Goal: Task Accomplishment & Management: Use online tool/utility

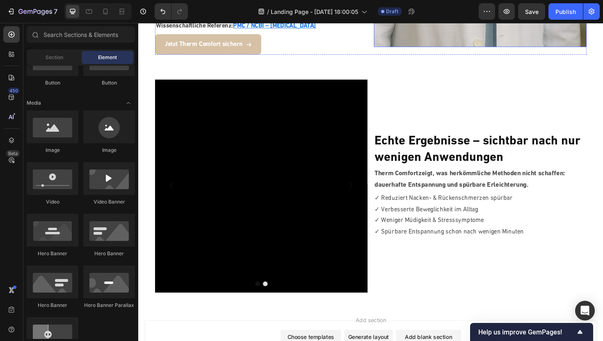
scroll to position [1667, 0]
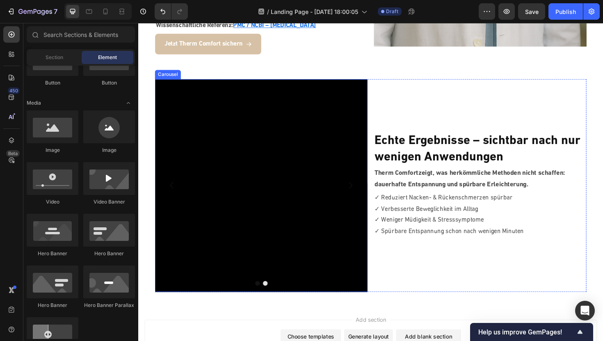
click at [361, 190] on icon "Carousel Next Arrow" at bounding box center [363, 195] width 10 height 10
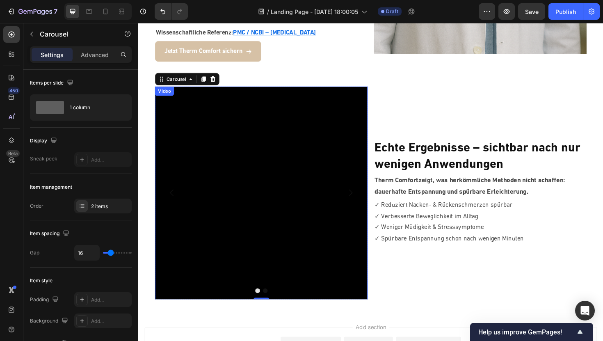
scroll to position [1659, 0]
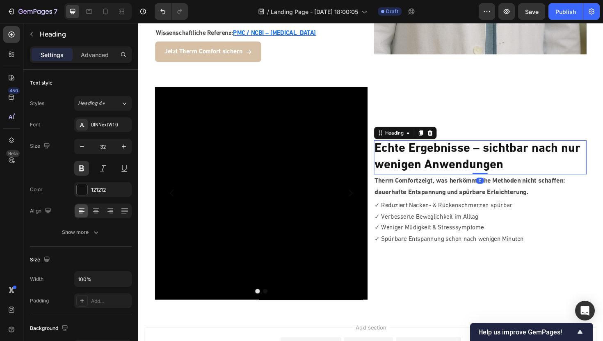
click at [441, 147] on h2 "Echte Ergebnisse – sichtbar nach nur wenigen Anwendungen" at bounding box center [500, 165] width 225 height 36
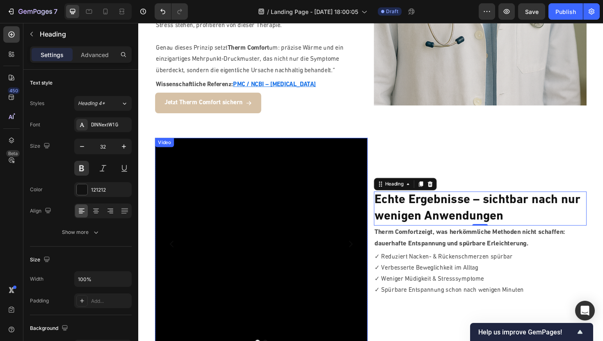
scroll to position [1628, 0]
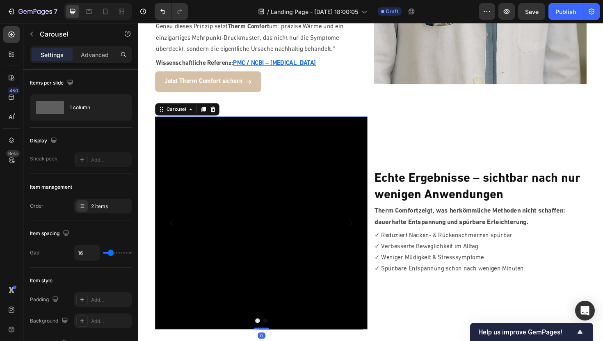
click at [363, 231] on icon "Carousel Next Arrow" at bounding box center [363, 234] width 4 height 7
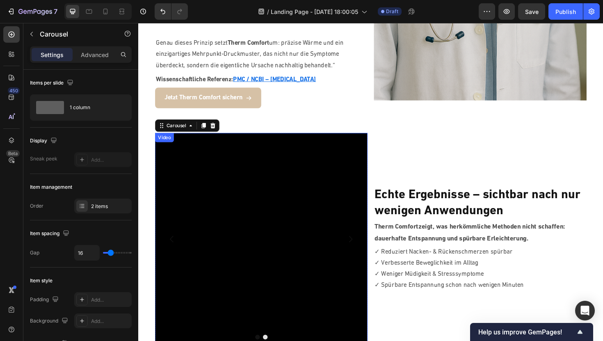
scroll to position [1605, 0]
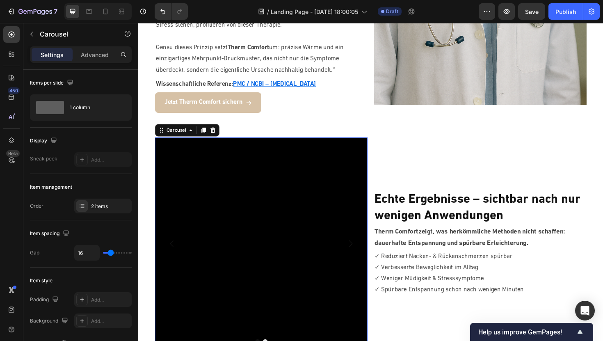
click at [366, 252] on icon "Carousel Next Arrow" at bounding box center [363, 257] width 10 height 10
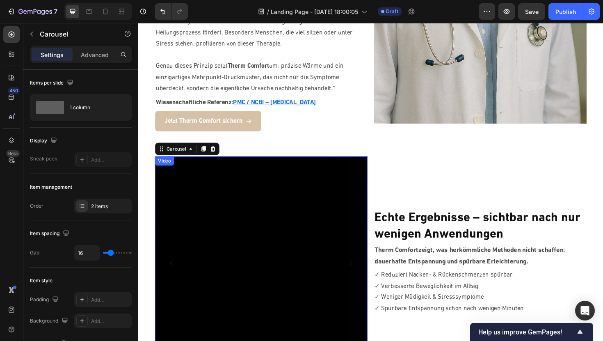
scroll to position [1585, 0]
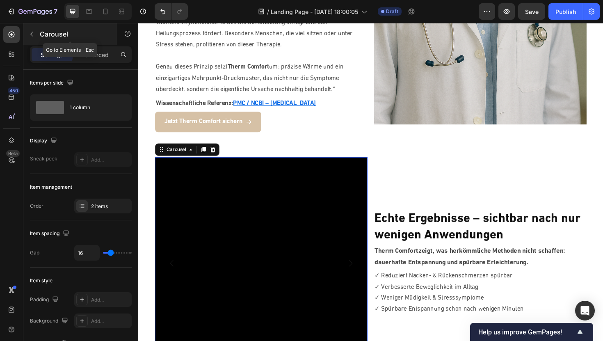
click at [25, 37] on button "button" at bounding box center [31, 33] width 13 height 13
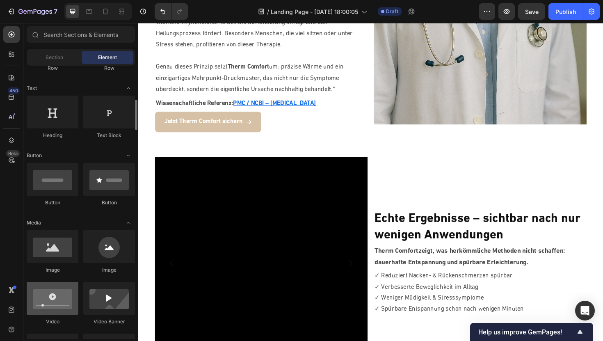
scroll to position [106, 0]
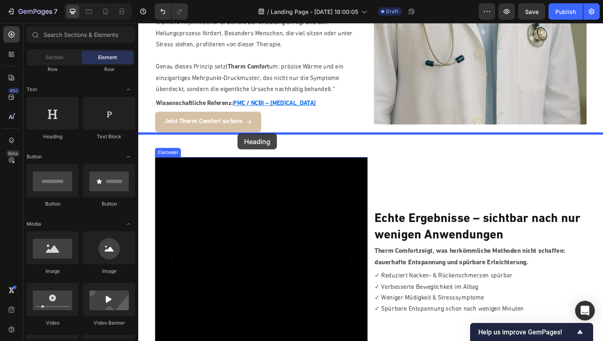
drag, startPoint x: 197, startPoint y: 146, endPoint x: 243, endPoint y: 140, distance: 46.4
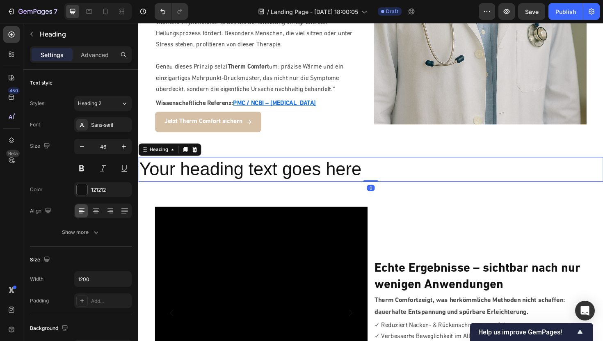
click at [360, 170] on h2 "Your heading text goes here" at bounding box center [384, 178] width 492 height 26
click at [360, 170] on p "Your heading text goes here" at bounding box center [384, 178] width 491 height 25
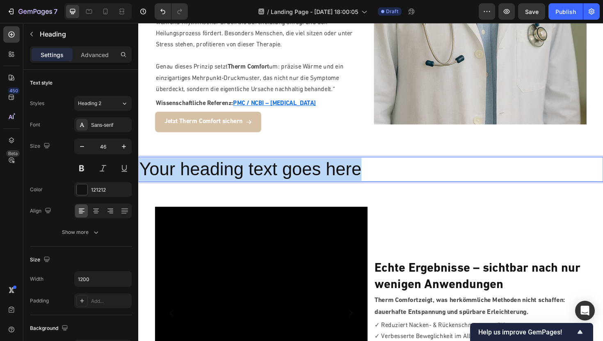
click at [360, 170] on p "Your heading text goes here" at bounding box center [384, 178] width 491 height 25
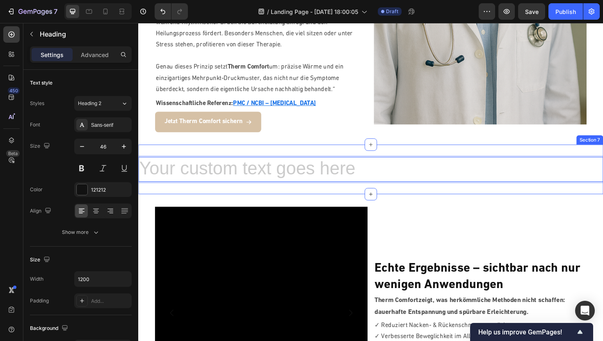
click at [306, 181] on div "Heading 0 Section 7" at bounding box center [384, 178] width 492 height 53
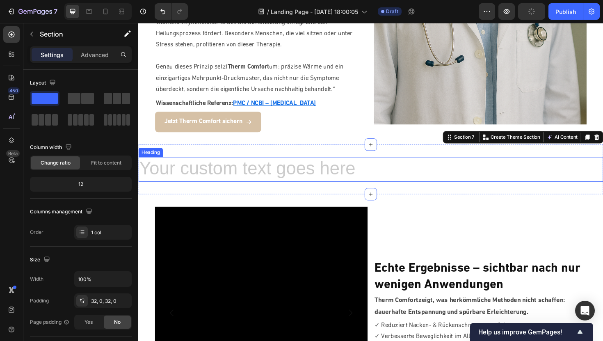
click at [306, 166] on h2 "Rich Text Editor. Editing area: main" at bounding box center [384, 178] width 492 height 26
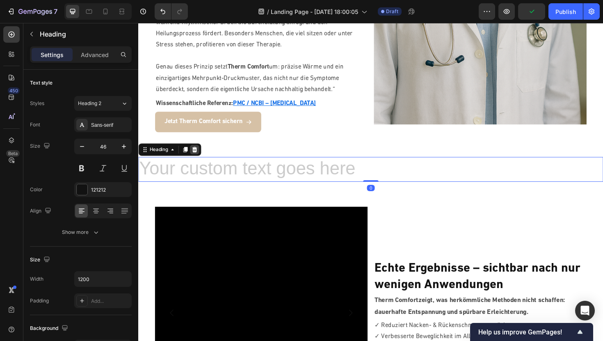
click at [201, 152] on div at bounding box center [198, 157] width 10 height 10
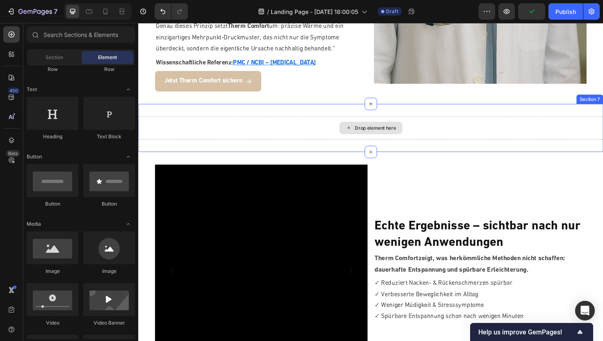
scroll to position [1649, 0]
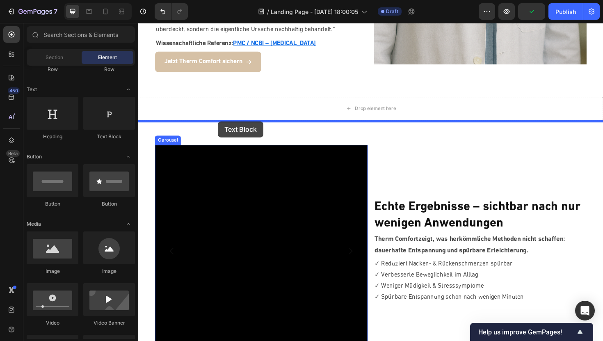
drag, startPoint x: 237, startPoint y: 142, endPoint x: 223, endPoint y: 127, distance: 20.9
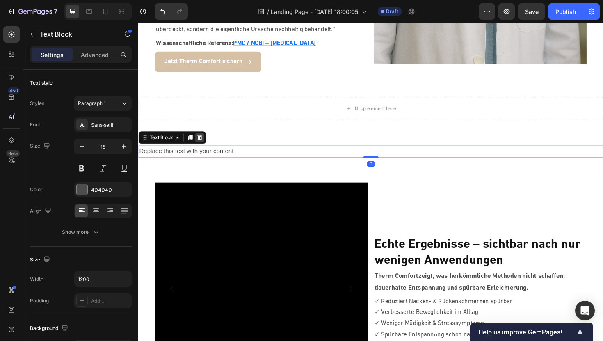
click at [203, 142] on icon at bounding box center [203, 145] width 5 height 6
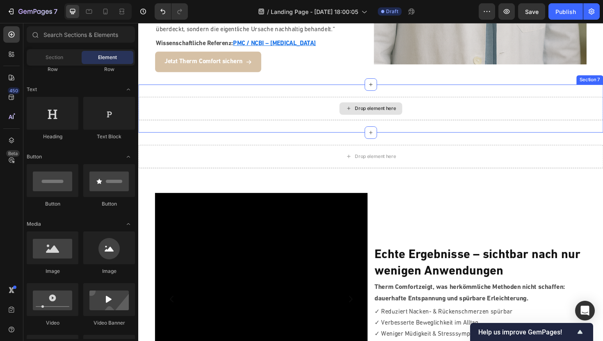
click at [226, 103] on div "Drop element here" at bounding box center [384, 113] width 492 height 25
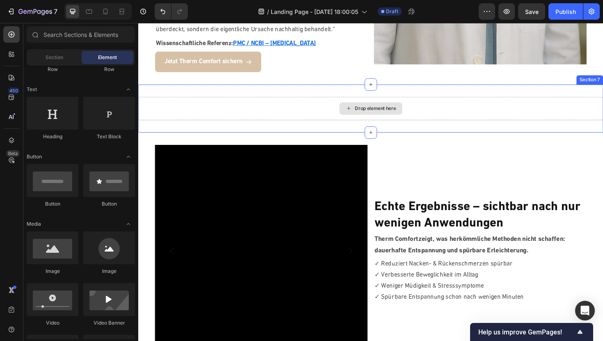
click at [367, 109] on div "Drop element here" at bounding box center [384, 113] width 492 height 25
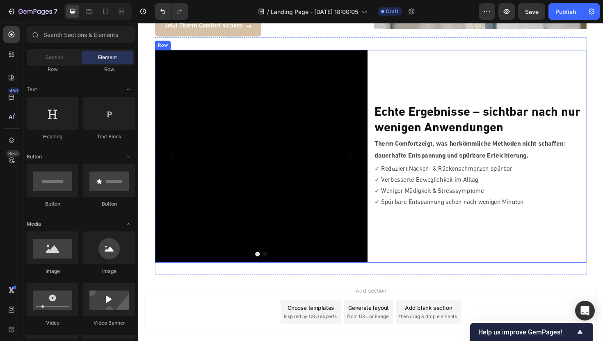
scroll to position [1684, 0]
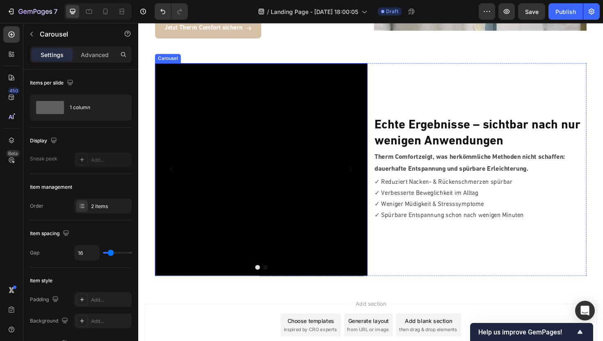
click at [359, 173] on icon "Carousel Next Arrow" at bounding box center [363, 178] width 10 height 10
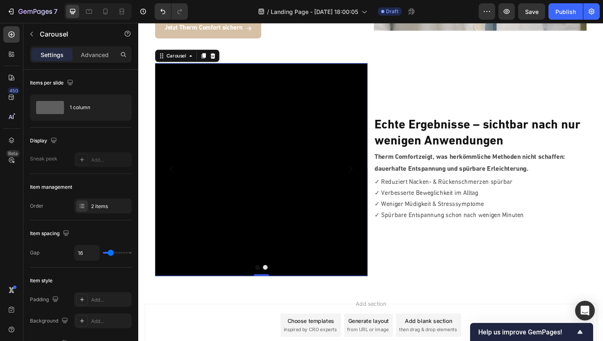
click at [359, 173] on icon "Carousel Next Arrow" at bounding box center [363, 178] width 10 height 10
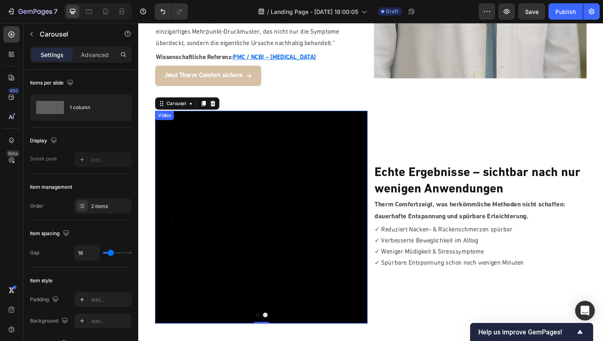
scroll to position [1633, 0]
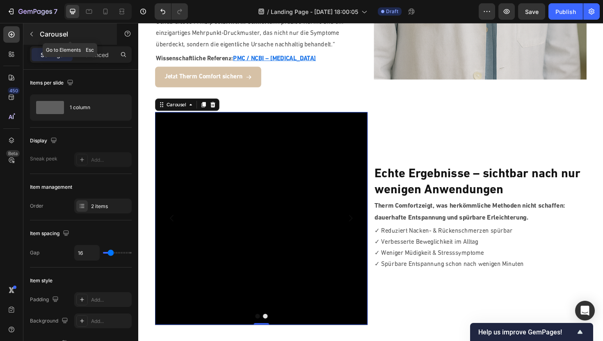
click at [31, 34] on icon "button" at bounding box center [31, 34] width 7 height 7
click at [363, 224] on button "Carousel Next Arrow" at bounding box center [363, 229] width 23 height 23
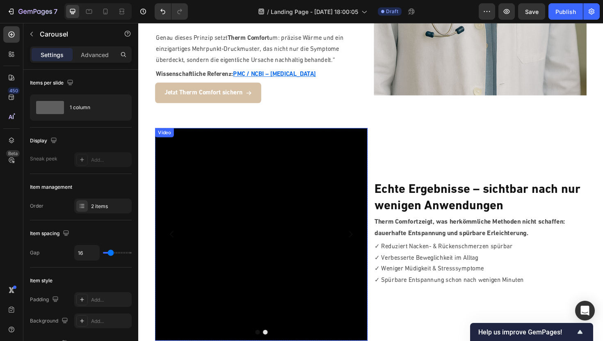
scroll to position [1634, 0]
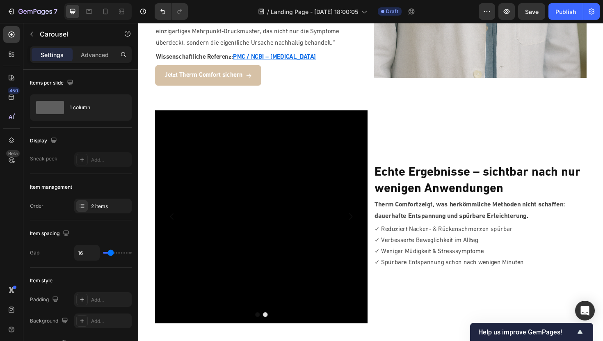
click at [365, 223] on icon "Carousel Next Arrow" at bounding box center [363, 228] width 10 height 10
click at [173, 221] on button "Carousel Back Arrow" at bounding box center [173, 228] width 23 height 23
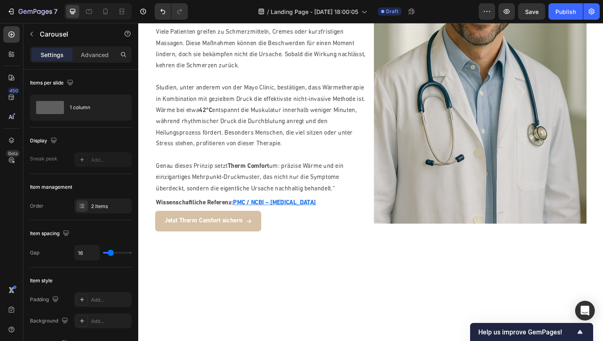
scroll to position [1735, 0]
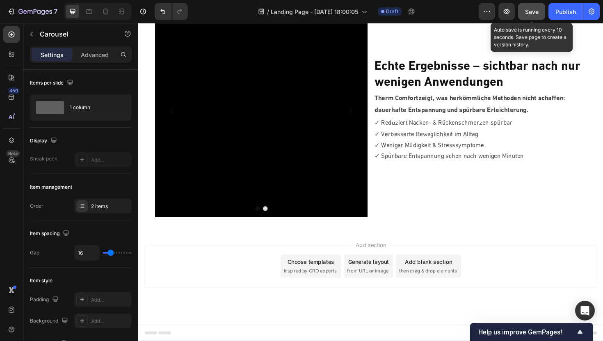
click at [537, 15] on div "Save" at bounding box center [532, 11] width 14 height 9
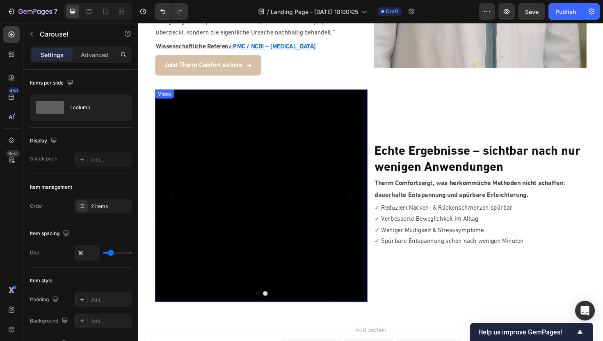
scroll to position [1630, 0]
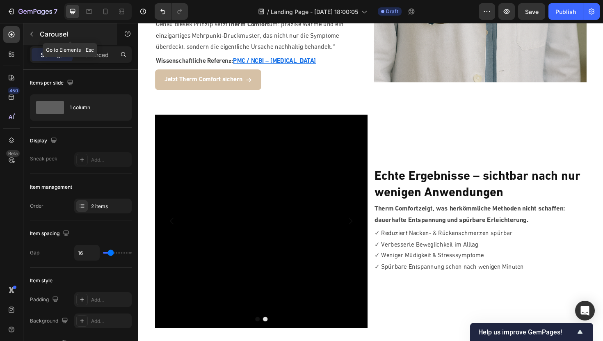
click at [28, 30] on button "button" at bounding box center [31, 33] width 13 height 13
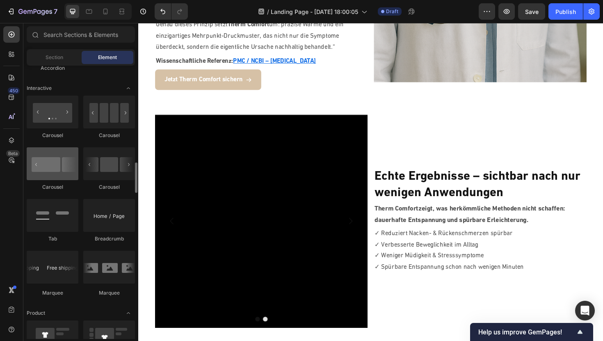
scroll to position [823, 0]
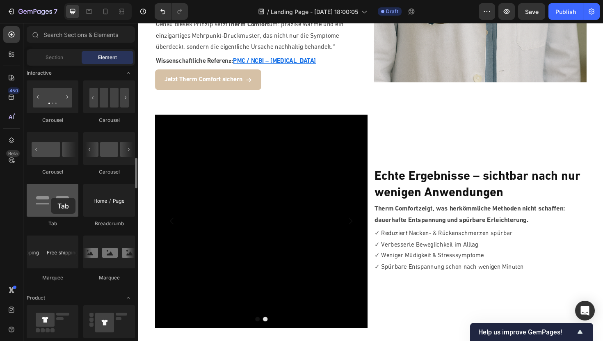
click at [51, 198] on div at bounding box center [53, 200] width 52 height 33
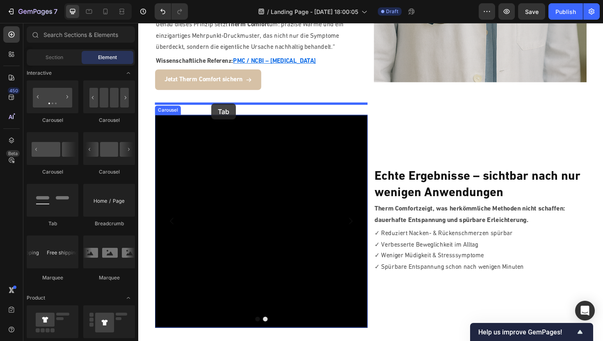
drag, startPoint x: 194, startPoint y: 218, endPoint x: 216, endPoint y: 108, distance: 112.0
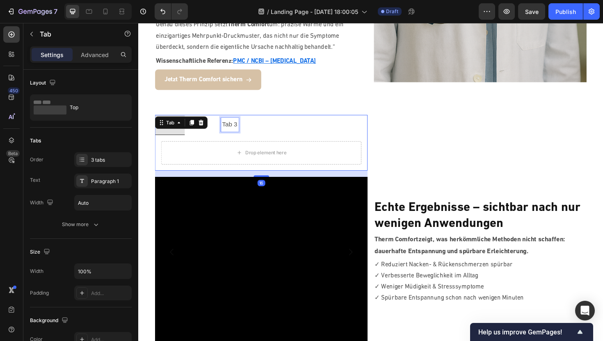
click at [232, 123] on div "Tab 3" at bounding box center [235, 130] width 18 height 14
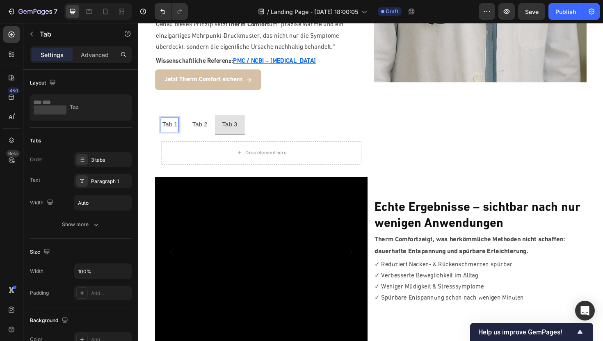
click at [169, 125] on p "Tab 1" at bounding box center [172, 131] width 16 height 12
click at [201, 125] on p "Tab 2" at bounding box center [203, 131] width 16 height 12
click at [224, 123] on li "Tab 3" at bounding box center [235, 130] width 32 height 21
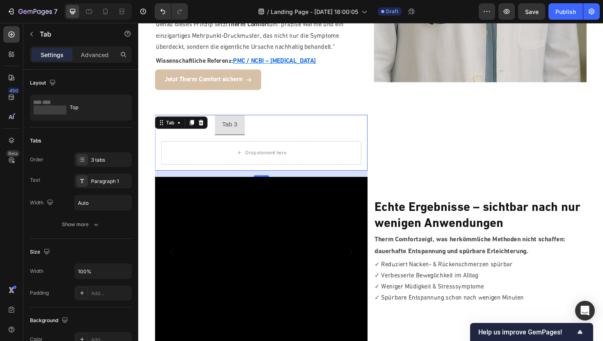
click at [176, 125] on div "Tab 1" at bounding box center [171, 130] width 18 height 14
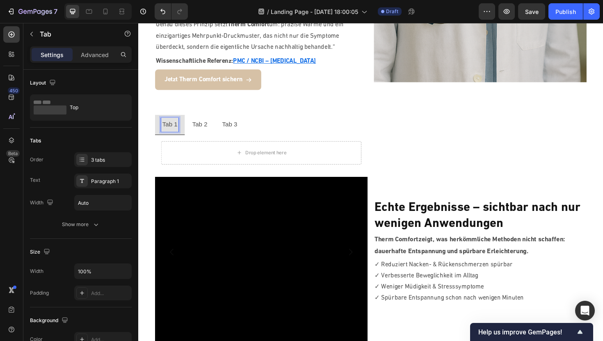
click at [201, 125] on div "Tab 2" at bounding box center [203, 130] width 18 height 14
click at [176, 125] on p "Tab 1" at bounding box center [172, 131] width 16 height 12
click at [99, 179] on div "Paragraph 1" at bounding box center [110, 181] width 39 height 7
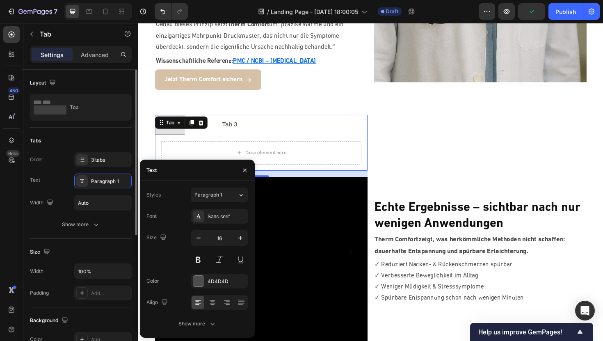
click at [71, 182] on div "Text Paragraph 1" at bounding box center [81, 181] width 102 height 15
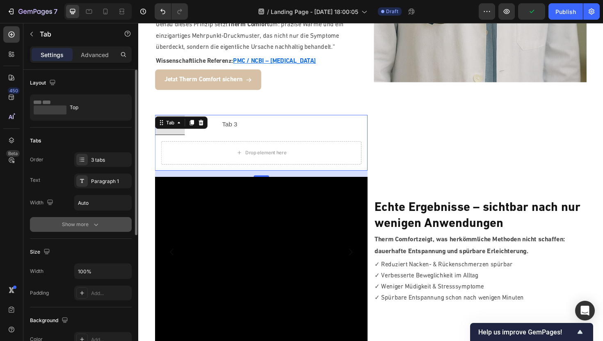
click at [77, 222] on div "Show more" at bounding box center [81, 224] width 38 height 8
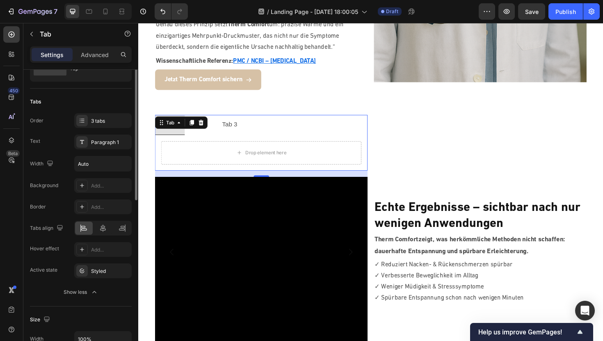
scroll to position [0, 0]
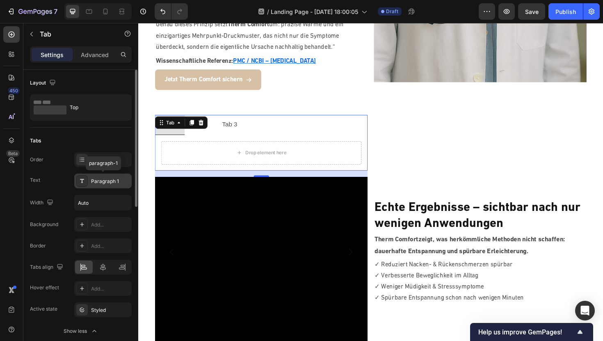
click at [94, 181] on div "Paragraph 1" at bounding box center [110, 181] width 39 height 7
click at [121, 138] on div "Tabs" at bounding box center [81, 140] width 102 height 13
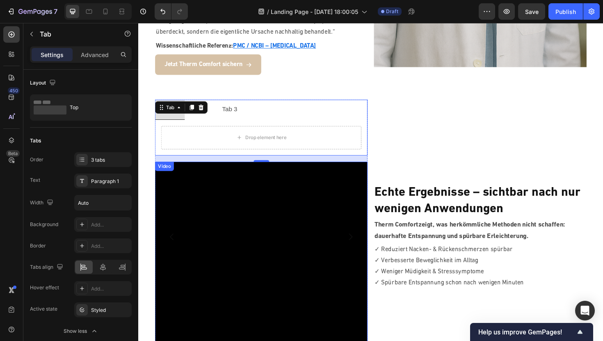
scroll to position [1668, 0]
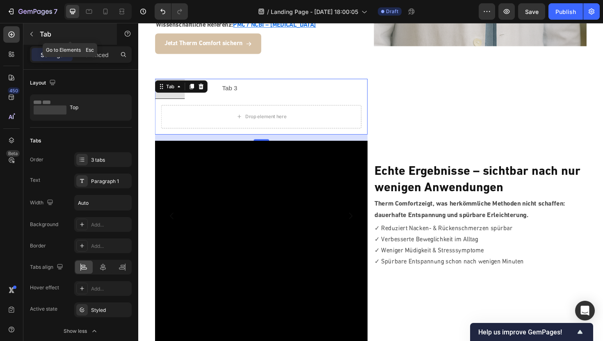
click at [31, 30] on button "button" at bounding box center [31, 33] width 13 height 13
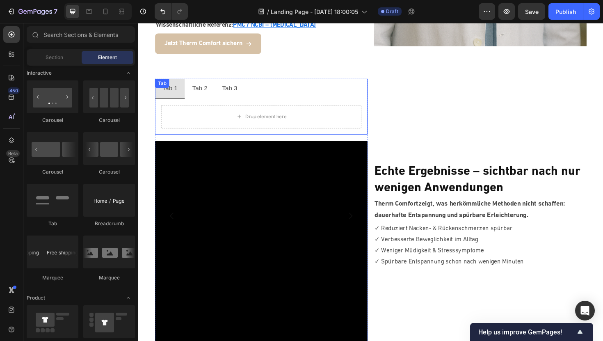
click at [219, 103] on div "Drop element here" at bounding box center [268, 122] width 225 height 38
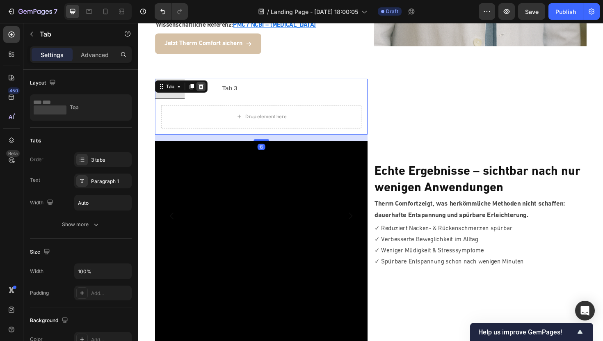
click at [202, 87] on icon at bounding box center [204, 90] width 7 height 7
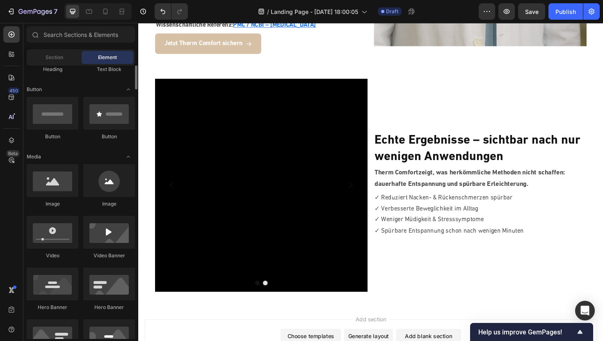
scroll to position [150, 0]
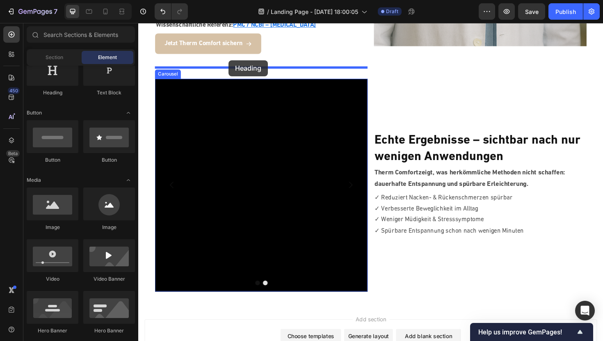
drag, startPoint x: 193, startPoint y: 101, endPoint x: 233, endPoint y: 62, distance: 56.0
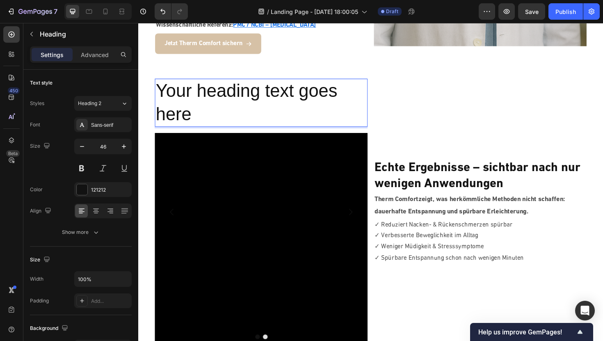
click at [215, 112] on h2 "Your heading text goes here" at bounding box center [268, 107] width 225 height 51
click at [213, 109] on p "Your heading text goes here" at bounding box center [269, 107] width 224 height 49
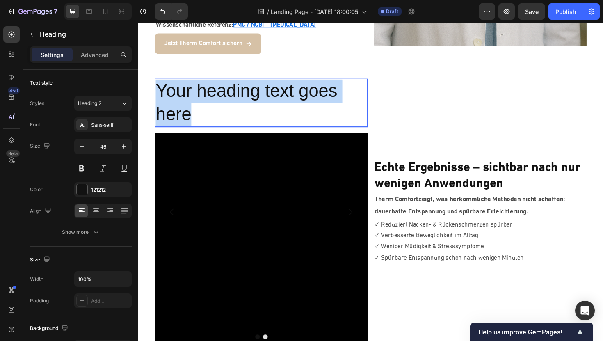
click at [213, 109] on p "Your heading text goes here" at bounding box center [269, 107] width 224 height 49
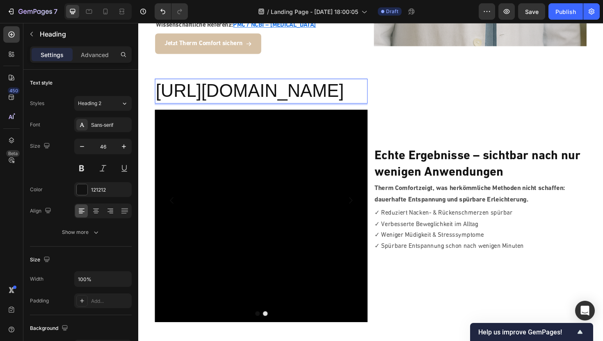
drag, startPoint x: 306, startPoint y: 108, endPoint x: 160, endPoint y: 73, distance: 150.1
click at [160, 83] on p "https://vimeo.com/1122650380?fl=pl&fe=sh" at bounding box center [269, 95] width 224 height 25
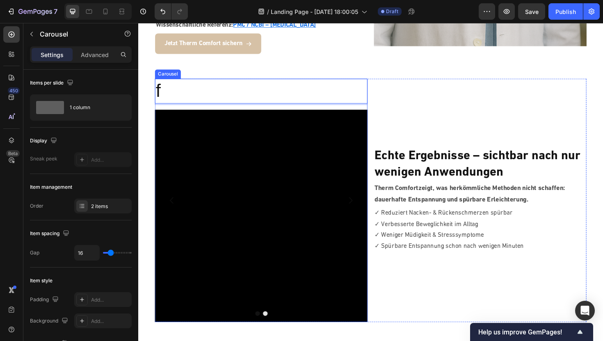
click at [364, 206] on icon "Carousel Next Arrow" at bounding box center [363, 211] width 10 height 10
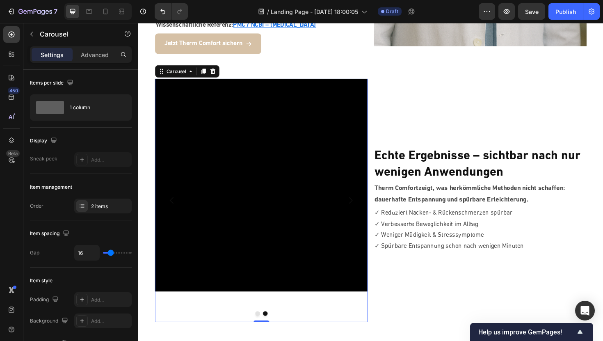
click at [173, 208] on icon "Carousel Back Arrow" at bounding box center [174, 211] width 4 height 7
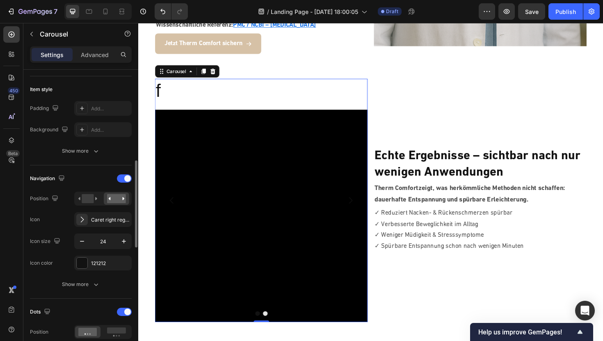
scroll to position [288, 0]
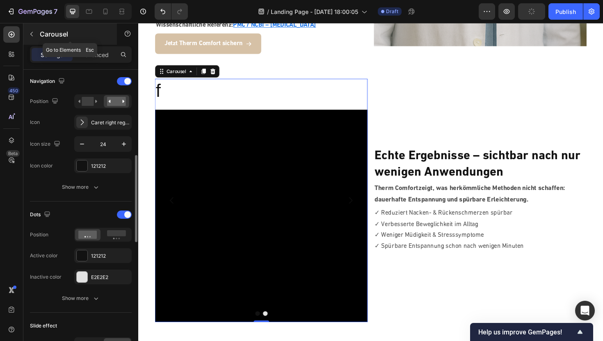
click at [34, 33] on icon "button" at bounding box center [31, 34] width 7 height 7
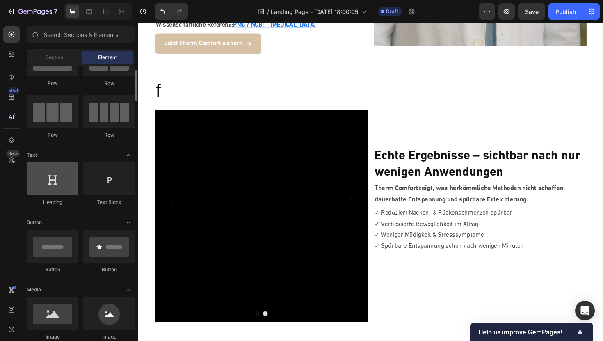
scroll to position [0, 0]
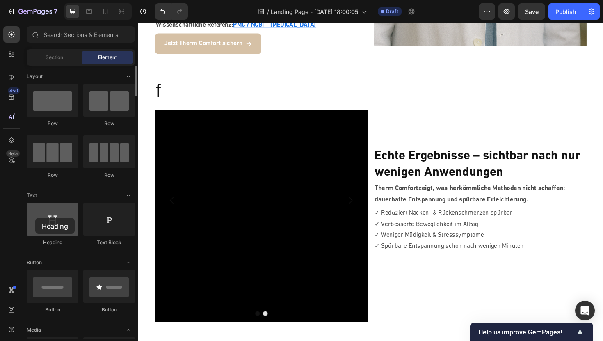
drag, startPoint x: 52, startPoint y: 231, endPoint x: 35, endPoint y: 218, distance: 21.1
click at [35, 218] on div at bounding box center [53, 219] width 52 height 33
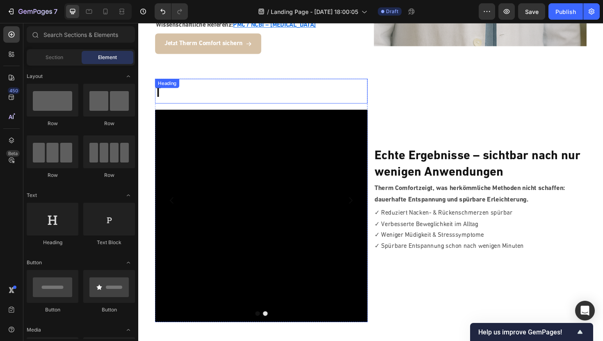
click at [167, 82] on div "f Heading" at bounding box center [268, 95] width 225 height 26
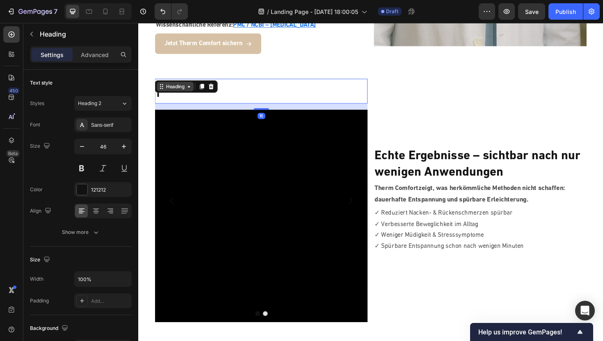
click at [194, 87] on icon at bounding box center [192, 90] width 7 height 7
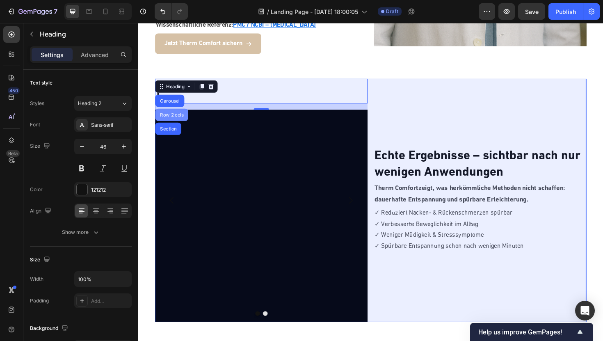
click at [169, 114] on div "Row 2 cols" at bounding box center [173, 120] width 35 height 13
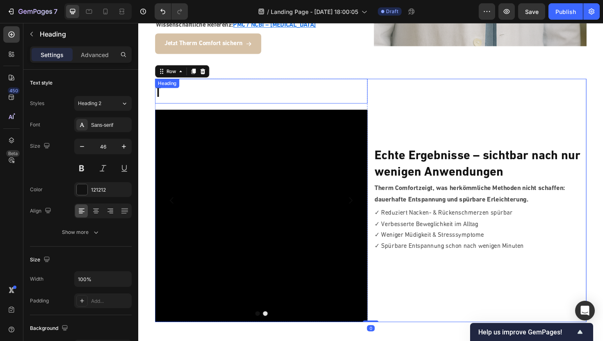
click at [185, 82] on div "f Heading" at bounding box center [268, 95] width 225 height 26
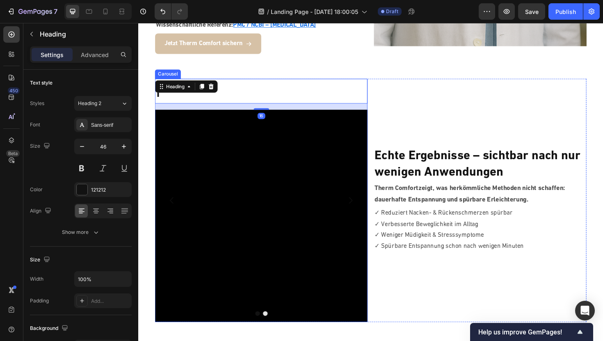
click at [369, 199] on button "Carousel Next Arrow" at bounding box center [363, 210] width 23 height 23
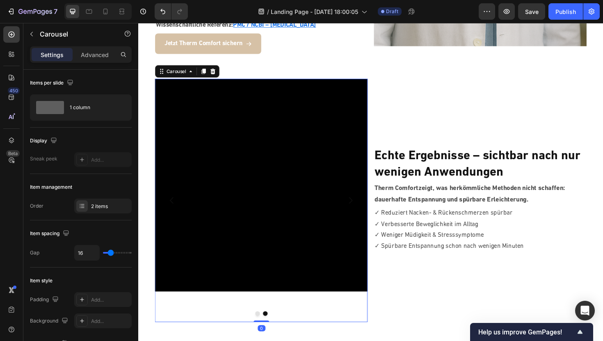
click at [177, 206] on icon "Carousel Back Arrow" at bounding box center [174, 211] width 10 height 10
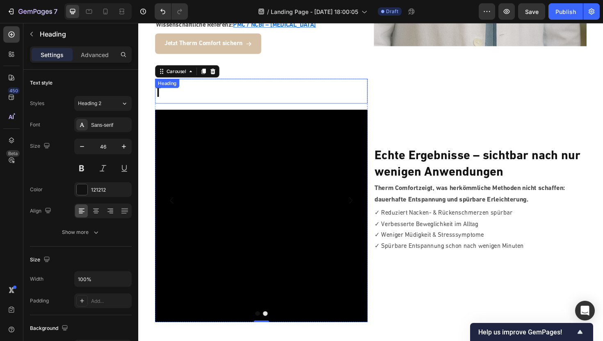
click at [164, 85] on div "f Heading" at bounding box center [268, 95] width 225 height 26
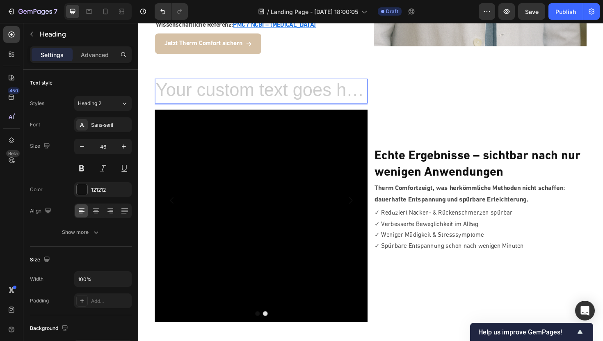
click at [185, 92] on h2 "Rich Text Editor. Editing area: main" at bounding box center [268, 95] width 225 height 26
click at [158, 91] on h2 "Rich Text Editor. Editing area: main" at bounding box center [268, 95] width 225 height 26
click at [146, 97] on section "Heading 16 Video Video Carousel Echte Ergebnisse – sichtbar nach nur wenigen An…" at bounding box center [384, 211] width 481 height 284
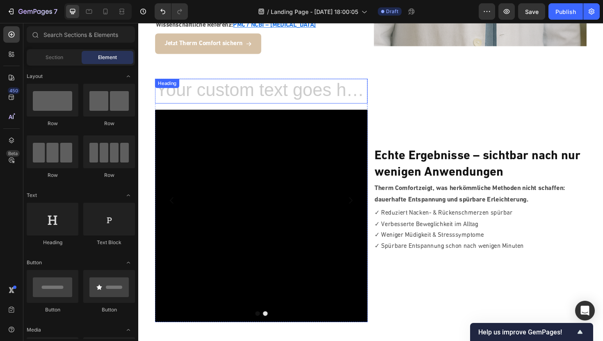
click at [176, 84] on div "Heading" at bounding box center [268, 95] width 225 height 26
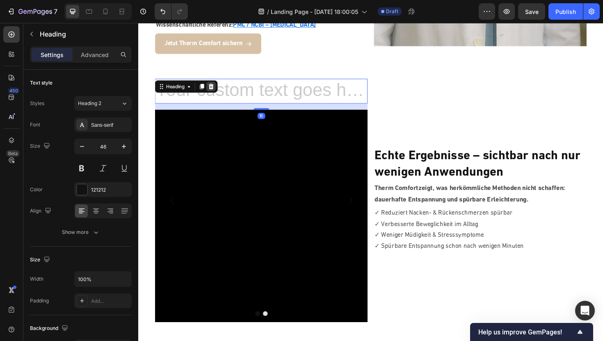
click at [217, 87] on icon at bounding box center [215, 90] width 5 height 6
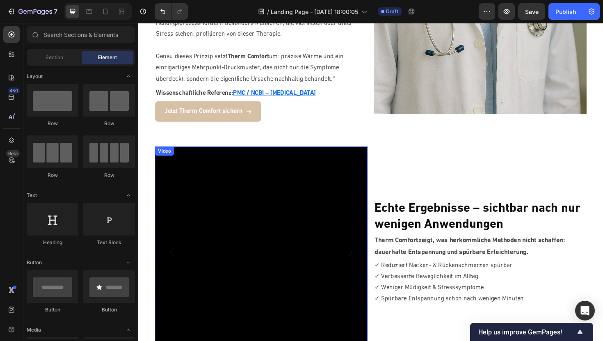
scroll to position [1580, 0]
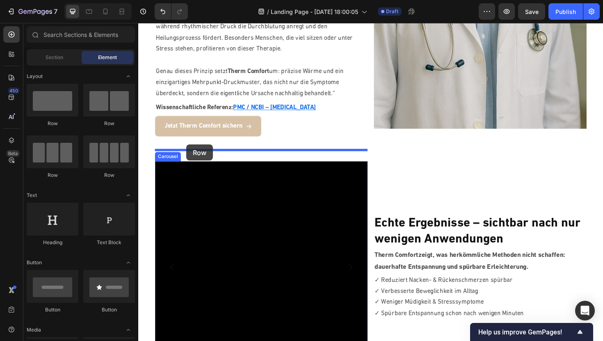
drag, startPoint x: 199, startPoint y: 135, endPoint x: 189, endPoint y: 151, distance: 19.6
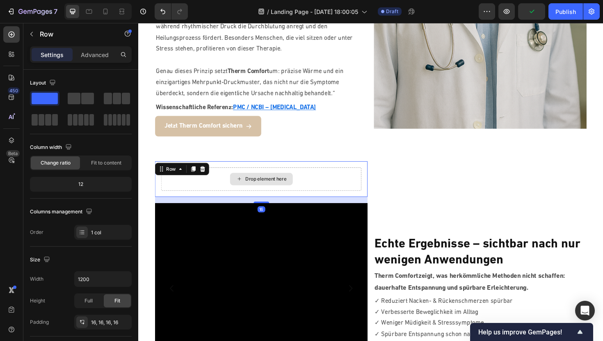
click at [225, 179] on div "Drop element here" at bounding box center [268, 188] width 212 height 25
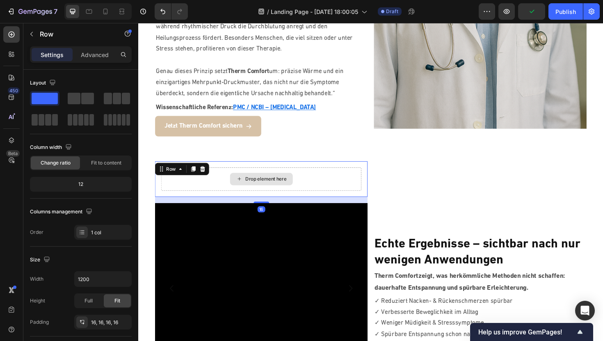
click at [212, 176] on div "Drop element here" at bounding box center [268, 188] width 212 height 25
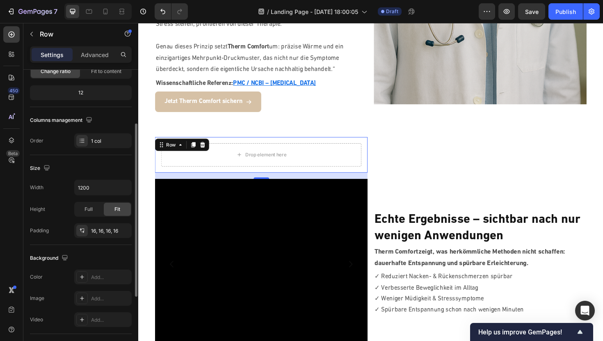
scroll to position [108, 0]
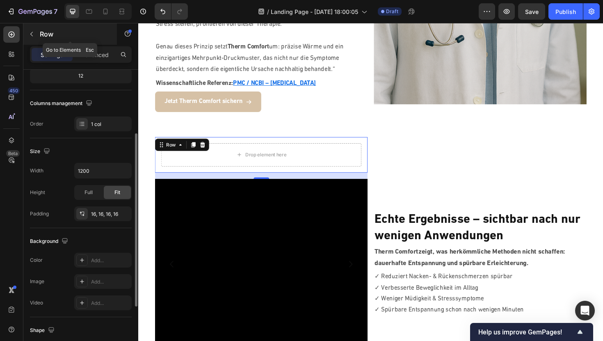
click at [33, 33] on icon "button" at bounding box center [31, 34] width 7 height 7
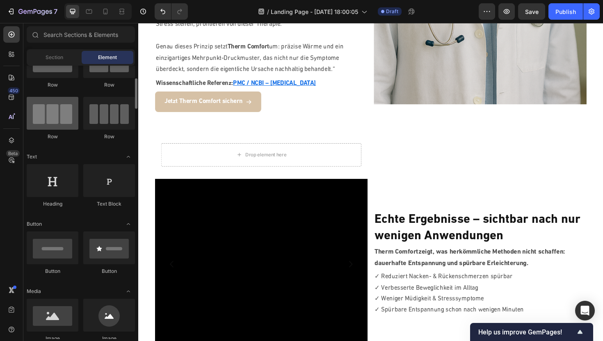
scroll to position [50, 0]
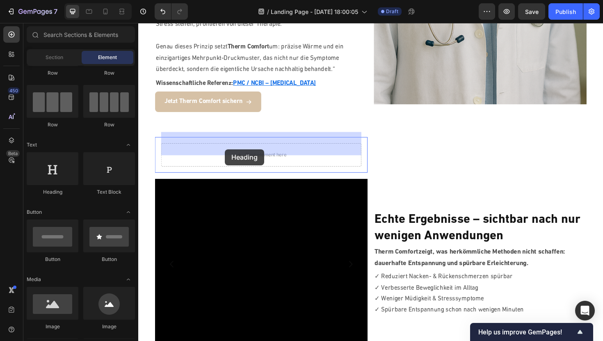
drag, startPoint x: 192, startPoint y: 188, endPoint x: 230, endPoint y: 156, distance: 49.2
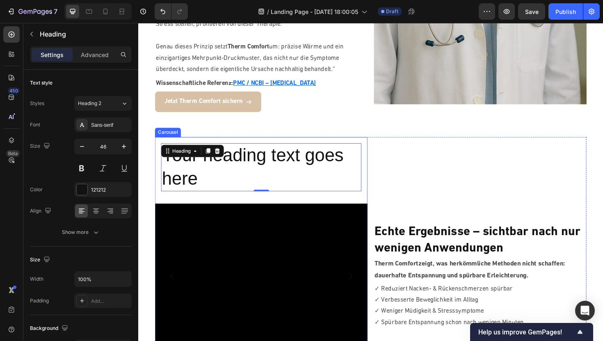
click at [364, 286] on icon "Carousel Next Arrow" at bounding box center [363, 291] width 10 height 10
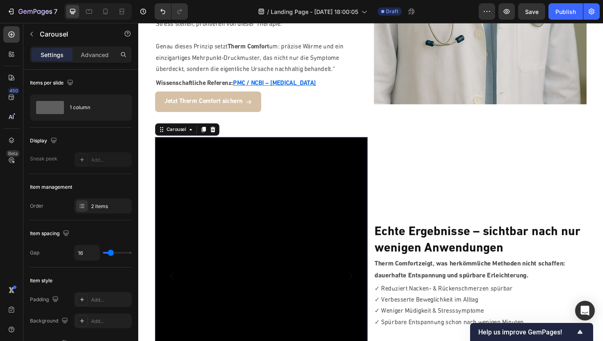
click at [165, 280] on button "Carousel Back Arrow" at bounding box center [173, 291] width 23 height 23
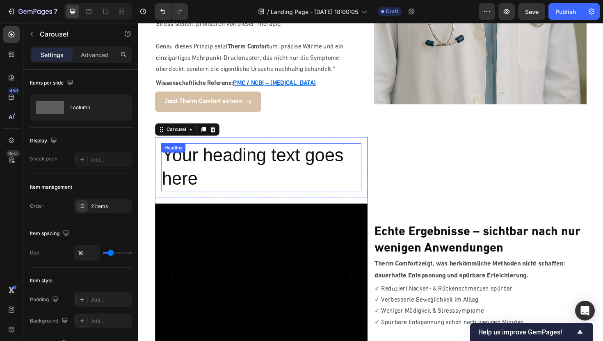
click at [240, 154] on h2 "Your heading text goes here" at bounding box center [268, 175] width 212 height 51
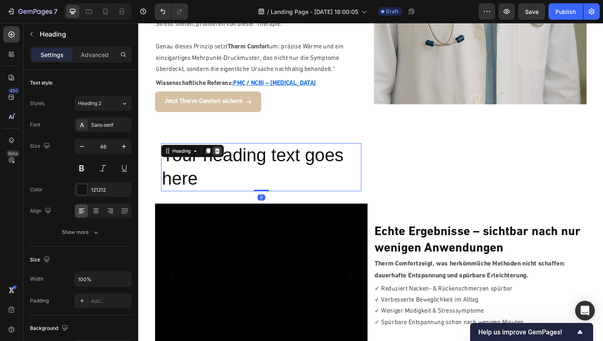
click at [221, 153] on div at bounding box center [222, 158] width 10 height 10
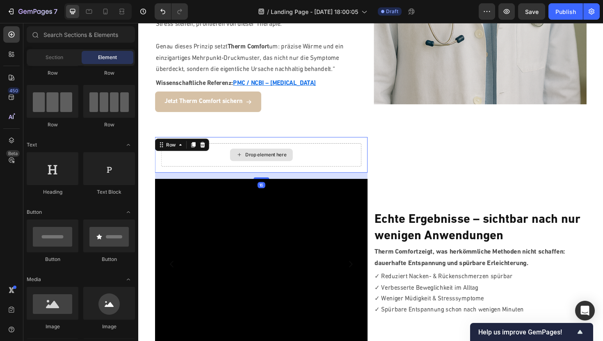
click at [204, 150] on div "Drop element here" at bounding box center [268, 162] width 212 height 25
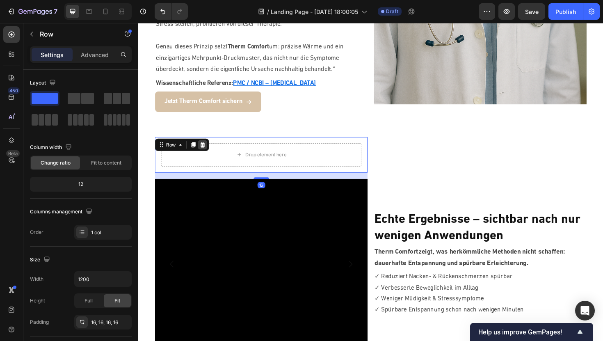
click at [210, 147] on div at bounding box center [206, 152] width 10 height 10
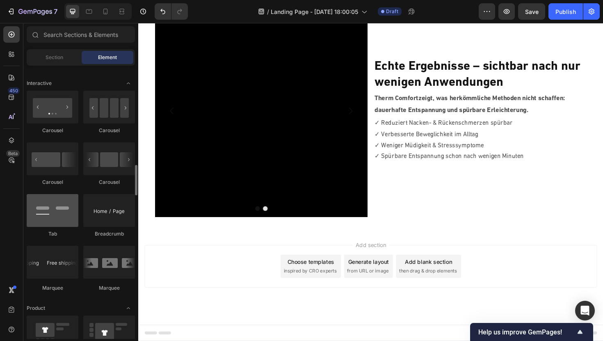
scroll to position [820, 0]
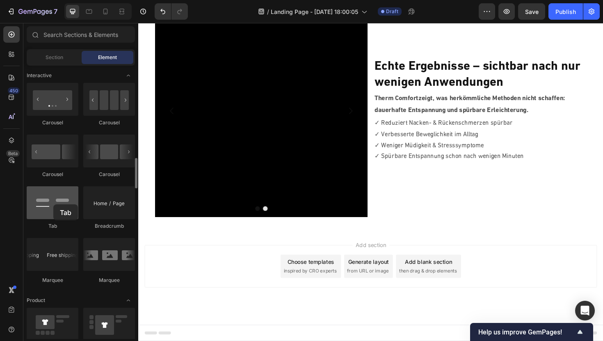
click at [53, 204] on div at bounding box center [53, 202] width 52 height 33
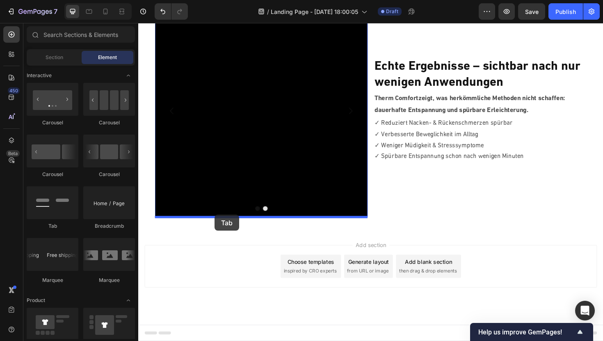
drag, startPoint x: 200, startPoint y: 230, endPoint x: 219, endPoint y: 226, distance: 19.7
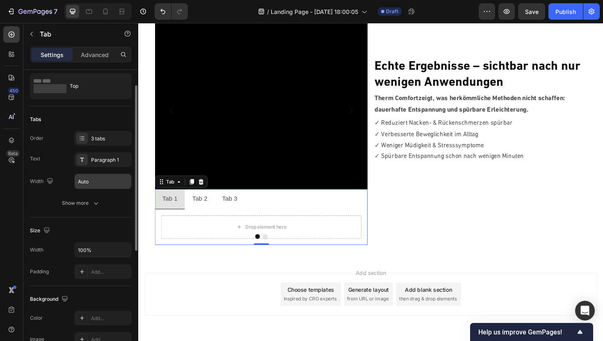
scroll to position [24, 0]
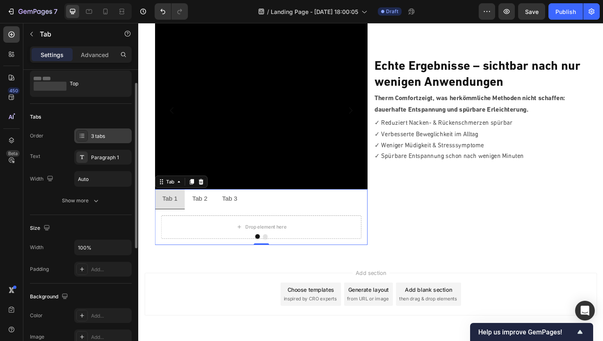
click at [88, 134] on div "3 tabs" at bounding box center [102, 135] width 57 height 15
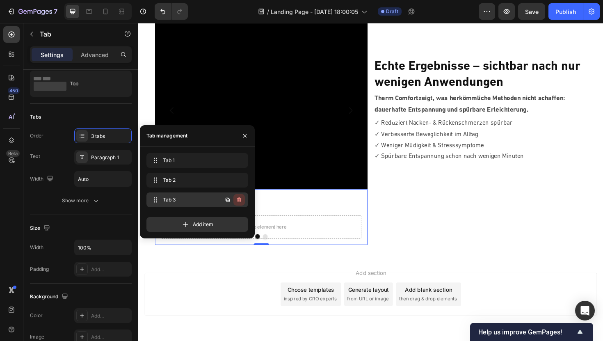
click at [238, 201] on icon "button" at bounding box center [239, 199] width 7 height 7
click at [233, 201] on div "Delete" at bounding box center [233, 199] width 15 height 7
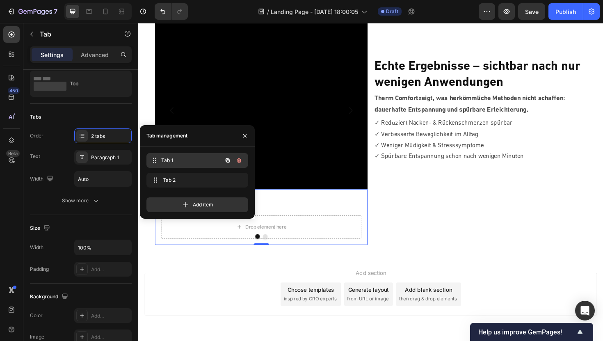
click at [183, 158] on span "Tab 1" at bounding box center [191, 160] width 61 height 7
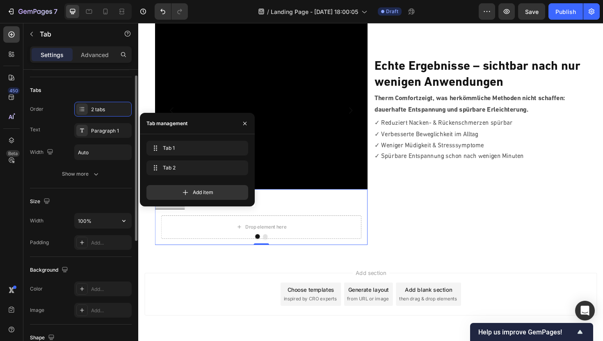
scroll to position [0, 0]
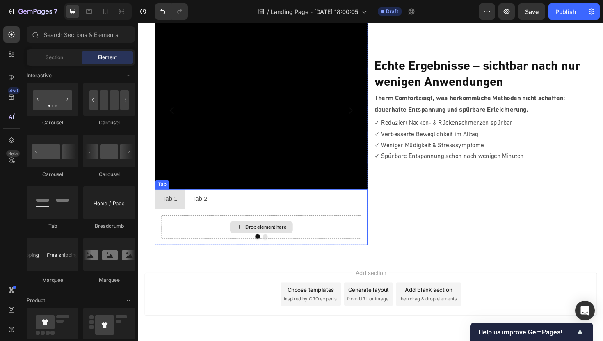
click at [279, 233] on div "Drop element here" at bounding box center [268, 239] width 66 height 13
click at [202, 212] on div "Tab 2" at bounding box center [203, 209] width 18 height 14
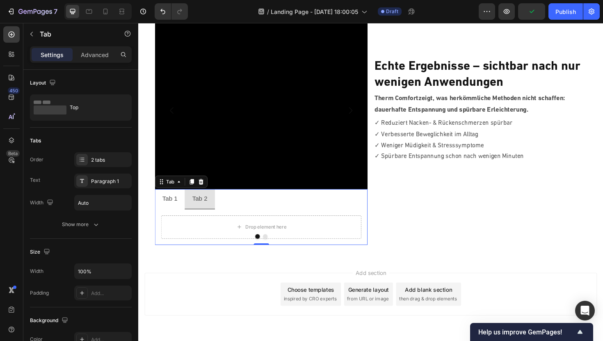
click at [171, 212] on div "Tab 1" at bounding box center [171, 209] width 18 height 14
click at [194, 208] on div "Tab 2" at bounding box center [203, 209] width 18 height 14
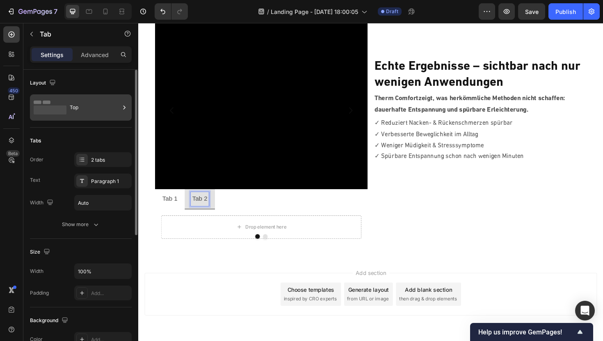
click at [53, 105] on icon at bounding box center [50, 107] width 33 height 19
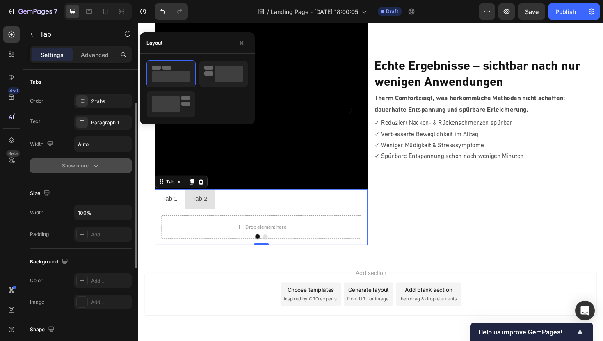
scroll to position [91, 0]
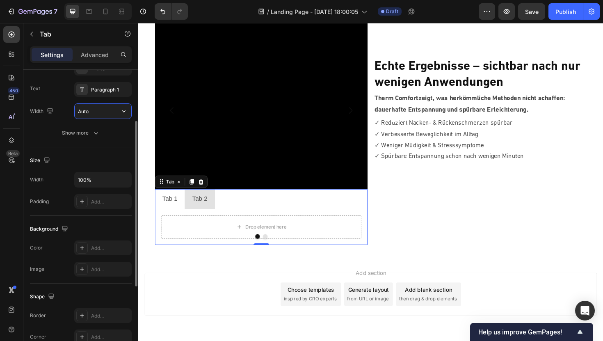
click at [100, 112] on input "Auto" at bounding box center [103, 111] width 57 height 15
click at [122, 114] on icon "button" at bounding box center [124, 111] width 8 height 8
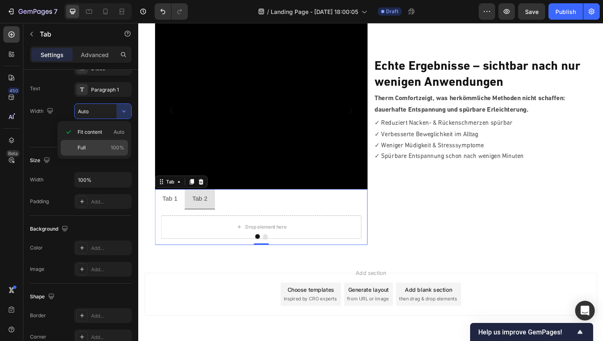
click at [88, 144] on div "Full 100%" at bounding box center [94, 148] width 67 height 16
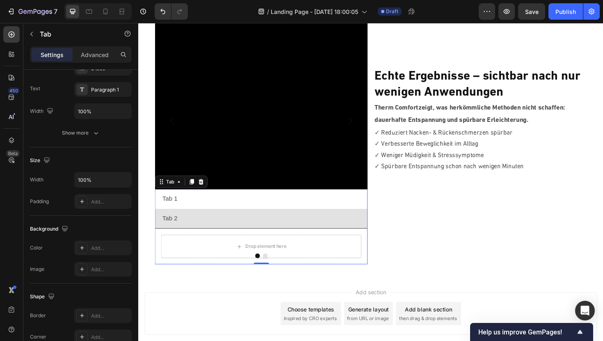
scroll to position [1774, 0]
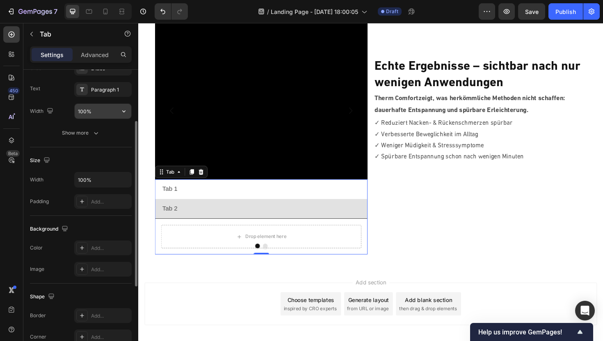
click at [108, 112] on input "100%" at bounding box center [103, 111] width 57 height 15
click at [128, 106] on button "button" at bounding box center [123, 111] width 15 height 15
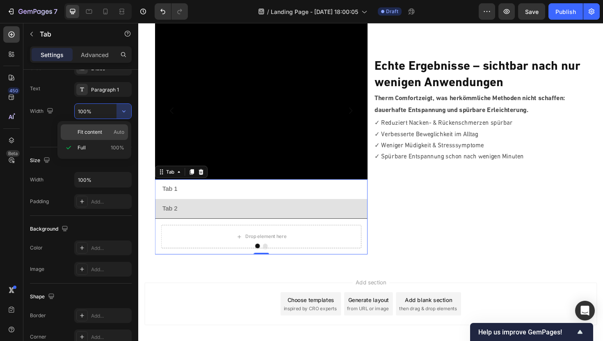
click at [91, 128] on div "Fit content Auto" at bounding box center [94, 132] width 67 height 16
type input "Auto"
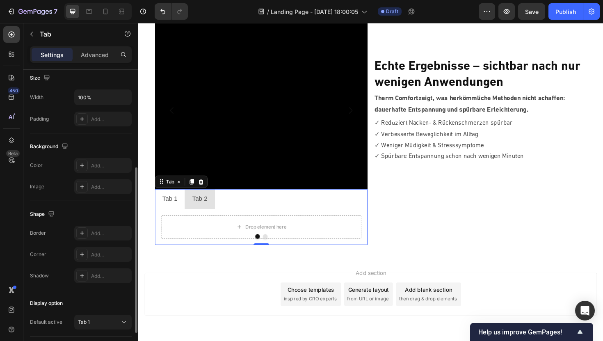
scroll to position [230, 0]
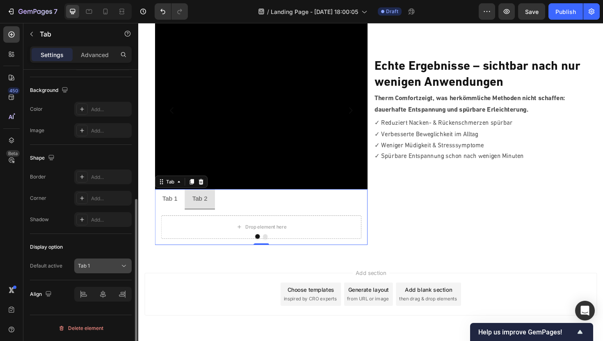
click at [96, 267] on div "Tab 1" at bounding box center [99, 265] width 42 height 7
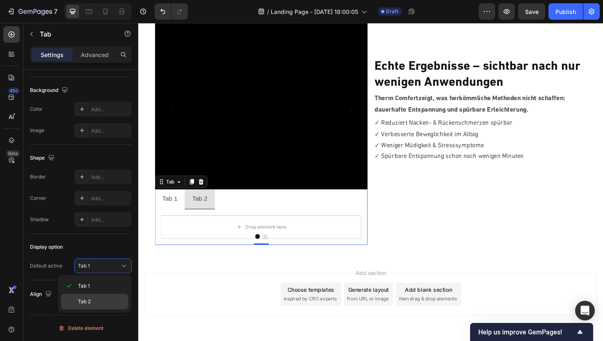
click at [86, 304] on span "Tab 2" at bounding box center [84, 301] width 13 height 7
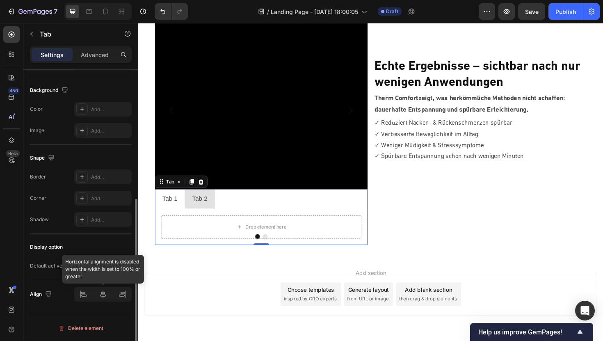
click at [102, 293] on div at bounding box center [102, 294] width 57 height 15
click at [83, 297] on div at bounding box center [102, 294] width 57 height 15
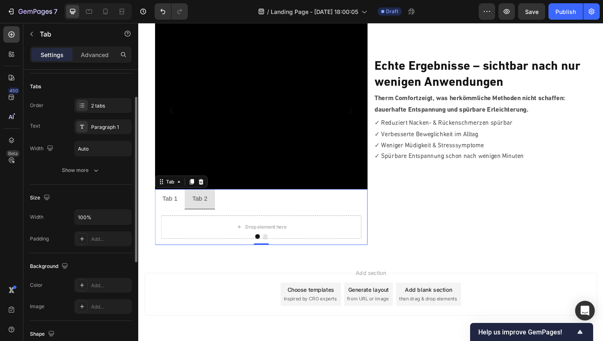
scroll to position [52, 0]
click at [96, 215] on input "100%" at bounding box center [103, 219] width 57 height 15
click at [121, 217] on icon "button" at bounding box center [124, 219] width 8 height 8
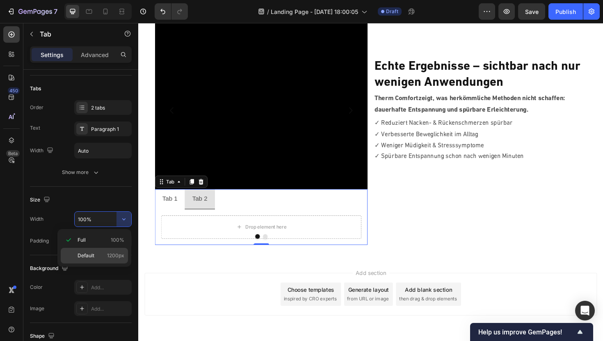
click at [111, 257] on span "1200px" at bounding box center [115, 255] width 17 height 7
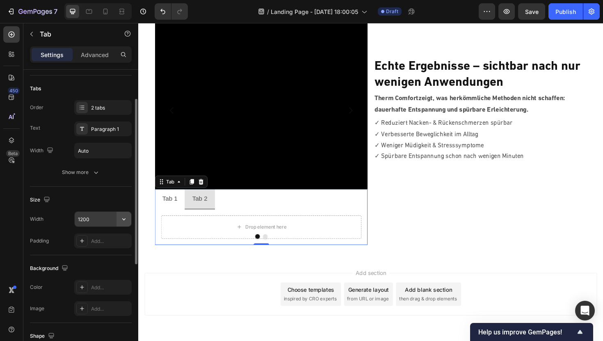
click at [116, 221] on button "button" at bounding box center [123, 219] width 15 height 15
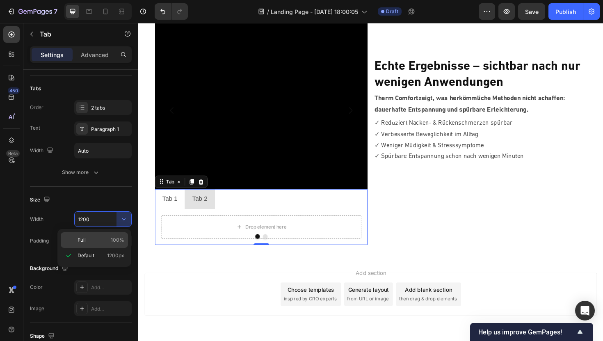
click at [112, 235] on div "Full 100%" at bounding box center [94, 240] width 67 height 16
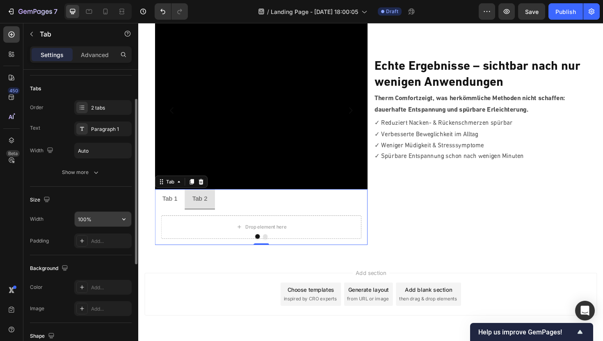
click at [105, 223] on input "100%" at bounding box center [103, 219] width 57 height 15
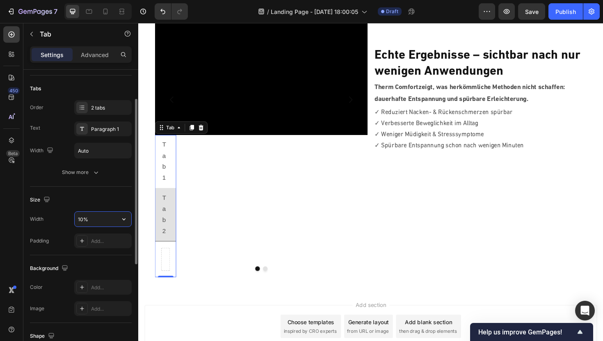
scroll to position [1764, 0]
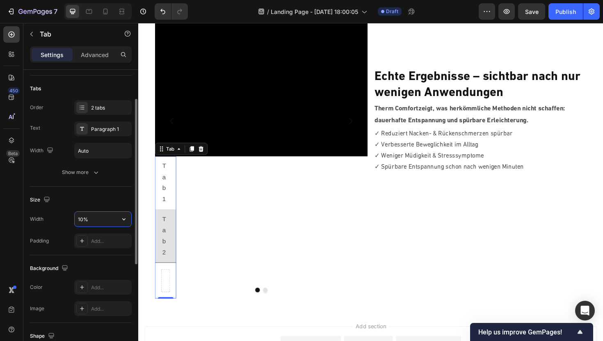
type input "100%"
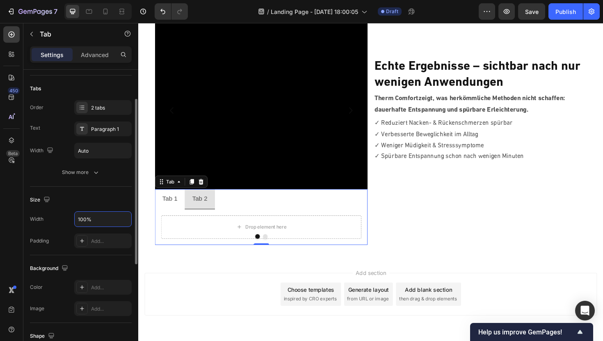
click at [107, 192] on div "Size Width 100% Padding Add..." at bounding box center [81, 221] width 102 height 69
click at [95, 174] on icon "button" at bounding box center [96, 172] width 8 height 8
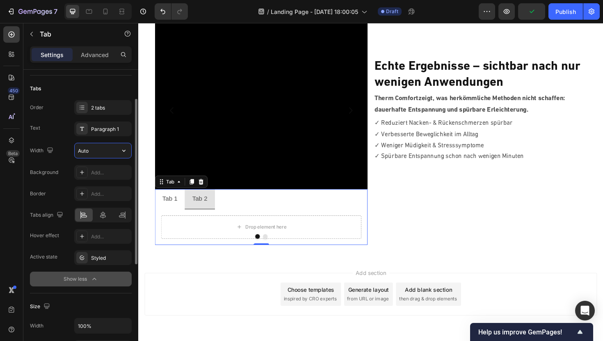
click at [91, 150] on input "Auto" at bounding box center [103, 150] width 57 height 15
click at [100, 212] on icon at bounding box center [103, 215] width 8 height 8
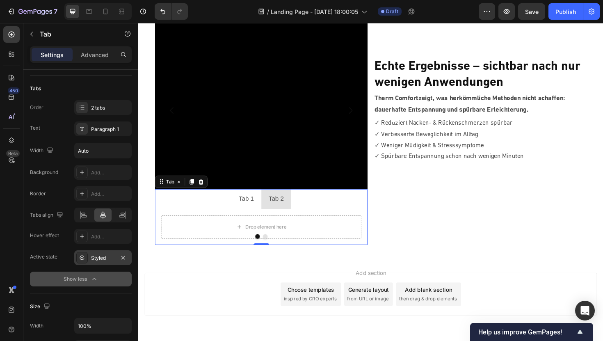
click at [87, 258] on div at bounding box center [81, 257] width 11 height 11
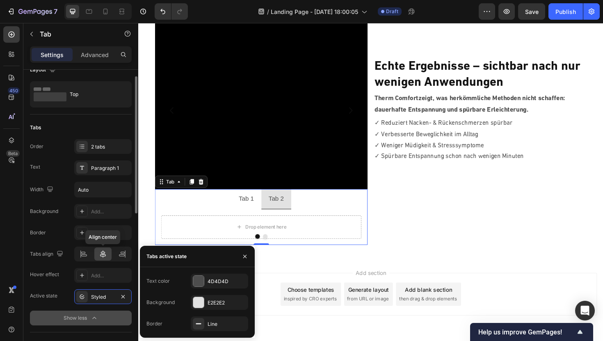
scroll to position [15, 0]
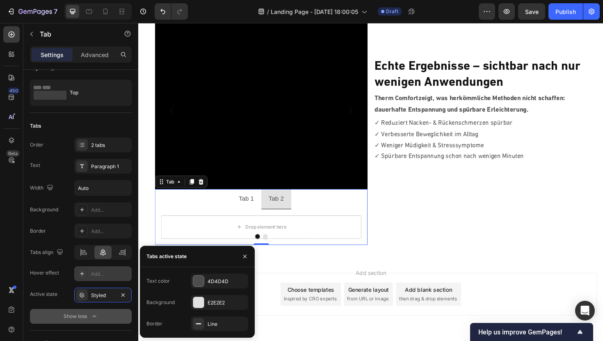
click at [91, 273] on div "Add..." at bounding box center [110, 273] width 39 height 7
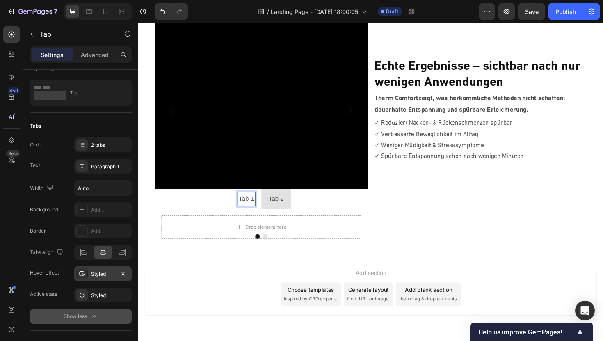
click at [255, 210] on p "Tab 1" at bounding box center [253, 209] width 16 height 12
click at [289, 210] on p "Tab 2" at bounding box center [284, 209] width 16 height 12
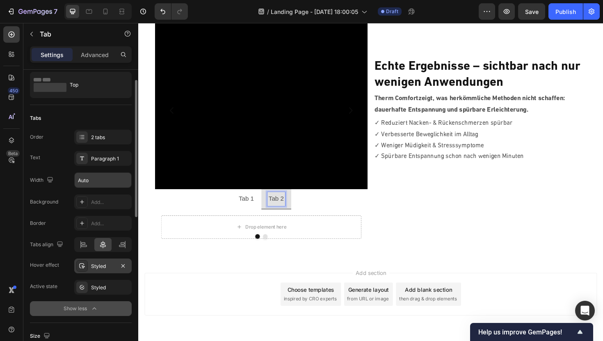
scroll to position [22, 0]
click at [89, 181] on input "Auto" at bounding box center [103, 180] width 57 height 15
click at [121, 179] on icon "button" at bounding box center [124, 180] width 8 height 8
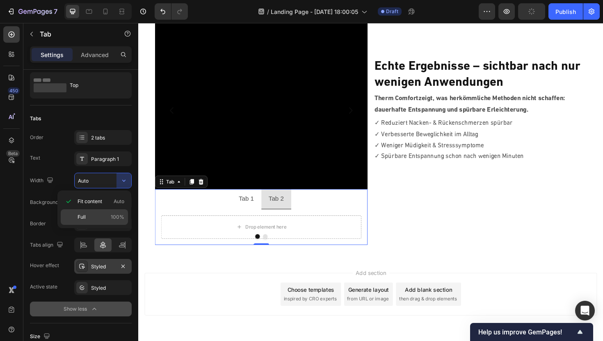
click at [97, 218] on p "Full 100%" at bounding box center [101, 216] width 47 height 7
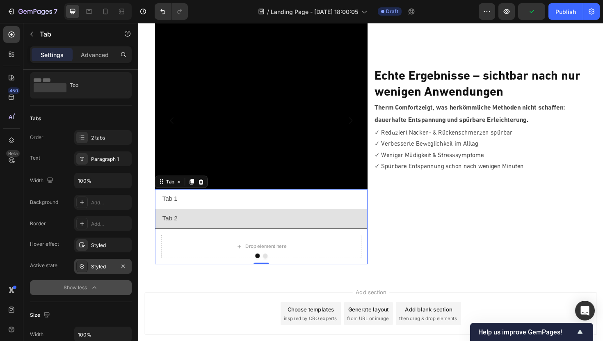
scroll to position [1774, 0]
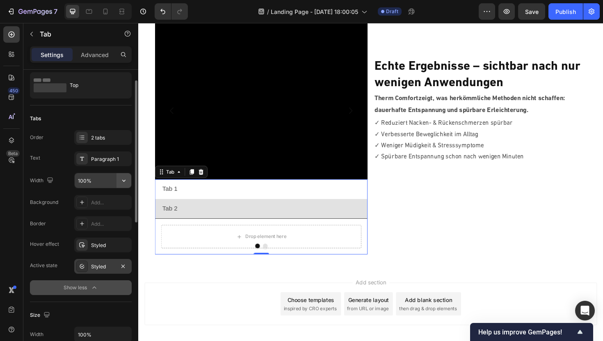
click at [120, 178] on icon "button" at bounding box center [124, 180] width 8 height 8
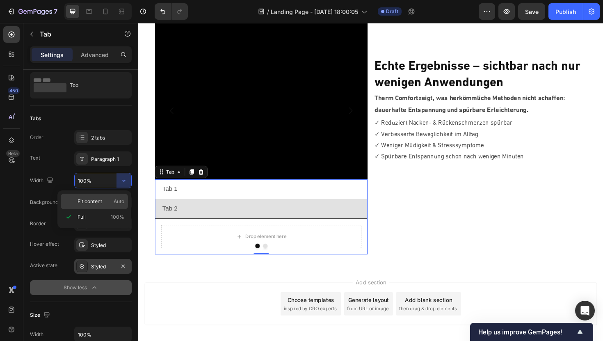
click at [96, 198] on span "Fit content" at bounding box center [90, 201] width 25 height 7
type input "Auto"
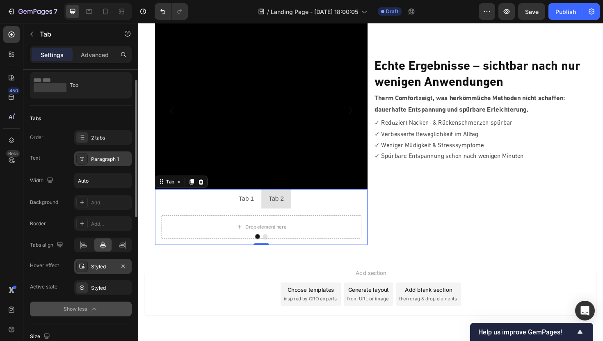
scroll to position [0, 0]
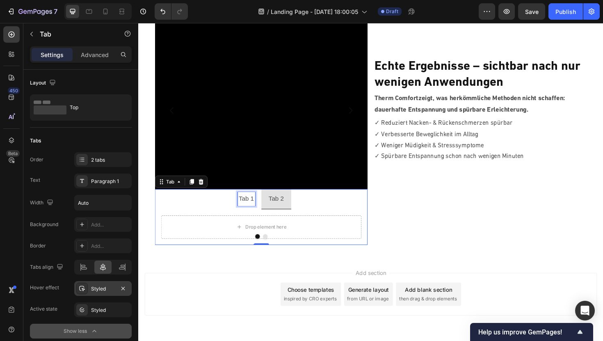
click at [260, 211] on p "Tab 1" at bounding box center [253, 209] width 16 height 12
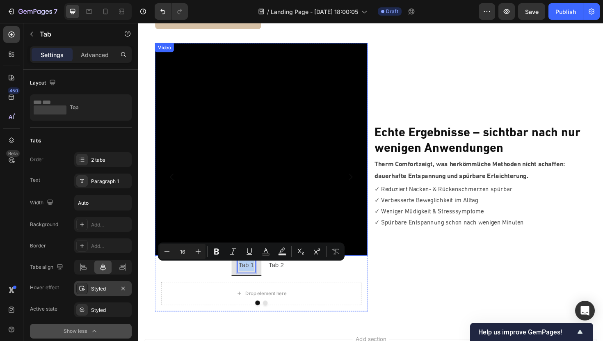
scroll to position [1691, 0]
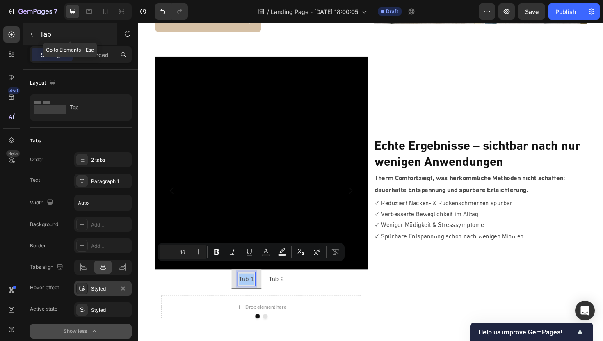
click at [34, 31] on icon "button" at bounding box center [31, 34] width 7 height 7
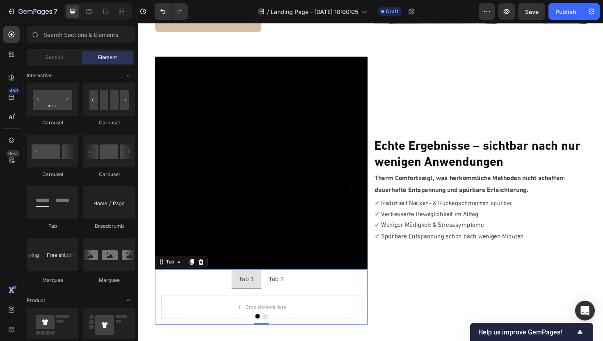
click at [169, 284] on ul "Tab 1 Tab 2" at bounding box center [268, 294] width 225 height 21
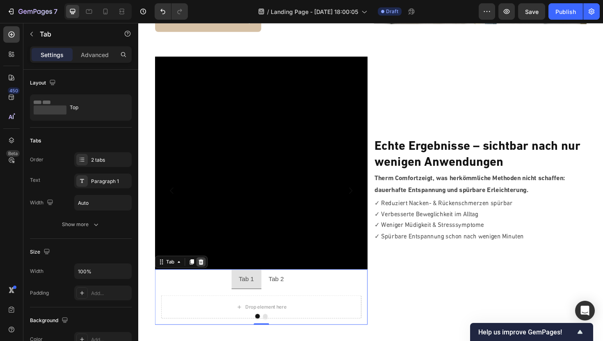
click at [205, 273] on icon at bounding box center [204, 276] width 5 height 6
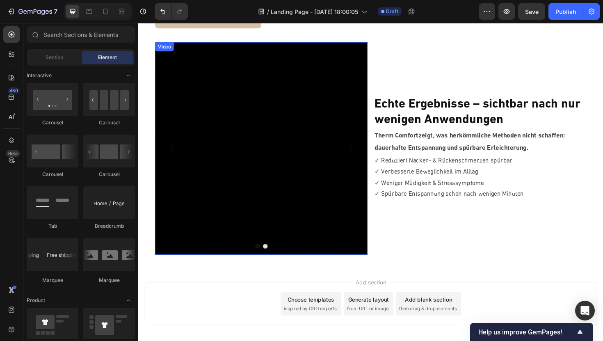
scroll to position [1687, 0]
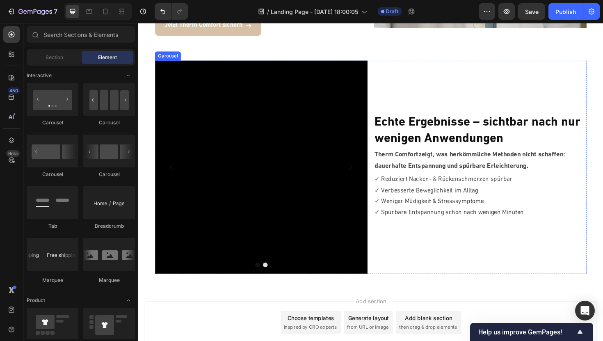
click at [360, 170] on icon "Carousel Next Arrow" at bounding box center [363, 175] width 10 height 10
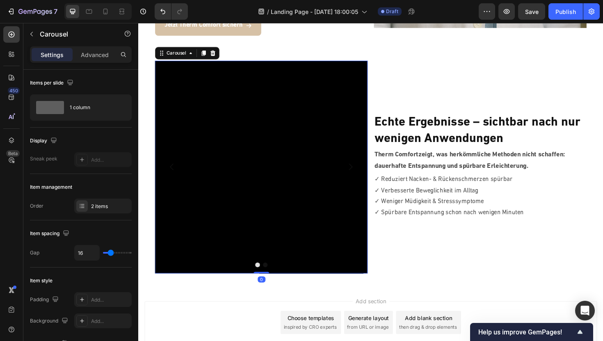
click at [173, 170] on icon "Carousel Back Arrow" at bounding box center [174, 175] width 10 height 10
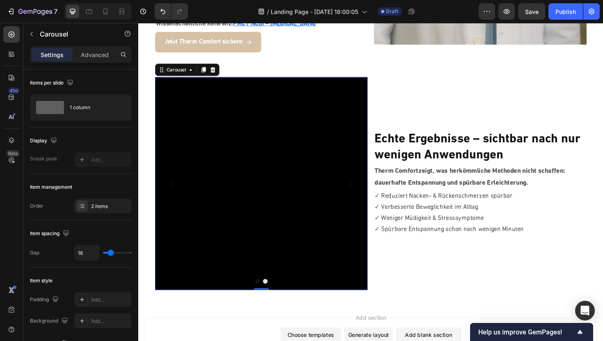
scroll to position [1668, 0]
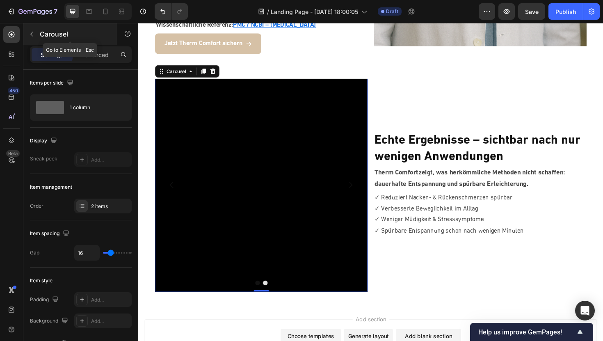
click at [33, 32] on icon "button" at bounding box center [31, 34] width 7 height 7
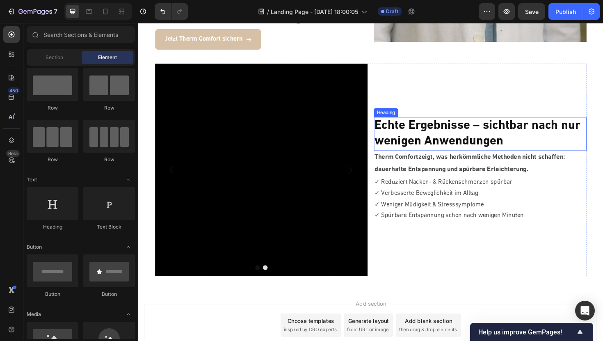
scroll to position [1673, 0]
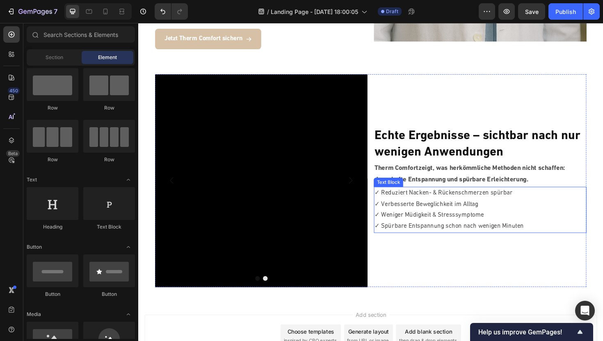
click at [438, 209] on p "✓ Verbesserte Beweglichkeit im Alltag" at bounding box center [500, 215] width 224 height 12
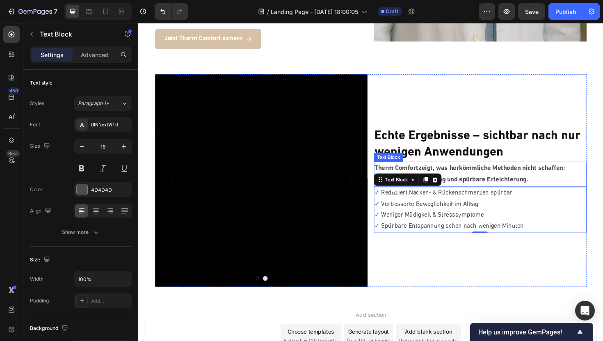
click at [482, 171] on p "Therm Comfort zeigt, was herkömmliche Methoden nicht schaffen: dauerhafte Entsp…" at bounding box center [500, 183] width 224 height 25
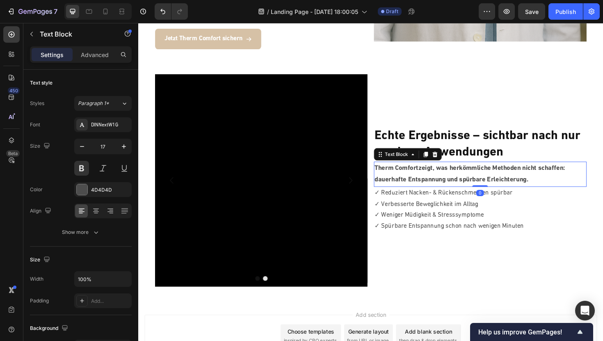
click at [482, 171] on p "Therm Comfort zeigt, was herkömmliche Methoden nicht schaffen: dauerhafte Entsp…" at bounding box center [500, 183] width 224 height 25
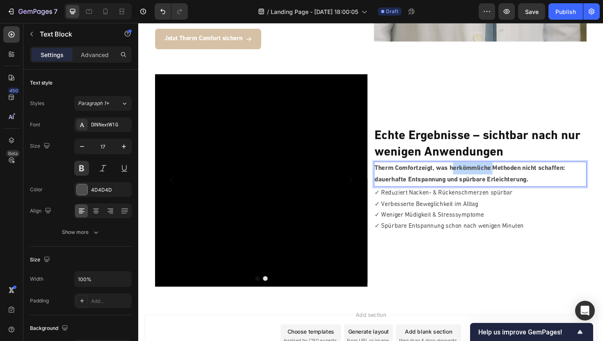
click at [482, 171] on p "Therm Comfort zeigt, was herkömmliche Methoden nicht schaffen: dauerhafte Entsp…" at bounding box center [500, 183] width 224 height 25
click at [458, 173] on p "Die Vorher-Nachher-Ergebnisse zeigen: Therm Comfort sorgt für dauerhafte Entspa…" at bounding box center [500, 183] width 224 height 25
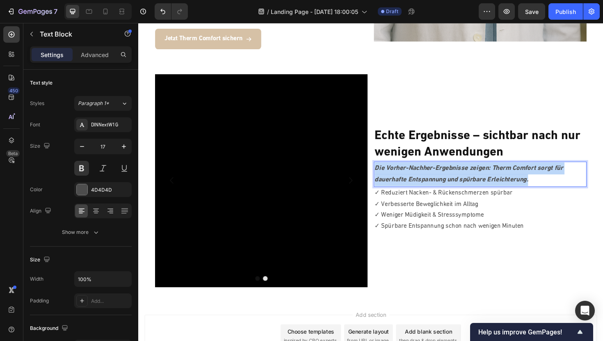
click at [458, 173] on p "Die Vorher-Nachher-Ergebnisse zeigen: Therm Comfort sorgt für dauerhafte Entspa…" at bounding box center [500, 183] width 224 height 25
drag, startPoint x: 557, startPoint y: 177, endPoint x: 389, endPoint y: 156, distance: 169.1
click at [389, 156] on div "Echte Ergebnisse – sichtbar nach nur wenigen Anwendungen Heading Die Vorher-Nac…" at bounding box center [500, 189] width 225 height 225
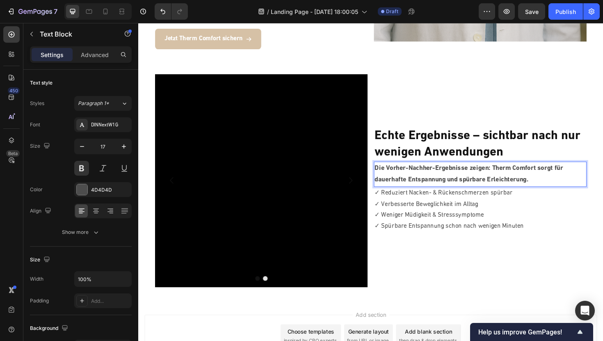
click at [456, 171] on p "Die Vorher-Nachher-Ergebnisse zeigen: Therm Comfort sorgt für dauerhafte Entspa…" at bounding box center [500, 183] width 224 height 25
click at [450, 150] on h2 "Echte Ergebnisse – sichtbar nach nur wenigen Anwendungen" at bounding box center [500, 152] width 225 height 36
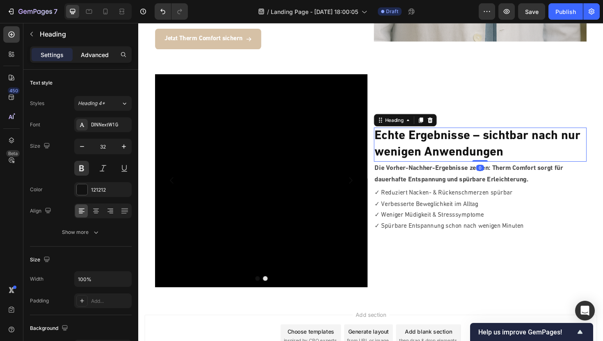
click at [101, 55] on p "Advanced" at bounding box center [95, 54] width 28 height 9
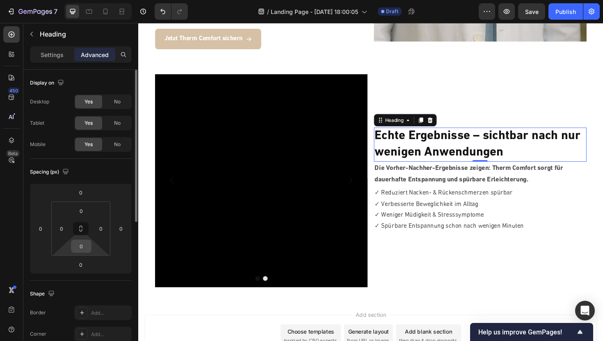
click at [90, 242] on div "0" at bounding box center [81, 246] width 21 height 13
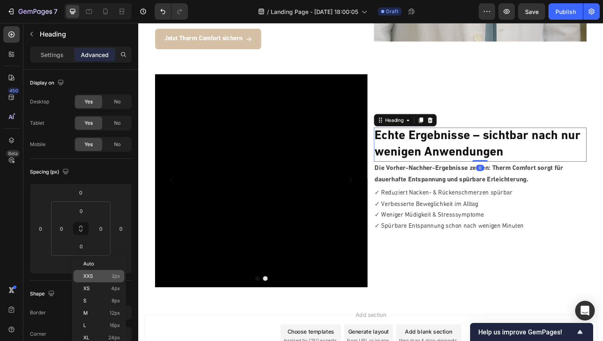
click at [95, 276] on p "XXS 2px" at bounding box center [101, 276] width 37 height 6
type input "2"
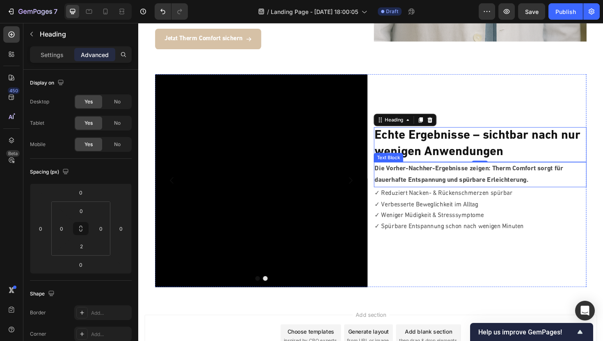
click at [410, 171] on p "Die Vorher-Nachher-Ergebnisse zeigen: Therm Comfort sorgt für dauerhafte Entspa…" at bounding box center [500, 183] width 224 height 25
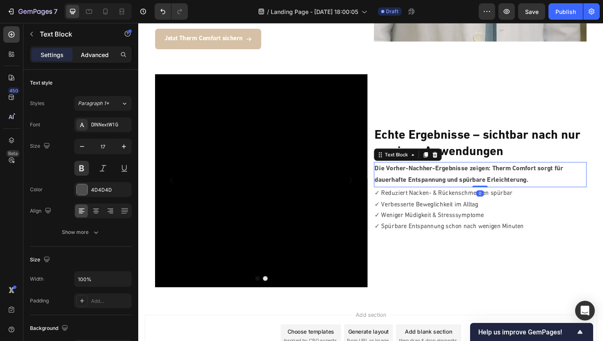
click at [96, 57] on p "Advanced" at bounding box center [95, 54] width 28 height 9
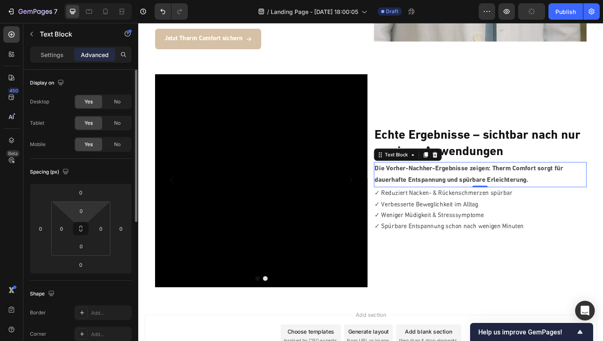
click at [98, 0] on html "7 / Landing Page - Sep 27, 18:00:05 Draft Preview Publish 450 Beta Sections(18)…" at bounding box center [301, 0] width 603 height 0
click at [91, 212] on div "0" at bounding box center [81, 210] width 21 height 13
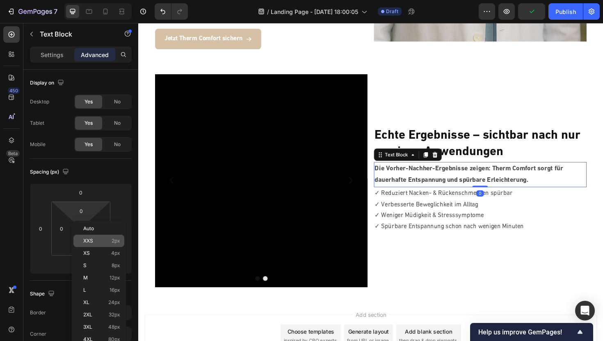
click at [89, 242] on span "XXS" at bounding box center [88, 241] width 10 height 6
type input "2"
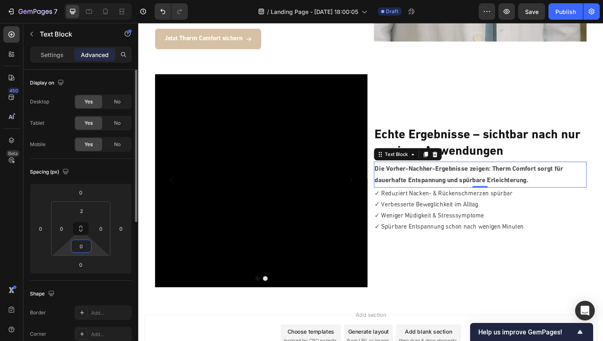
click at [81, 244] on input "0" at bounding box center [81, 246] width 16 height 12
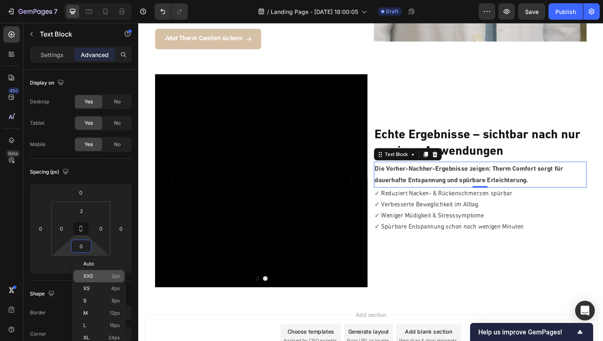
click at [91, 274] on span "XXS" at bounding box center [88, 276] width 10 height 6
type input "2"
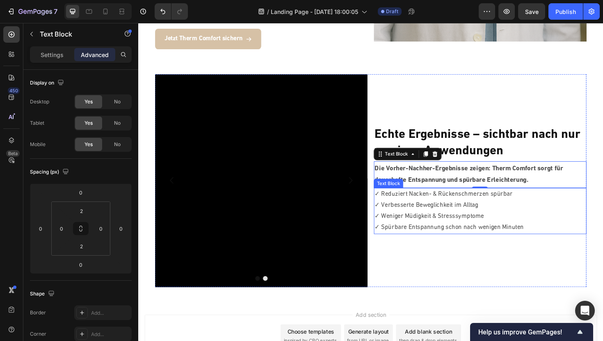
click at [410, 199] on p "✓ Reduziert Nacken- & Rückenschmerzen spürbar" at bounding box center [500, 205] width 224 height 12
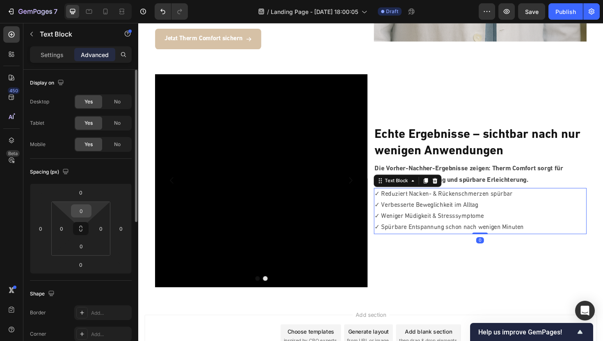
click at [86, 209] on input "0" at bounding box center [81, 211] width 16 height 12
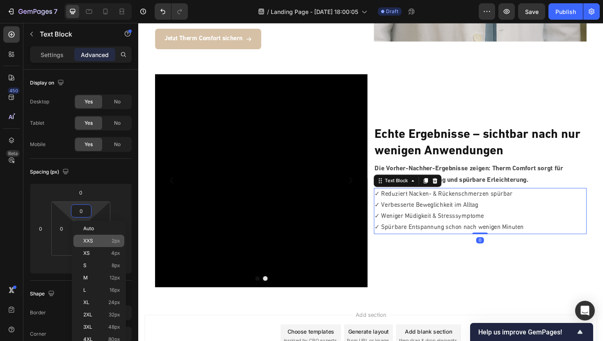
click at [96, 238] on p "XXS 2px" at bounding box center [101, 241] width 37 height 6
type input "2"
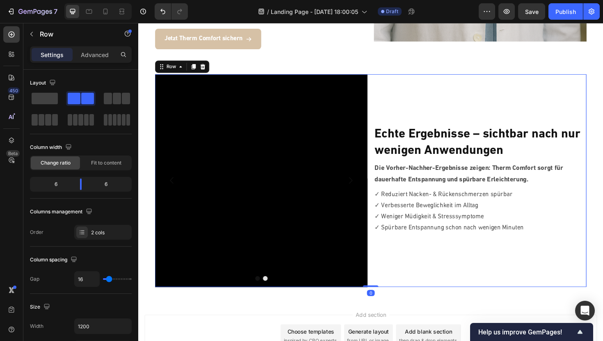
click at [545, 103] on div "Echte Ergebnisse – sichtbar nach nur wenigen Anwendungen Heading Die Vorher-Nac…" at bounding box center [500, 189] width 225 height 225
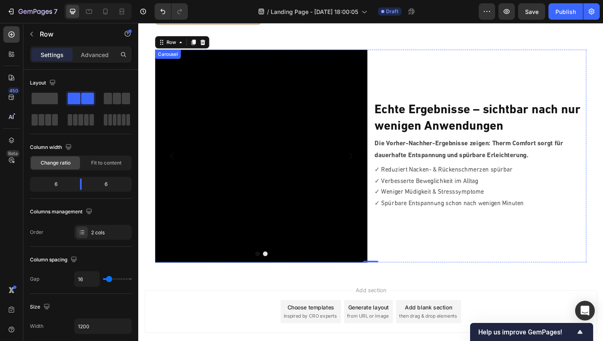
click at [365, 159] on icon "Carousel Next Arrow" at bounding box center [363, 164] width 10 height 10
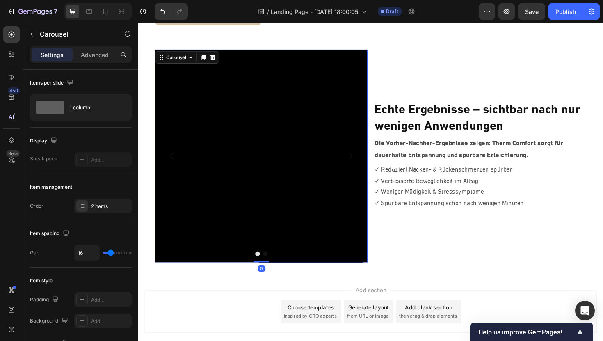
click at [365, 159] on icon "Carousel Next Arrow" at bounding box center [363, 164] width 10 height 10
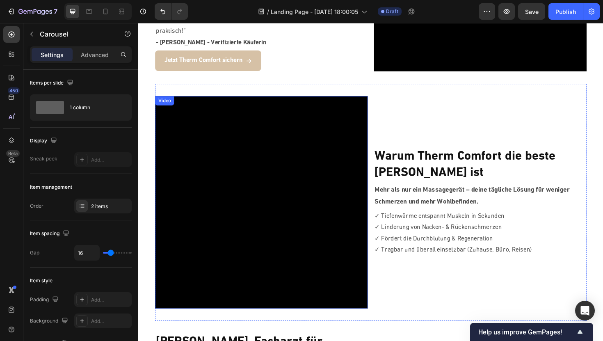
scroll to position [1026, 0]
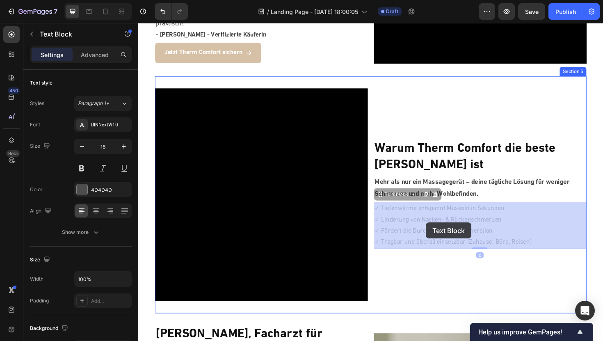
drag, startPoint x: 567, startPoint y: 256, endPoint x: 443, endPoint y: 234, distance: 126.5
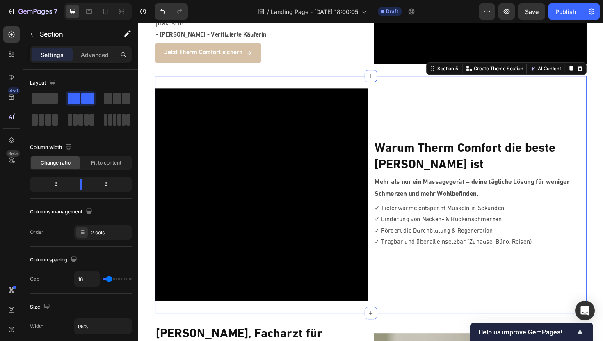
click at [431, 286] on div "Warum Therm Comfort die beste Wahl ist Heading Mehr als nur ein Massagegerät – …" at bounding box center [500, 204] width 225 height 225
click at [432, 233] on p "✓ Linderung von Nacken- & Rückenschmerzen" at bounding box center [500, 232] width 224 height 12
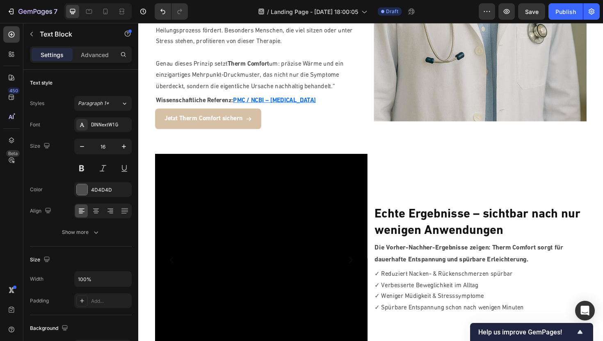
scroll to position [1735, 0]
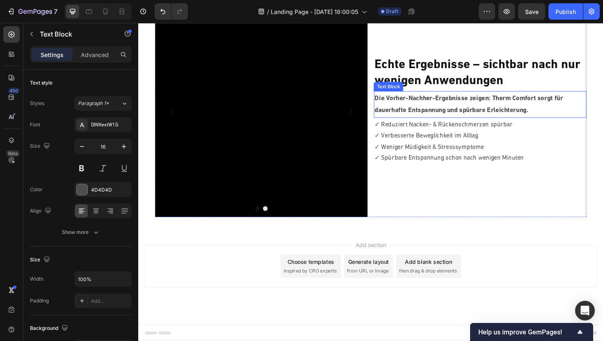
click at [442, 110] on p "Die Vorher-Nachher-Ergebnisse zeigen: Therm Comfort sorgt für dauerhafte Entspa…" at bounding box center [500, 109] width 224 height 25
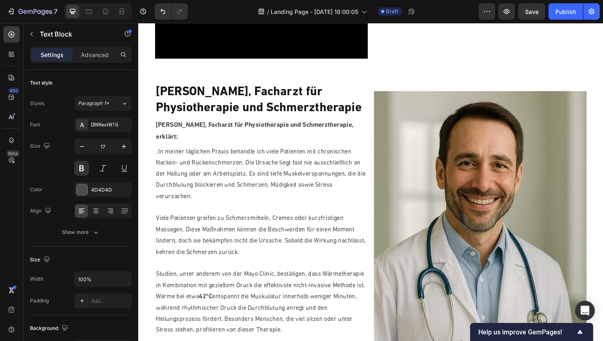
scroll to position [1282, 0]
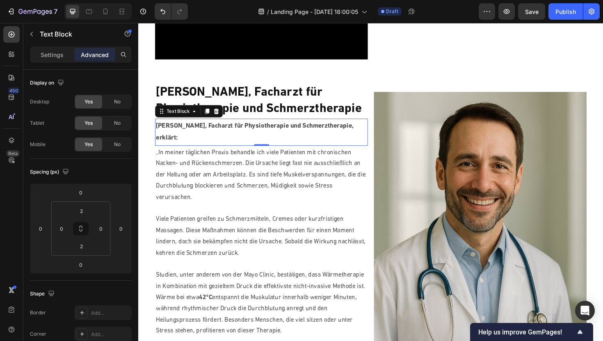
click at [281, 134] on strong "[PERSON_NAME], Facharzt für Physiotherapie und Schmerztherapie, erklärt:" at bounding box center [261, 138] width 209 height 20
click at [241, 131] on strong "[PERSON_NAME], Facharzt für Physiotherapie und Schmerztherapie, erklärt:" at bounding box center [261, 138] width 209 height 20
click at [215, 143] on p "[PERSON_NAME], Facharzt für Physiotherapie und Schmerztherapie, erklärt:" at bounding box center [269, 138] width 224 height 25
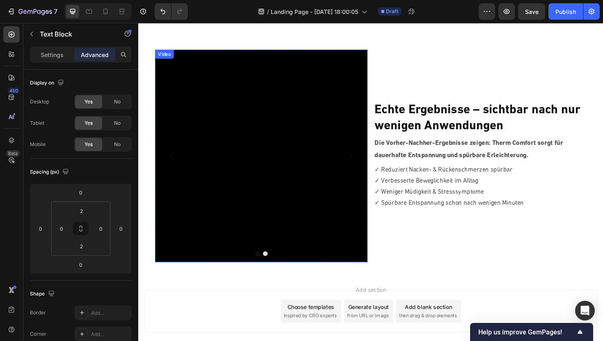
scroll to position [1735, 0]
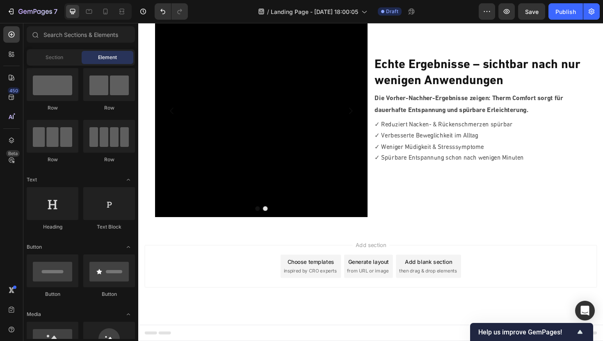
click at [437, 284] on span "then drag & drop elements" at bounding box center [444, 285] width 61 height 7
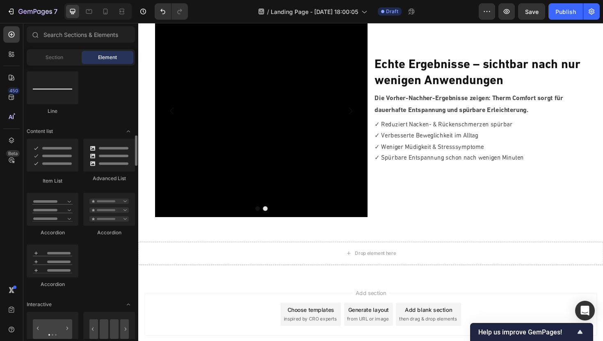
scroll to position [595, 0]
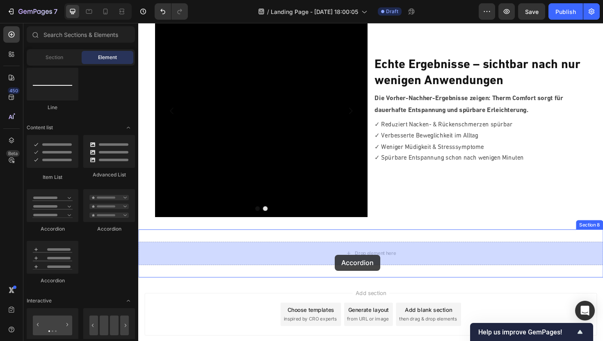
drag, startPoint x: 192, startPoint y: 228, endPoint x: 346, endPoint y: 268, distance: 159.4
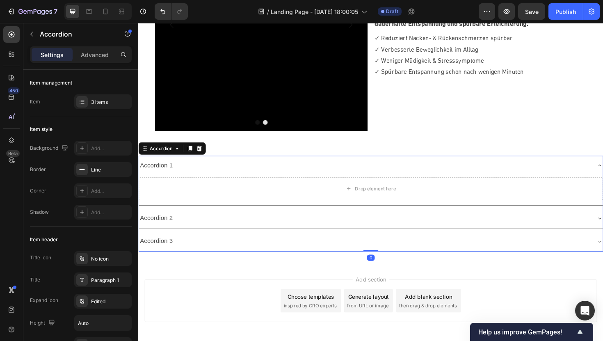
scroll to position [1839, 0]
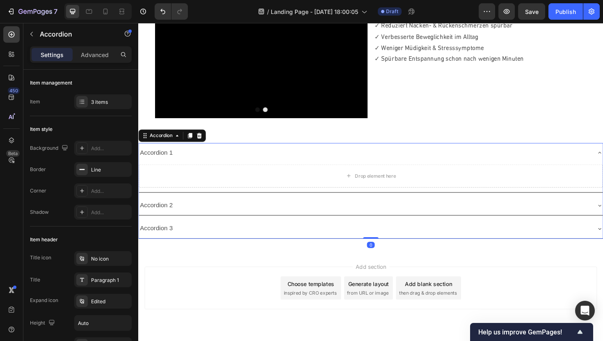
click at [292, 164] on div "Accordion 1" at bounding box center [378, 160] width 478 height 14
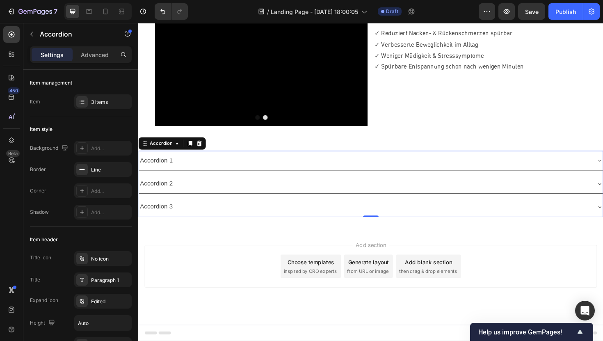
scroll to position [1831, 0]
click at [169, 167] on div "Accordion 1" at bounding box center [157, 169] width 37 height 14
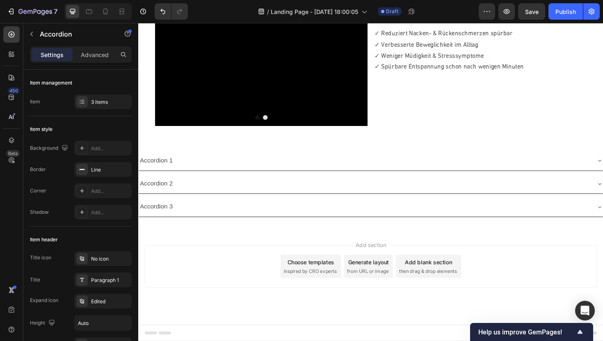
click at [180, 178] on div "Accordion 1" at bounding box center [384, 168] width 491 height 21
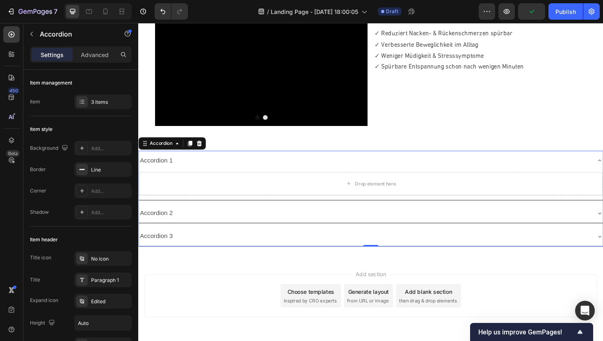
click at [172, 168] on p "Accordion 1" at bounding box center [157, 169] width 35 height 12
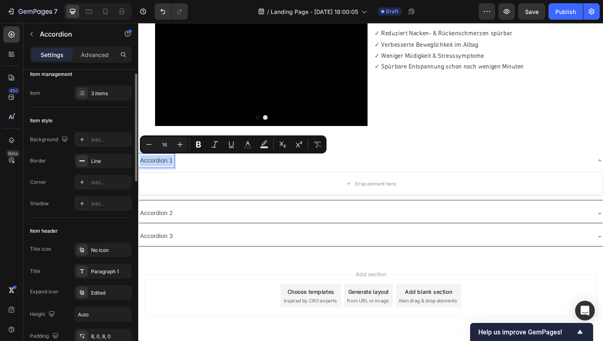
scroll to position [9, 0]
click at [83, 160] on rect at bounding box center [82, 160] width 5 height 1
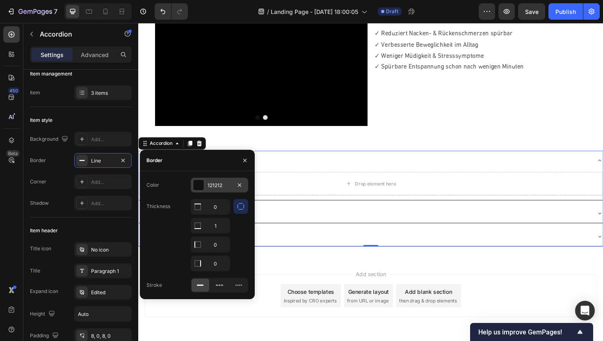
click at [201, 184] on div at bounding box center [198, 185] width 11 height 11
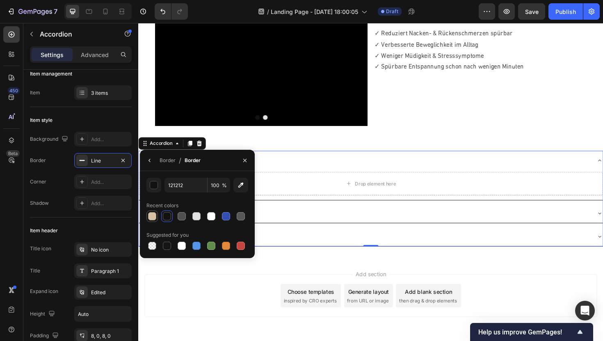
click at [153, 210] on div at bounding box center [151, 215] width 11 height 11
type input "D6C1A6"
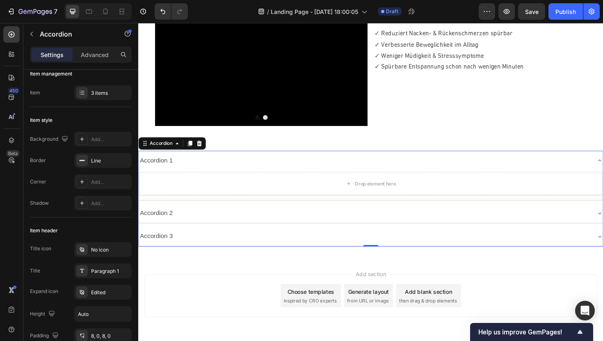
click at [336, 257] on div "Accordion 3" at bounding box center [384, 248] width 491 height 21
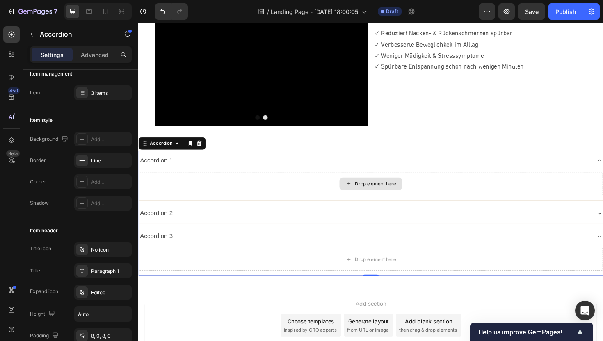
click at [243, 190] on div "Drop element here" at bounding box center [384, 193] width 491 height 25
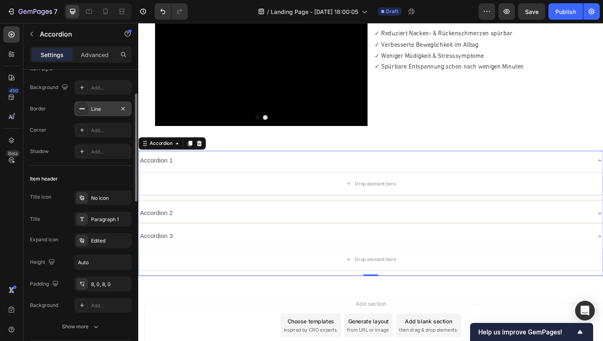
scroll to position [89, 0]
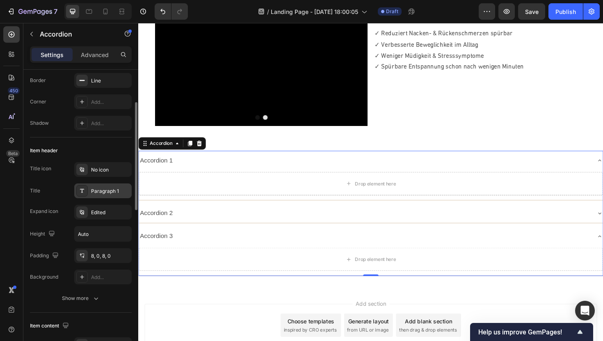
click at [94, 192] on div "Paragraph 1" at bounding box center [110, 190] width 39 height 7
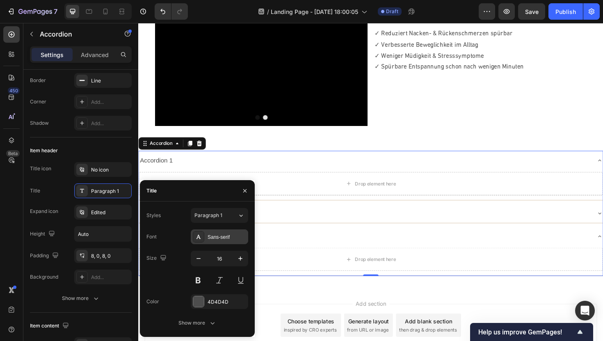
click at [215, 231] on div "Sans-serif" at bounding box center [219, 236] width 57 height 15
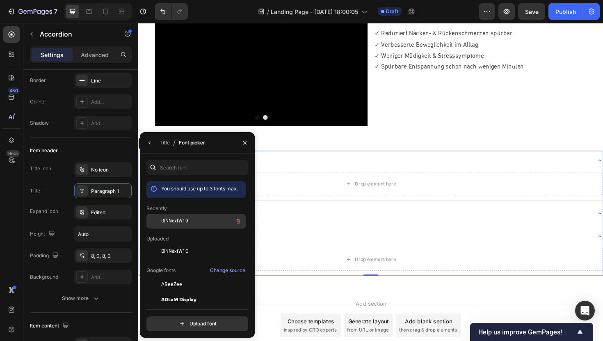
click at [184, 219] on span "DINNextW1G" at bounding box center [174, 220] width 27 height 7
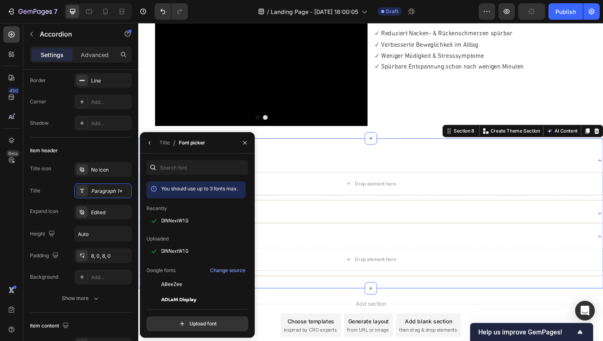
click at [330, 151] on div "Accordion 1 Drop element here Accordion 2 Accordion 3 Drop element here Accordi…" at bounding box center [384, 224] width 492 height 159
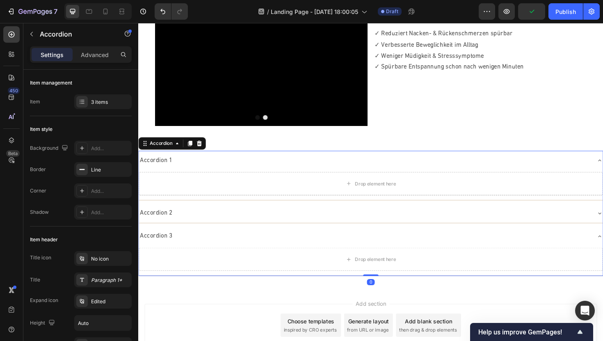
click at [173, 224] on p "Accordion 2" at bounding box center [157, 225] width 34 height 12
click at [100, 277] on div "Paragraph 1*" at bounding box center [110, 279] width 39 height 7
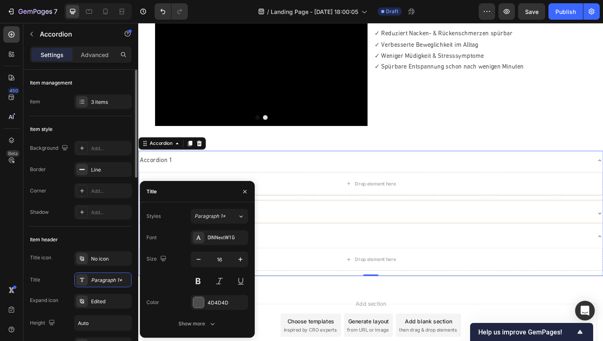
click at [62, 199] on div "Background Add... Border Line Corner Add... Shadow Add..." at bounding box center [81, 180] width 102 height 79
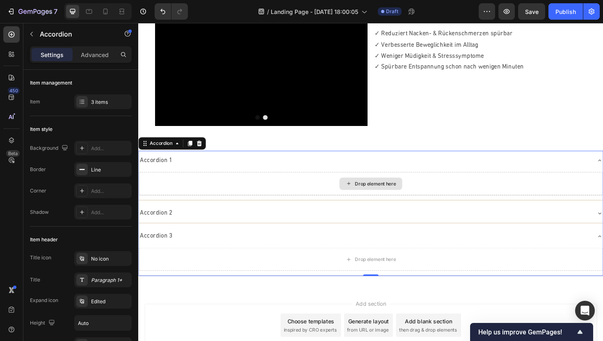
click at [241, 187] on div "Drop element here" at bounding box center [384, 193] width 491 height 25
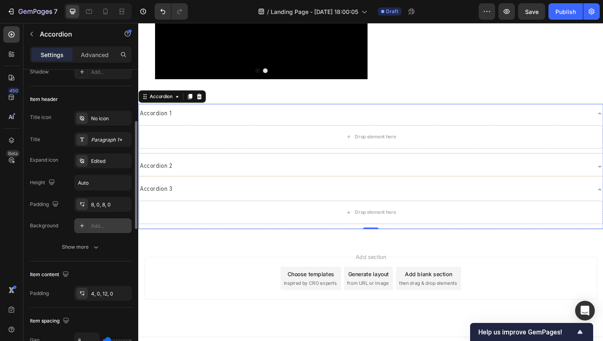
scroll to position [135, 0]
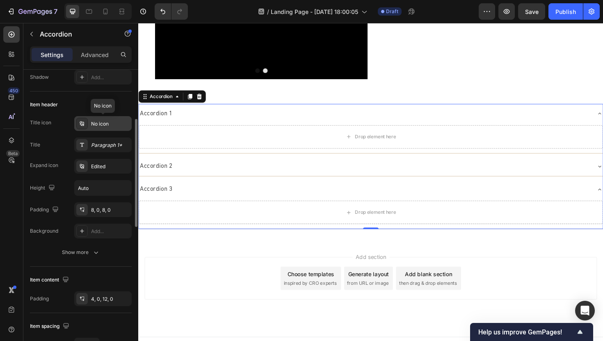
click at [102, 124] on div "No icon" at bounding box center [110, 123] width 39 height 7
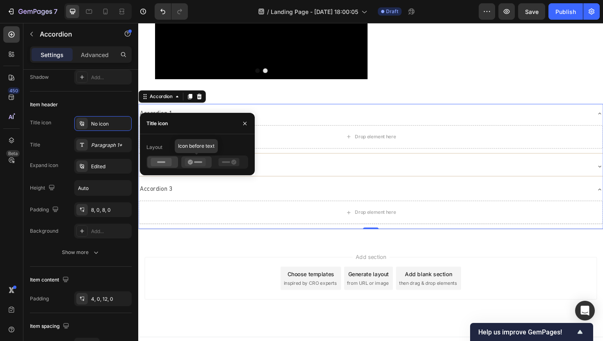
click at [194, 163] on icon at bounding box center [195, 162] width 21 height 8
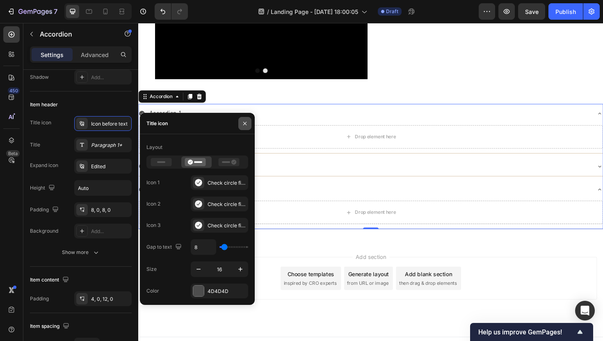
click at [243, 120] on icon "button" at bounding box center [245, 123] width 7 height 7
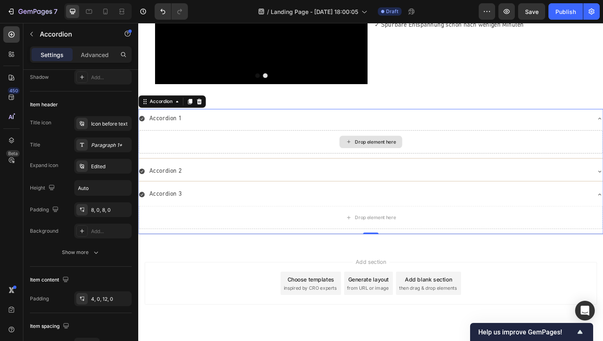
scroll to position [1873, 0]
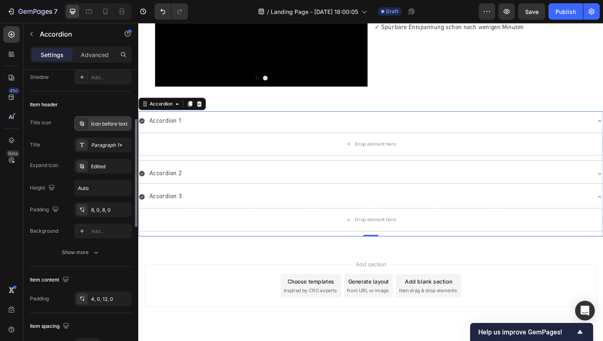
click at [113, 127] on div "Icon before text" at bounding box center [102, 123] width 57 height 15
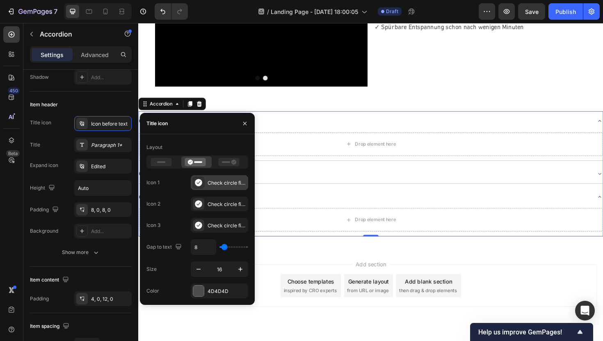
click at [200, 184] on icon at bounding box center [198, 182] width 7 height 7
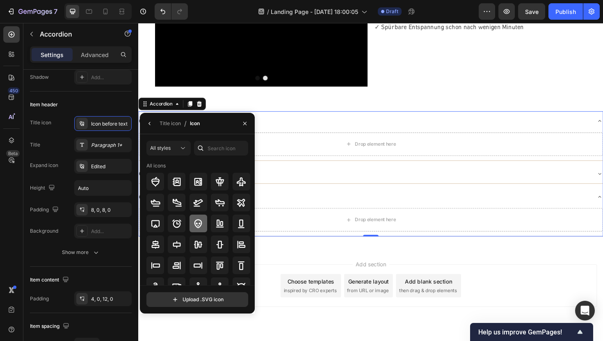
scroll to position [90, 0]
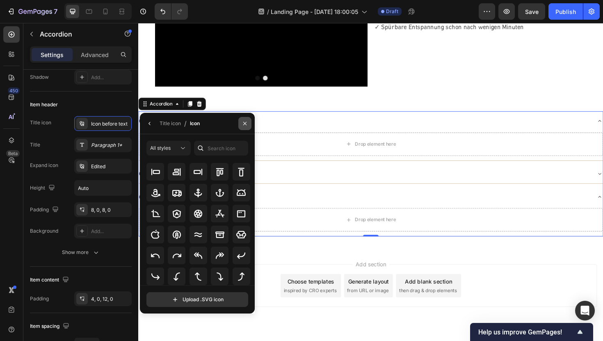
click at [244, 123] on icon "button" at bounding box center [244, 122] width 3 height 3
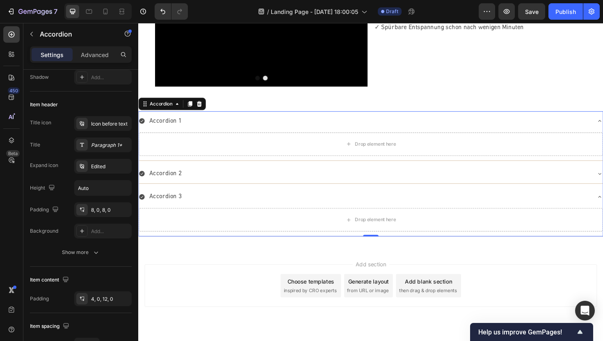
click at [144, 127] on icon at bounding box center [142, 127] width 6 height 6
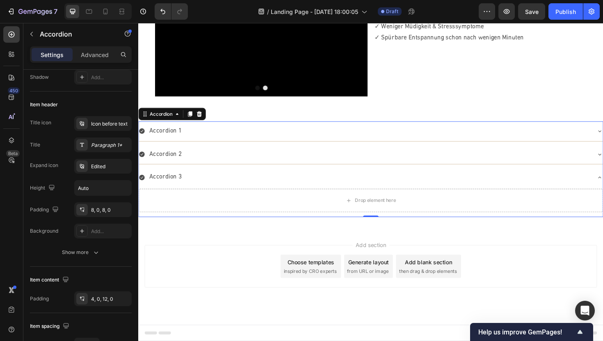
click at [144, 127] on div "Accordion 1" at bounding box center [384, 137] width 491 height 21
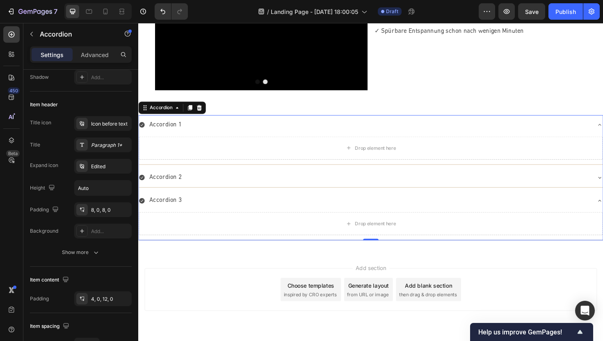
scroll to position [1873, 0]
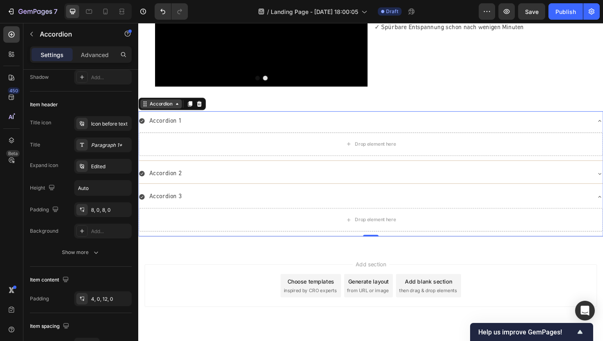
click at [147, 110] on icon at bounding box center [145, 108] width 7 height 7
click at [90, 120] on div "Icon before text" at bounding box center [102, 123] width 57 height 15
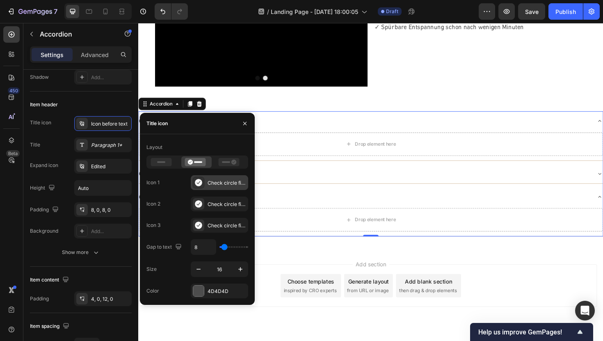
click at [200, 184] on icon at bounding box center [198, 182] width 7 height 7
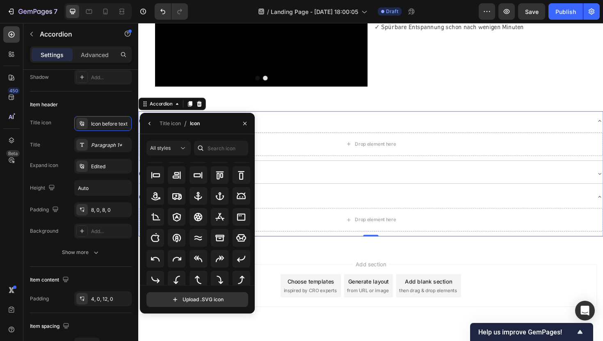
scroll to position [95, 0]
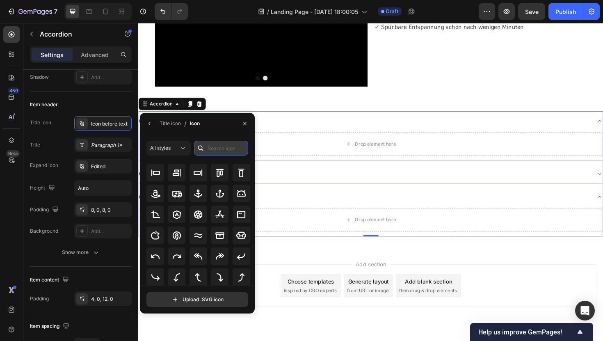
click at [214, 149] on input "text" at bounding box center [221, 148] width 54 height 15
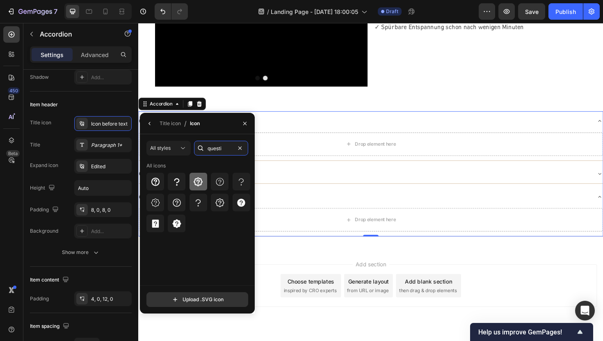
type input "questi"
click at [200, 184] on icon at bounding box center [198, 182] width 10 height 10
click at [249, 123] on button "button" at bounding box center [244, 123] width 13 height 13
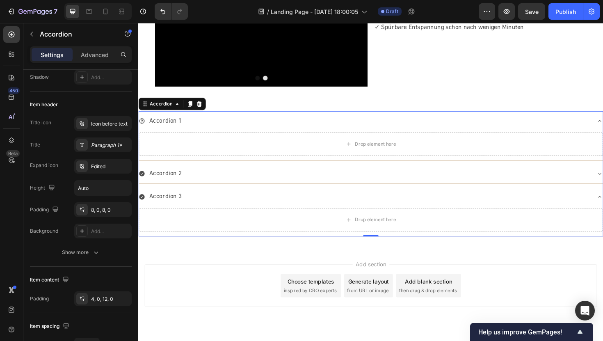
click at [143, 127] on icon at bounding box center [142, 126] width 7 height 7
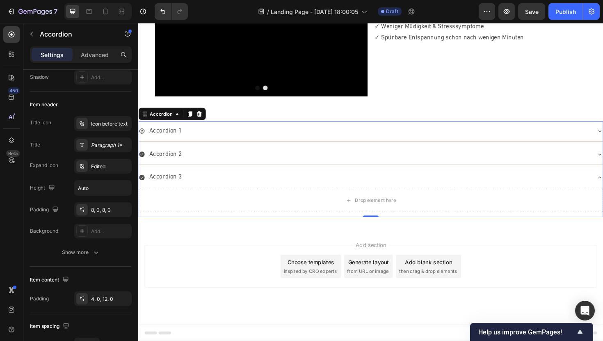
click at [144, 138] on icon at bounding box center [142, 138] width 6 height 6
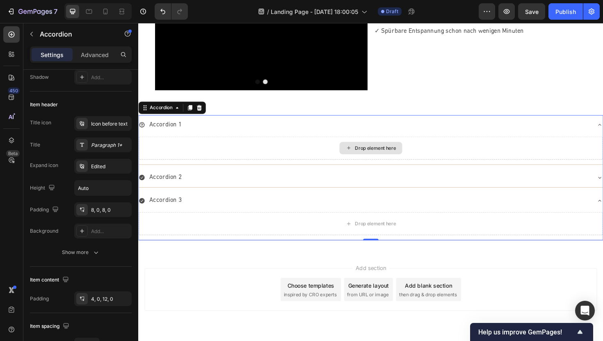
scroll to position [1873, 0]
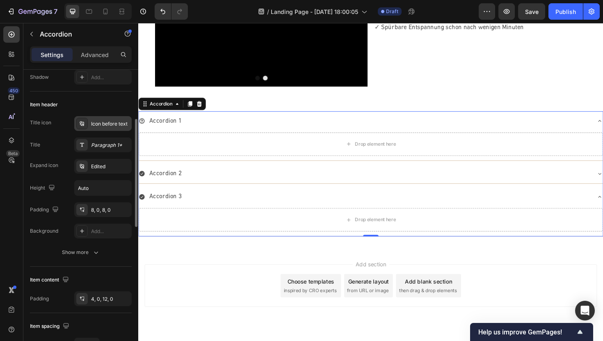
click at [123, 124] on div "Icon before text" at bounding box center [110, 123] width 39 height 7
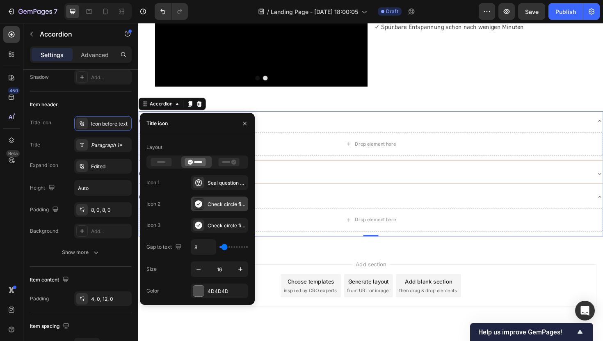
click at [201, 205] on icon at bounding box center [198, 203] width 7 height 7
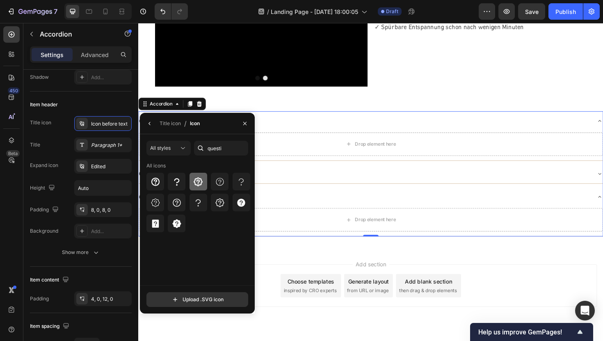
click at [193, 182] on icon at bounding box center [198, 182] width 10 height 10
click at [151, 125] on icon "button" at bounding box center [149, 123] width 7 height 7
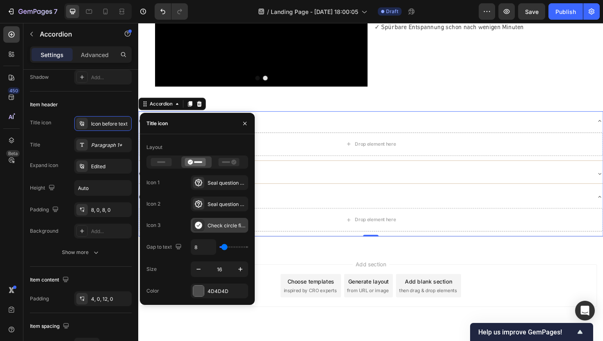
click at [196, 219] on div "Check circle filled" at bounding box center [219, 225] width 57 height 15
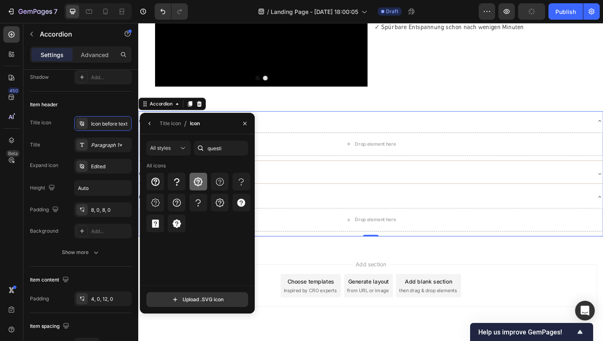
click at [196, 180] on icon at bounding box center [198, 182] width 10 height 10
click at [153, 123] on icon "button" at bounding box center [149, 123] width 7 height 7
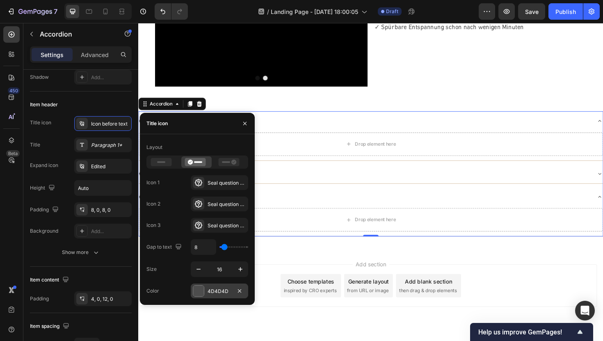
click at [200, 292] on div at bounding box center [198, 290] width 11 height 11
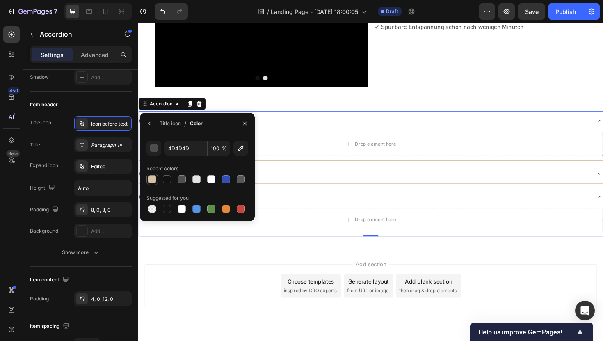
click at [153, 178] on div at bounding box center [152, 179] width 8 height 8
type input "D6C1A6"
click at [247, 118] on button "button" at bounding box center [244, 123] width 13 height 13
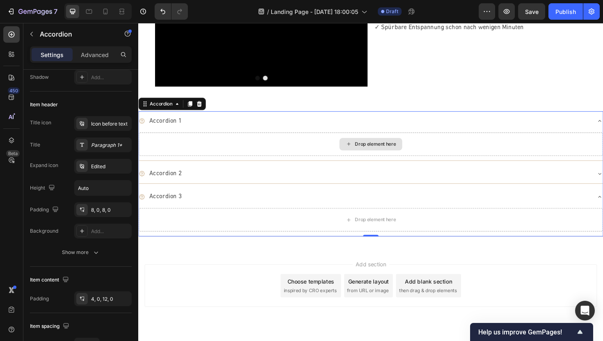
click at [281, 162] on div "Drop element here" at bounding box center [384, 151] width 491 height 25
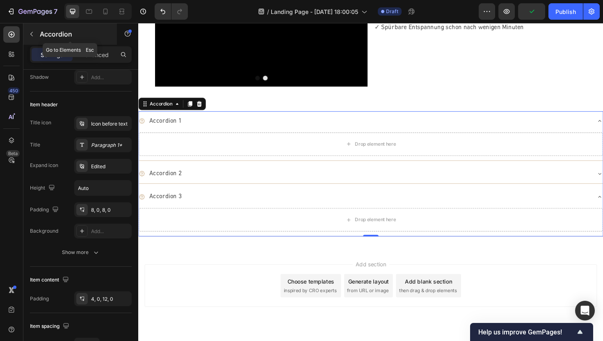
click at [31, 32] on icon "button" at bounding box center [31, 34] width 7 height 7
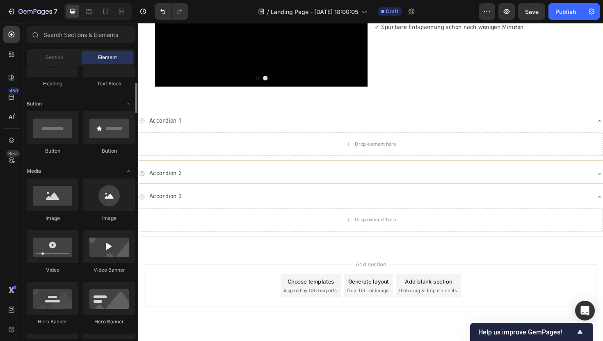
scroll to position [158, 0]
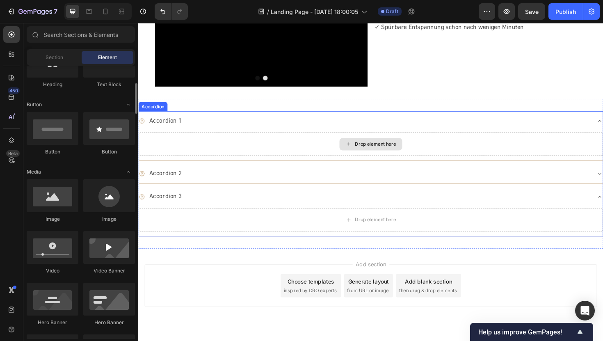
click at [400, 151] on div "Drop element here" at bounding box center [389, 151] width 43 height 7
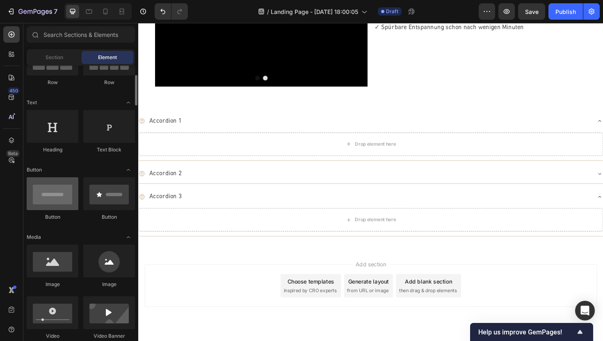
scroll to position [92, 0]
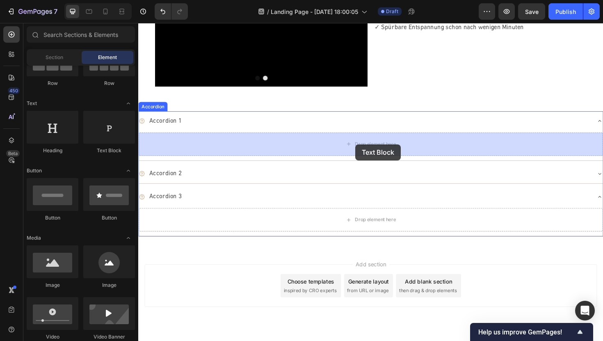
drag, startPoint x: 238, startPoint y: 160, endPoint x: 367, endPoint y: 151, distance: 129.1
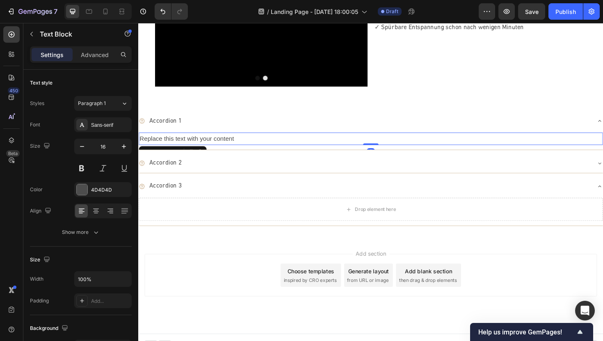
click at [265, 144] on div "Replace this text with your content" at bounding box center [384, 146] width 491 height 14
click at [265, 144] on p "Replace this text with your content" at bounding box center [384, 146] width 490 height 12
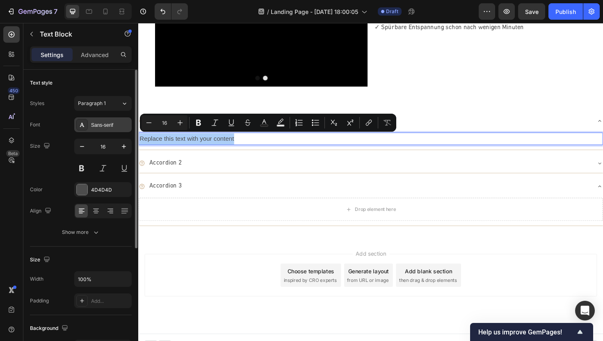
click at [103, 126] on div "Sans-serif" at bounding box center [110, 124] width 39 height 7
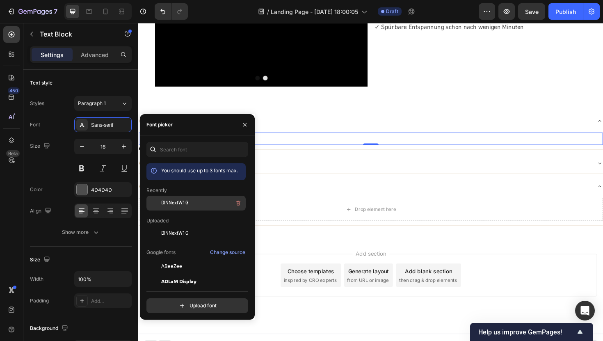
click at [196, 203] on div "DINNextW1G" at bounding box center [202, 203] width 83 height 10
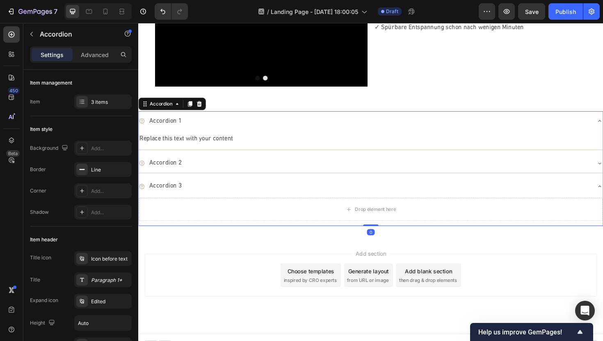
click at [309, 127] on div "Accordion 1" at bounding box center [378, 127] width 478 height 14
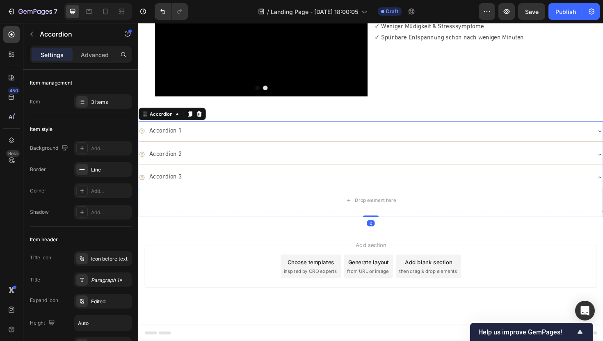
click at [203, 136] on div "Accordion 1" at bounding box center [378, 137] width 478 height 14
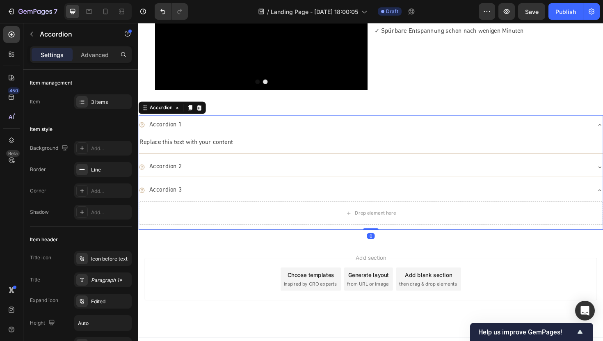
scroll to position [1873, 0]
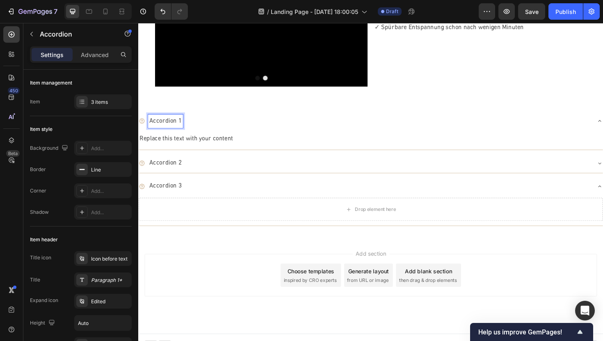
click at [178, 125] on p "Accordion 1" at bounding box center [167, 127] width 34 height 12
click at [188, 146] on div "Replace this text with your content" at bounding box center [384, 146] width 491 height 14
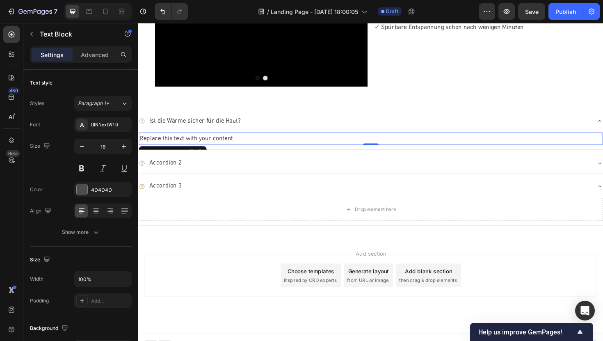
click at [222, 148] on div "Replace this text with your content" at bounding box center [384, 146] width 491 height 14
click at [222, 148] on p "Replace this text with your content" at bounding box center [384, 146] width 490 height 12
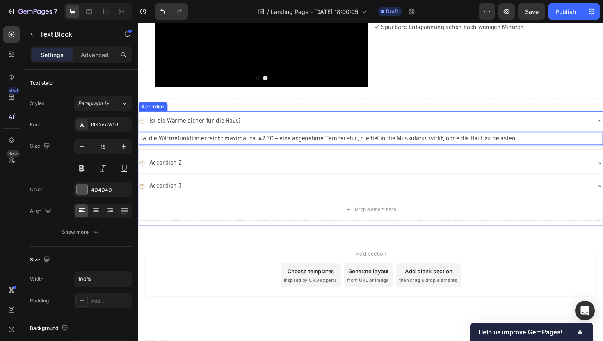
click at [223, 155] on div "Ja, die Wärmefunktion erreicht maximal ca. 42 °C – eine angenehme Temperatur, d…" at bounding box center [384, 147] width 491 height 20
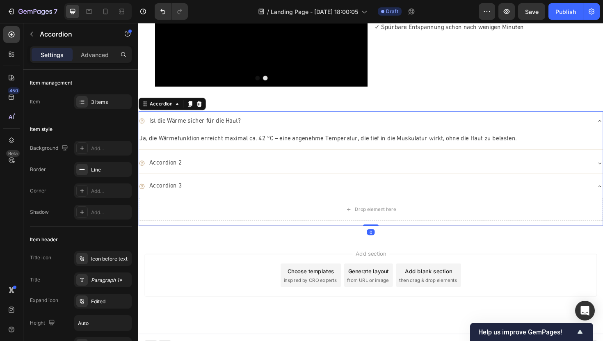
click at [252, 126] on div "Ist die Wärme sicher für die Haut?" at bounding box center [378, 127] width 478 height 14
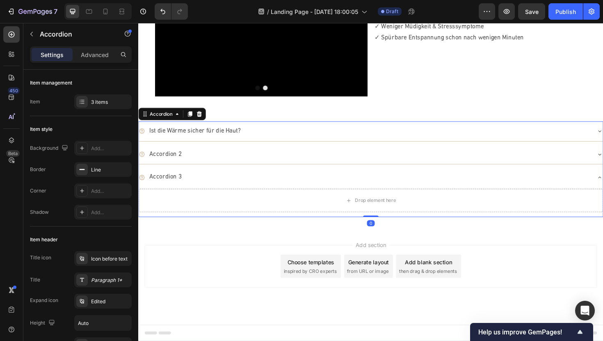
click at [417, 143] on div "Ist die Wärme sicher für die Haut?" at bounding box center [378, 137] width 478 height 14
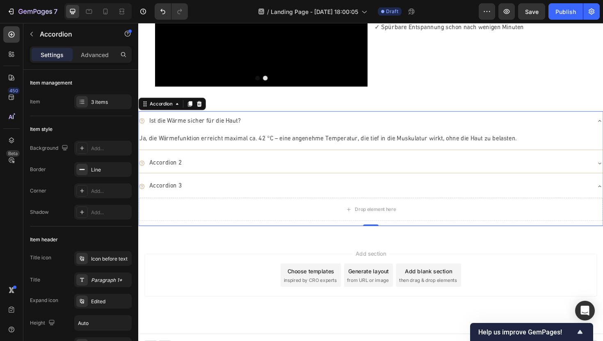
click at [417, 130] on div "Ist die Wärme sicher für die Haut?" at bounding box center [378, 127] width 478 height 14
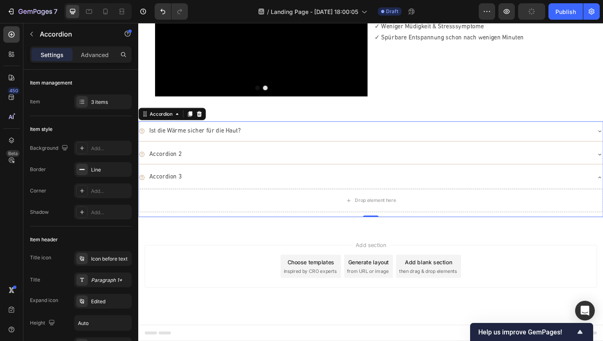
click at [302, 159] on div "Accordion 2" at bounding box center [378, 162] width 478 height 14
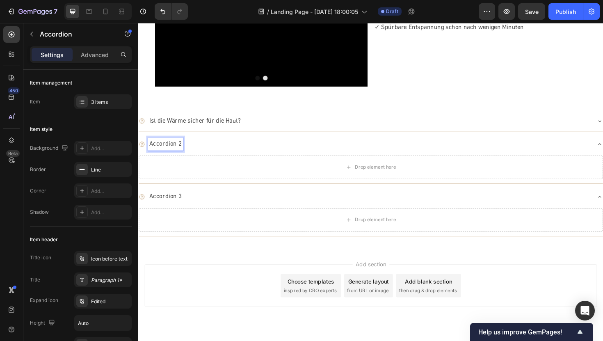
click at [178, 151] on p "Accordion 2" at bounding box center [167, 152] width 34 height 12
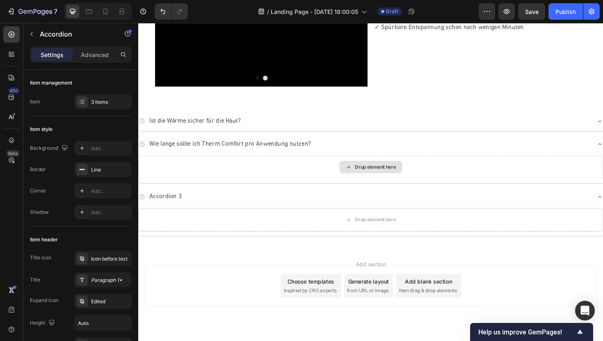
click at [219, 174] on div "Drop element here" at bounding box center [384, 175] width 491 height 25
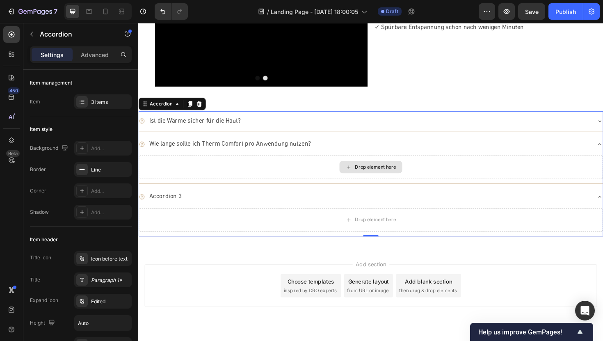
click at [370, 175] on div "Drop element here" at bounding box center [389, 175] width 43 height 7
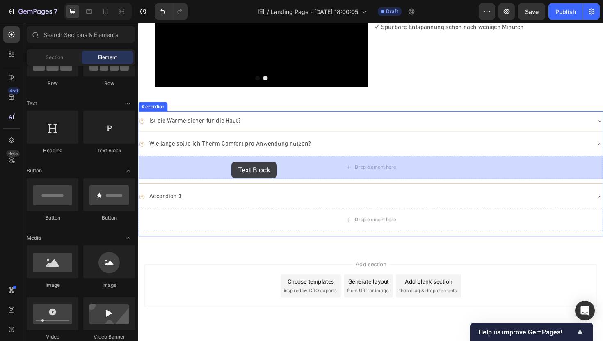
drag, startPoint x: 240, startPoint y: 156, endPoint x: 237, endPoint y: 170, distance: 14.7
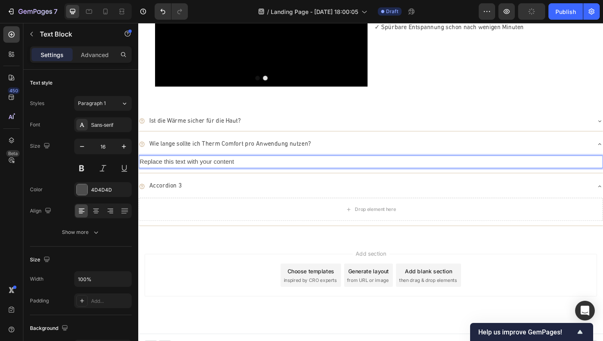
click at [236, 168] on div "Replace this text with your content" at bounding box center [384, 170] width 491 height 14
click at [236, 168] on p "Replace this text with your content" at bounding box center [384, 170] width 490 height 12
click at [230, 170] on p "Empfohlen sind 10–15 Minuten pro Sitzung. Bereits wenige Minuten reichen aus, u…" at bounding box center [384, 170] width 490 height 12
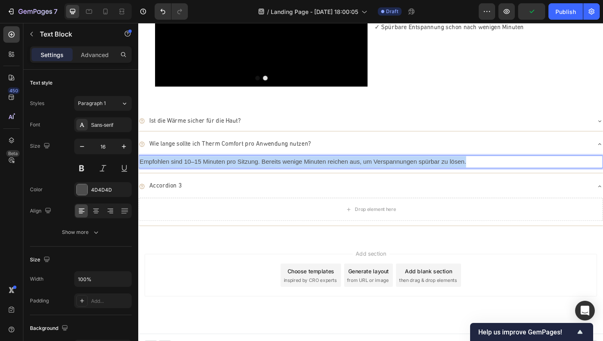
click at [230, 170] on p "Empfohlen sind 10–15 Minuten pro Sitzung. Bereits wenige Minuten reichen aus, u…" at bounding box center [384, 170] width 490 height 12
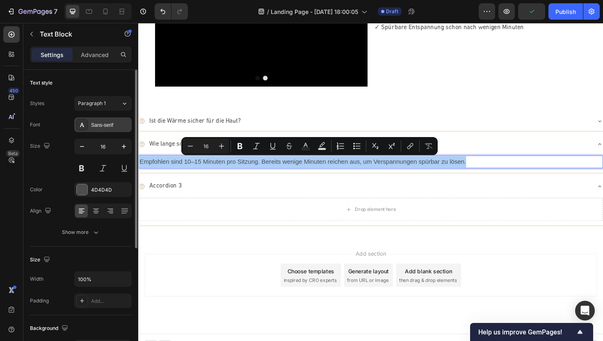
click at [106, 129] on div "Sans-serif" at bounding box center [102, 124] width 57 height 15
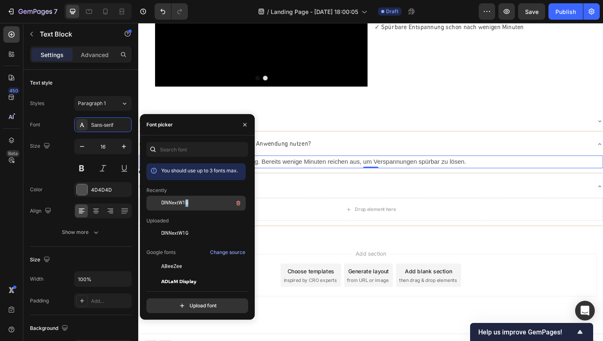
click at [186, 205] on span "DINNextW1G" at bounding box center [174, 202] width 27 height 7
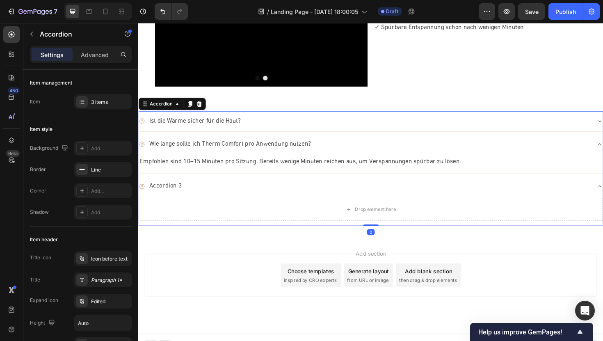
click at [331, 127] on div "Ist die Wärme sicher für die Haut?" at bounding box center [378, 127] width 478 height 14
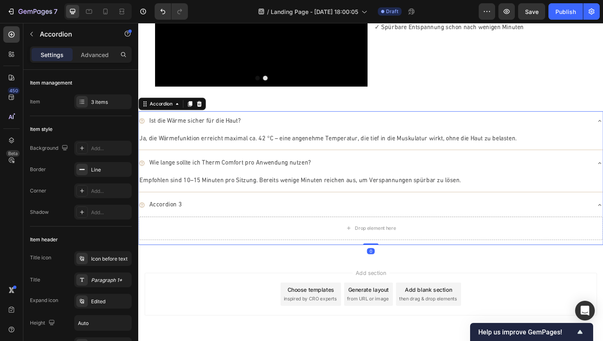
click at [336, 164] on div "Wie lange sollte ich Therm Comfort pro Anwendung nutzen?" at bounding box center [378, 171] width 478 height 14
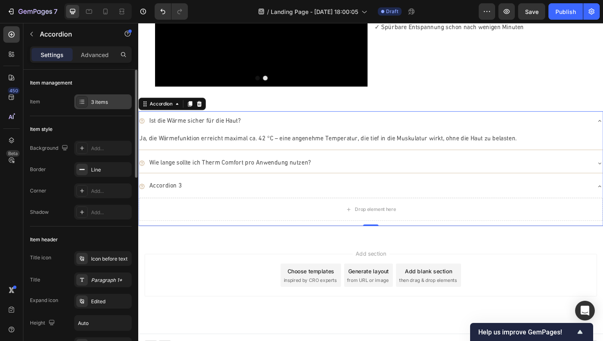
click at [100, 98] on div "3 items" at bounding box center [110, 101] width 39 height 7
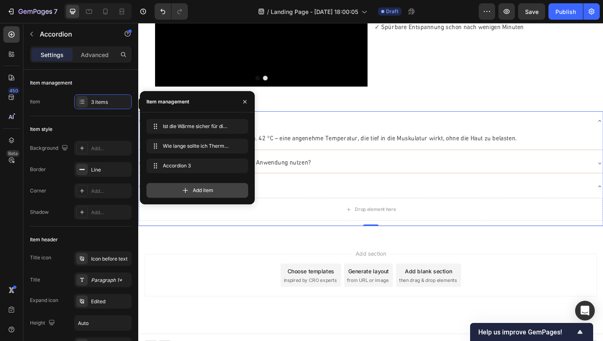
click at [172, 189] on div "Add item" at bounding box center [197, 190] width 102 height 15
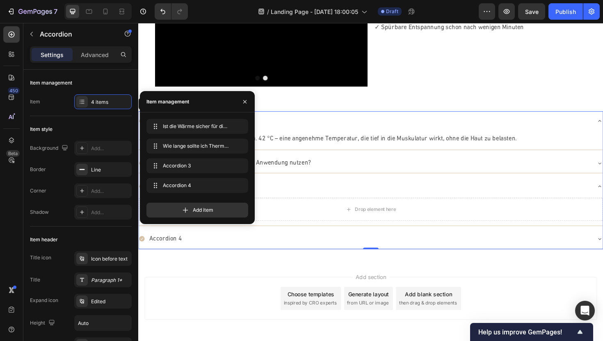
click at [176, 202] on div "Add item" at bounding box center [197, 206] width 102 height 21
click at [174, 212] on div "Add item" at bounding box center [197, 210] width 102 height 15
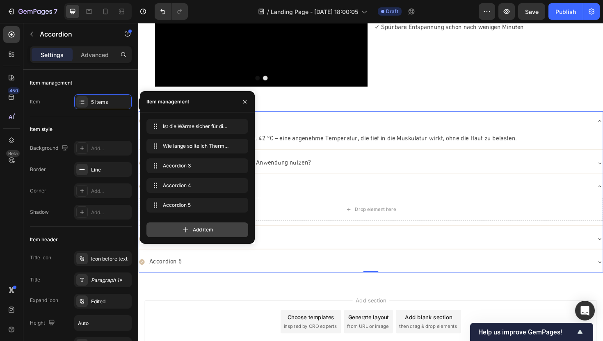
click at [176, 232] on div "Add item" at bounding box center [197, 229] width 102 height 15
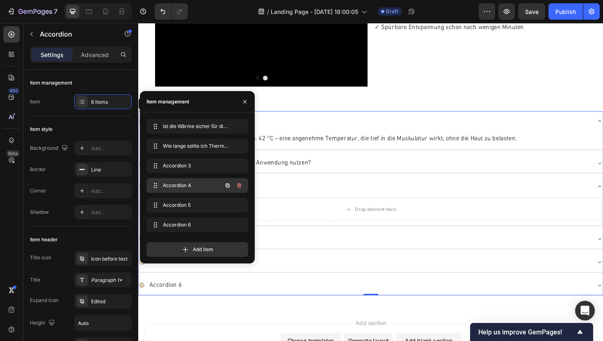
click at [185, 190] on div "Accordion 4 Accordion 4" at bounding box center [186, 185] width 72 height 11
click at [366, 234] on div "Drop element here" at bounding box center [384, 221] width 491 height 31
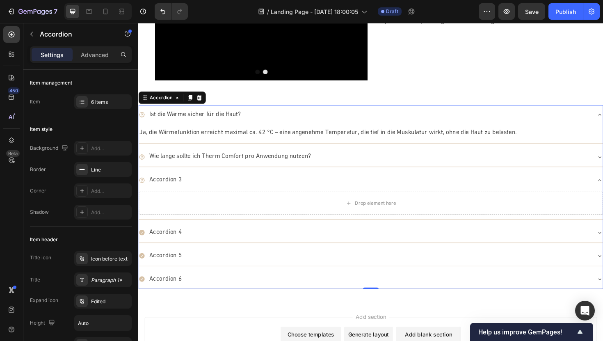
scroll to position [1865, 0]
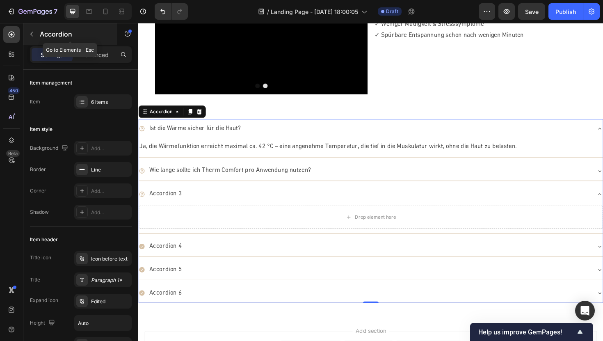
click at [33, 37] on icon "button" at bounding box center [31, 34] width 7 height 7
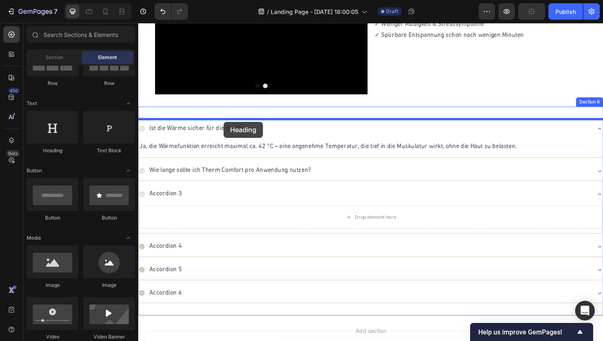
drag, startPoint x: 208, startPoint y: 155, endPoint x: 228, endPoint y: 128, distance: 34.9
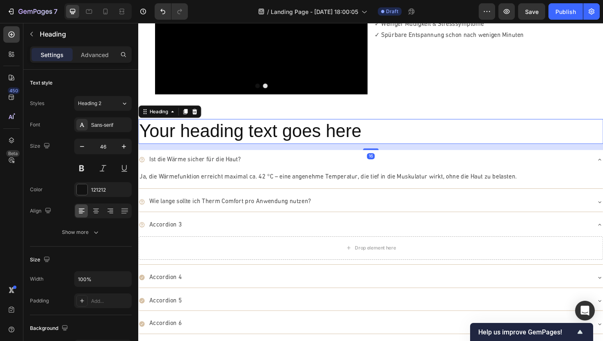
click at [301, 135] on h2 "Your heading text goes here" at bounding box center [384, 138] width 492 height 26
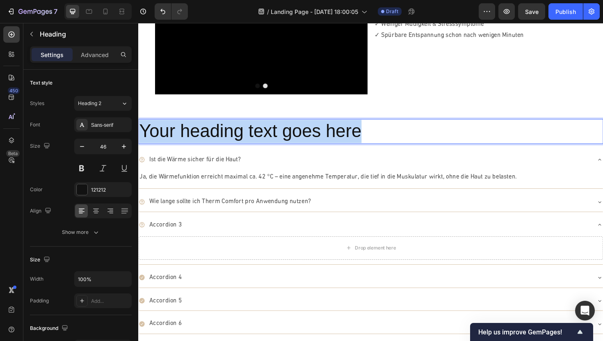
click at [301, 135] on p "Your heading text goes here" at bounding box center [384, 138] width 491 height 25
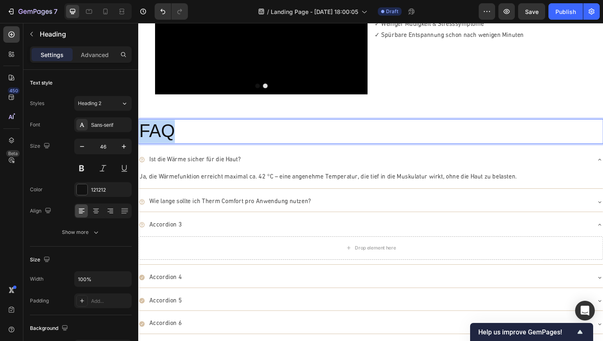
drag, startPoint x: 184, startPoint y: 138, endPoint x: 108, endPoint y: 137, distance: 76.3
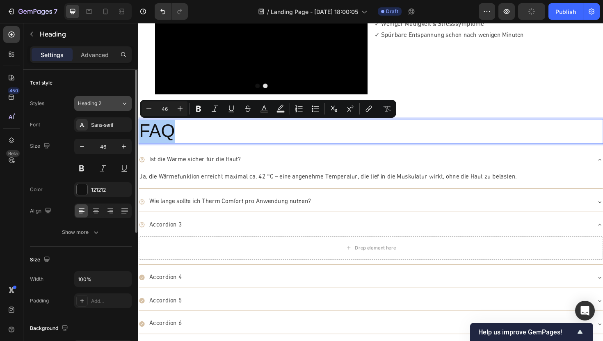
click at [117, 100] on div "Heading 2" at bounding box center [99, 103] width 43 height 7
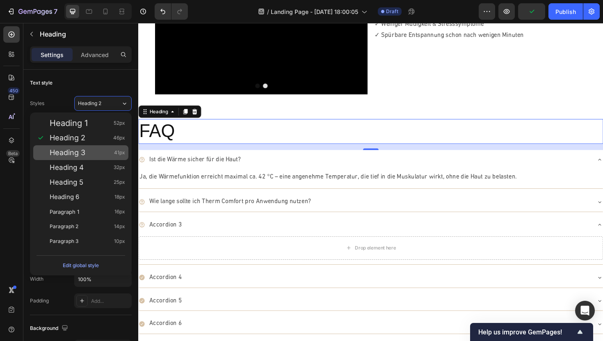
click at [84, 155] on span "Heading 3" at bounding box center [68, 152] width 36 height 8
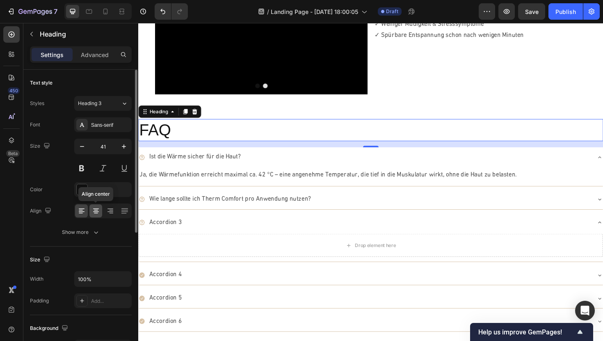
click at [96, 213] on icon at bounding box center [96, 213] width 4 height 1
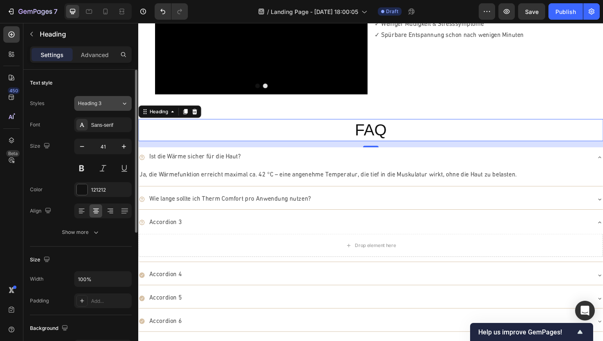
click at [102, 110] on button "Heading 3" at bounding box center [102, 103] width 57 height 15
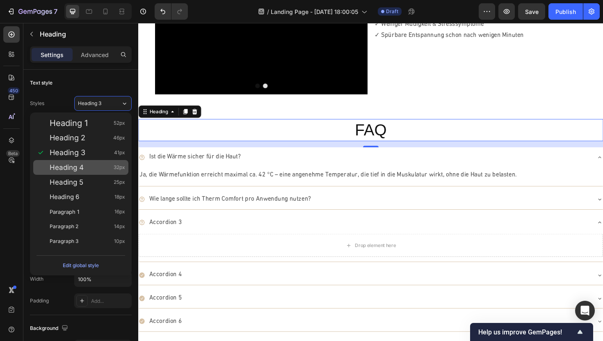
click at [74, 169] on span "Heading 4" at bounding box center [67, 167] width 34 height 8
type input "32"
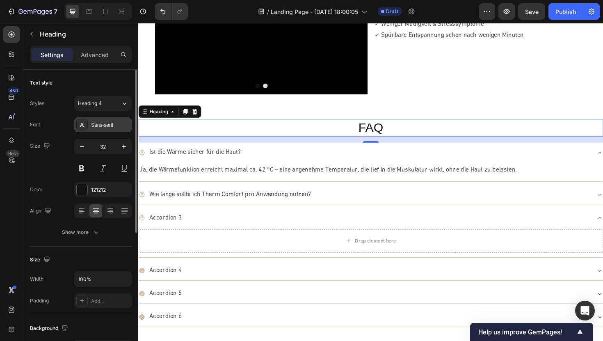
click at [108, 128] on div "Sans-serif" at bounding box center [110, 124] width 39 height 7
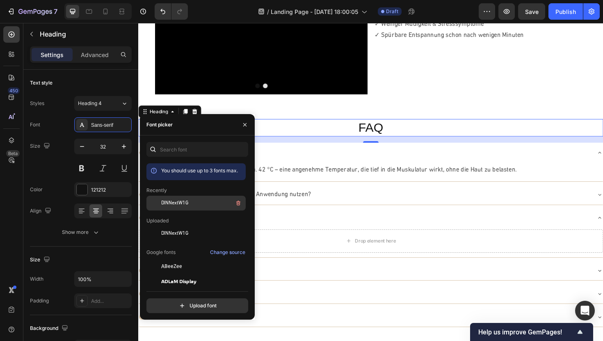
click at [174, 198] on div "DINNextW1G" at bounding box center [202, 203] width 83 height 10
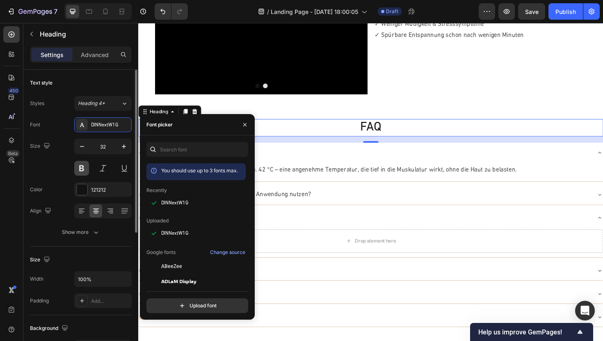
click at [83, 163] on button at bounding box center [81, 168] width 15 height 15
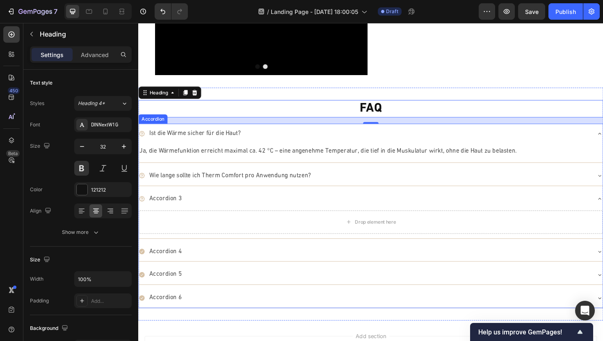
scroll to position [1888, 0]
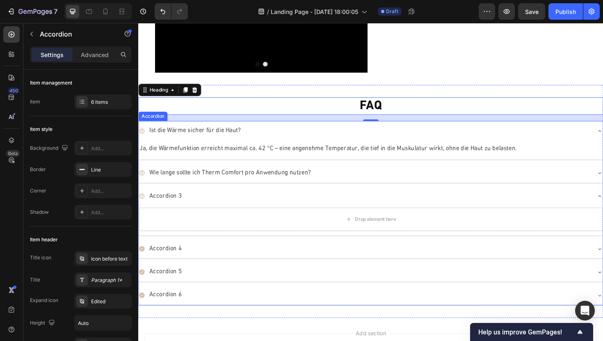
click at [349, 179] on div "Wie lange sollte ich Therm Comfort pro Anwendung nutzen?" at bounding box center [378, 182] width 478 height 14
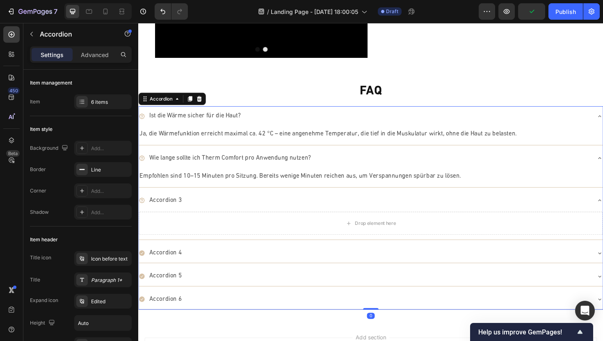
scroll to position [1914, 0]
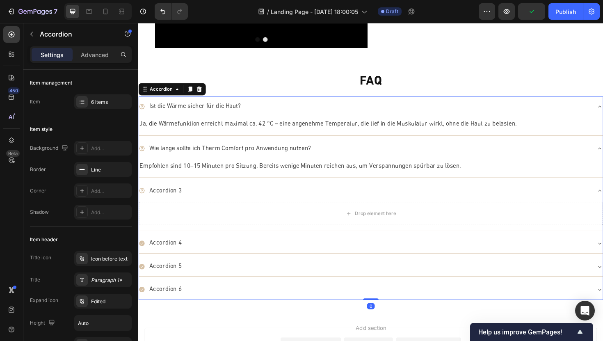
click at [303, 208] on div "Accordion 3" at bounding box center [384, 200] width 491 height 21
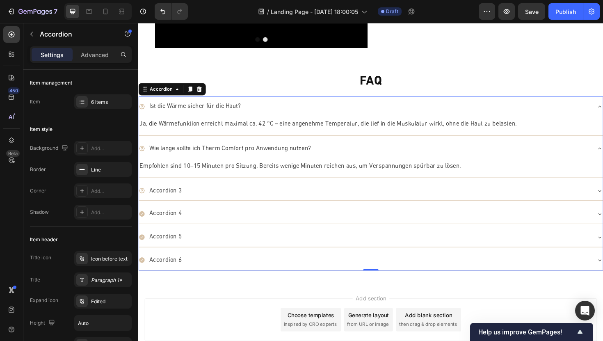
click at [202, 199] on div "Accordion 3" at bounding box center [378, 201] width 478 height 14
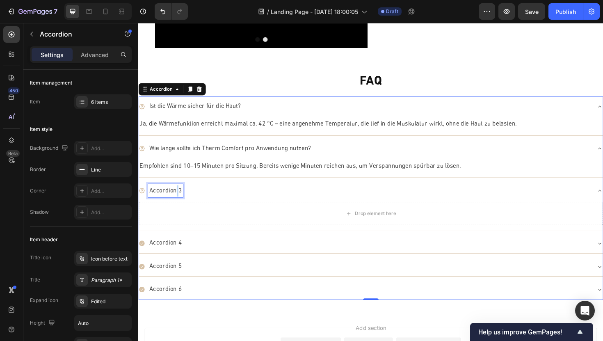
click at [177, 196] on p "Accordion 3" at bounding box center [167, 201] width 34 height 12
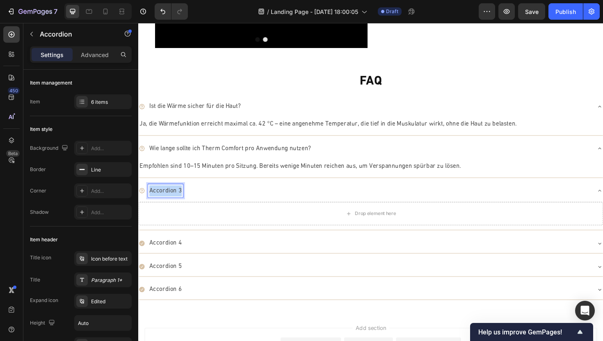
click at [177, 196] on p "Accordion 3" at bounding box center [167, 201] width 34 height 12
click at [227, 227] on div "Drop element here" at bounding box center [384, 224] width 491 height 25
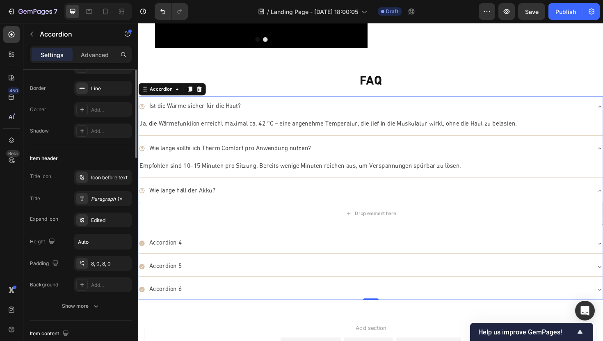
scroll to position [84, 0]
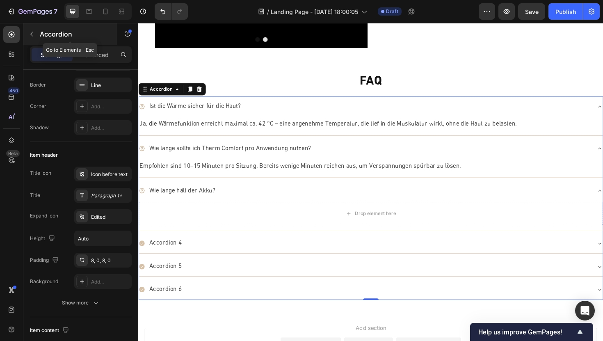
click at [32, 37] on icon "button" at bounding box center [31, 34] width 7 height 7
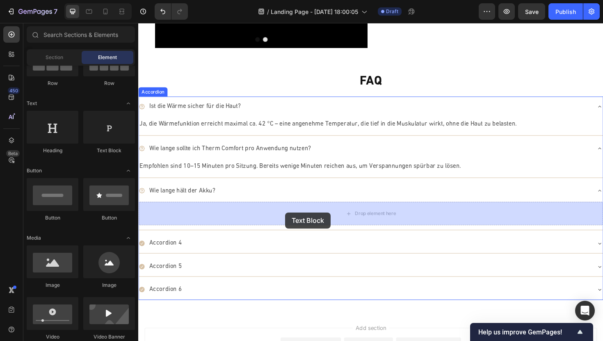
drag, startPoint x: 244, startPoint y: 152, endPoint x: 294, endPoint y: 224, distance: 87.0
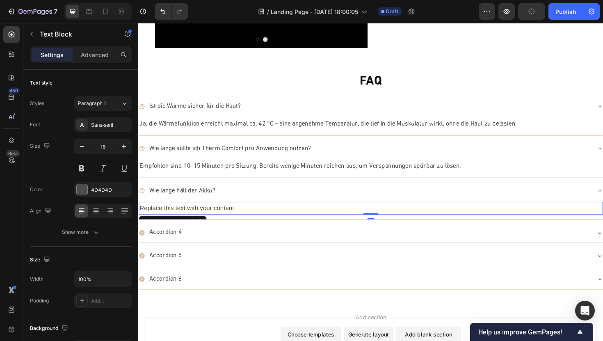
click at [277, 219] on div "Replace this text with your content" at bounding box center [384, 219] width 491 height 14
click at [277, 219] on p "Replace this text with your content" at bounding box center [384, 219] width 490 height 12
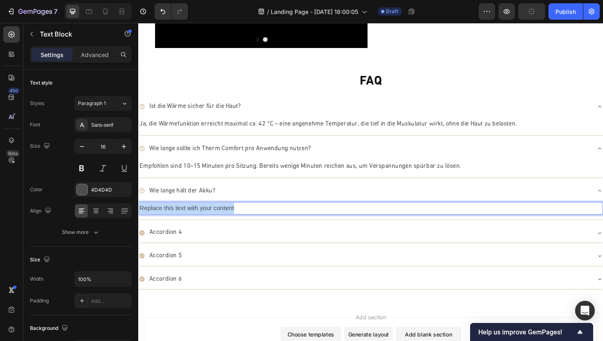
click at [277, 219] on p "Replace this text with your content" at bounding box center [384, 219] width 490 height 12
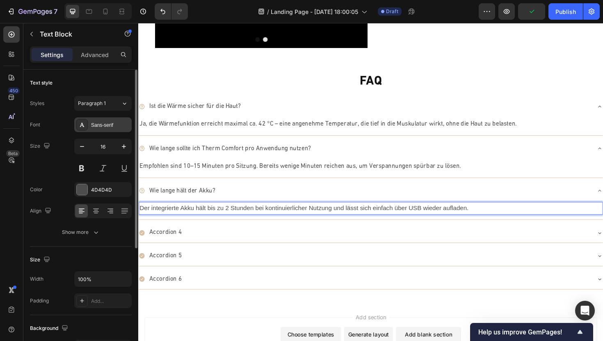
click at [96, 125] on div "Sans-serif" at bounding box center [110, 124] width 39 height 7
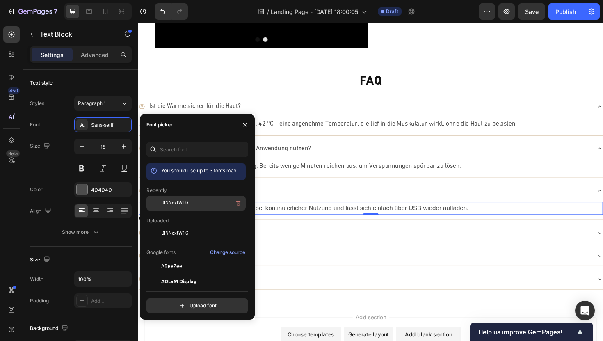
click at [182, 204] on span "DINNextW1G" at bounding box center [174, 202] width 27 height 7
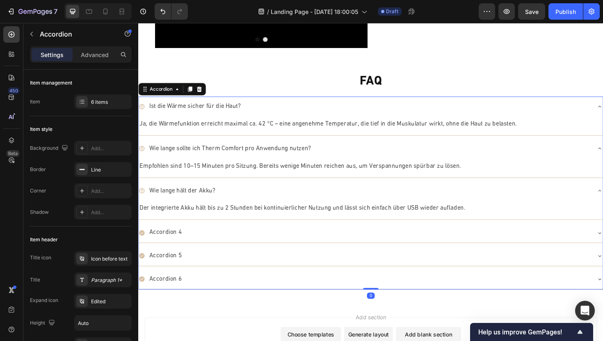
click at [375, 201] on div "Wie lange hält der Akku?" at bounding box center [378, 201] width 478 height 14
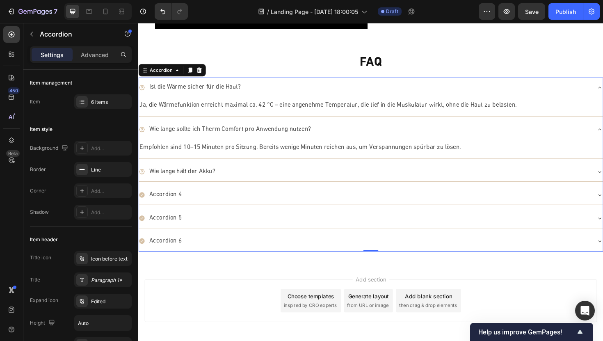
scroll to position [1935, 0]
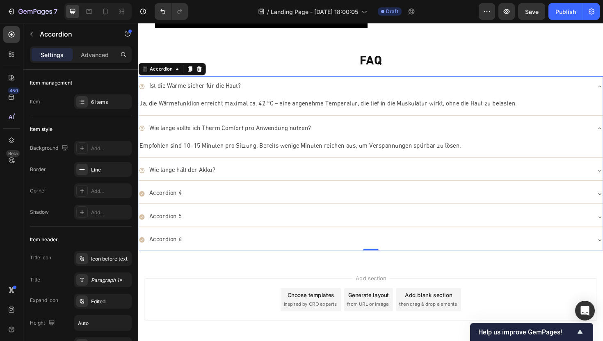
click at [223, 169] on div "Wie lange hält der Akku?" at bounding box center [384, 179] width 491 height 21
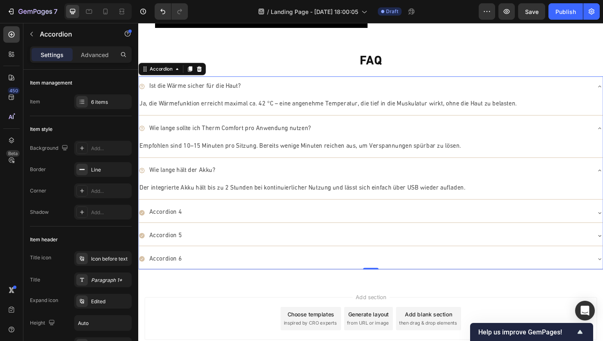
click at [233, 177] on div "Wie lange hält der Akku?" at bounding box center [378, 179] width 478 height 14
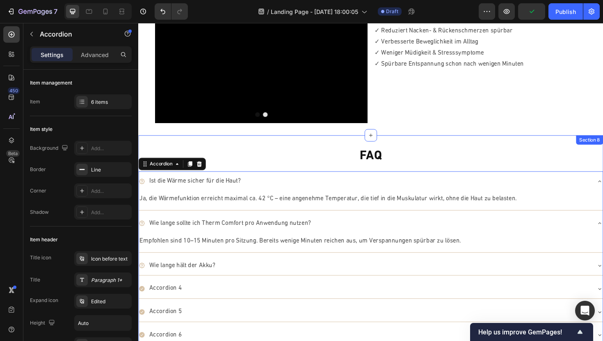
scroll to position [1834, 0]
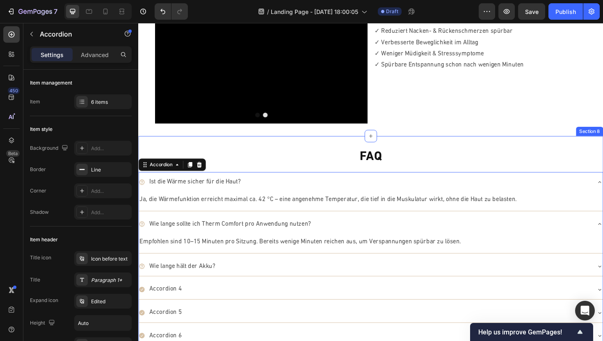
click at [268, 152] on div "FAQ Heading Ist die Wärme sicher für die Haut? Ja, die Wärmefunktion erreicht m…" at bounding box center [384, 260] width 492 height 235
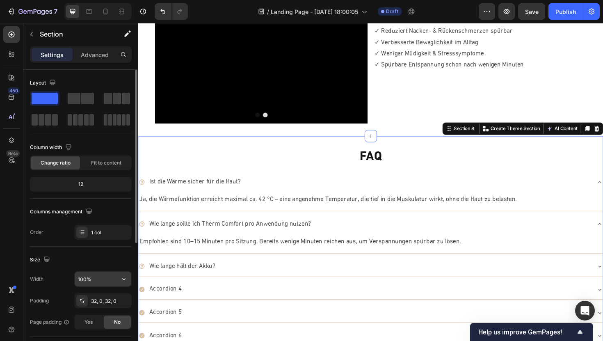
click at [84, 276] on input "100%" at bounding box center [103, 279] width 57 height 15
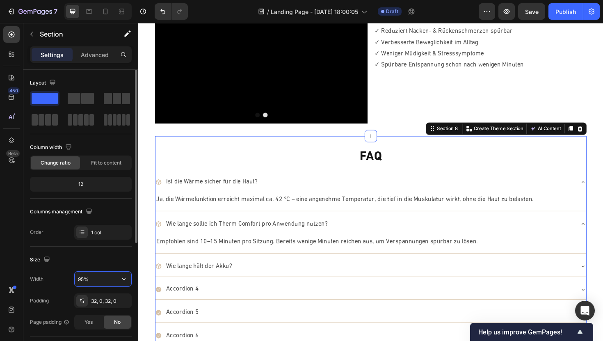
type input "95%"
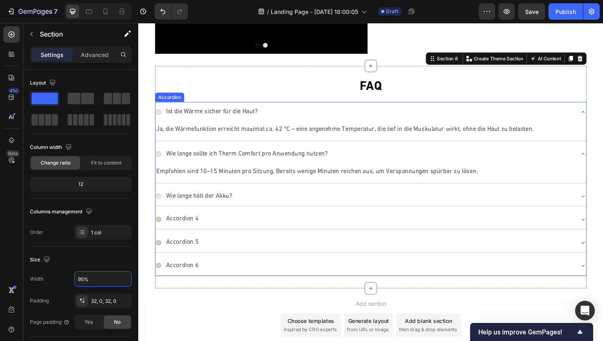
scroll to position [1909, 0]
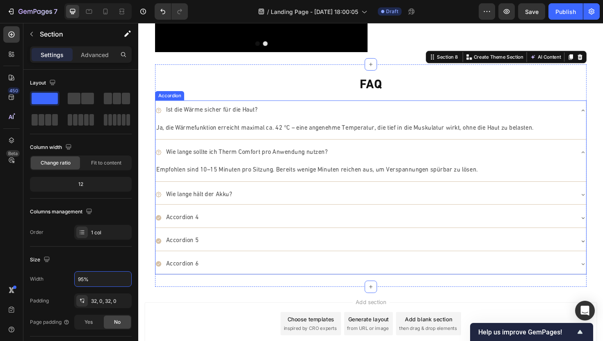
click at [598, 160] on div "Wie lange sollte ich Therm Comfort pro Anwendung nutzen?" at bounding box center [377, 160] width 443 height 14
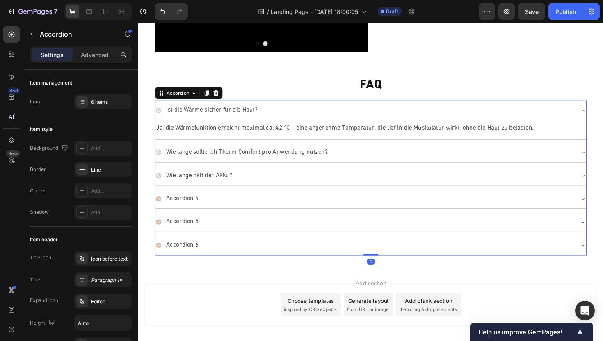
click at [603, 119] on div "Ist die Wärme sicher für die Haut?" at bounding box center [384, 115] width 456 height 21
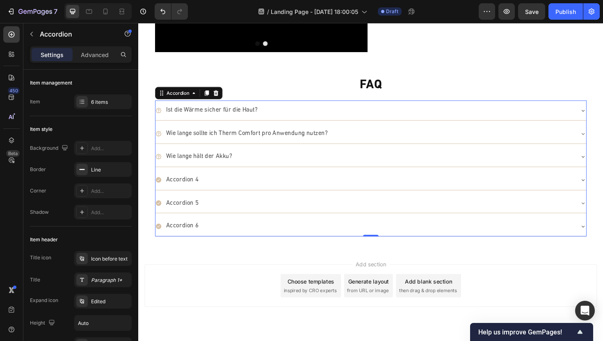
click at [268, 187] on div "Accordion 4" at bounding box center [377, 189] width 443 height 14
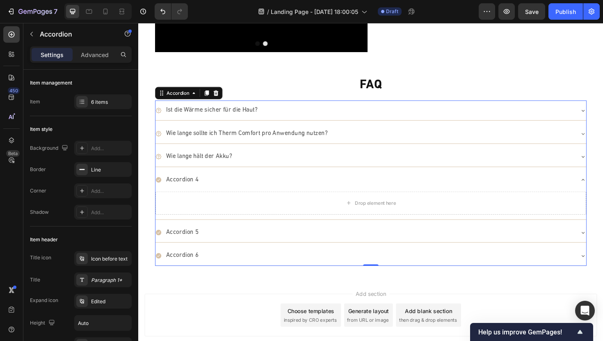
click at [270, 188] on div "Accordion 4" at bounding box center [377, 189] width 443 height 14
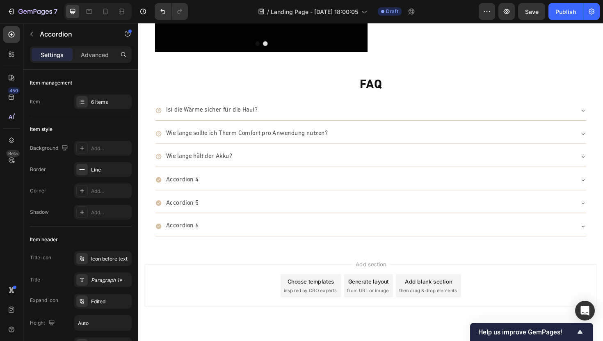
click at [255, 160] on div "Wie lange hält der Akku?" at bounding box center [377, 165] width 443 height 14
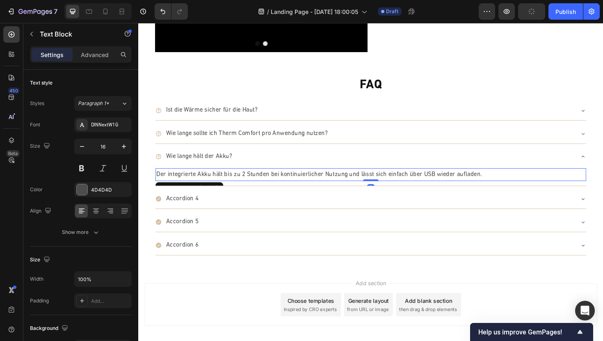
click at [157, 183] on div "Der integrierte Akku hält bis zu 2 Stunden bei kontinuierlicher Nutzung und läs…" at bounding box center [384, 184] width 456 height 14
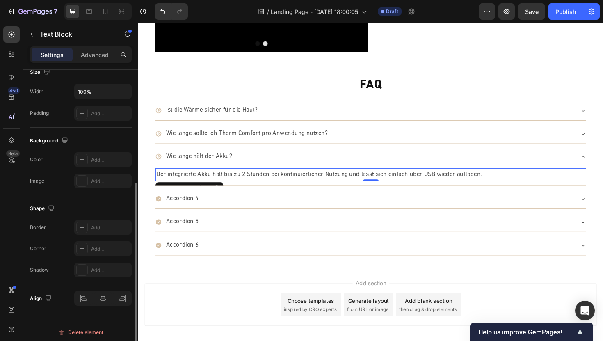
scroll to position [187, 0]
click at [101, 297] on div at bounding box center [102, 298] width 57 height 15
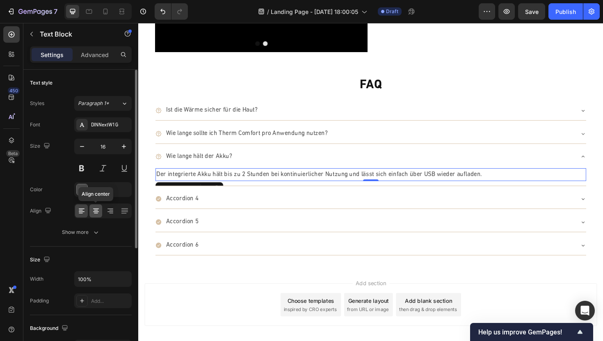
click at [97, 212] on icon at bounding box center [96, 211] width 6 height 1
click at [85, 212] on icon at bounding box center [82, 211] width 8 height 8
click at [83, 230] on div "Show more" at bounding box center [81, 232] width 38 height 8
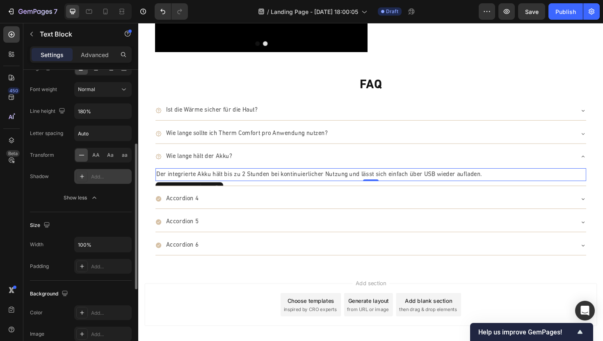
scroll to position [145, 0]
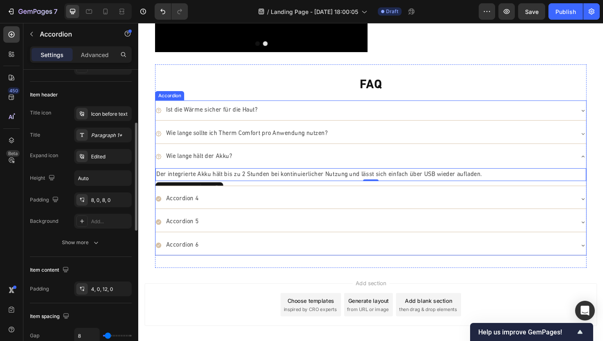
click at [224, 208] on div "Accordion 4" at bounding box center [377, 209] width 443 height 14
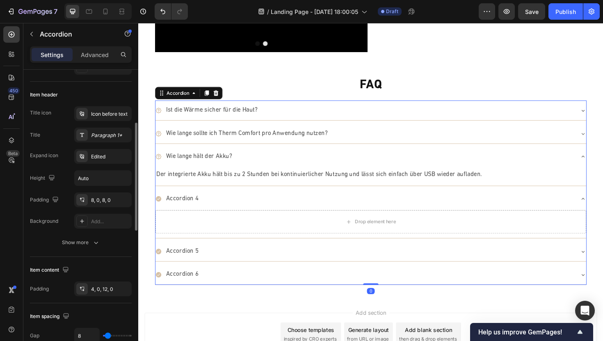
scroll to position [0, 0]
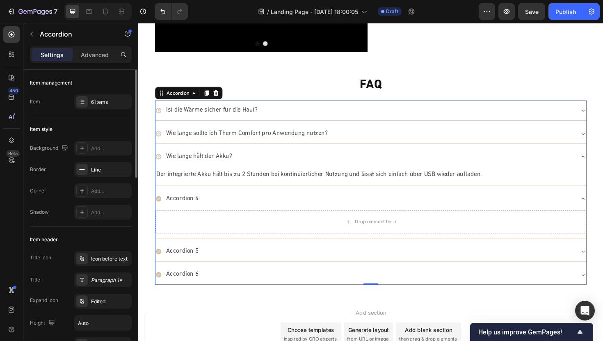
click at [160, 209] on icon at bounding box center [159, 209] width 7 height 7
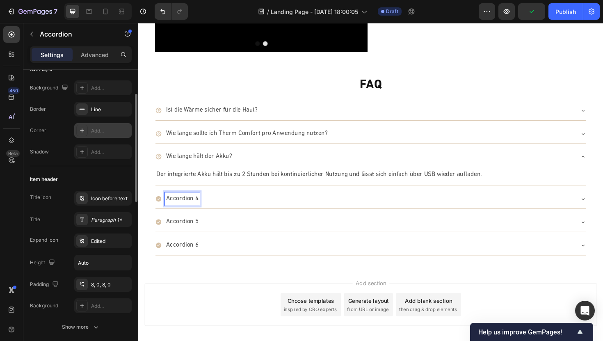
scroll to position [77, 0]
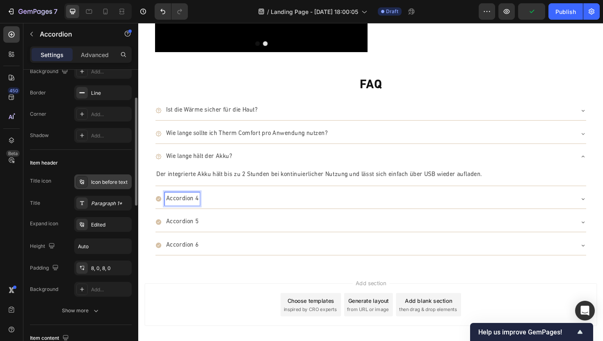
click at [102, 180] on div "Icon before text" at bounding box center [110, 181] width 39 height 7
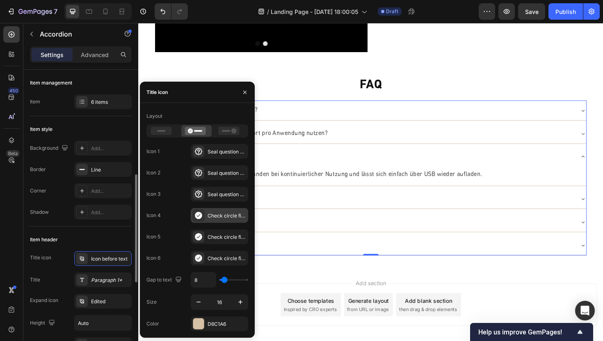
scroll to position [77, 0]
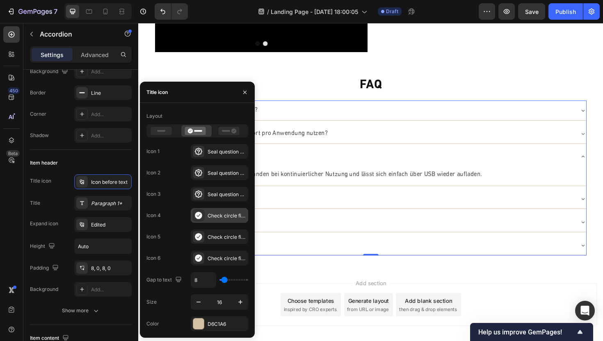
click at [201, 212] on icon at bounding box center [198, 215] width 8 height 8
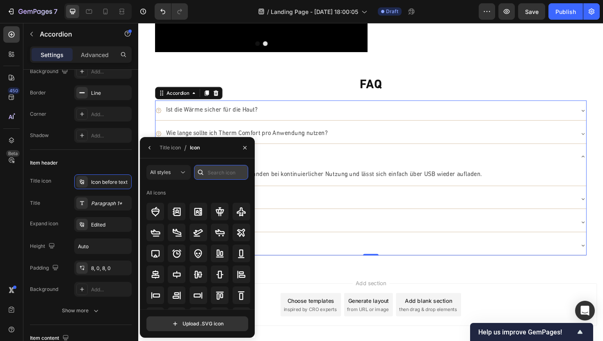
click at [212, 175] on input "text" at bounding box center [221, 172] width 54 height 15
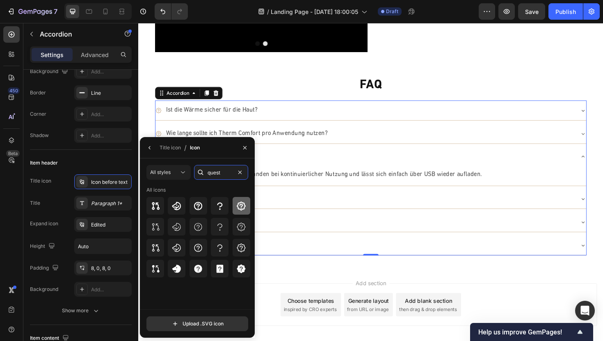
type input "quest"
click at [242, 206] on icon at bounding box center [241, 206] width 10 height 10
click at [149, 147] on icon "button" at bounding box center [149, 147] width 2 height 3
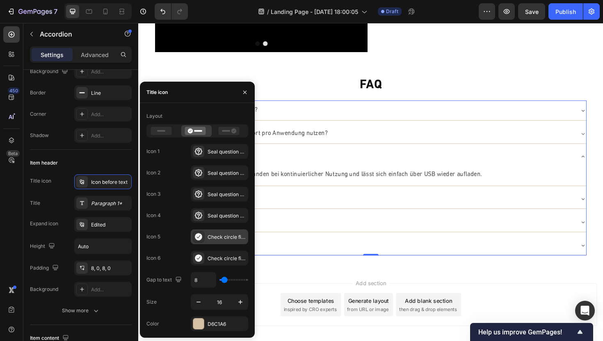
click at [209, 237] on div "Check circle filled" at bounding box center [227, 236] width 39 height 7
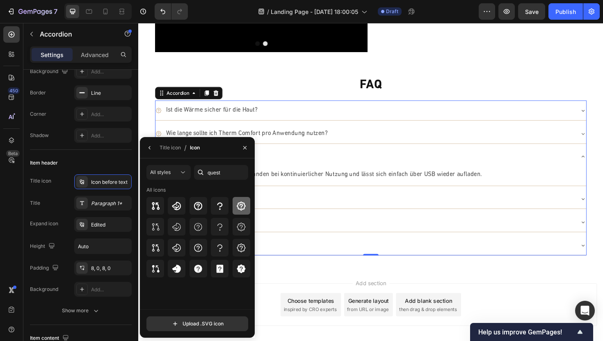
click at [243, 210] on icon at bounding box center [241, 206] width 10 height 10
click at [151, 149] on icon "button" at bounding box center [149, 147] width 7 height 7
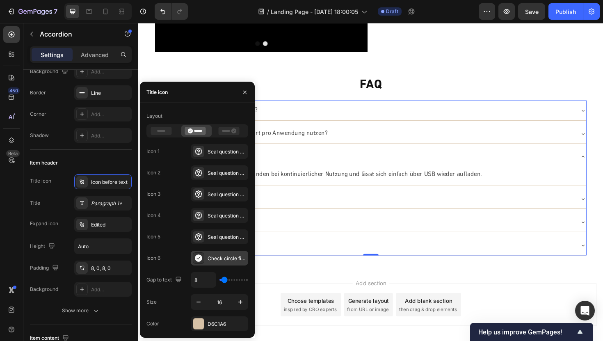
click at [217, 253] on div "Check circle filled" at bounding box center [219, 258] width 57 height 15
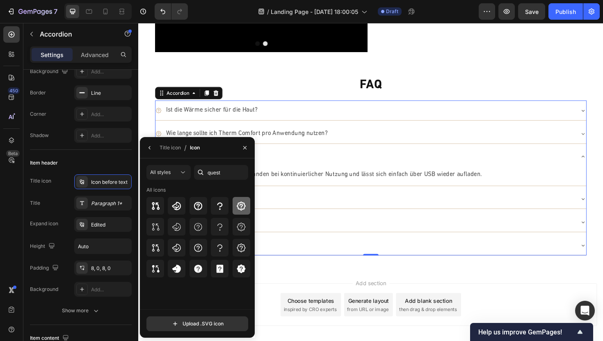
click at [239, 206] on icon at bounding box center [241, 206] width 10 height 10
click at [247, 146] on icon "button" at bounding box center [245, 147] width 7 height 7
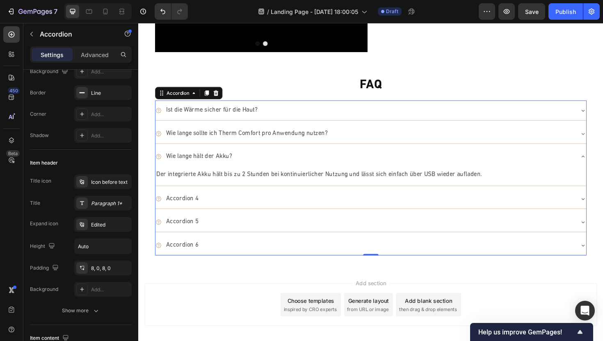
scroll to position [1922, 0]
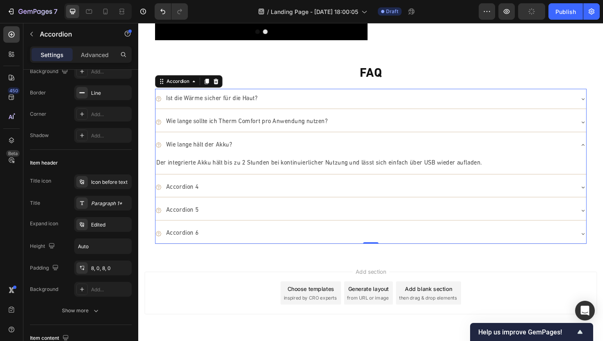
click at [227, 199] on div "Accordion 4" at bounding box center [377, 197] width 443 height 14
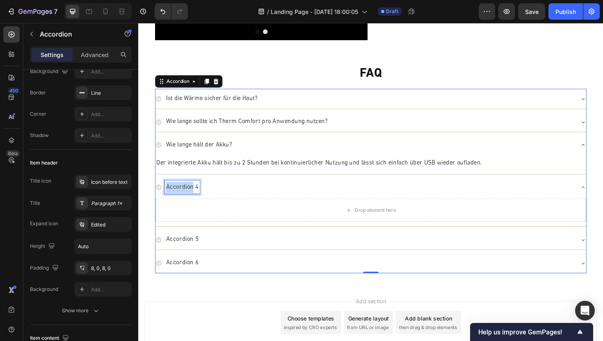
click at [192, 196] on p "Accordion 4" at bounding box center [184, 197] width 34 height 12
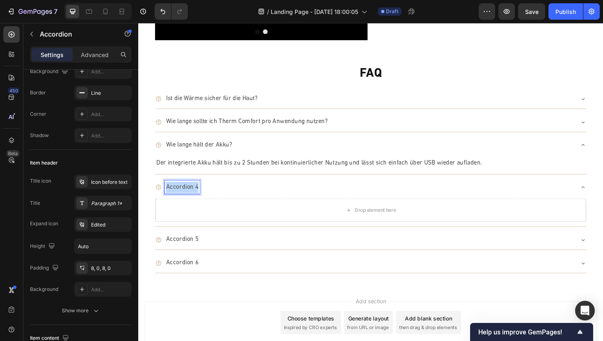
click at [192, 196] on p "Accordion 4" at bounding box center [184, 197] width 34 height 12
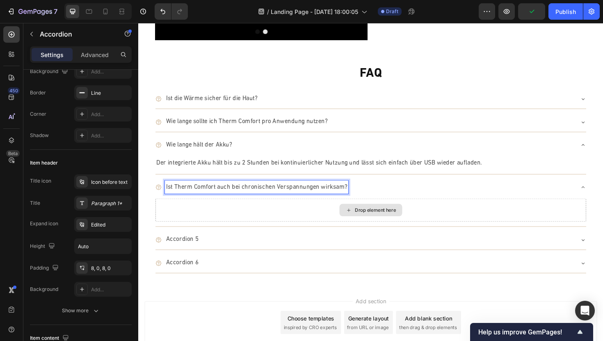
click at [215, 219] on div "Drop element here" at bounding box center [384, 221] width 456 height 25
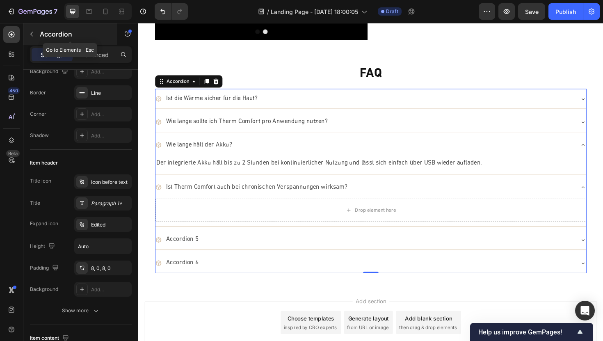
click at [26, 31] on button "button" at bounding box center [31, 33] width 13 height 13
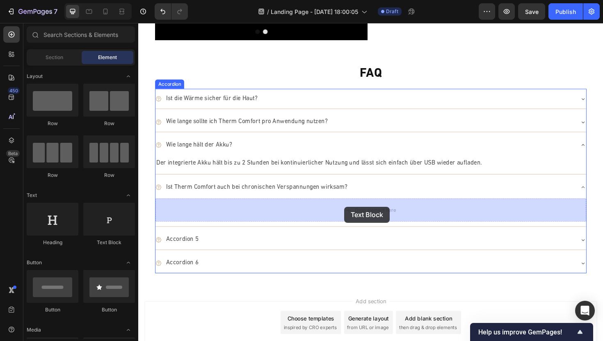
drag, startPoint x: 244, startPoint y: 155, endPoint x: 356, endPoint y: 217, distance: 127.8
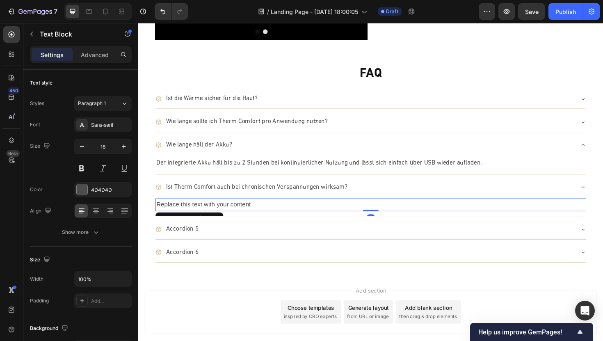
click at [346, 217] on div "Replace this text with your content" at bounding box center [384, 216] width 456 height 14
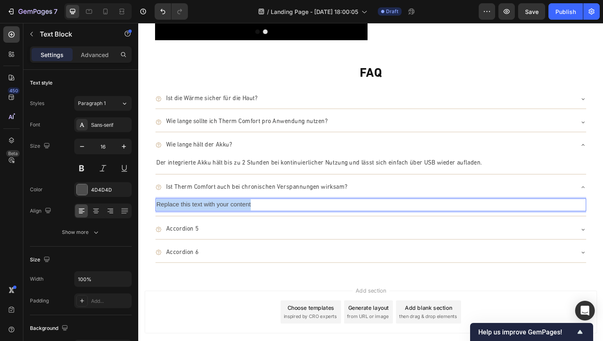
click at [346, 217] on p "Replace this text with your content" at bounding box center [384, 216] width 454 height 12
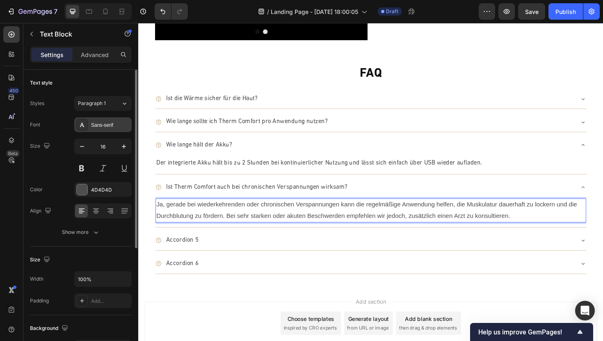
click at [113, 124] on div "Sans-serif" at bounding box center [110, 124] width 39 height 7
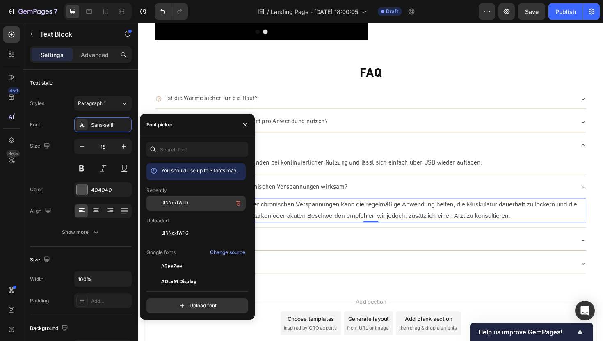
click at [176, 199] on div "DINNextW1G" at bounding box center [202, 203] width 83 height 10
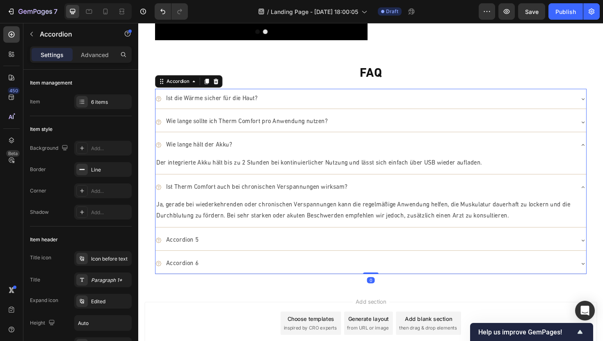
click at [388, 199] on div "Ist Therm Comfort auch bei chronischen Verspannungen wirksam?" at bounding box center [377, 197] width 443 height 14
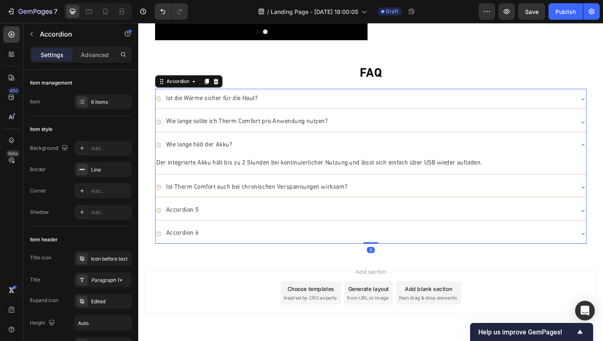
click at [382, 194] on div "Ist Therm Comfort auch bei chronischen Verspannungen wirksam?" at bounding box center [377, 197] width 443 height 14
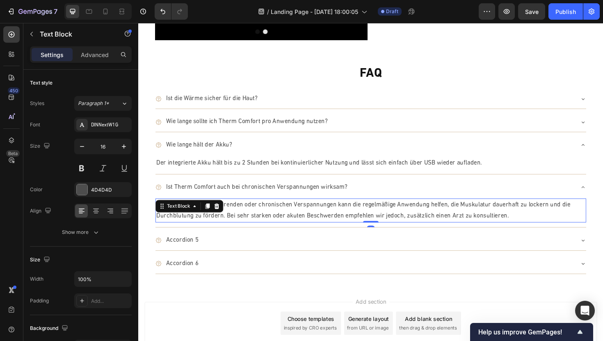
click at [306, 217] on p "Ja, gerade bei wiederkehrenden oder chronischen Verspannungen kann die regelmäß…" at bounding box center [384, 222] width 454 height 24
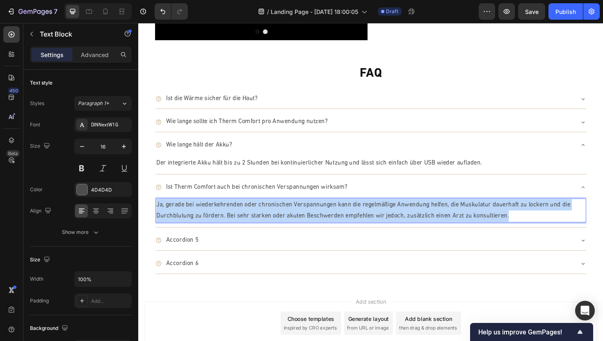
click at [306, 217] on p "Ja, gerade bei wiederkehrenden oder chronischen Verspannungen kann die regelmäß…" at bounding box center [384, 222] width 454 height 24
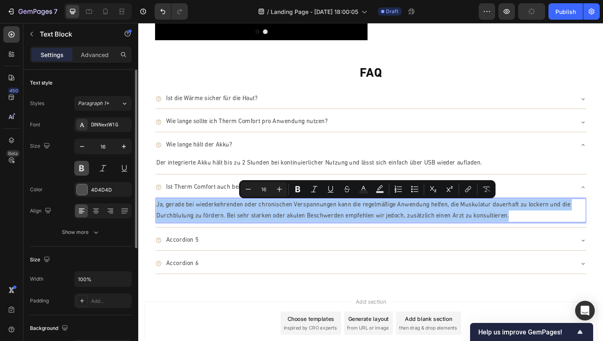
click at [79, 170] on button at bounding box center [81, 168] width 15 height 15
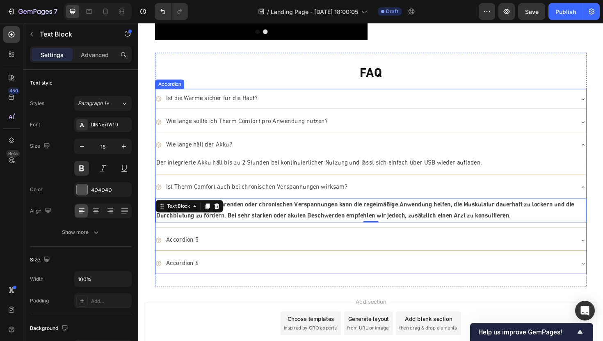
click at [603, 198] on icon at bounding box center [609, 197] width 7 height 7
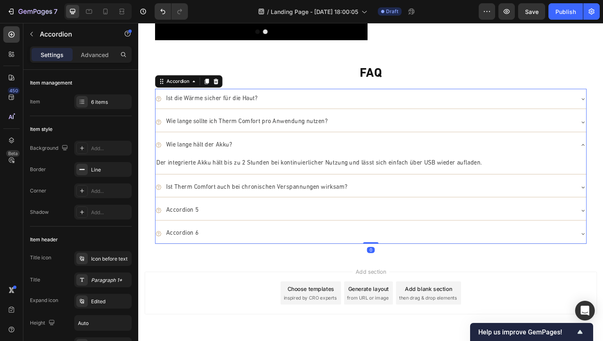
click at [603, 196] on icon at bounding box center [608, 197] width 3 height 2
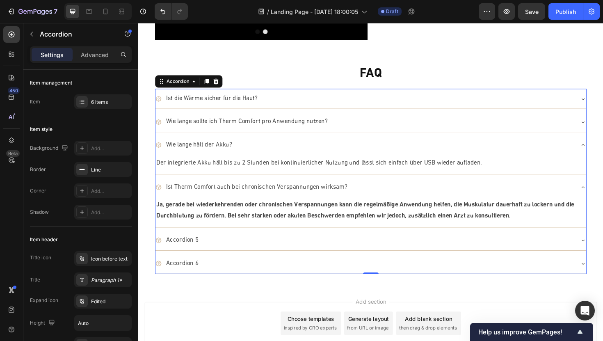
click at [603, 196] on icon at bounding box center [608, 197] width 3 height 2
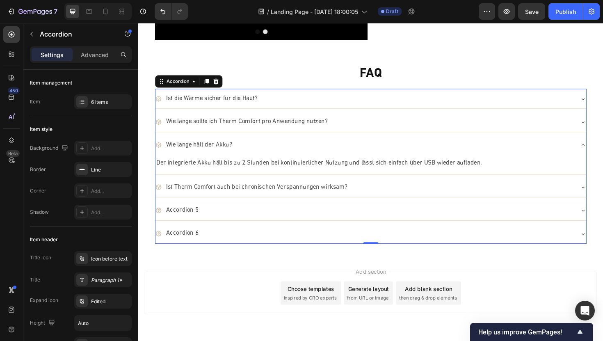
click at [603, 196] on icon at bounding box center [608, 197] width 3 height 2
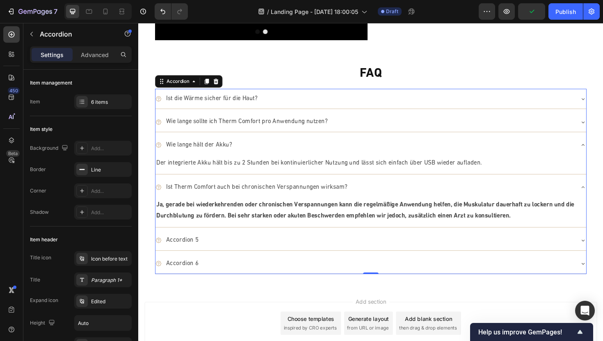
click at [603, 196] on icon at bounding box center [608, 197] width 3 height 2
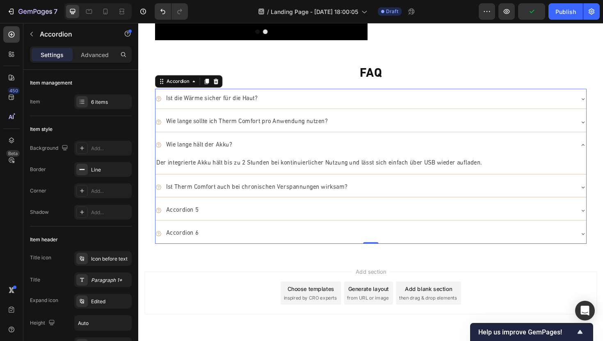
click at [303, 105] on div "Ist die Wärme sicher für die Haut?" at bounding box center [377, 103] width 443 height 14
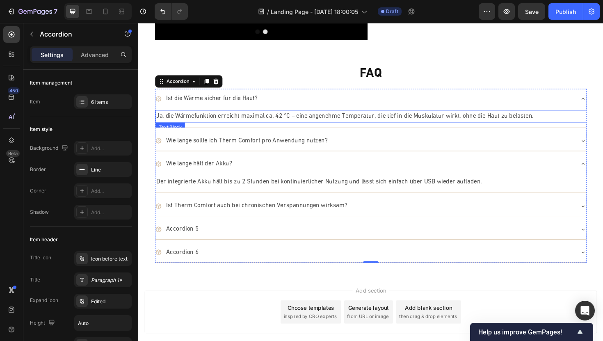
click at [258, 121] on p "Ja, die Wärmefunktion erreicht maximal ca. 42 °C – eine angenehme Temperatur, d…" at bounding box center [384, 122] width 454 height 12
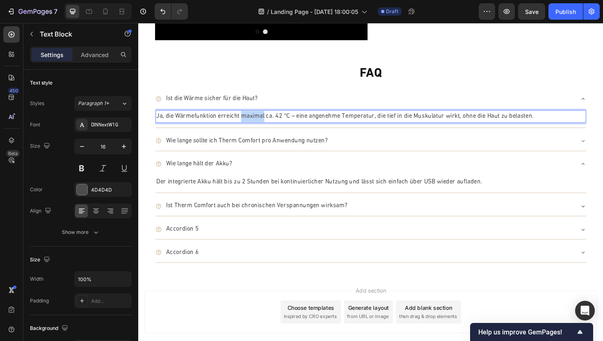
click at [258, 122] on p "Ja, die Wärmefunktion erreicht maximal ca. 42 °C – eine angenehme Temperatur, d…" at bounding box center [384, 122] width 454 height 12
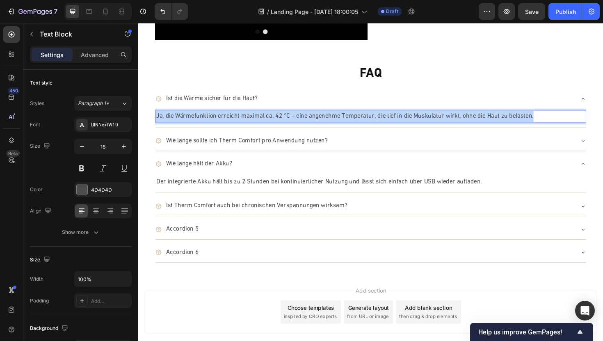
click at [258, 122] on p "Ja, die Wärmefunktion erreicht maximal ca. 42 °C – eine angenehme Temperatur, d…" at bounding box center [384, 122] width 454 height 12
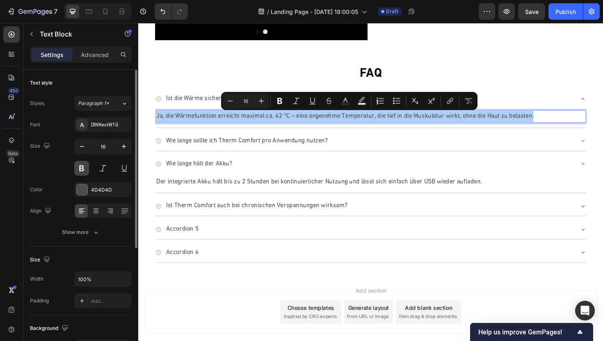
click at [78, 171] on button at bounding box center [81, 168] width 15 height 15
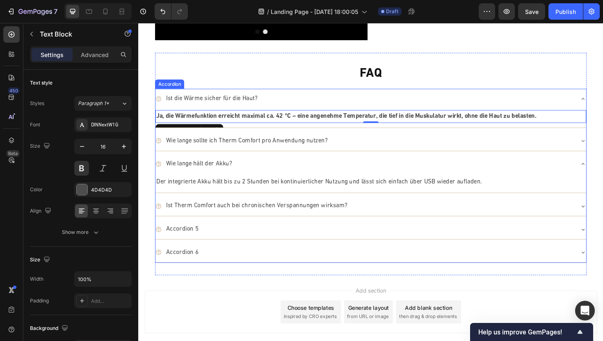
click at [444, 145] on div "Wie lange sollte ich Therm Comfort pro Anwendung nutzen?" at bounding box center [377, 148] width 443 height 14
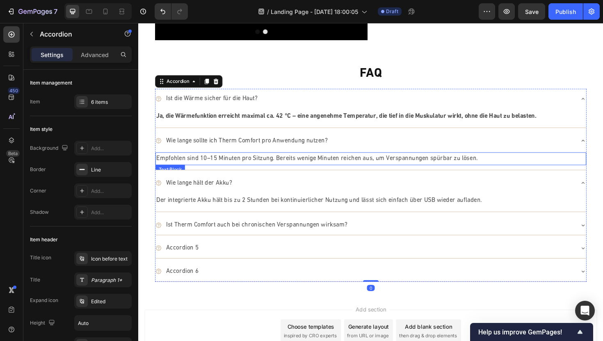
click at [305, 164] on p "Empfohlen sind 10–15 Minuten pro Sitzung. Bereits wenige Minuten reichen aus, u…" at bounding box center [384, 167] width 454 height 12
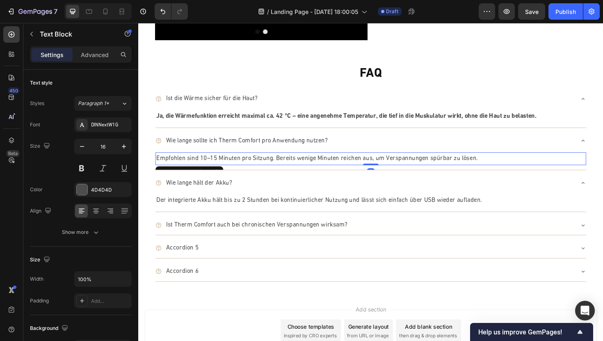
click at [305, 164] on p "Empfohlen sind 10–15 Minuten pro Sitzung. Bereits wenige Minuten reichen aus, u…" at bounding box center [384, 167] width 454 height 12
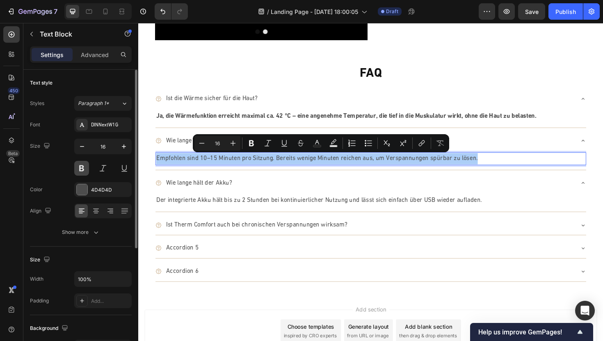
click at [81, 169] on button at bounding box center [81, 168] width 15 height 15
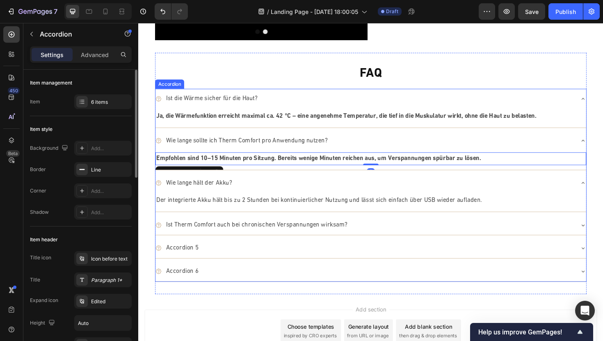
click at [416, 192] on div "Wie lange hält der Akku?" at bounding box center [377, 192] width 443 height 14
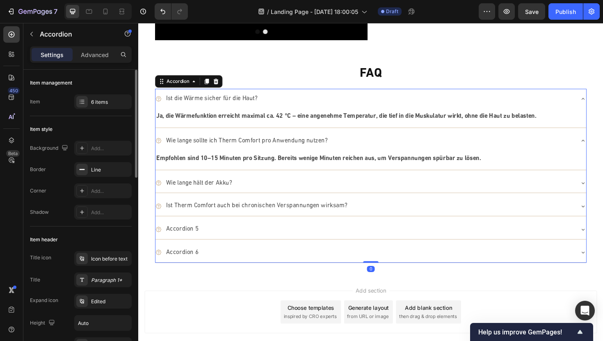
click at [270, 192] on div "Wie lange hält der Akku?" at bounding box center [377, 192] width 443 height 14
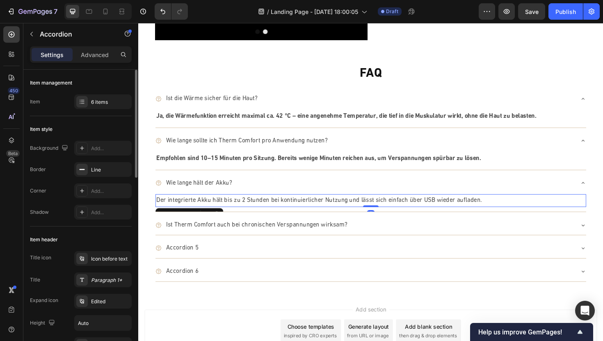
click at [235, 208] on p "Der integrierte Akku hält bis zu 2 Stunden bei kontinuierlicher Nutzung und läs…" at bounding box center [384, 211] width 454 height 12
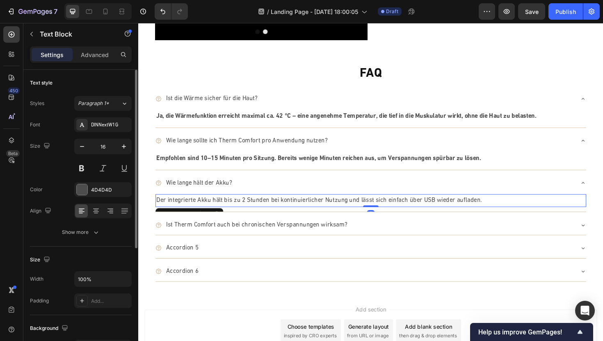
click at [235, 208] on p "Der integrierte Akku hält bis zu 2 Stunden bei kontinuierlicher Nutzung und läs…" at bounding box center [384, 211] width 454 height 12
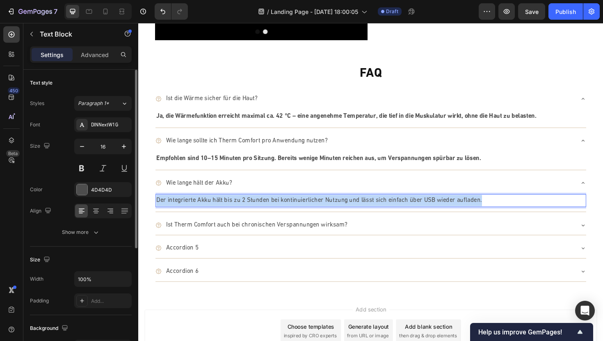
click at [235, 208] on p "Der integrierte Akku hält bis zu 2 Stunden bei kontinuierlicher Nutzung und läs…" at bounding box center [384, 211] width 454 height 12
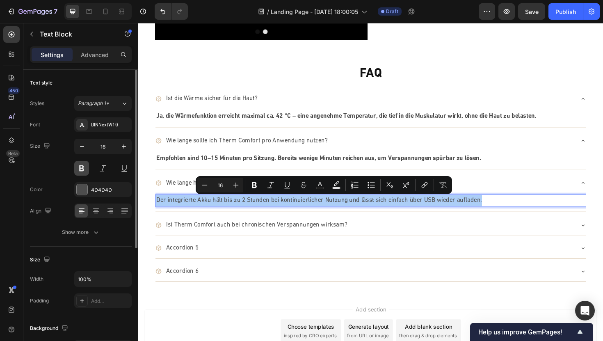
click at [81, 167] on button at bounding box center [81, 168] width 15 height 15
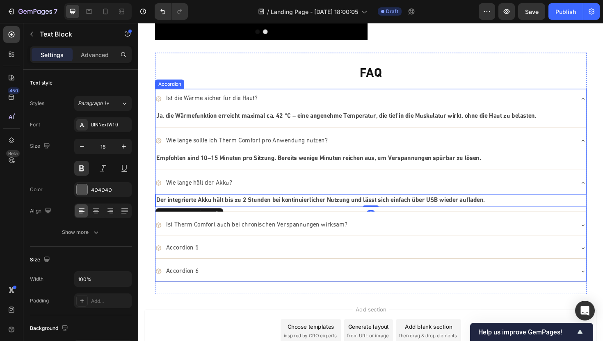
click at [385, 239] on div "Ist Therm Comfort auch bei chronischen Verspannungen wirksam?" at bounding box center [377, 237] width 443 height 14
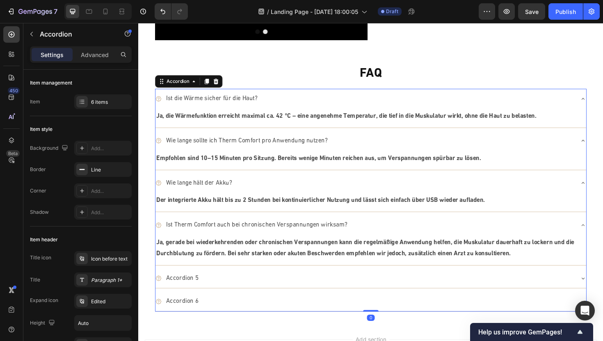
click at [297, 292] on div "Accordion 5" at bounding box center [377, 293] width 443 height 14
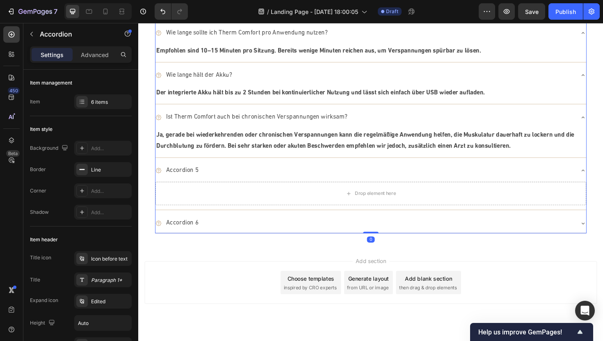
scroll to position [2037, 0]
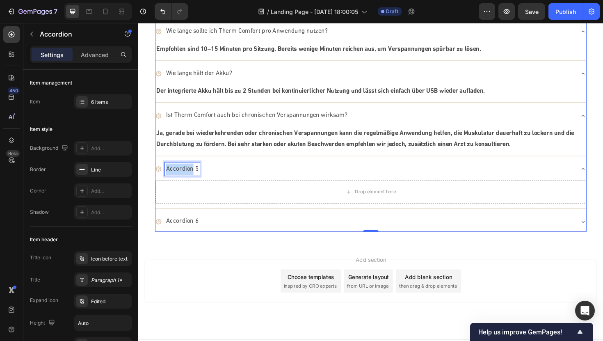
click at [189, 176] on p "Accordion 5" at bounding box center [184, 178] width 34 height 12
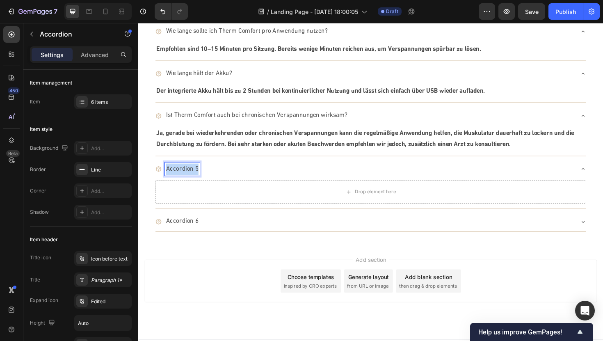
click at [189, 176] on p "Accordion 5" at bounding box center [184, 178] width 34 height 12
click at [204, 196] on div "Drop element here" at bounding box center [384, 202] width 456 height 25
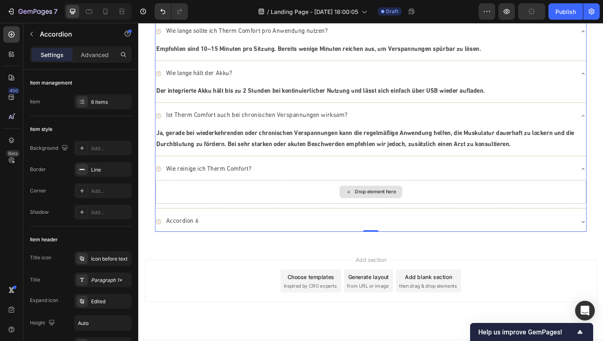
click at [188, 206] on div "Drop element here" at bounding box center [384, 202] width 456 height 25
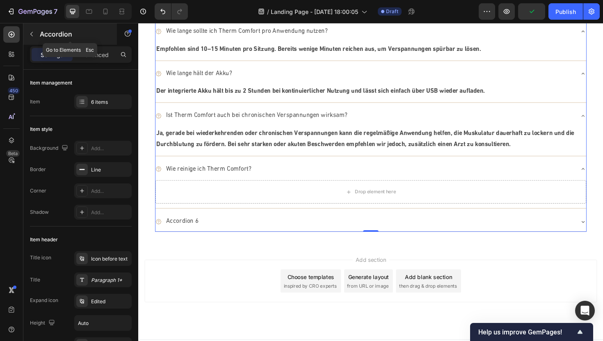
click at [28, 34] on button "button" at bounding box center [31, 33] width 13 height 13
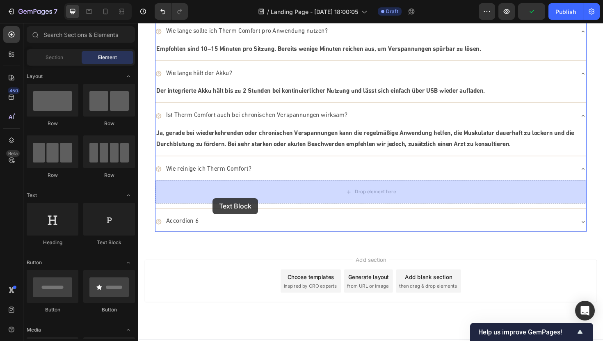
drag, startPoint x: 235, startPoint y: 153, endPoint x: 217, endPoint y: 207, distance: 56.6
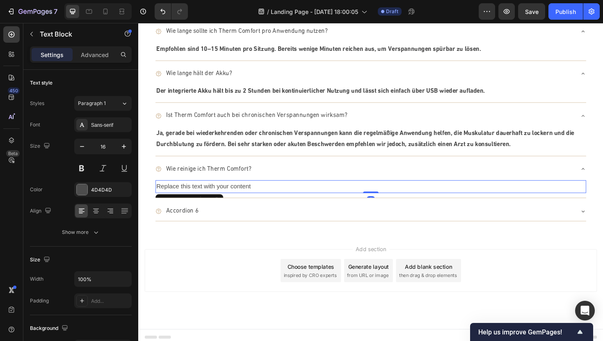
click at [222, 197] on div "Replace this text with your content" at bounding box center [384, 197] width 456 height 14
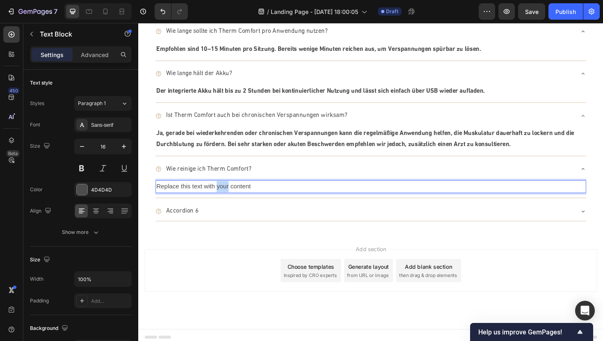
click at [222, 197] on p "Replace this text with your content" at bounding box center [384, 196] width 454 height 12
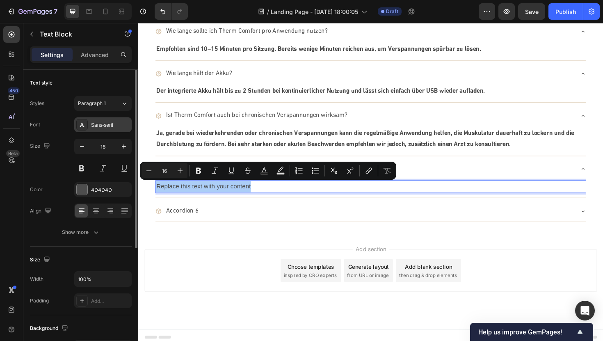
click at [102, 130] on div "Sans-serif" at bounding box center [102, 124] width 57 height 15
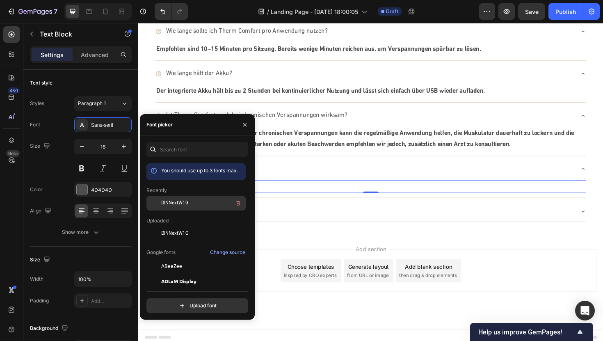
click at [172, 204] on span "DINNextW1G" at bounding box center [174, 202] width 27 height 7
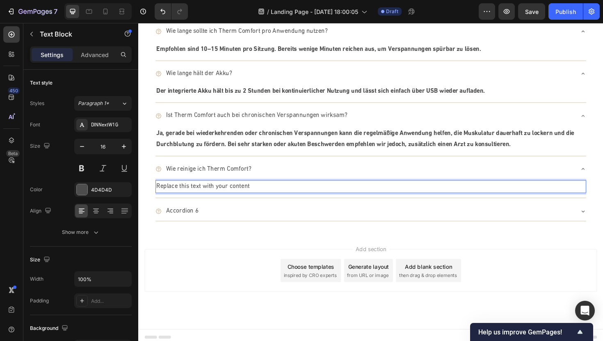
click at [284, 194] on p "Replace this text with your content" at bounding box center [384, 196] width 454 height 12
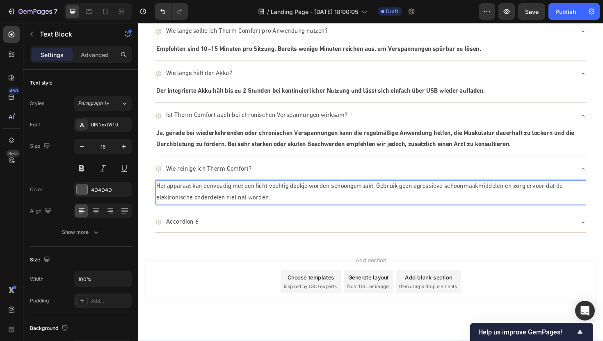
click at [278, 200] on p "Het apparaat kan eenvoudig met een licht vochtig doekje worden schoongemaakt. G…" at bounding box center [384, 202] width 454 height 24
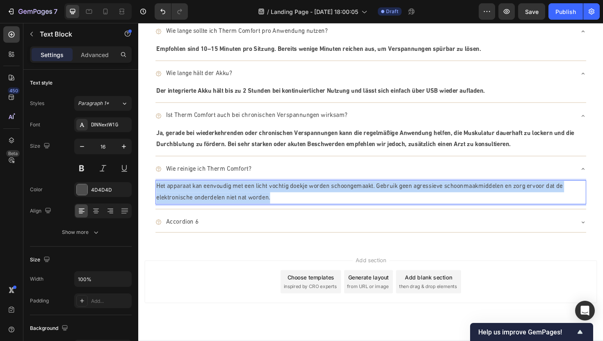
click at [278, 200] on p "Het apparaat kan eenvoudig met een licht vochtig doekje worden schoongemaakt. G…" at bounding box center [384, 202] width 454 height 24
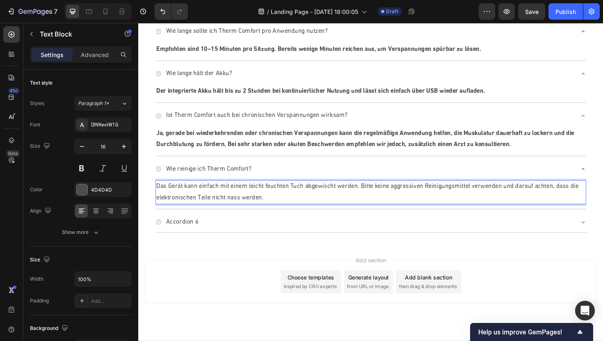
click at [247, 203] on p "Das Gerät kann einfach mit einem leicht feuchten Tuch abgewischt werden. Bitte …" at bounding box center [384, 202] width 454 height 24
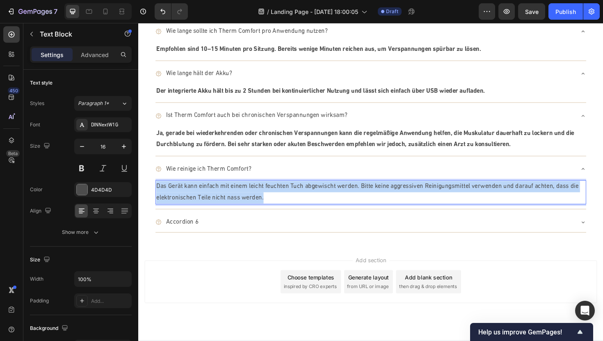
click at [247, 203] on p "Das Gerät kann einfach mit einem leicht feuchten Tuch abgewischt werden. Bitte …" at bounding box center [384, 202] width 454 height 24
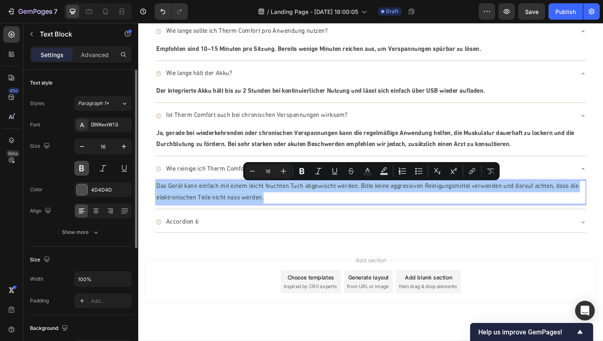
click at [77, 163] on button at bounding box center [81, 168] width 15 height 15
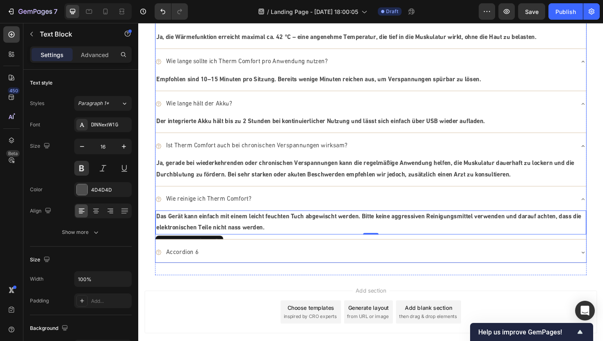
scroll to position [2001, 0]
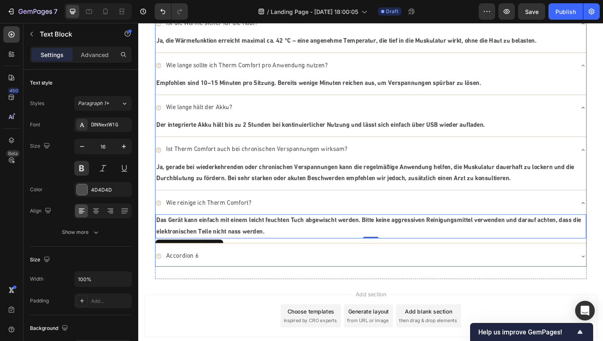
click at [603, 213] on icon at bounding box center [609, 213] width 7 height 7
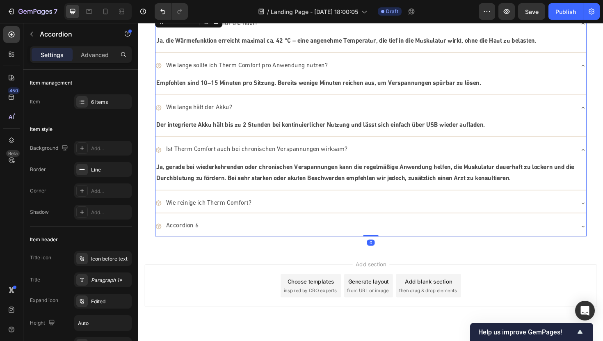
click at [603, 155] on icon at bounding box center [609, 157] width 7 height 7
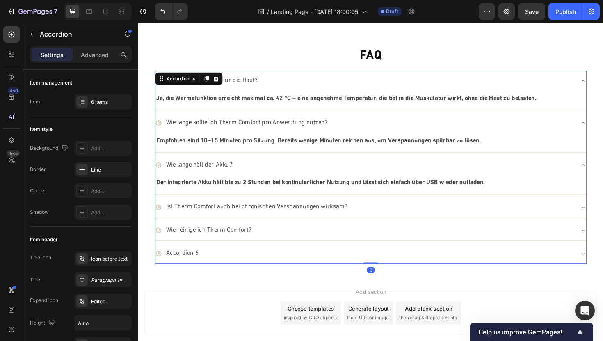
scroll to position [1939, 0]
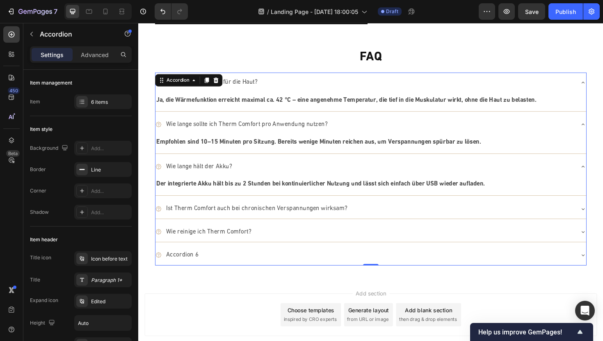
click at [603, 177] on icon at bounding box center [609, 175] width 7 height 7
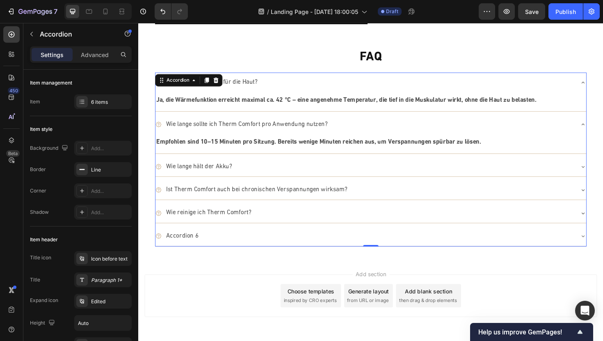
click at [593, 135] on div "Wie lange sollte ich Therm Comfort pro Anwendung nutzen?" at bounding box center [377, 130] width 443 height 14
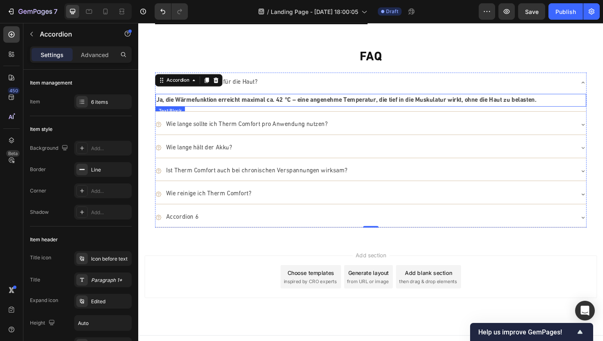
click at [603, 86] on div "Ist die Wärme sicher für die Haut?" at bounding box center [384, 85] width 456 height 21
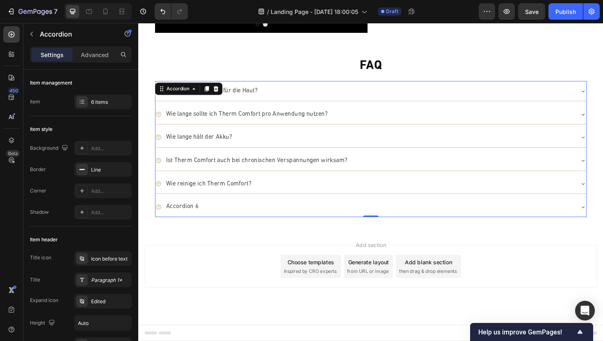
scroll to position [1930, 0]
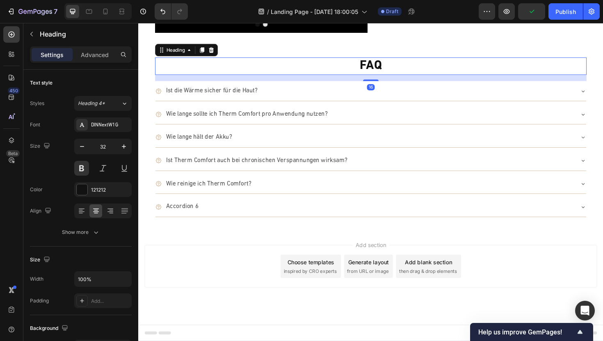
click at [281, 67] on p "FAQ" at bounding box center [384, 68] width 455 height 17
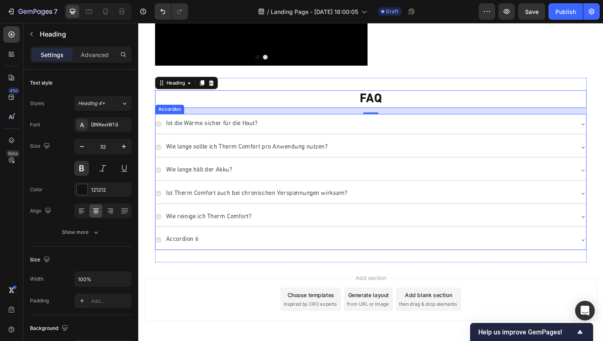
scroll to position [1894, 0]
click at [217, 256] on div "Accordion 6" at bounding box center [377, 253] width 443 height 14
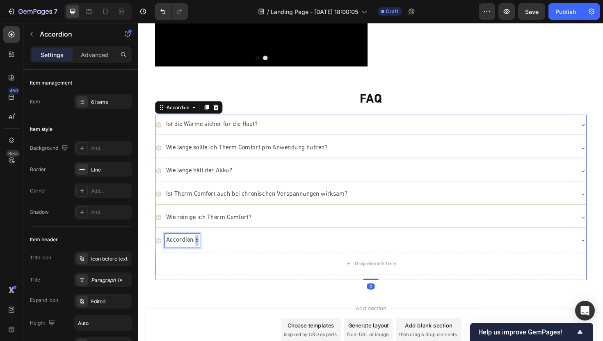
click at [198, 254] on p "Accordion 6" at bounding box center [184, 253] width 34 height 12
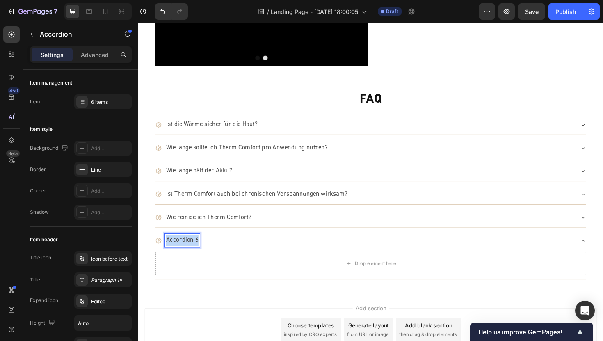
click at [198, 254] on p "Accordion 6" at bounding box center [184, 253] width 34 height 12
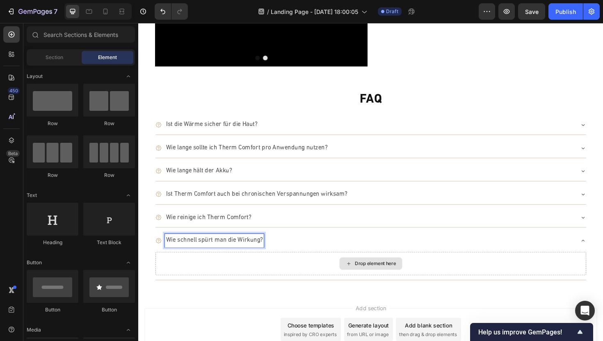
click at [401, 273] on div "Drop element here" at bounding box center [384, 277] width 66 height 13
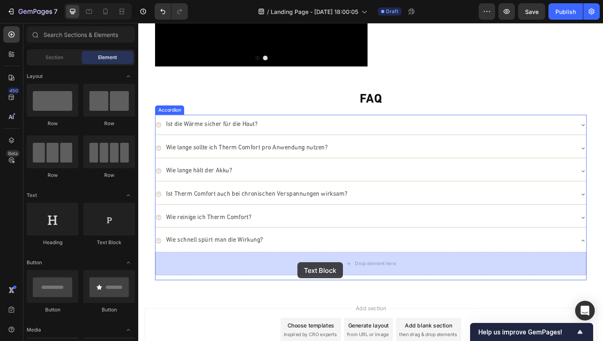
drag, startPoint x: 240, startPoint y: 158, endPoint x: 307, endPoint y: 276, distance: 136.1
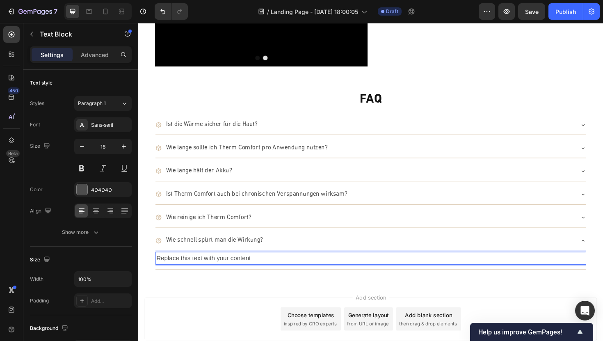
click at [333, 273] on div "Replace this text with your content" at bounding box center [384, 272] width 456 height 14
click at [333, 273] on p "Replace this text with your content" at bounding box center [384, 272] width 454 height 12
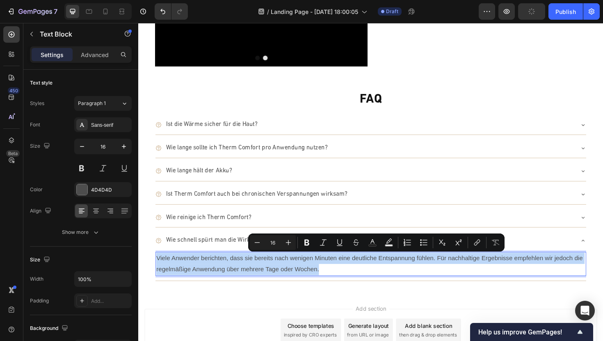
drag, startPoint x: 334, startPoint y: 283, endPoint x: 157, endPoint y: 273, distance: 177.9
click at [157, 273] on div "Viele Anwender berichten, dass sie bereits nach wenigen Minuten eine deutliche …" at bounding box center [384, 277] width 456 height 25
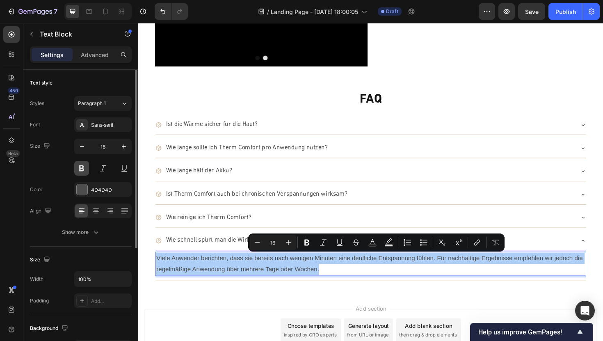
click at [80, 169] on button at bounding box center [81, 168] width 15 height 15
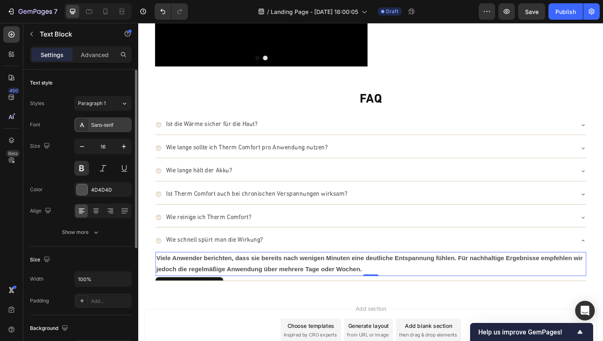
click at [119, 125] on div "Sans-serif" at bounding box center [110, 124] width 39 height 7
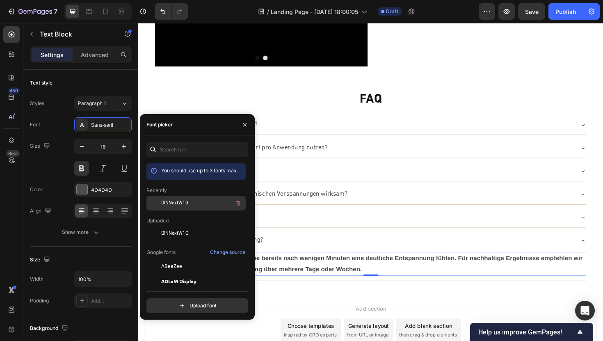
click at [189, 205] on div "DINNextW1G" at bounding box center [202, 203] width 83 height 10
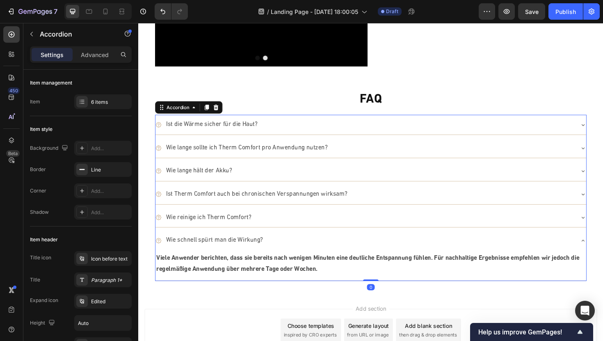
click at [400, 253] on div "Wie schnell spürt man die Wirkung?" at bounding box center [377, 253] width 443 height 14
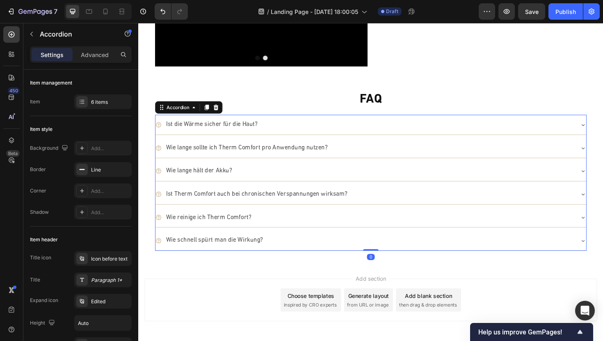
click at [328, 247] on div "Wie schnell spürt man die Wirkung?" at bounding box center [377, 253] width 443 height 14
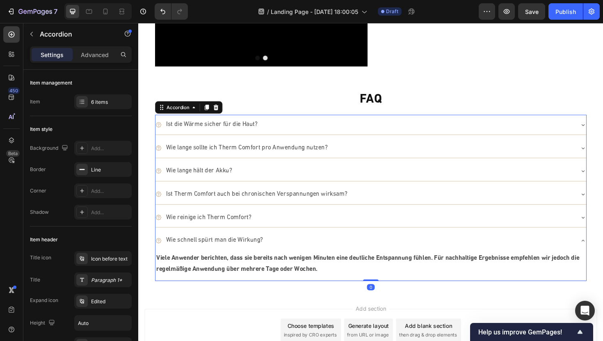
click at [328, 247] on div "Wie schnell spürt man die Wirkung?" at bounding box center [377, 253] width 443 height 14
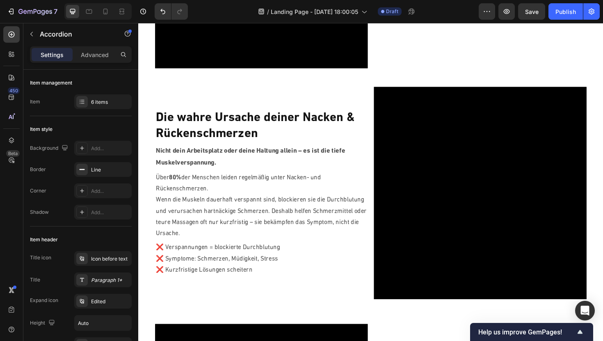
scroll to position [0, 0]
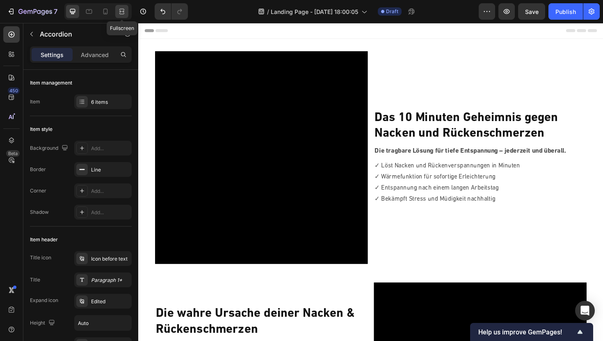
click at [123, 13] on icon at bounding box center [122, 11] width 8 height 8
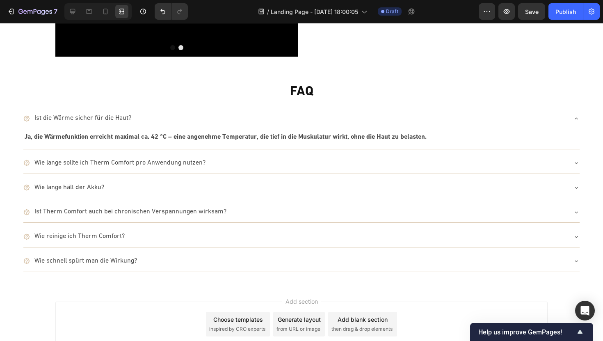
scroll to position [2038, 0]
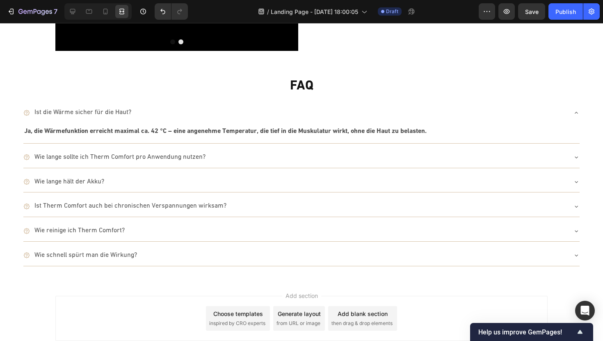
click at [568, 108] on div "Ist die Wärme sicher für die Haut?" at bounding box center [301, 112] width 556 height 21
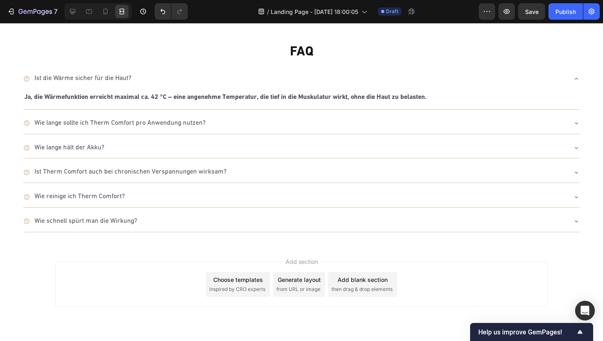
scroll to position [2061, 0]
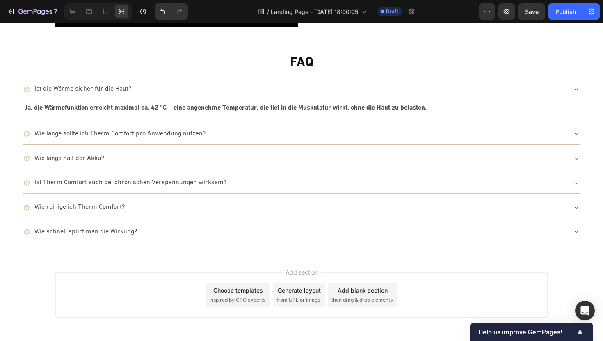
click at [560, 94] on div "Ist die Wärme sicher für die Haut?" at bounding box center [294, 89] width 543 height 14
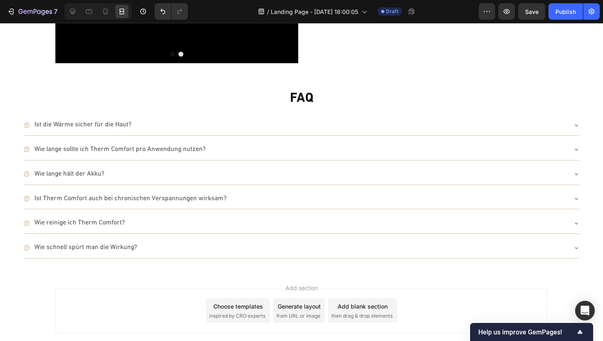
scroll to position [2074, 0]
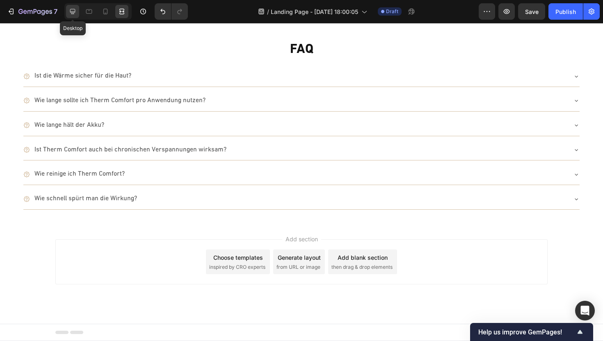
click at [75, 11] on icon at bounding box center [72, 11] width 5 height 5
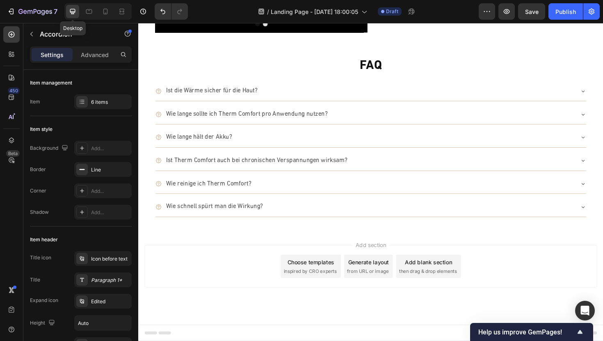
scroll to position [2038, 0]
click at [430, 282] on span "then drag & drop elements" at bounding box center [444, 285] width 61 height 7
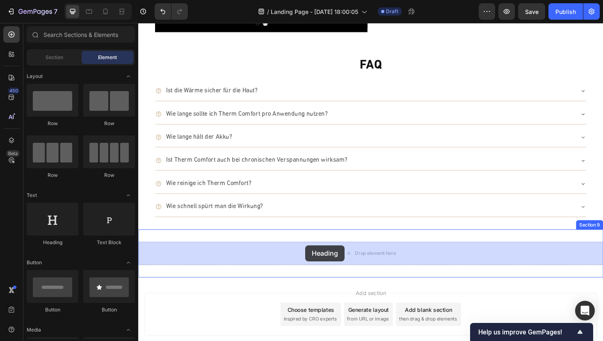
drag, startPoint x: 197, startPoint y: 156, endPoint x: 315, endPoint y: 258, distance: 156.1
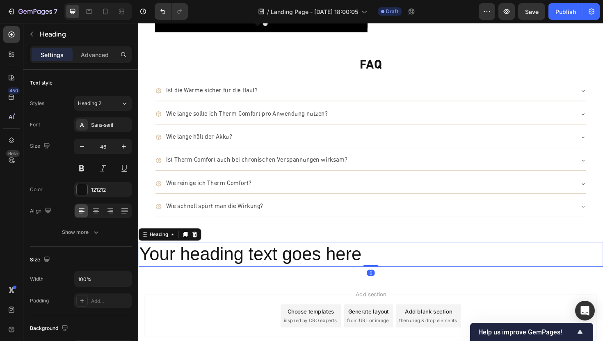
click at [331, 265] on h2 "Your heading text goes here" at bounding box center [384, 268] width 492 height 26
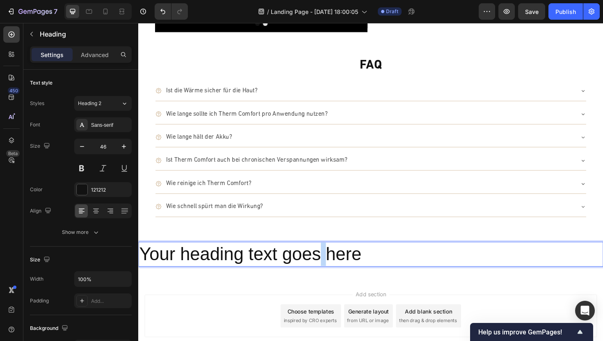
click at [331, 265] on p "Your heading text goes here" at bounding box center [384, 268] width 491 height 25
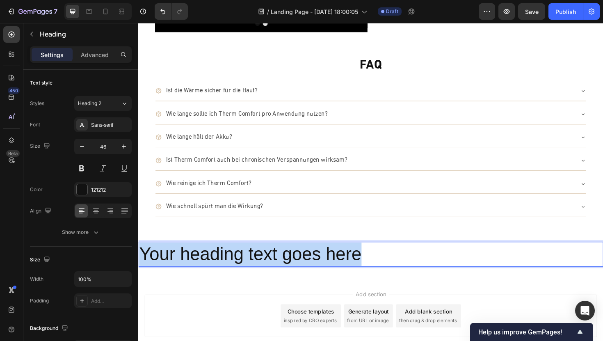
click at [331, 265] on p "Your heading text goes here" at bounding box center [384, 268] width 491 height 25
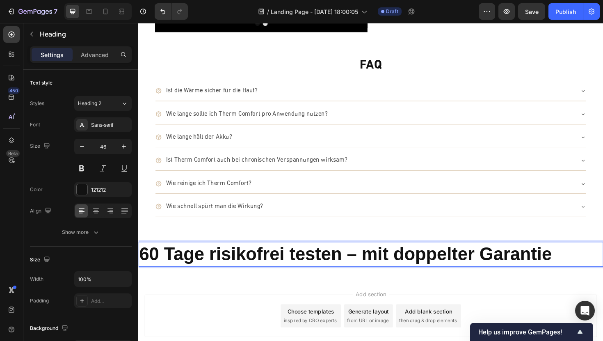
click at [203, 265] on strong "60 Tage risikofrei testen – mit doppelter Garantie" at bounding box center [357, 267] width 437 height 21
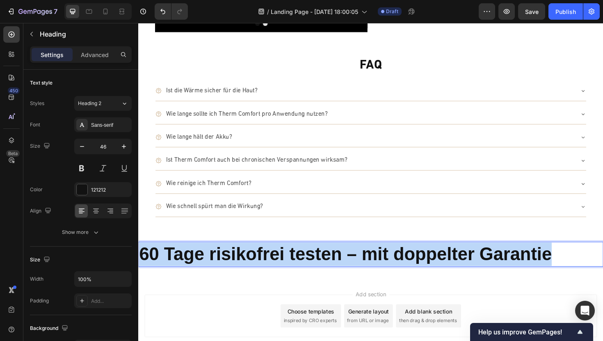
click at [203, 265] on strong "60 Tage risikofrei testen – mit doppelter Garantie" at bounding box center [357, 267] width 437 height 21
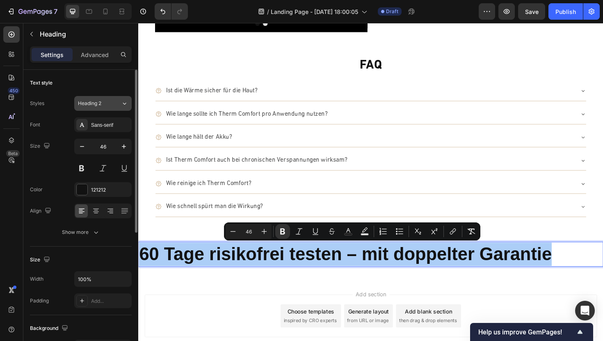
click at [113, 101] on div "Heading 2" at bounding box center [99, 103] width 43 height 7
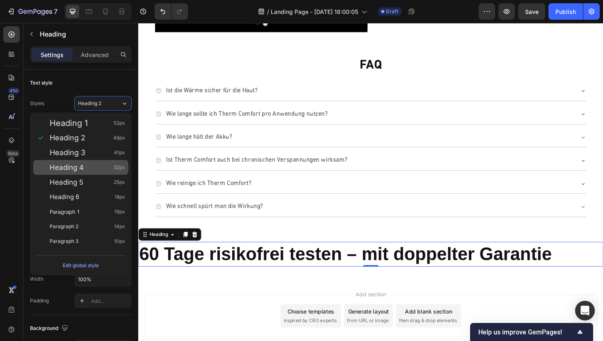
click at [82, 165] on span "Heading 4" at bounding box center [67, 167] width 34 height 8
type input "32"
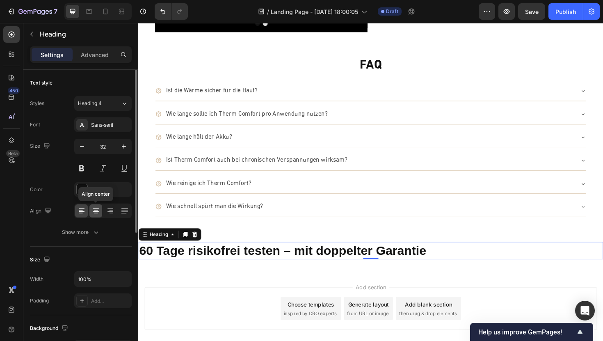
click at [94, 208] on icon at bounding box center [96, 211] width 8 height 8
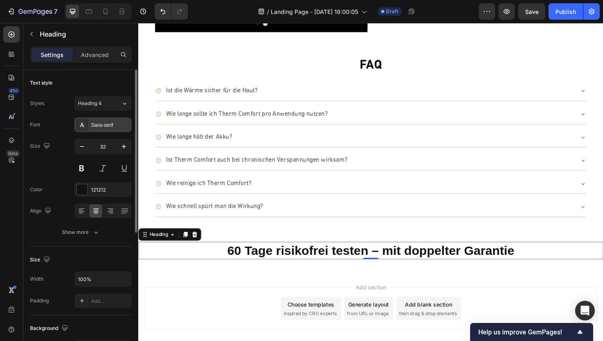
click at [100, 126] on div "Sans-serif" at bounding box center [110, 124] width 39 height 7
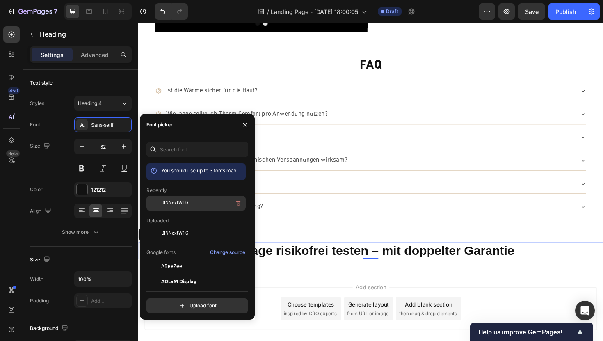
click at [167, 204] on span "DINNextW1G" at bounding box center [174, 202] width 27 height 7
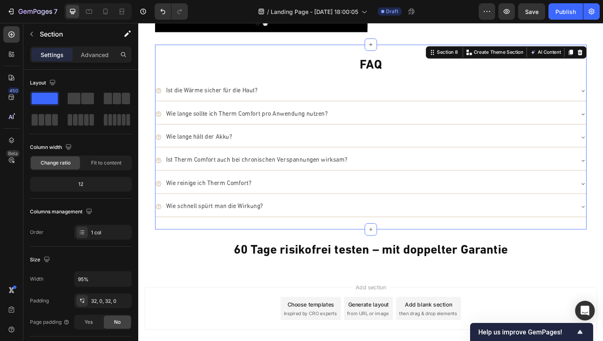
click at [329, 230] on div "FAQ Heading Ist die Wärme sicher für die Haut? Wie lange sollte ich Therm Comfo…" at bounding box center [384, 143] width 457 height 195
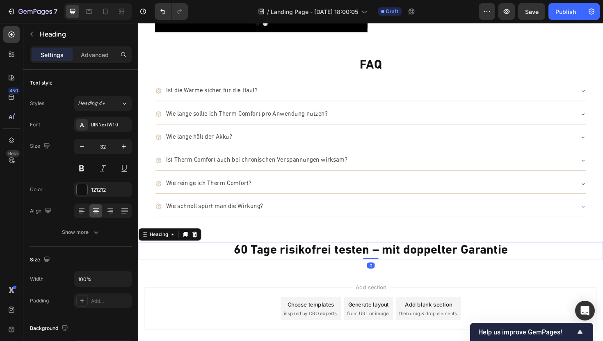
click at [335, 260] on strong "60 Tage risikofrei testen – mit doppelter Garantie" at bounding box center [384, 263] width 290 height 13
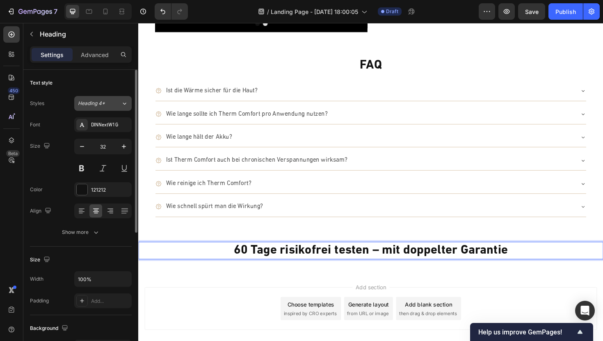
click at [118, 105] on div "Heading 4*" at bounding box center [99, 103] width 43 height 7
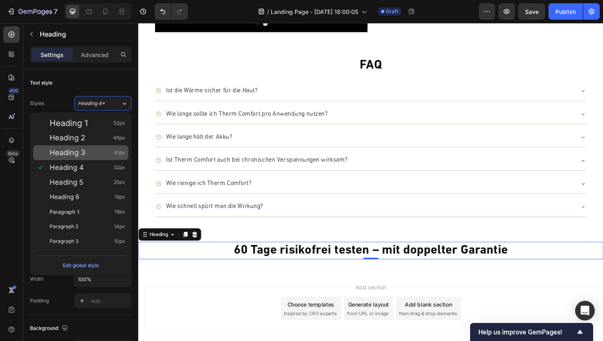
click at [83, 157] on span "Heading 3" at bounding box center [68, 152] width 36 height 8
type input "41"
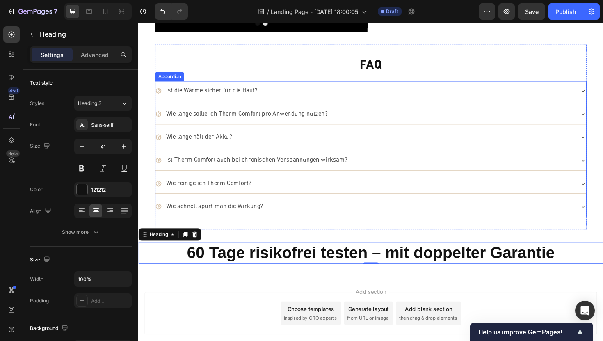
scroll to position [2087, 0]
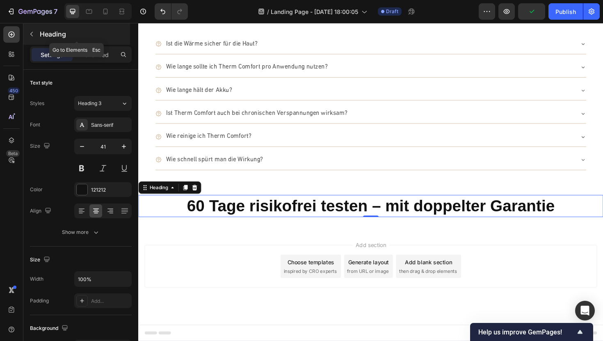
click at [34, 38] on button "button" at bounding box center [31, 33] width 13 height 13
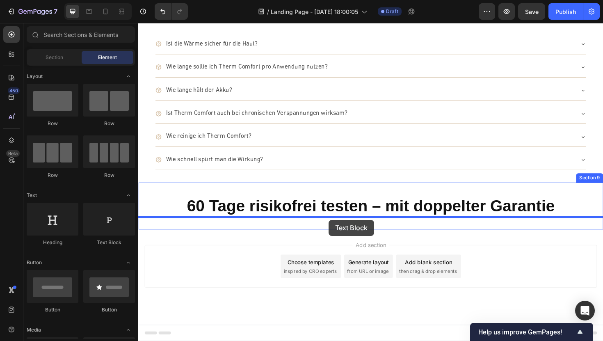
drag, startPoint x: 241, startPoint y: 157, endPoint x: 340, endPoint y: 232, distance: 124.2
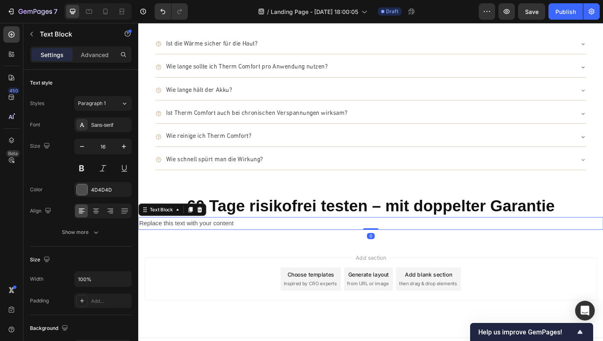
click at [347, 235] on div "Replace this text with your content" at bounding box center [384, 235] width 492 height 14
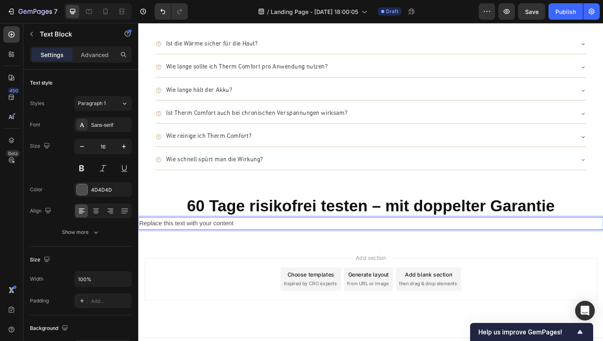
click at [343, 235] on p "Replace this text with your content" at bounding box center [384, 235] width 491 height 12
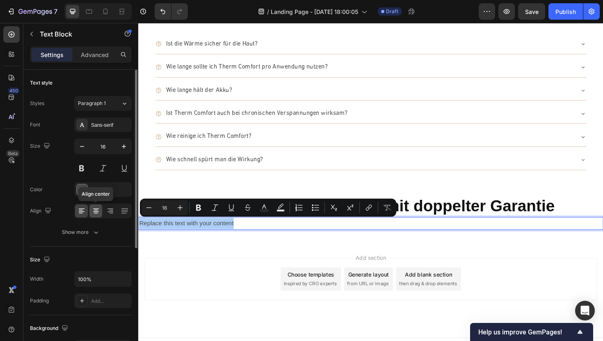
click at [98, 215] on div at bounding box center [95, 210] width 13 height 13
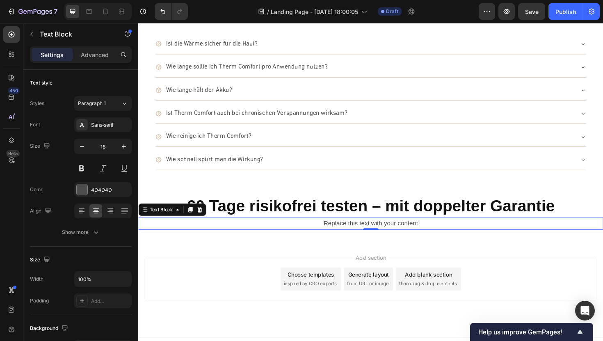
click at [354, 238] on p "Replace this text with your content" at bounding box center [384, 235] width 491 height 12
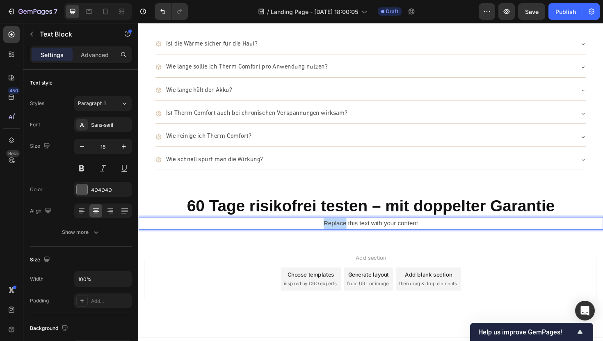
click at [354, 238] on p "Replace this text with your content" at bounding box center [384, 235] width 491 height 12
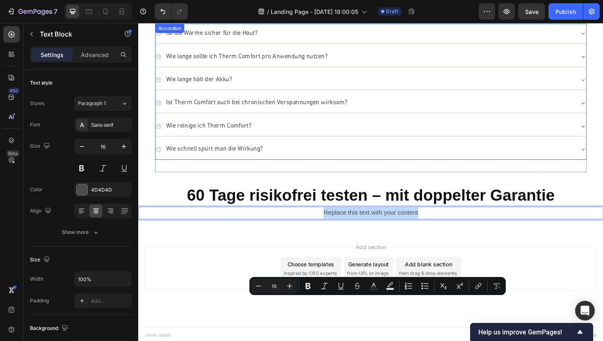
scroll to position [2101, 0]
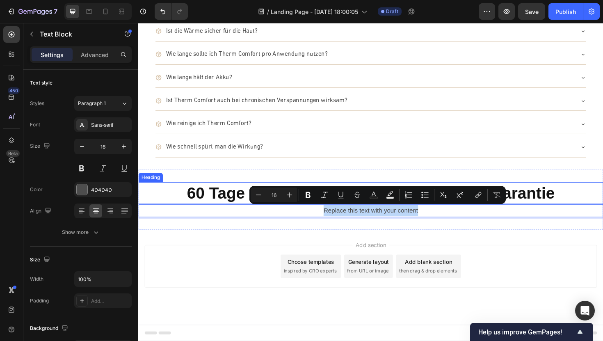
click at [181, 194] on p "⁠⁠⁠⁠⁠⁠⁠ 60 Tage risikofrei testen – mit doppelter Garantie" at bounding box center [384, 203] width 491 height 22
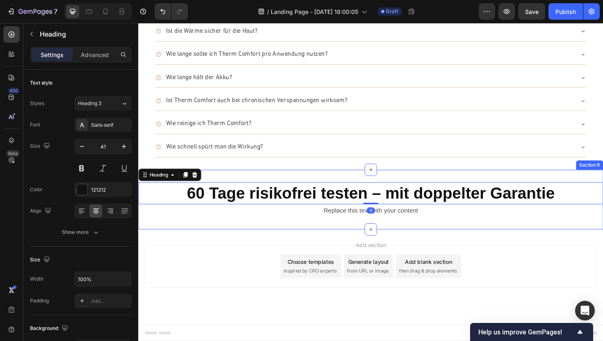
click at [233, 185] on div "⁠⁠⁠⁠⁠⁠⁠ 60 Tage risikofrei testen – mit doppelter Garantie Heading 0 Replace th…" at bounding box center [384, 209] width 492 height 63
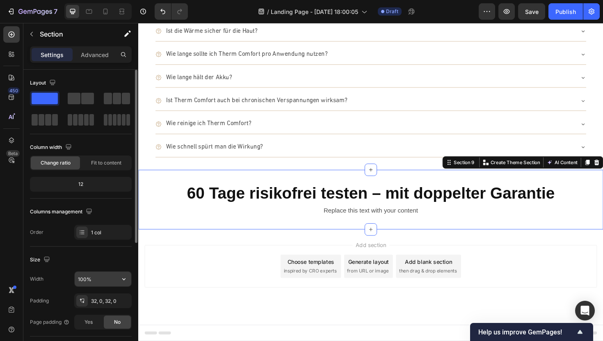
click at [85, 280] on input "100%" at bounding box center [103, 279] width 57 height 15
type input "95%"
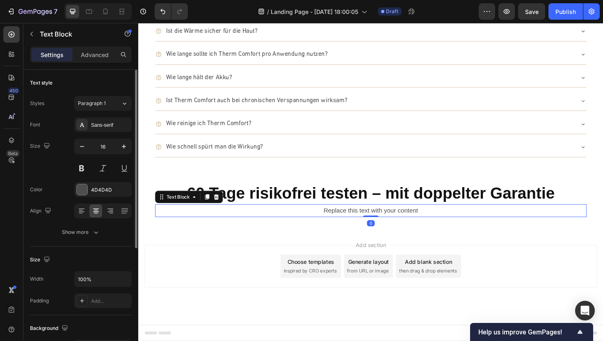
click at [359, 221] on p "Replace this text with your content" at bounding box center [384, 222] width 455 height 12
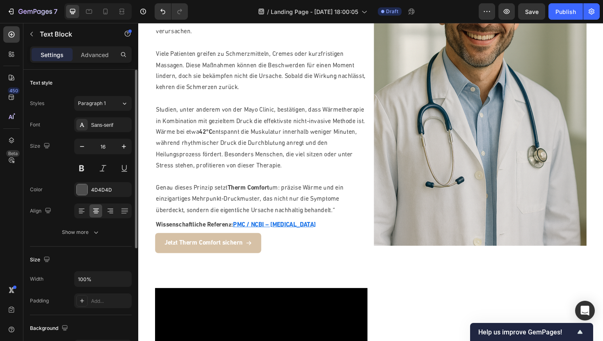
scroll to position [1536, 0]
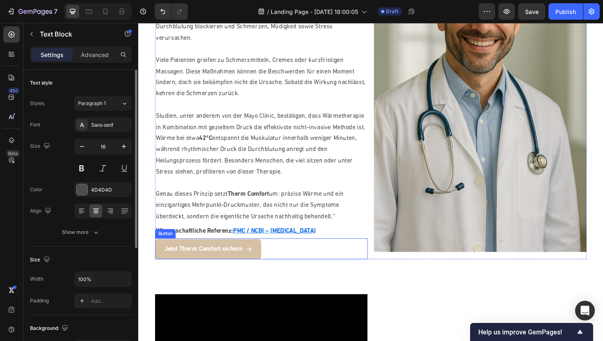
click at [285, 251] on div "Jetzt Therm Comfort sichern Button" at bounding box center [268, 262] width 225 height 23
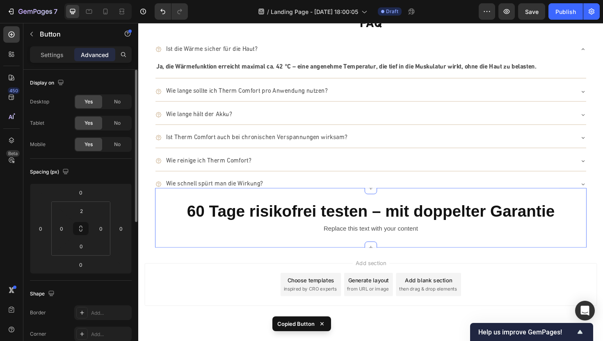
scroll to position [2079, 0]
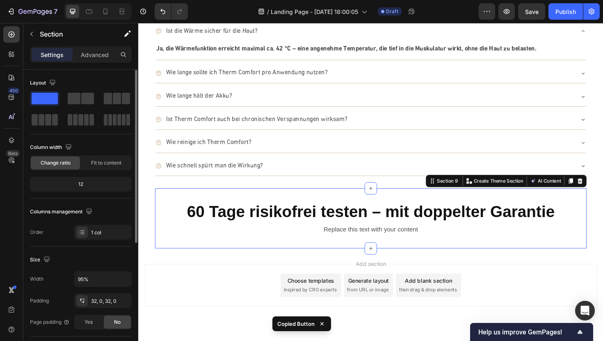
click at [379, 254] on div "60 Tage risikofrei testen – mit doppelter Garantie Heading Replace this text wi…" at bounding box center [384, 229] width 457 height 63
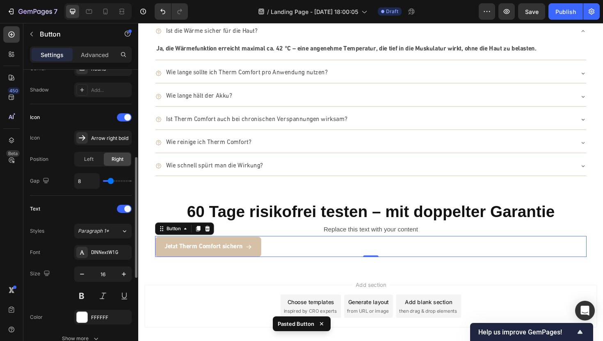
scroll to position [215, 0]
click at [94, 162] on div "Left" at bounding box center [88, 157] width 27 height 13
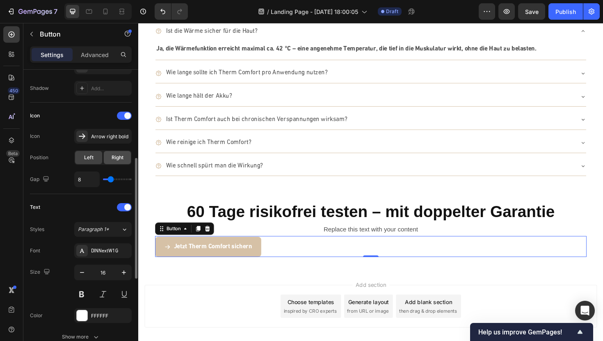
click at [117, 158] on span "Right" at bounding box center [118, 157] width 12 height 7
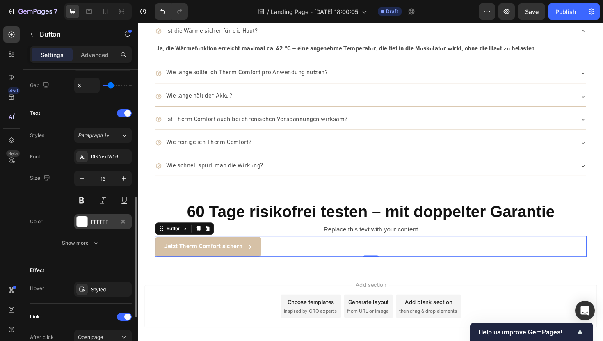
scroll to position [329, 0]
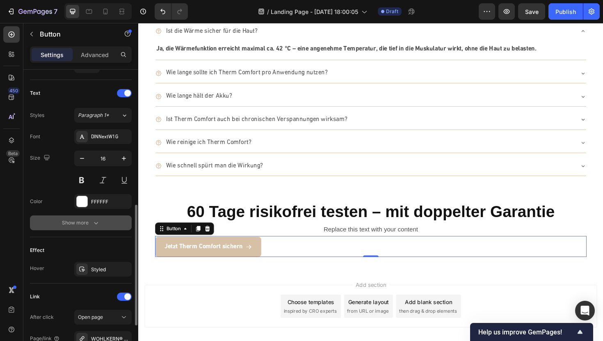
click at [87, 224] on div "Show more" at bounding box center [81, 223] width 38 height 8
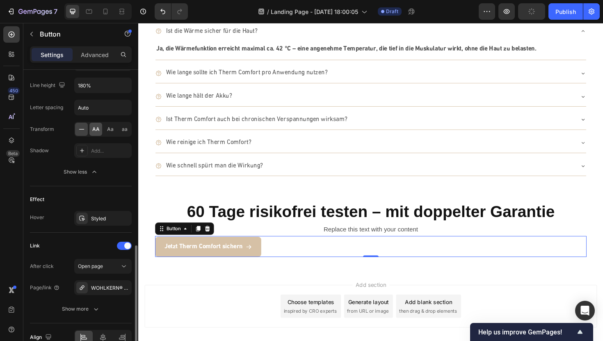
scroll to position [531, 0]
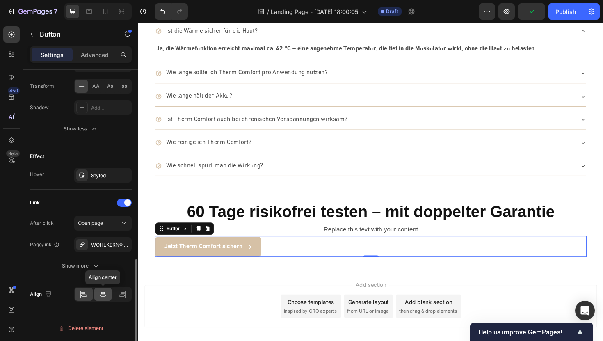
click at [103, 296] on icon at bounding box center [103, 294] width 8 height 8
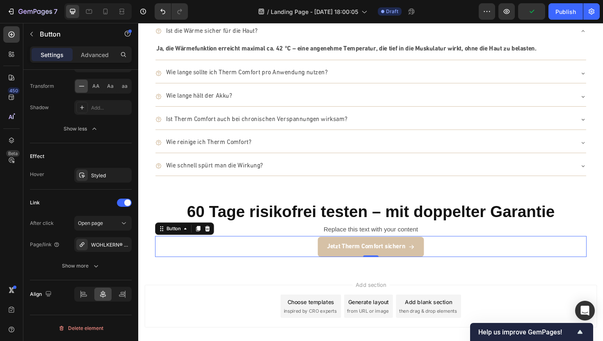
click at [203, 298] on div "Add section Choose templates inspired by CRO experts Generate layout from URL o…" at bounding box center [384, 334] width 492 height 101
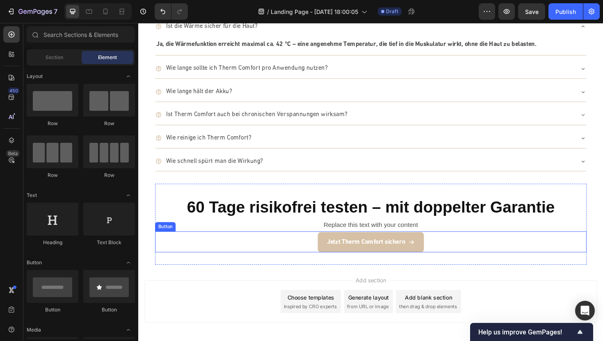
scroll to position [2084, 0]
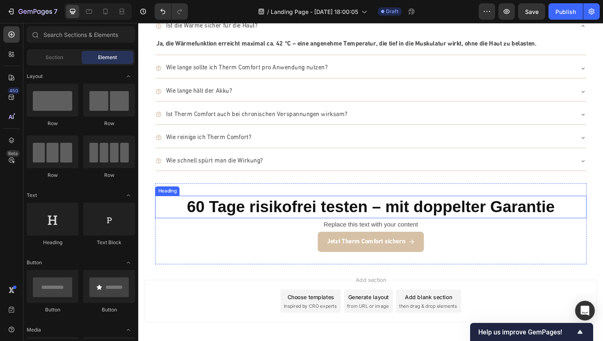
click at [356, 220] on strong "60 Tage risikofrei testen – mit doppelter Garantie" at bounding box center [384, 217] width 389 height 19
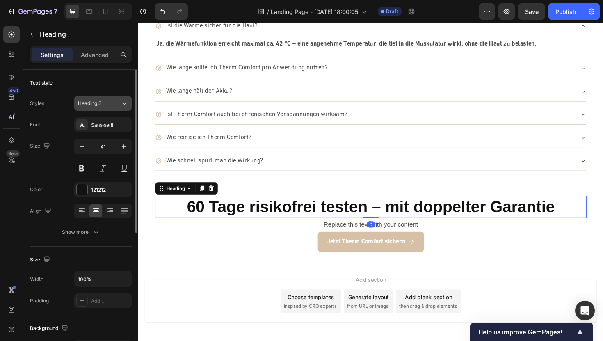
click at [112, 96] on button "Heading 3" at bounding box center [102, 103] width 57 height 15
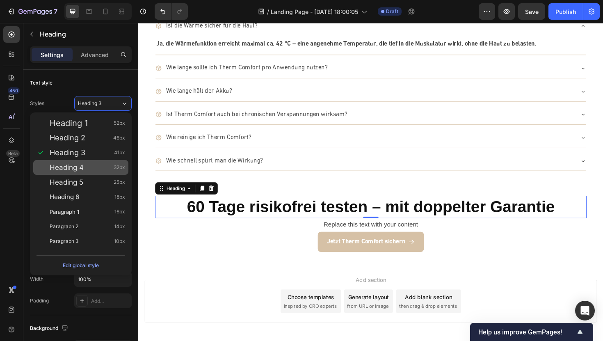
click at [79, 163] on span "Heading 4" at bounding box center [67, 167] width 34 height 8
type input "32"
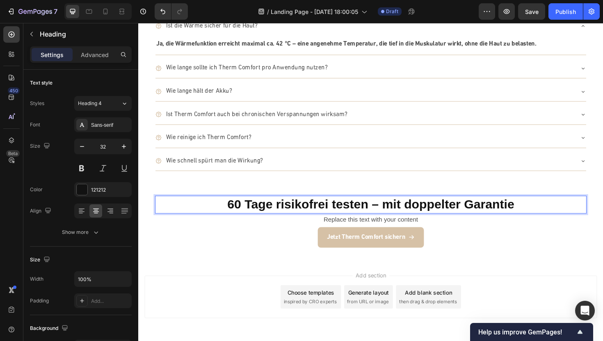
click at [415, 215] on strong "60 Tage risikofrei testen – mit doppelter Garantie" at bounding box center [385, 215] width 304 height 15
click at [388, 215] on strong "60 Tage risikofrei testen – mit doppelter Garantie" at bounding box center [385, 215] width 304 height 15
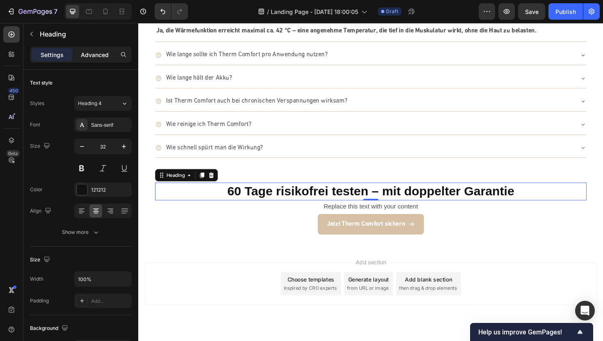
click at [94, 53] on p "Advanced" at bounding box center [95, 54] width 28 height 9
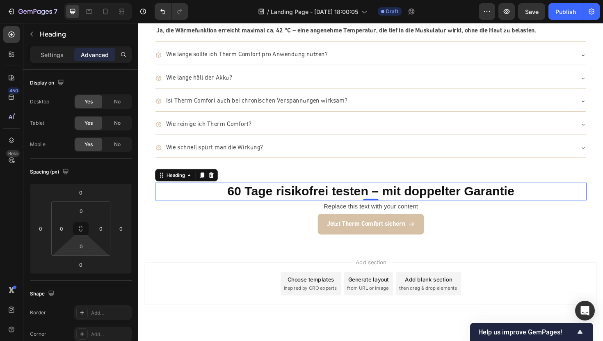
click at [94, 0] on html "7 / Landing Page - [DATE] 18:00:05 Draft Preview Save Publish 450 Beta Sections…" at bounding box center [301, 0] width 603 height 0
click at [84, 247] on input "0" at bounding box center [81, 246] width 16 height 12
click at [96, 280] on div "XXS 2px" at bounding box center [98, 276] width 51 height 12
type input "2"
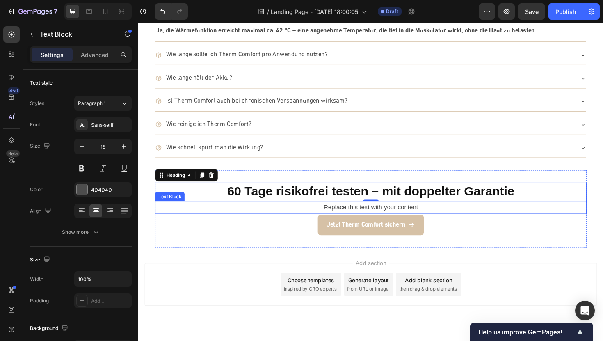
click at [355, 217] on div "Replace this text with your content" at bounding box center [384, 219] width 457 height 14
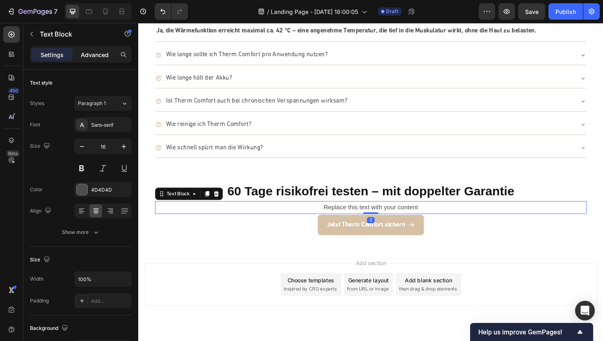
click at [94, 53] on p "Advanced" at bounding box center [95, 54] width 28 height 9
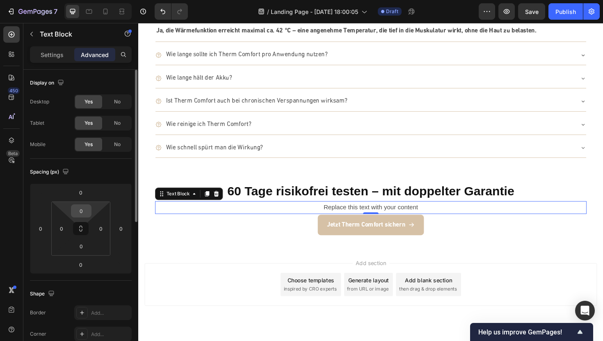
click at [86, 209] on input "0" at bounding box center [81, 211] width 16 height 12
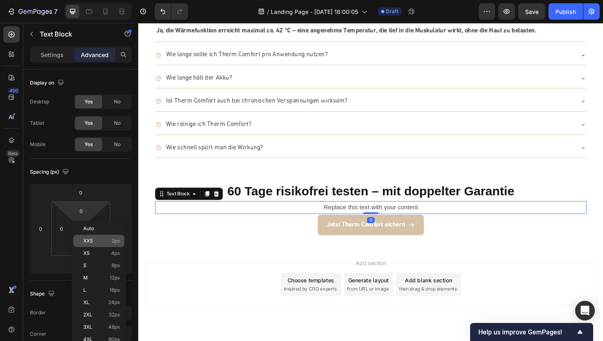
click at [97, 244] on div "XXS 2px" at bounding box center [98, 241] width 51 height 12
type input "2"
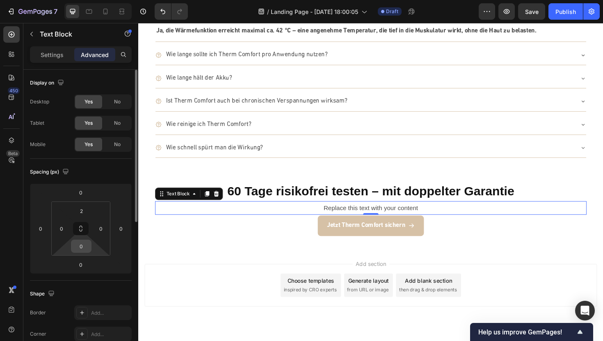
click at [91, 248] on div "0" at bounding box center [81, 246] width 21 height 13
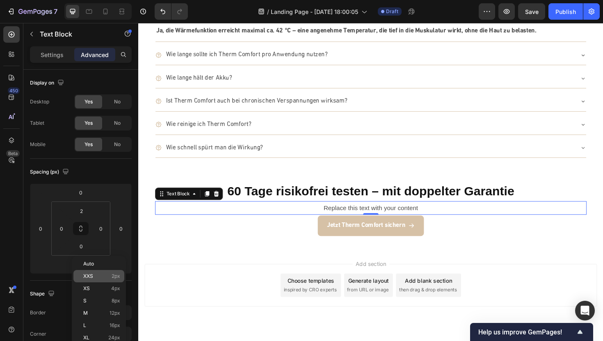
click at [91, 273] on span "XXS" at bounding box center [88, 276] width 10 height 6
type input "2"
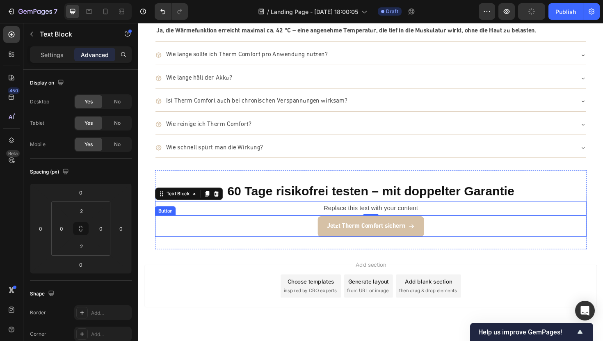
click at [314, 237] on div "Jetzt Therm Comfort sichern Button" at bounding box center [384, 238] width 457 height 23
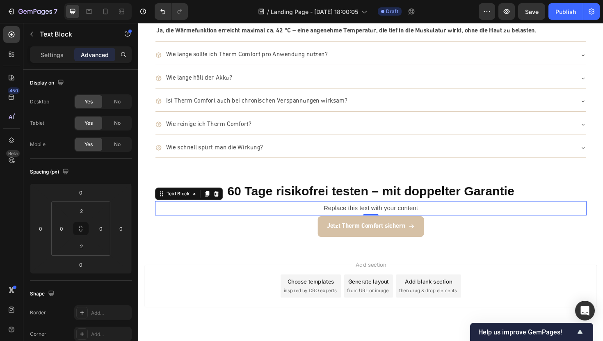
click at [354, 219] on div "Replace this text with your content" at bounding box center [384, 219] width 457 height 14
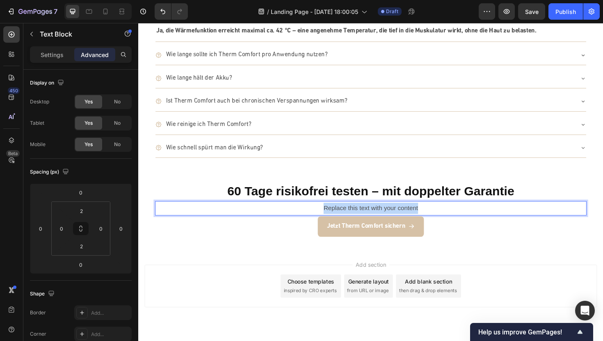
click at [354, 219] on p "Replace this text with your content" at bounding box center [384, 219] width 455 height 12
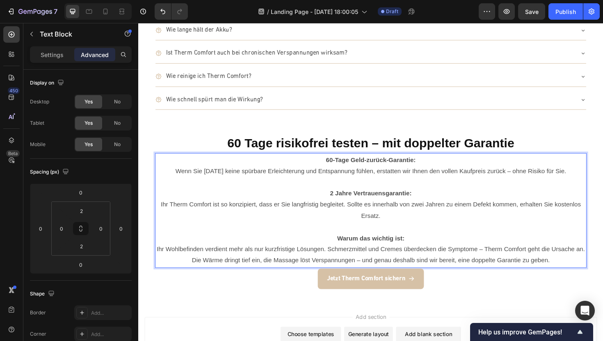
scroll to position [2154, 0]
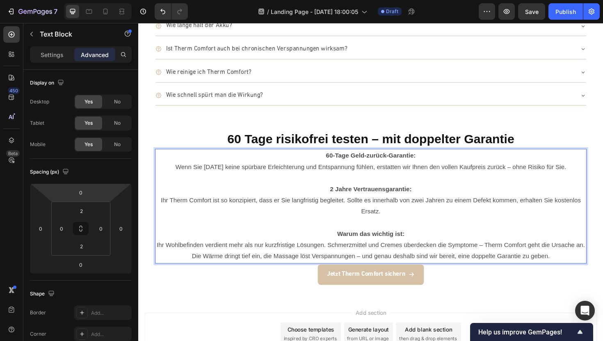
click at [270, 205] on p "2 Jahre Vertrauensgarantie:" at bounding box center [384, 199] width 455 height 12
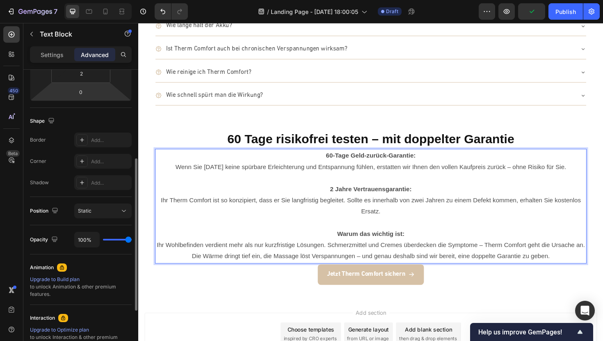
scroll to position [0, 0]
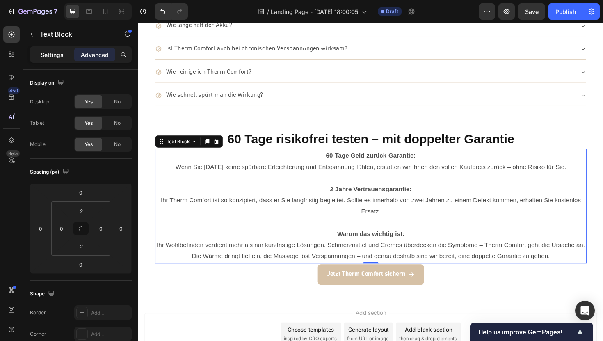
click at [50, 59] on div "Settings" at bounding box center [52, 54] width 41 height 13
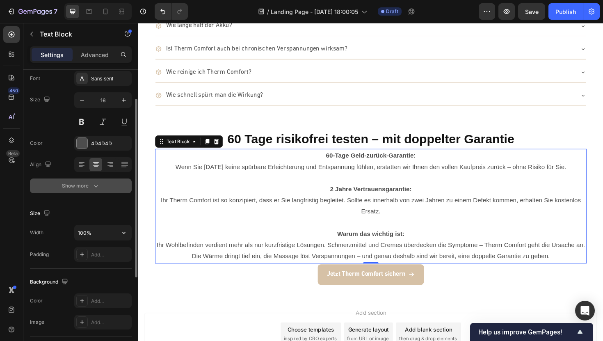
scroll to position [47, 0]
click at [121, 232] on icon "button" at bounding box center [124, 232] width 8 height 8
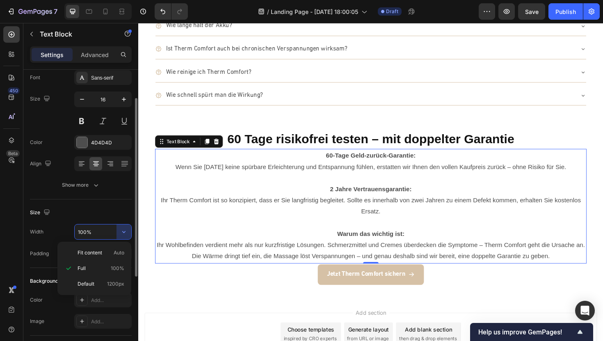
click at [85, 232] on input "100%" at bounding box center [103, 231] width 57 height 15
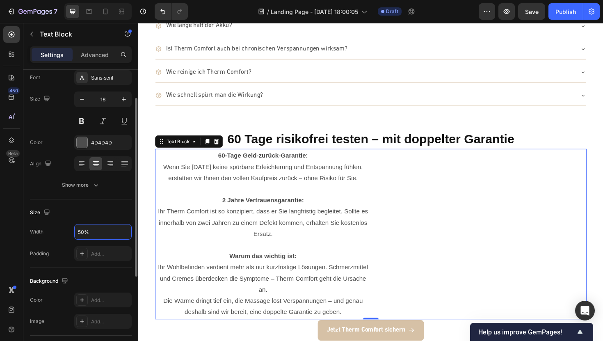
click at [73, 209] on div "Size" at bounding box center [81, 212] width 102 height 13
click at [79, 163] on icon at bounding box center [82, 164] width 8 height 8
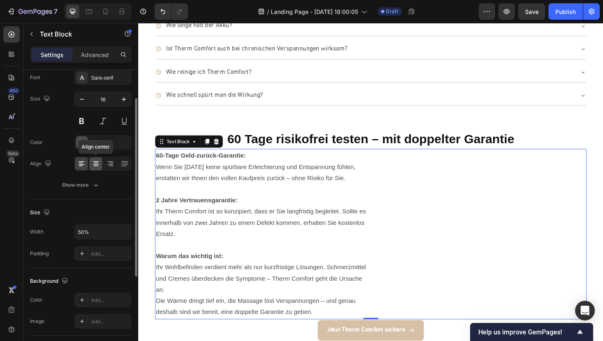
click at [98, 164] on icon at bounding box center [96, 164] width 8 height 8
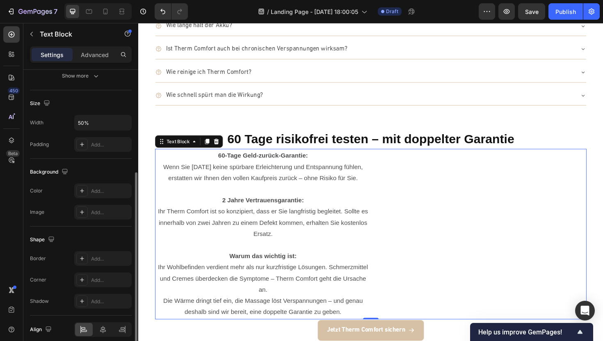
scroll to position [192, 0]
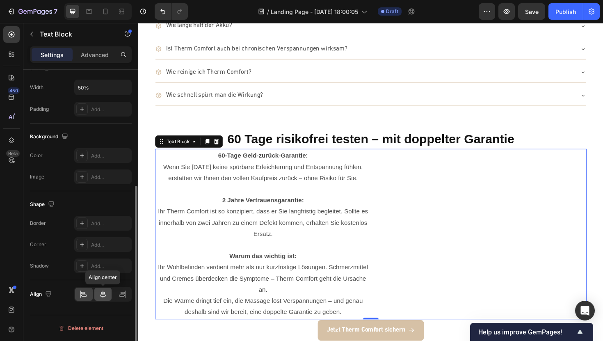
click at [105, 294] on icon at bounding box center [103, 294] width 8 height 8
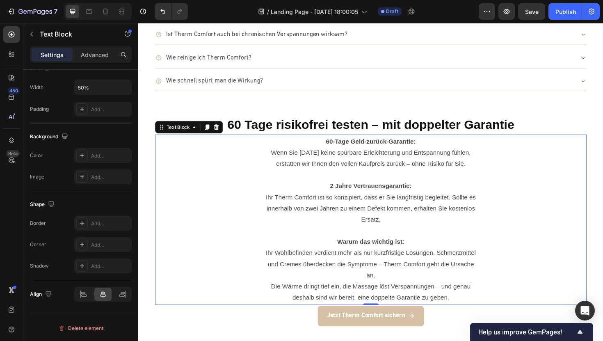
scroll to position [2170, 0]
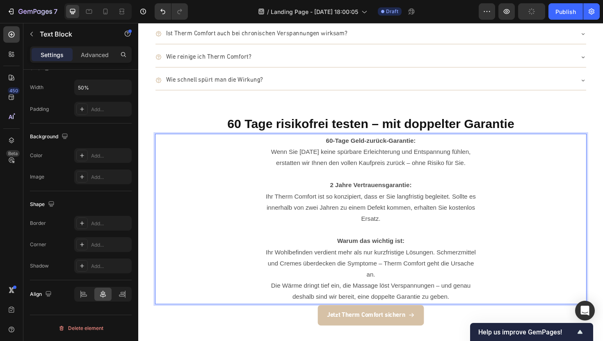
click at [367, 290] on p "Ihr Wohlbefinden verdient mehr als nur kurzfristige Lösungen. Schmerzmittel und…" at bounding box center [384, 277] width 227 height 35
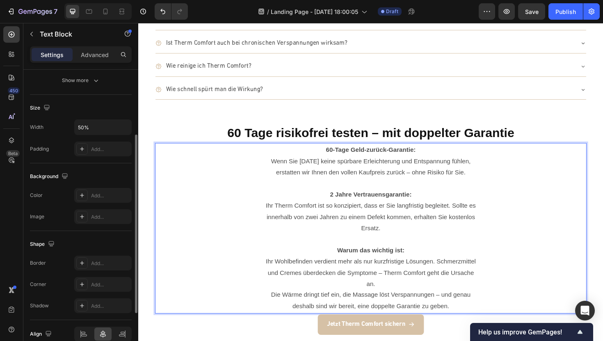
scroll to position [0, 0]
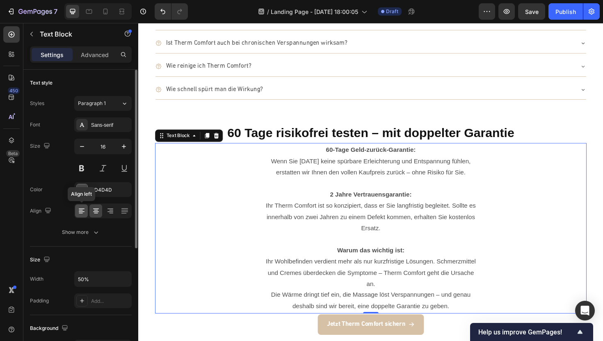
click at [81, 215] on icon at bounding box center [82, 211] width 8 height 8
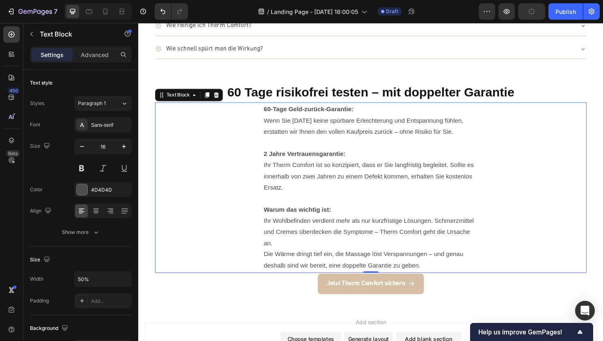
scroll to position [2202, 0]
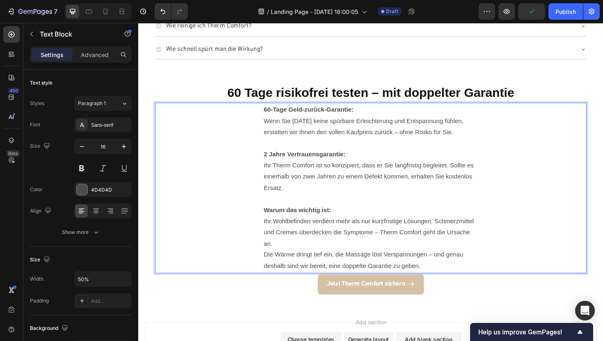
click at [276, 224] on strong "Warum das wichtig ist:" at bounding box center [306, 220] width 71 height 7
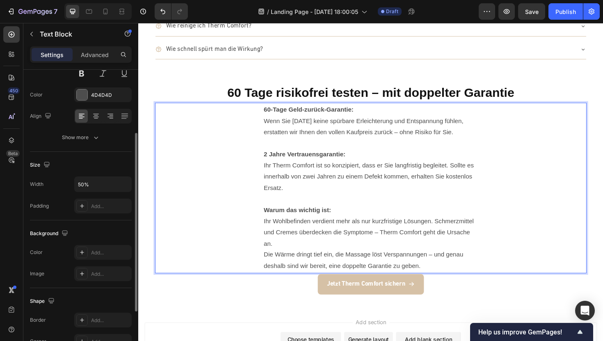
scroll to position [98, 0]
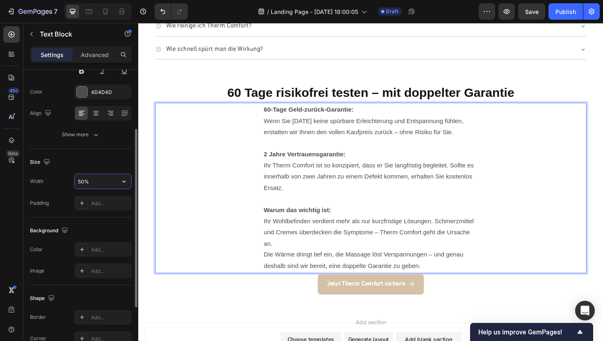
click at [82, 183] on input "50%" at bounding box center [103, 181] width 57 height 15
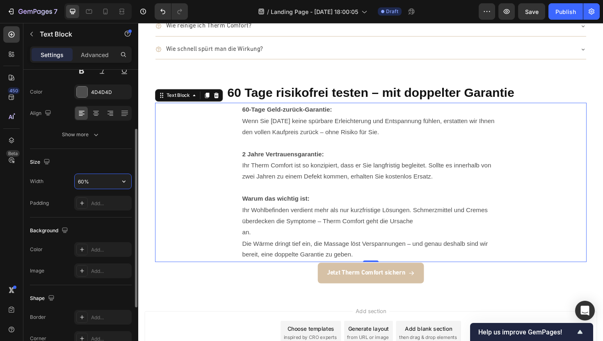
type input "60%"
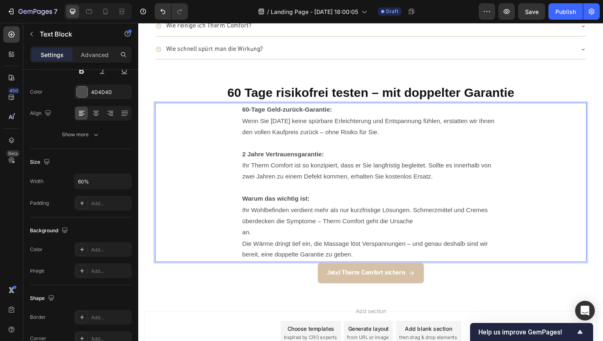
click at [248, 245] on p "an." at bounding box center [384, 245] width 272 height 12
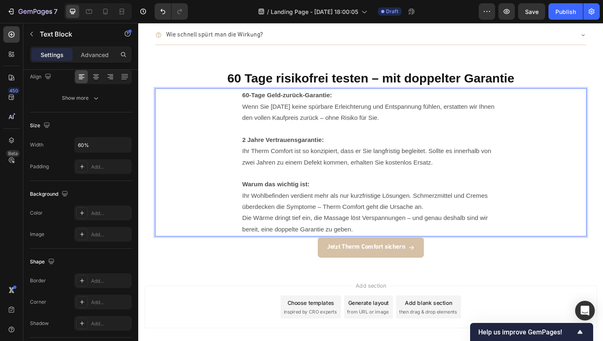
scroll to position [2200, 0]
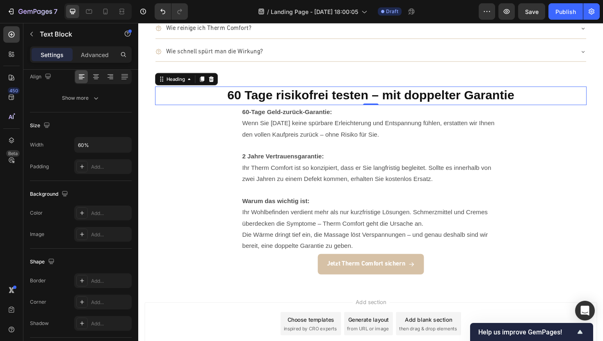
click at [271, 94] on strong "60 Tage risikofrei testen – mit doppelter Garantie" at bounding box center [385, 99] width 304 height 15
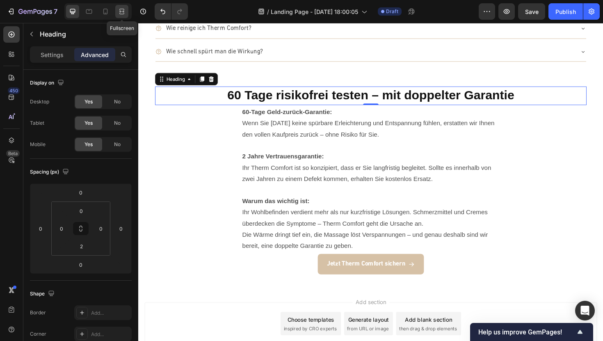
click at [122, 14] on icon at bounding box center [122, 11] width 8 height 8
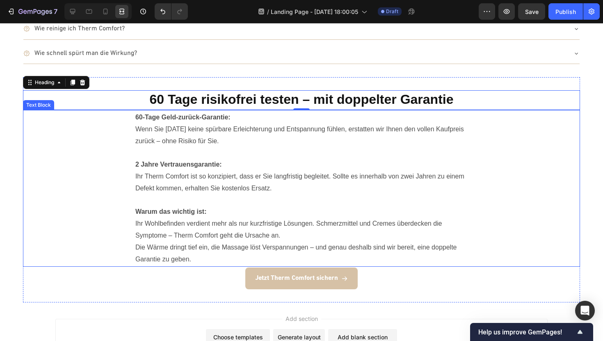
scroll to position [2168, 0]
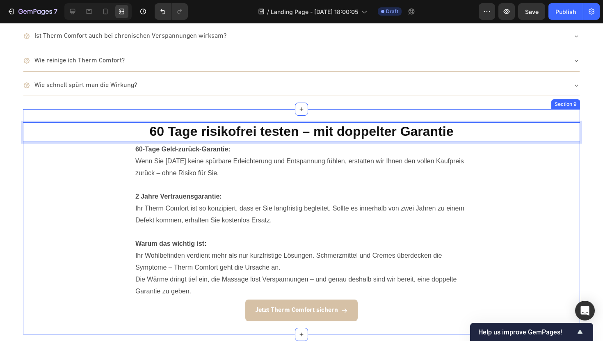
click at [168, 111] on div "60 Tage risikofrei testen – mit doppelter Garantie Heading 0 60-Tage Geld-zurüc…" at bounding box center [301, 221] width 557 height 225
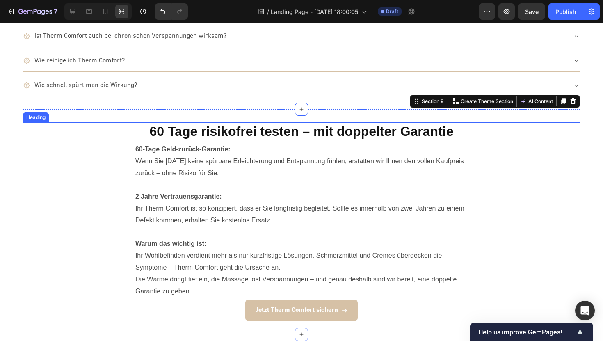
click at [182, 131] on strong "60 Tage risikofrei testen – mit doppelter Garantie" at bounding box center [302, 131] width 304 height 15
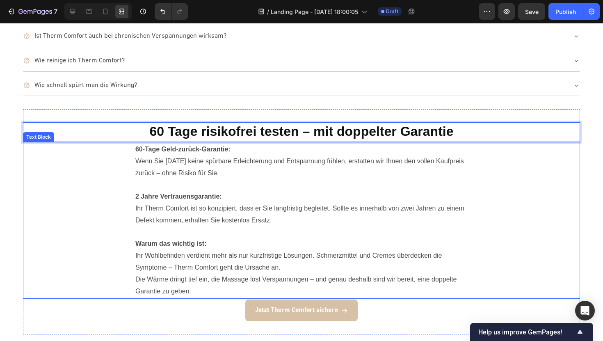
click at [180, 162] on p "Wenn Sie [DATE] keine spürbare Erleichterung und Entspannung fühlen, erstatten …" at bounding box center [301, 167] width 332 height 24
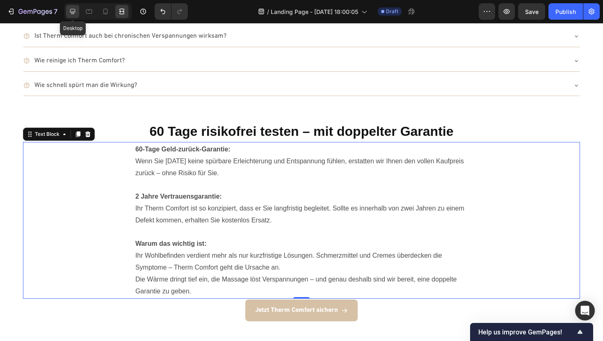
click at [70, 13] on icon at bounding box center [73, 11] width 8 height 8
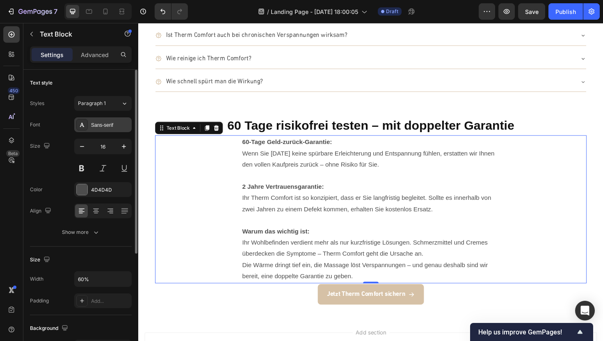
click at [107, 121] on div "Sans-serif" at bounding box center [102, 124] width 57 height 15
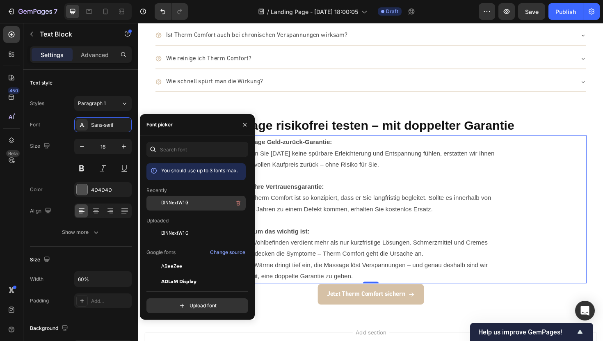
click at [184, 201] on span "DINNextW1G" at bounding box center [174, 202] width 27 height 7
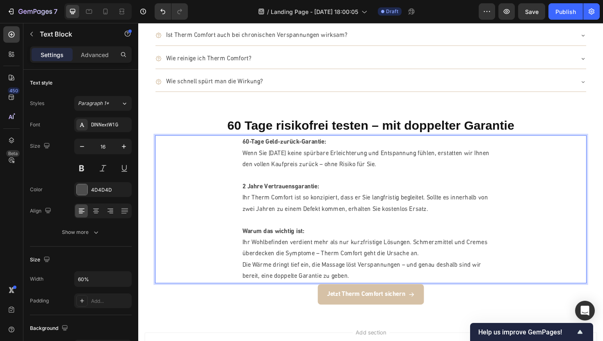
click at [211, 201] on div "60-Tage Geld-zurück-Garantie: Wenn Sie [DATE] keine spürbare Erleichterung und …" at bounding box center [384, 220] width 457 height 155
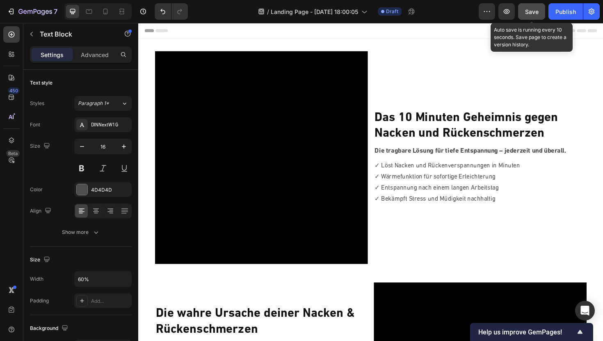
click at [537, 10] on span "Save" at bounding box center [532, 11] width 14 height 7
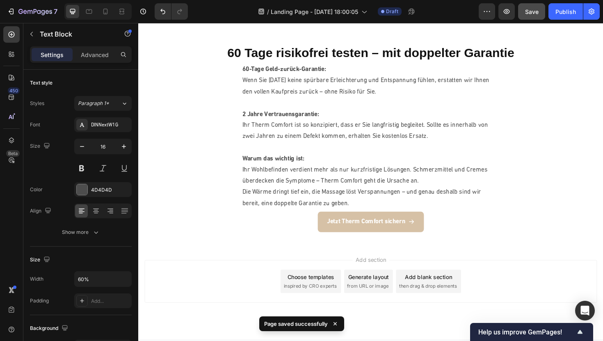
scroll to position [2225, 0]
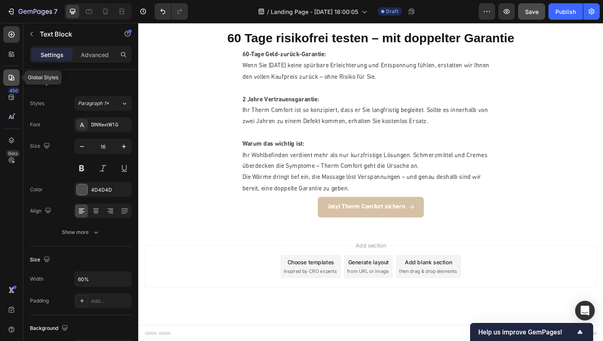
click at [12, 75] on icon at bounding box center [12, 78] width 6 height 6
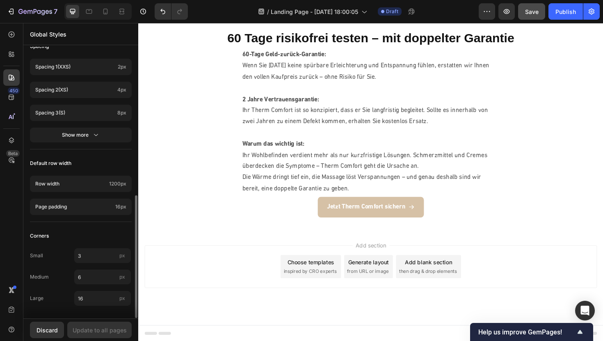
scroll to position [329, 0]
click at [12, 137] on icon at bounding box center [11, 140] width 8 height 8
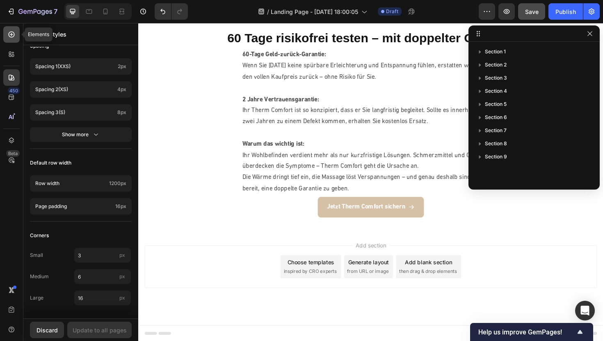
click at [9, 37] on icon at bounding box center [11, 34] width 8 height 8
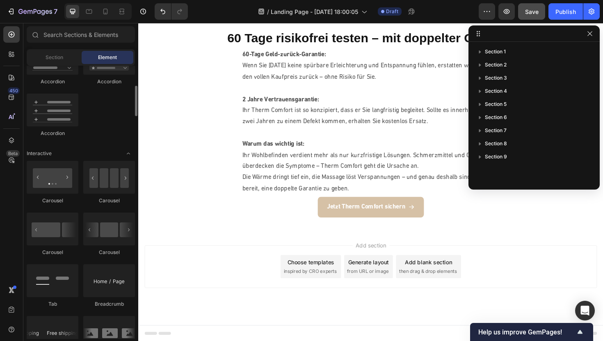
scroll to position [292, 0]
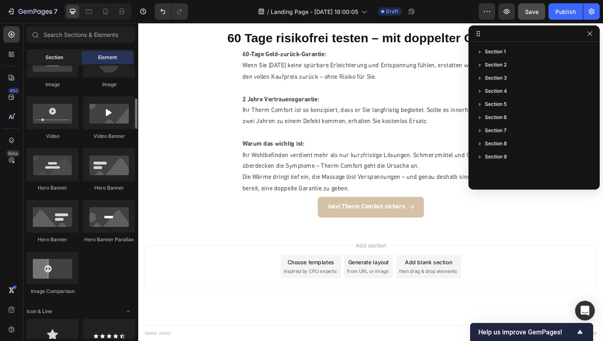
click at [61, 56] on span "Section" at bounding box center [55, 57] width 18 height 7
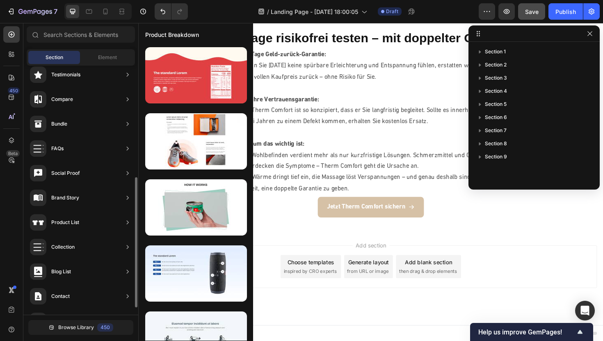
scroll to position [227, 0]
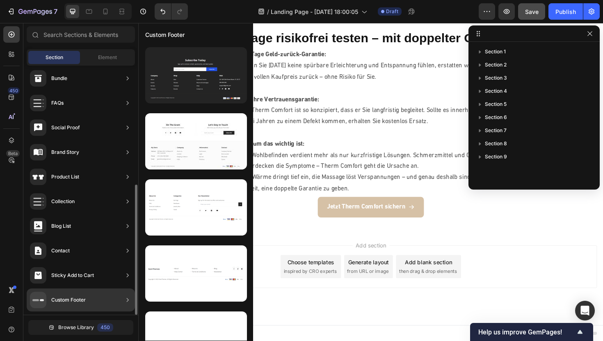
click at [66, 303] on div "Custom Footer" at bounding box center [68, 300] width 34 height 8
click at [126, 302] on icon at bounding box center [127, 300] width 8 height 8
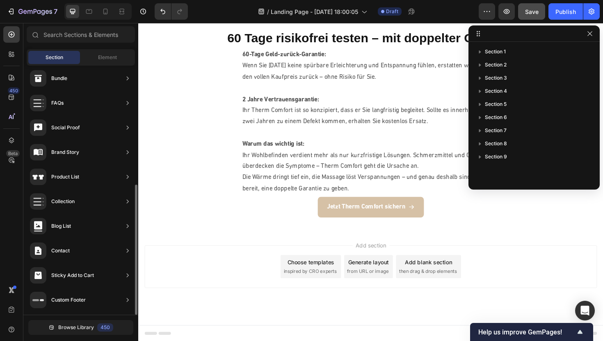
drag, startPoint x: 93, startPoint y: 297, endPoint x: 90, endPoint y: 302, distance: 5.9
click at [90, 302] on div "Custom Footer" at bounding box center [81, 299] width 108 height 23
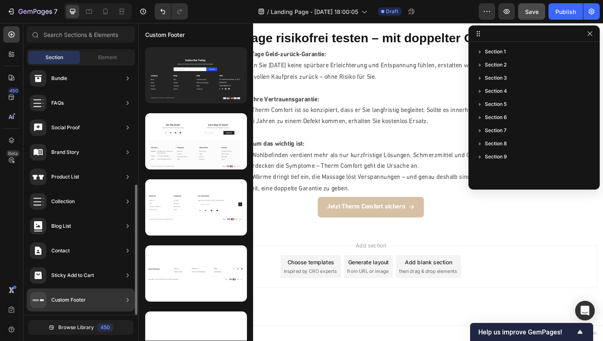
click at [84, 302] on div "Custom Footer" at bounding box center [68, 300] width 34 height 8
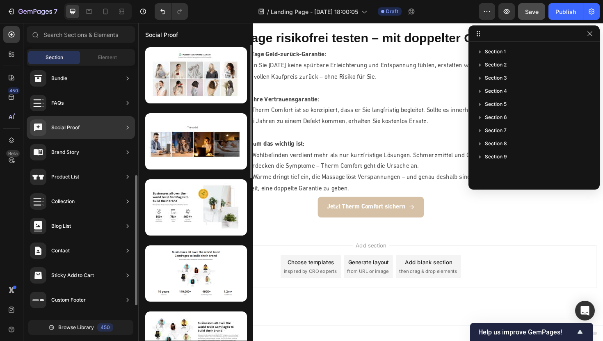
scroll to position [0, 0]
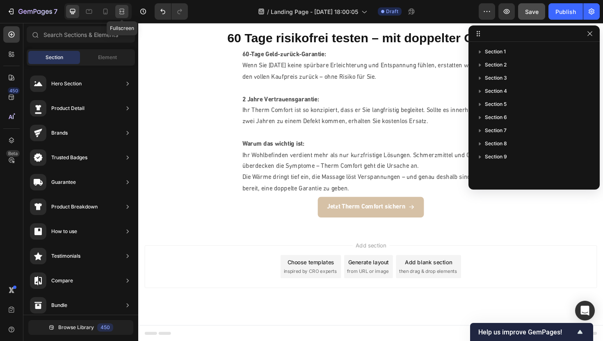
click at [121, 12] on icon at bounding box center [122, 11] width 8 height 8
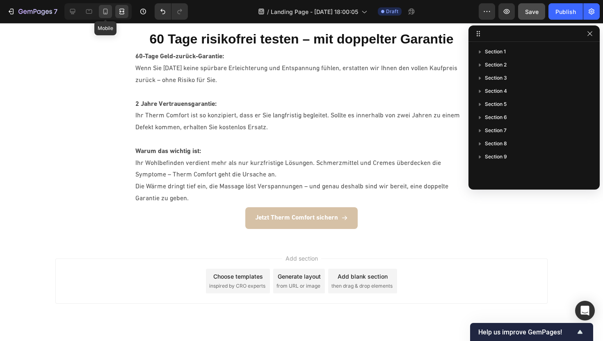
click at [105, 13] on icon at bounding box center [105, 11] width 8 height 8
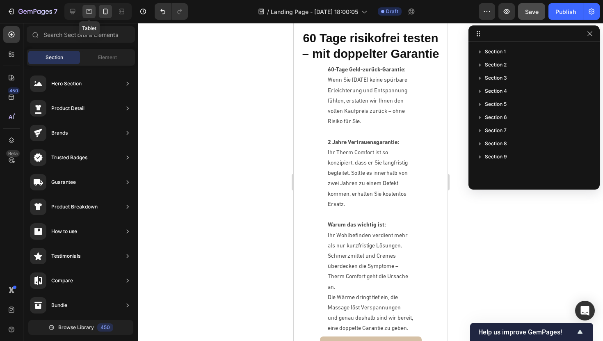
click at [89, 13] on icon at bounding box center [89, 11] width 6 height 5
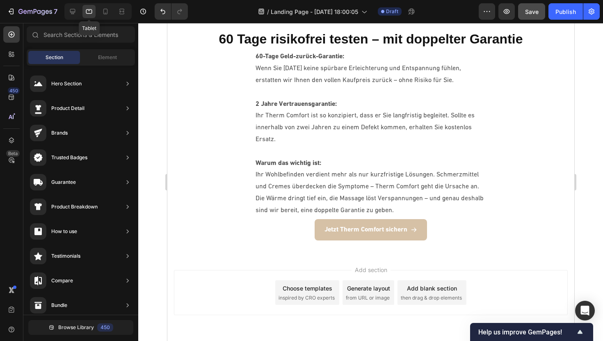
click at [65, 15] on div "Tablet" at bounding box center [97, 11] width 67 height 16
click at [75, 11] on icon at bounding box center [73, 11] width 8 height 8
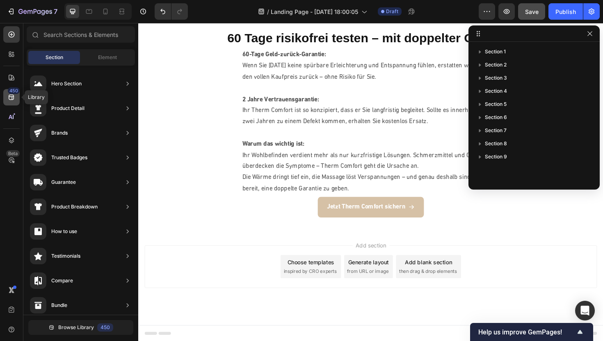
click at [13, 98] on icon at bounding box center [11, 97] width 5 height 5
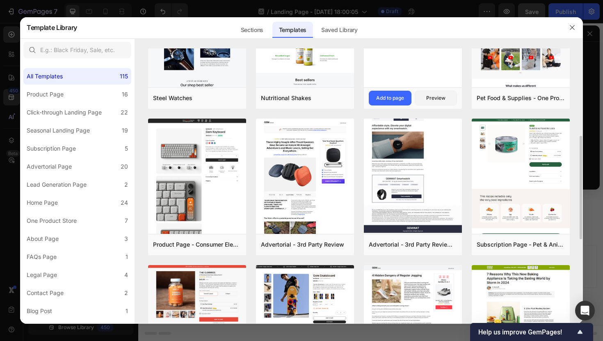
scroll to position [225, 0]
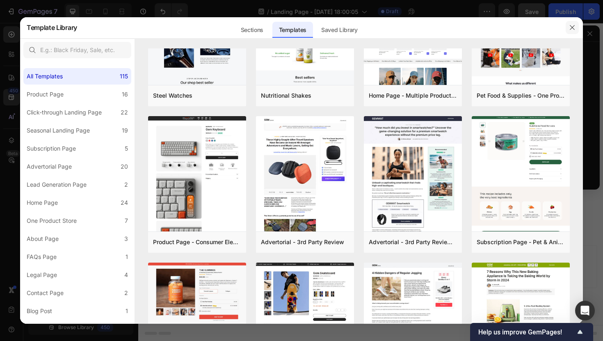
click at [571, 27] on icon "button" at bounding box center [572, 27] width 5 height 5
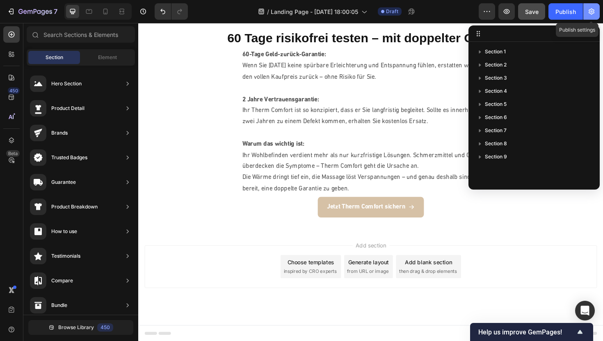
click at [596, 14] on button "button" at bounding box center [591, 11] width 16 height 16
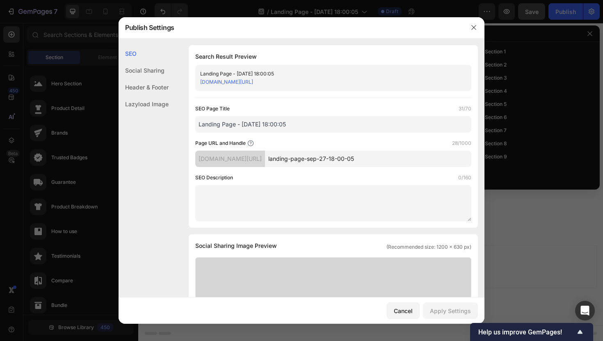
click at [158, 91] on div "Header & Footer" at bounding box center [144, 87] width 50 height 17
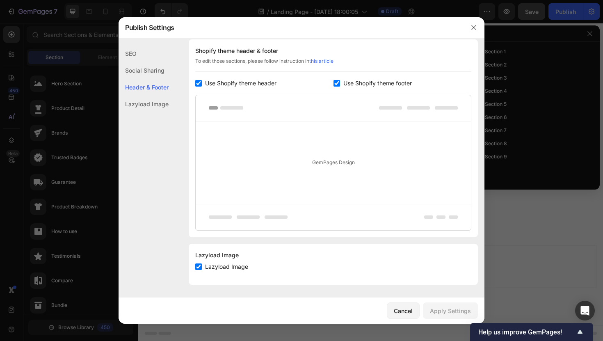
scroll to position [391, 0]
click at [474, 29] on icon "button" at bounding box center [473, 27] width 7 height 7
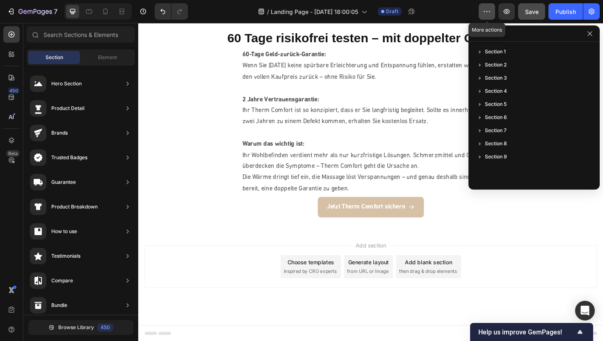
click at [489, 11] on icon "button" at bounding box center [487, 11] width 8 height 8
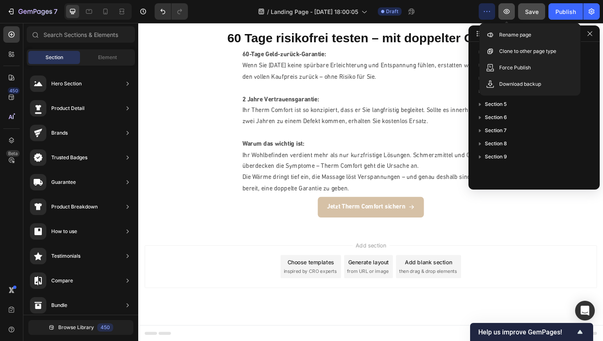
click at [509, 15] on icon "button" at bounding box center [506, 11] width 8 height 8
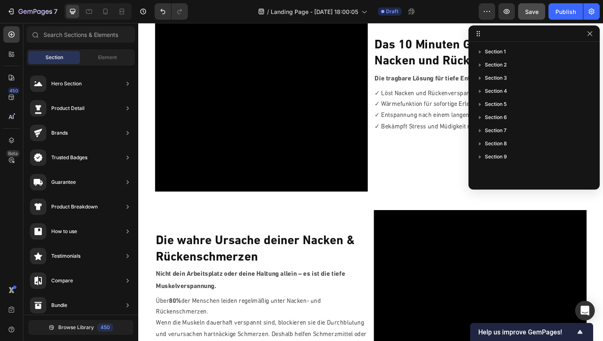
scroll to position [0, 0]
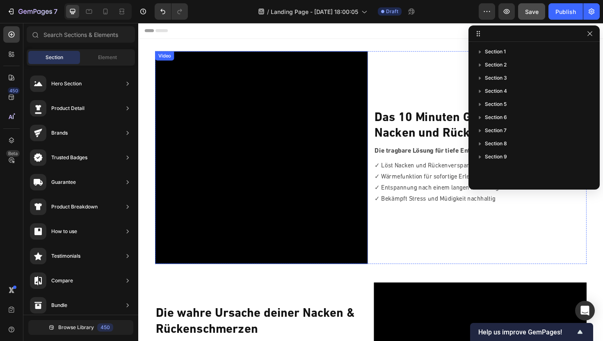
click at [171, 57] on div "Video" at bounding box center [166, 57] width 17 height 7
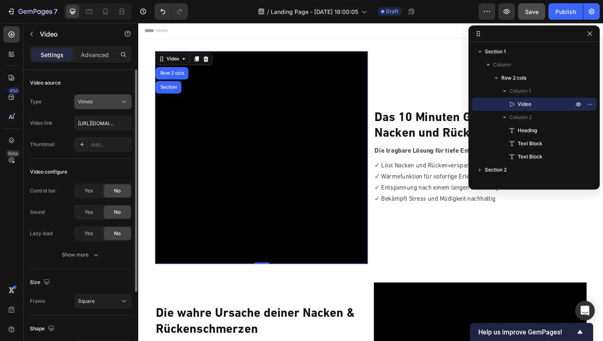
click at [107, 101] on div "Vimeo" at bounding box center [99, 101] width 42 height 7
click at [97, 83] on div "Video source" at bounding box center [81, 82] width 102 height 13
click at [97, 108] on button "Vimeo" at bounding box center [102, 101] width 57 height 15
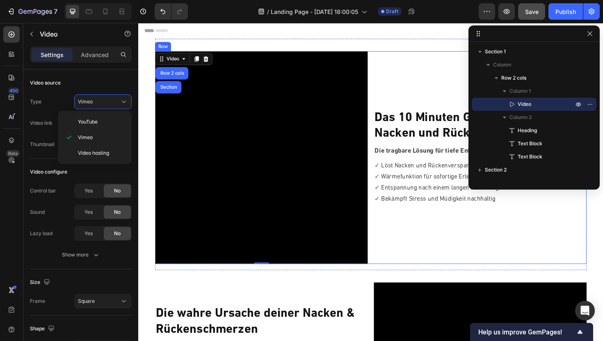
click at [415, 99] on div "Das 10 Minuten Geheimnis gegen Nacken und Rückenschmerzen Heading Die tragbare …" at bounding box center [500, 165] width 225 height 225
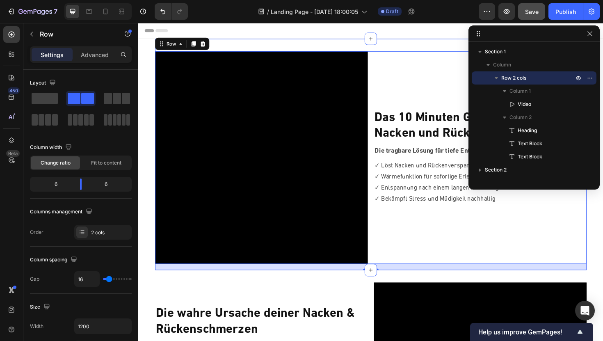
click at [301, 46] on div "Video Das 10 Minuten Geheimnis gegen Nacken und Rückenschmerzen Heading Die tra…" at bounding box center [384, 162] width 457 height 245
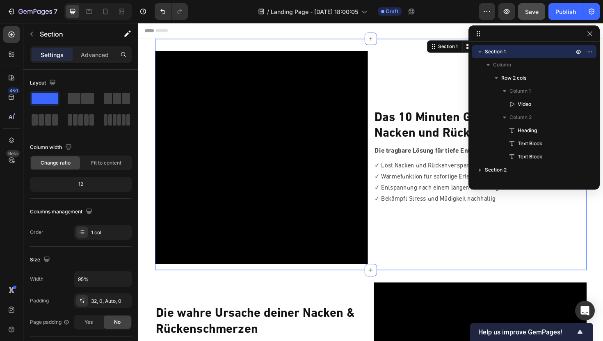
click at [144, 53] on section "Video Das 10 Minuten Geheimnis gegen Nacken und Rückenschmerzen Heading Die tra…" at bounding box center [384, 162] width 481 height 245
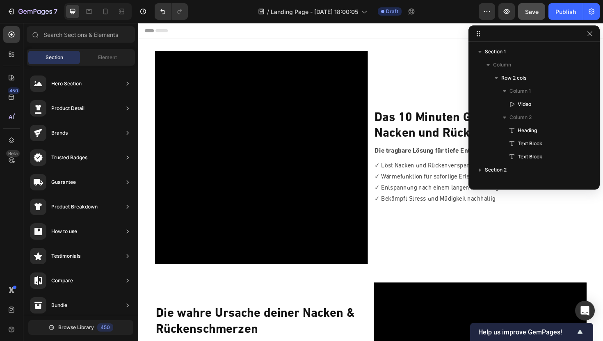
click at [221, 36] on div "Header" at bounding box center [384, 31] width 479 height 16
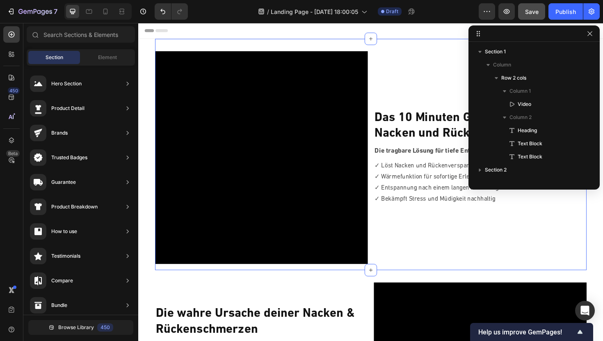
click at [218, 46] on div "Video Das 10 Minuten Geheimnis gegen Nacken und Rückenschmerzen Heading Die tra…" at bounding box center [384, 162] width 457 height 245
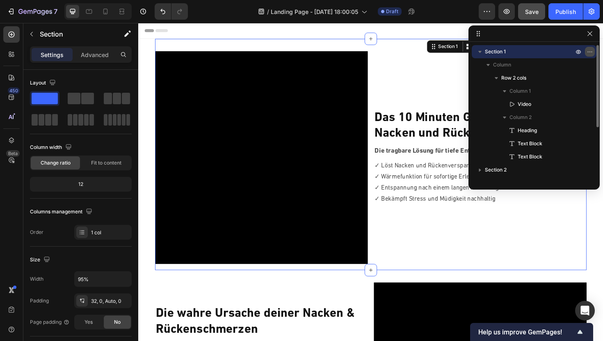
click at [589, 51] on icon "button" at bounding box center [590, 51] width 7 height 7
click at [403, 43] on div "Video Das 10 Minuten Geheimnis gegen Nacken und Rückenschmerzen Heading Die tra…" at bounding box center [384, 162] width 457 height 245
click at [374, 44] on div "Video Das 10 Minuten Geheimnis gegen Nacken und Rückenschmerzen Heading Die tra…" at bounding box center [384, 162] width 457 height 245
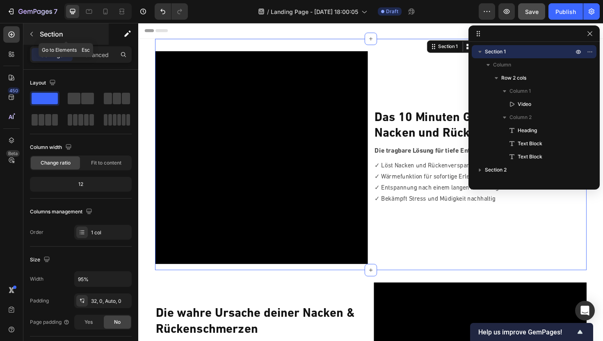
click at [27, 34] on button "button" at bounding box center [31, 33] width 13 height 13
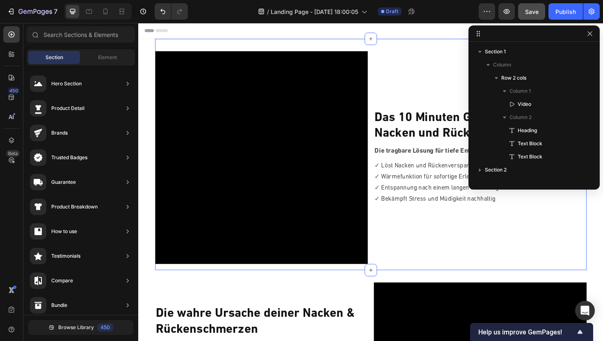
click at [263, 42] on div "Video Das 10 Minuten Geheimnis gegen Nacken und Rückenschmerzen Heading Die tra…" at bounding box center [384, 162] width 457 height 245
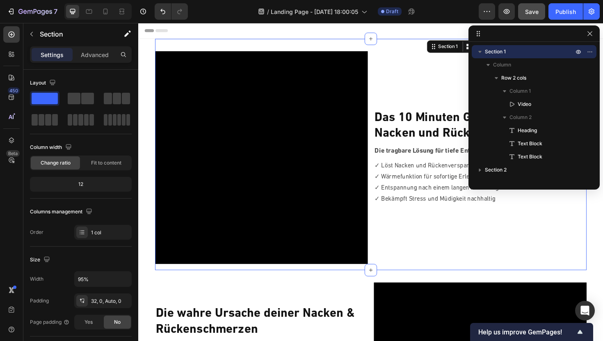
click at [261, 45] on div "Video Das 10 Minuten Geheimnis gegen Nacken und Rückenschmerzen Heading Die tra…" at bounding box center [384, 162] width 457 height 245
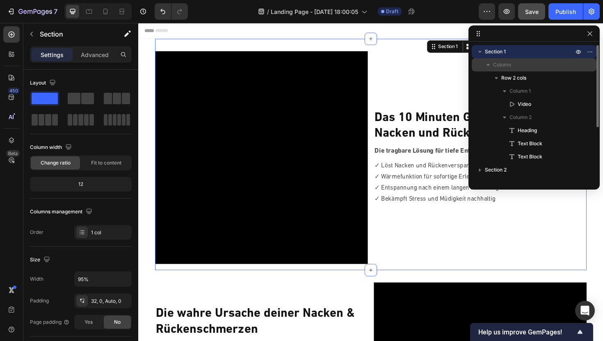
click at [487, 67] on icon "button" at bounding box center [488, 65] width 8 height 8
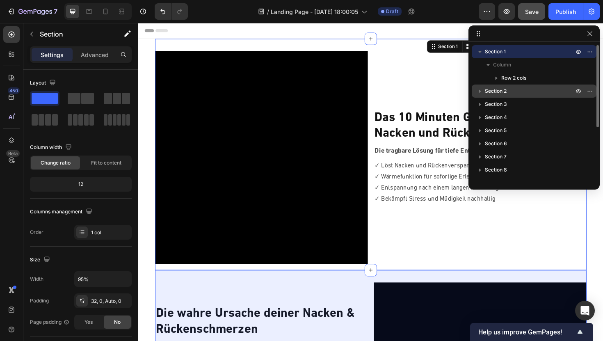
click at [477, 91] on icon "button" at bounding box center [480, 91] width 8 height 8
click at [478, 91] on icon "button" at bounding box center [480, 91] width 8 height 8
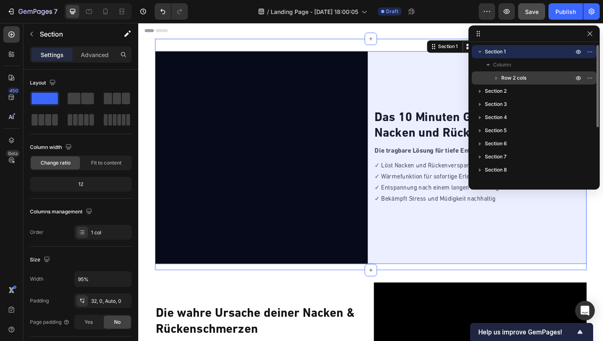
click at [495, 77] on icon "button" at bounding box center [496, 78] width 8 height 8
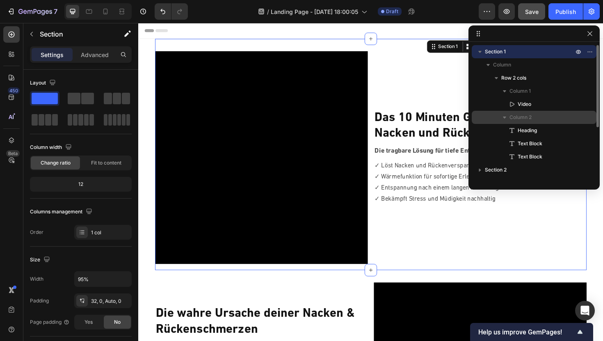
click at [501, 117] on icon "button" at bounding box center [504, 117] width 8 height 8
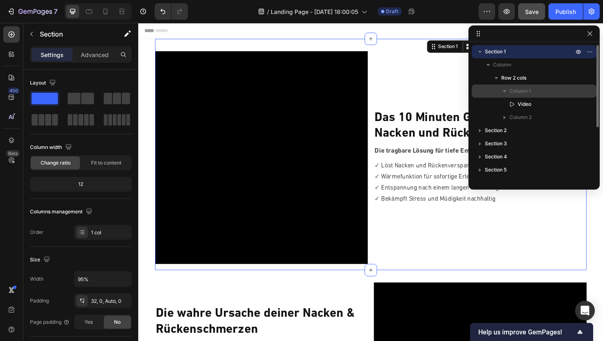
click at [502, 90] on icon "button" at bounding box center [504, 91] width 8 height 8
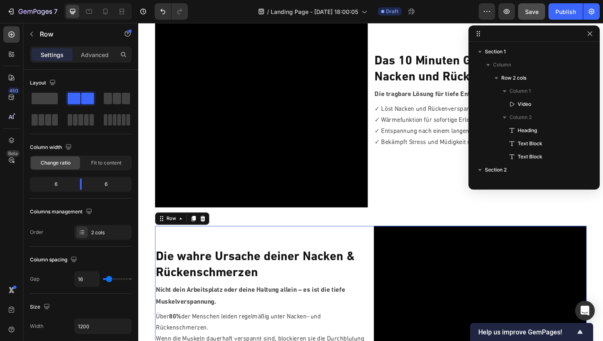
scroll to position [89, 0]
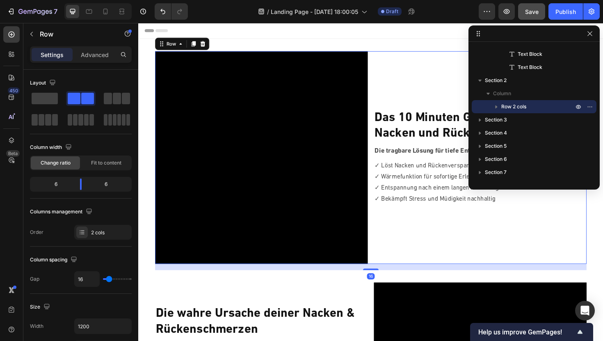
scroll to position [0, 0]
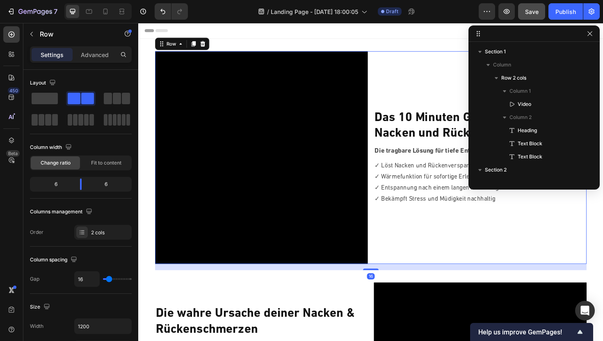
click at [394, 79] on div "Das 10 Minuten Geheimnis gegen Nacken und Rückenschmerzen Heading Die tragbare …" at bounding box center [500, 165] width 225 height 225
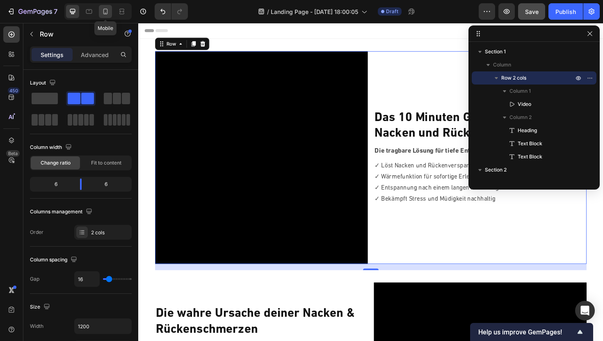
click at [110, 7] on div at bounding box center [105, 11] width 13 height 13
type input "100%"
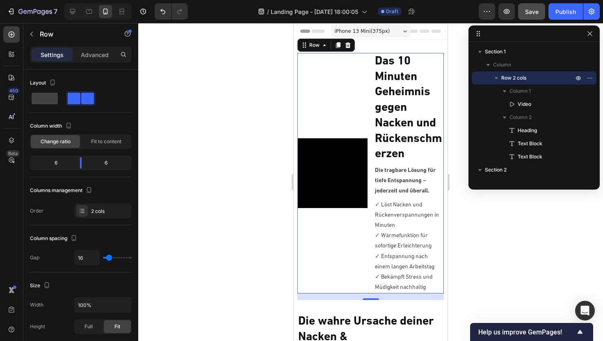
scroll to position [1, 0]
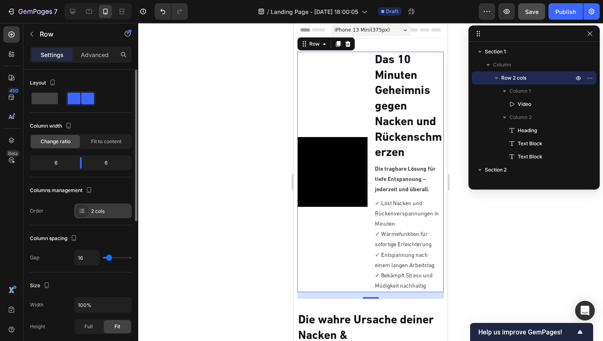
click at [85, 211] on icon at bounding box center [82, 211] width 7 height 7
click at [96, 186] on div "Columns management" at bounding box center [81, 190] width 102 height 13
click at [89, 188] on icon "button" at bounding box center [89, 190] width 8 height 8
click at [119, 202] on div "Columns management Order 2 cols" at bounding box center [81, 201] width 102 height 34
click at [107, 209] on div "2 cols" at bounding box center [110, 211] width 39 height 7
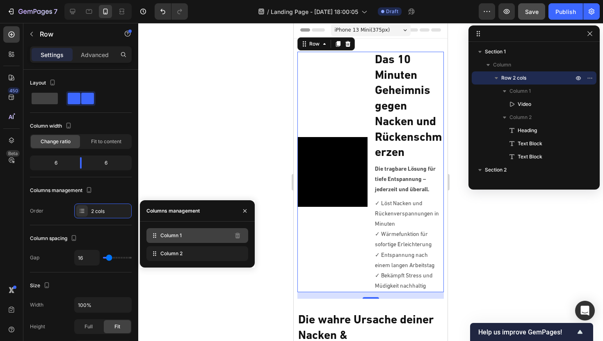
click at [163, 235] on span "Column 1" at bounding box center [170, 235] width 21 height 7
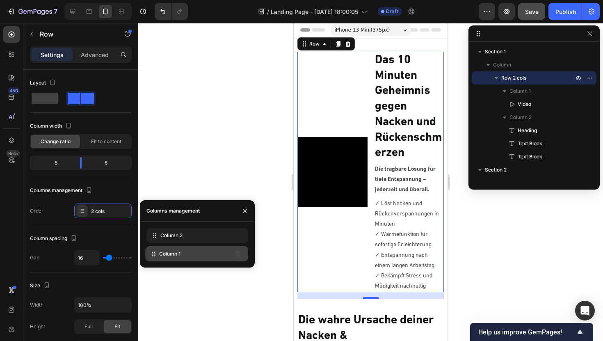
drag, startPoint x: 157, startPoint y: 236, endPoint x: 156, endPoint y: 255, distance: 18.5
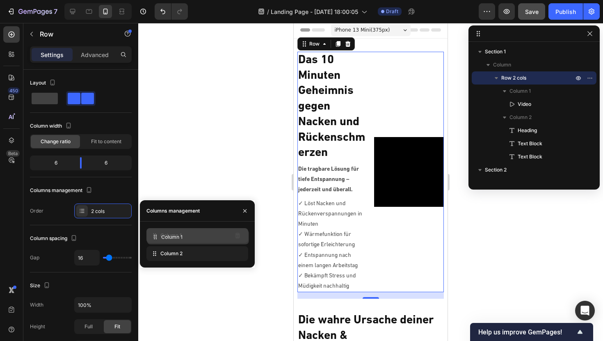
drag, startPoint x: 156, startPoint y: 255, endPoint x: 156, endPoint y: 238, distance: 16.4
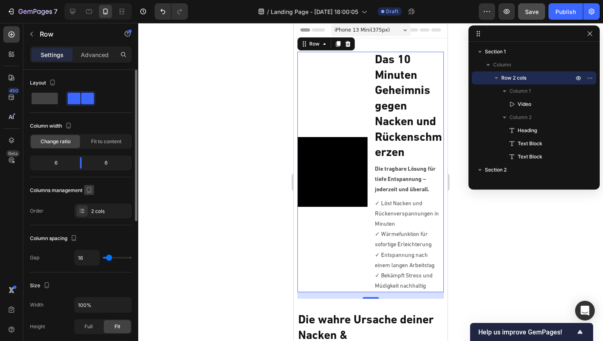
click at [91, 186] on icon "button" at bounding box center [89, 190] width 8 height 8
click at [110, 188] on div "Columns management" at bounding box center [81, 190] width 102 height 13
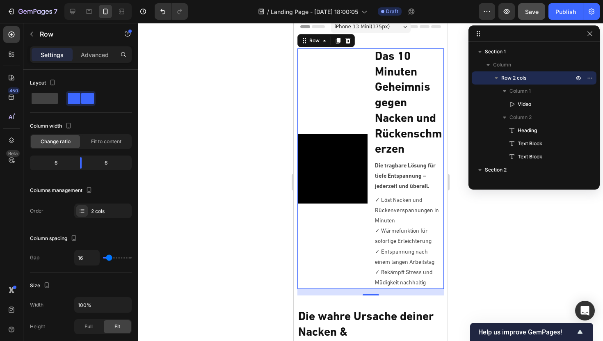
scroll to position [0, 0]
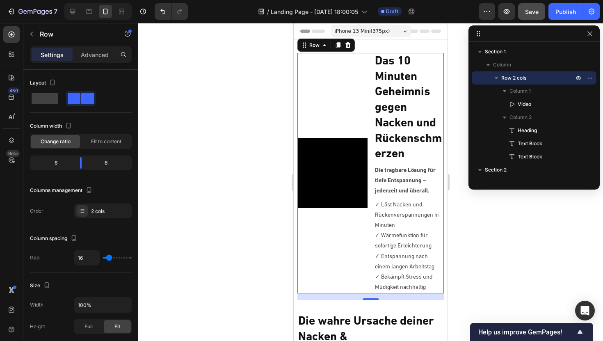
click at [386, 31] on span "iPhone 13 Mini ( 375 px)" at bounding box center [362, 31] width 55 height 8
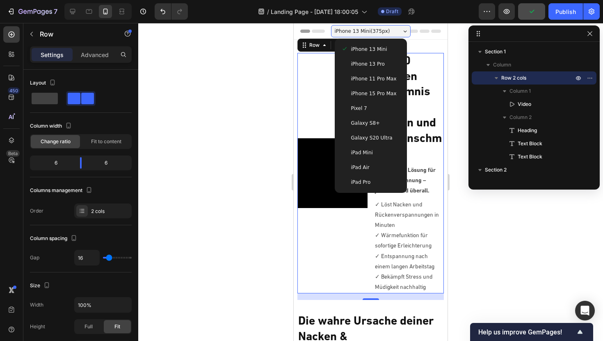
click at [361, 92] on span "iPhone 15 Pro Max" at bounding box center [374, 93] width 46 height 8
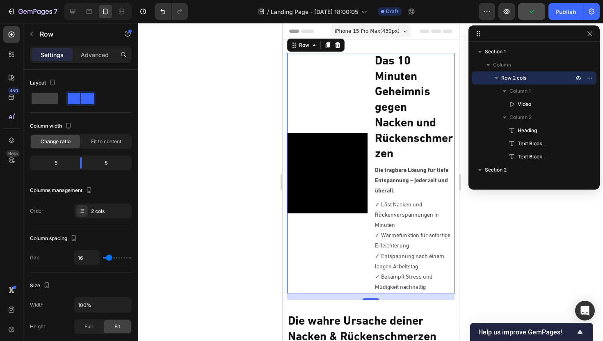
click at [379, 34] on span "iPhone 15 Pro Max ( 430 px)" at bounding box center [366, 31] width 65 height 8
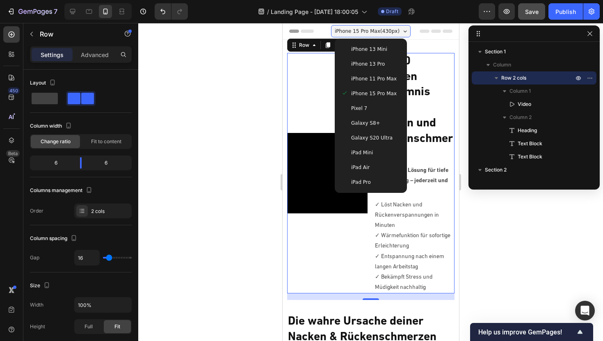
click at [363, 50] on span "iPhone 13 Mini" at bounding box center [369, 49] width 36 height 8
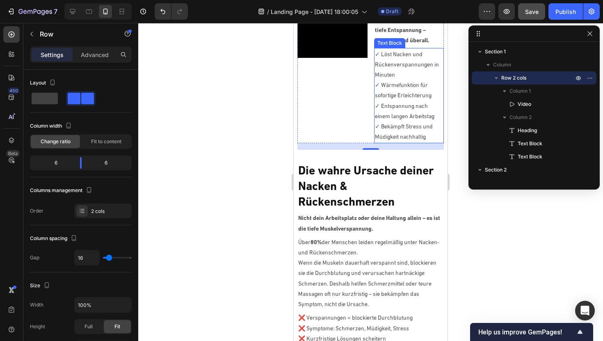
scroll to position [170, 0]
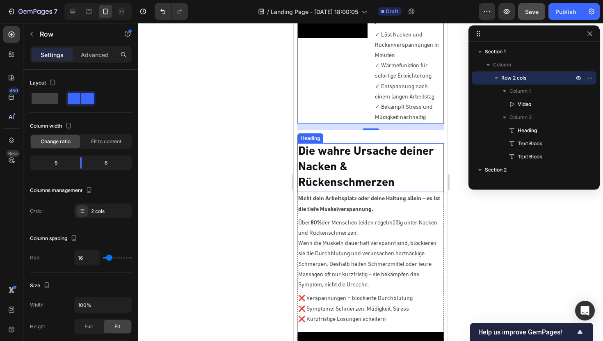
click at [372, 167] on h2 "Die wahre Ursache deiner Nacken & Rückenschmerzen" at bounding box center [370, 167] width 146 height 48
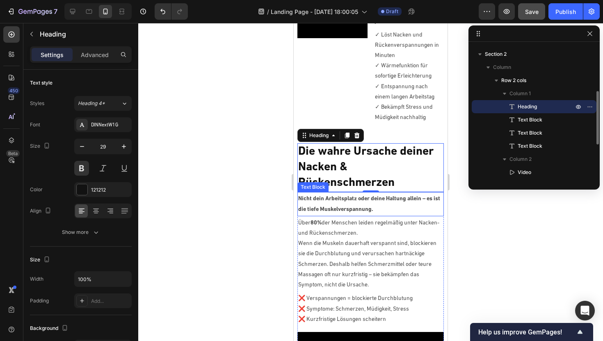
click at [345, 214] on p "Nicht dein Arbeitsplatz oder deine Haltung allein – es ist die tiefe Muskelvers…" at bounding box center [370, 204] width 144 height 21
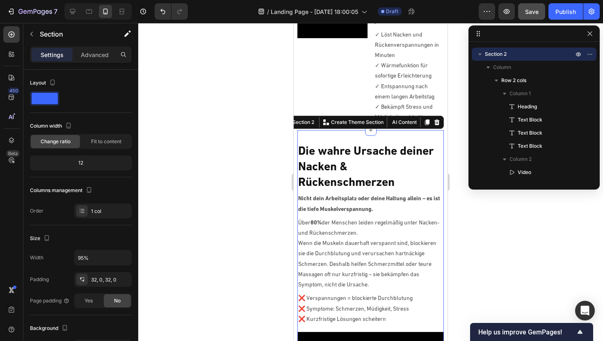
click at [349, 135] on div "Die wahre Ursache deiner Nacken & Rückenschmerzen Heading Nicht dein Arbeitspla…" at bounding box center [370, 310] width 146 height 361
click at [88, 210] on div "1 col" at bounding box center [102, 210] width 57 height 15
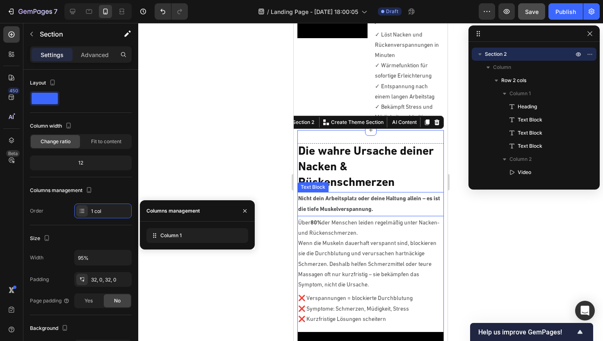
scroll to position [206, 0]
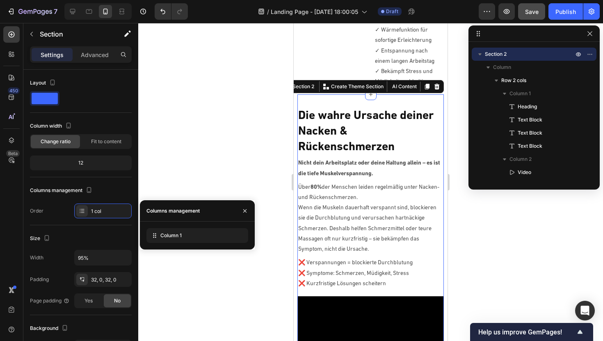
click at [348, 96] on div "Die wahre Ursache deiner Nacken & Rückenschmerzen Heading Nicht dein Arbeitspla…" at bounding box center [370, 274] width 146 height 361
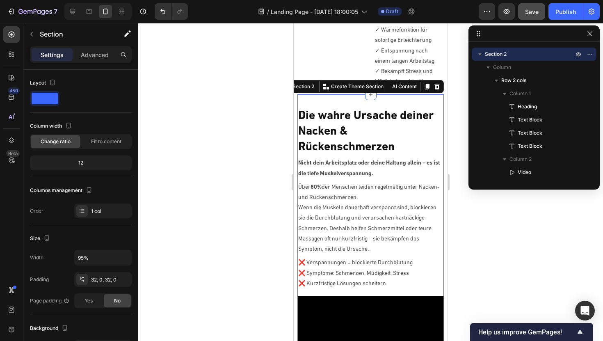
click at [342, 101] on div "Die wahre Ursache deiner Nacken & Rückenschmerzen Heading Nicht dein Arbeitspla…" at bounding box center [370, 274] width 146 height 361
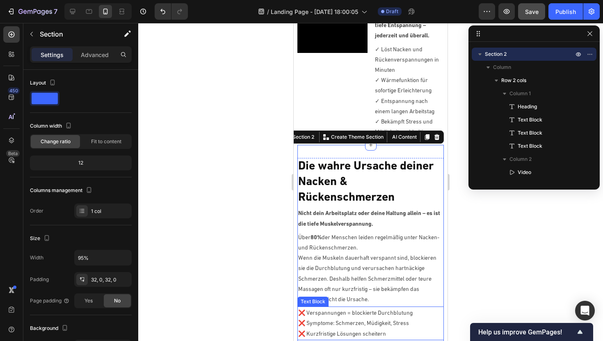
scroll to position [121, 0]
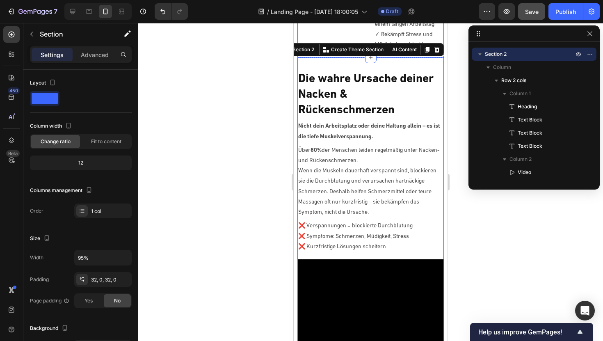
scroll to position [243, 0]
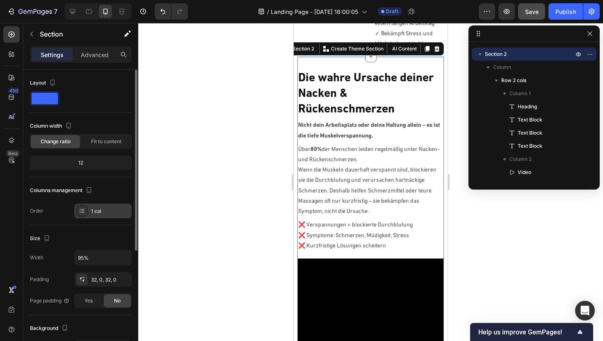
click at [87, 209] on div at bounding box center [81, 210] width 11 height 11
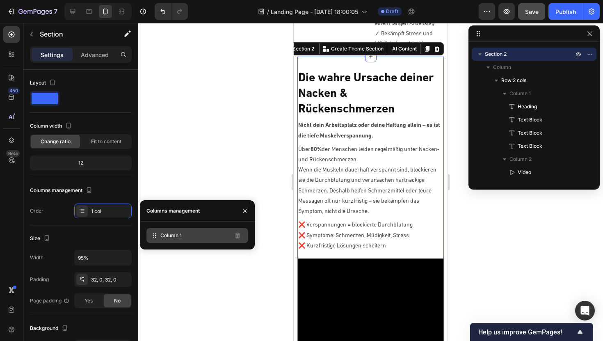
click at [155, 237] on icon at bounding box center [155, 237] width 1 height 1
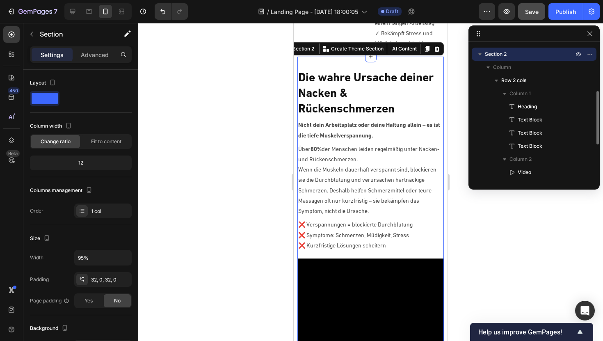
click at [478, 54] on icon "button" at bounding box center [480, 54] width 8 height 8
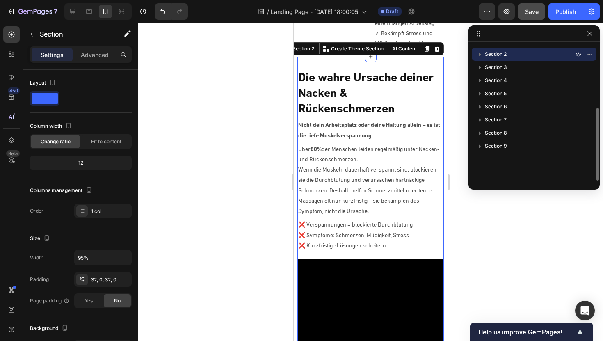
click at [478, 54] on icon "button" at bounding box center [480, 54] width 8 height 8
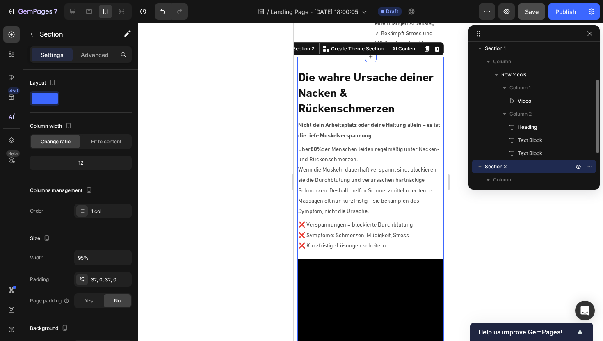
scroll to position [4, 0]
click at [486, 62] on icon "button" at bounding box center [488, 61] width 8 height 8
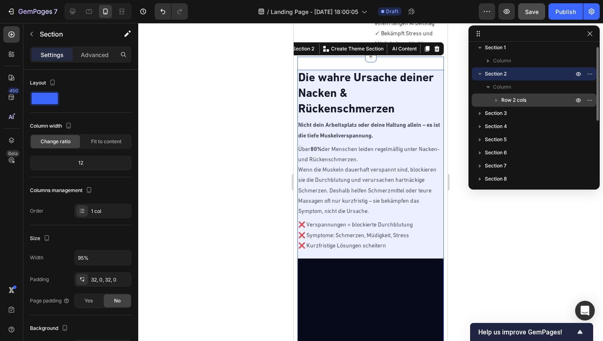
click at [498, 100] on icon "button" at bounding box center [496, 100] width 8 height 8
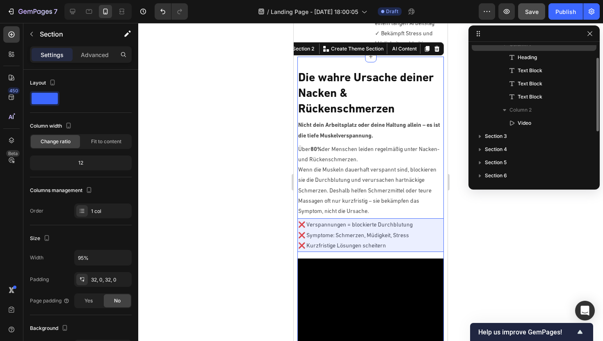
scroll to position [74, 0]
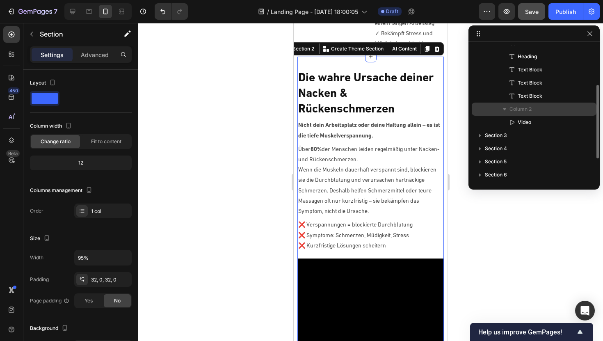
click at [514, 108] on span "Column 2" at bounding box center [520, 109] width 22 height 8
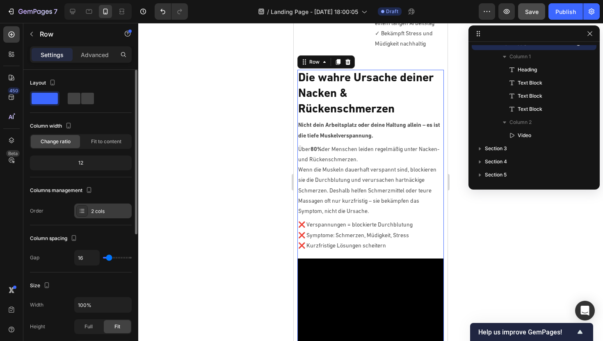
click at [78, 213] on div at bounding box center [81, 210] width 11 height 11
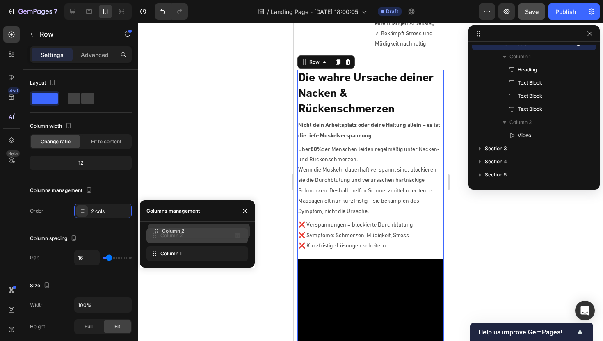
drag, startPoint x: 151, startPoint y: 254, endPoint x: 153, endPoint y: 231, distance: 22.6
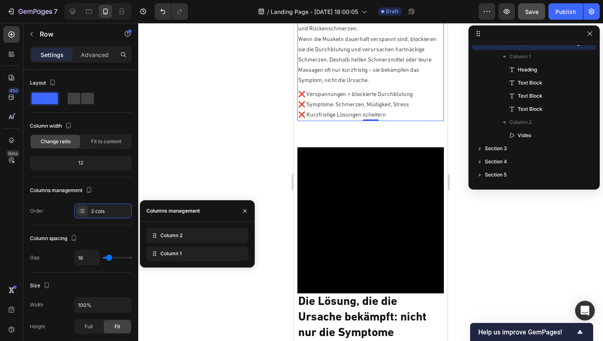
scroll to position [540, 0]
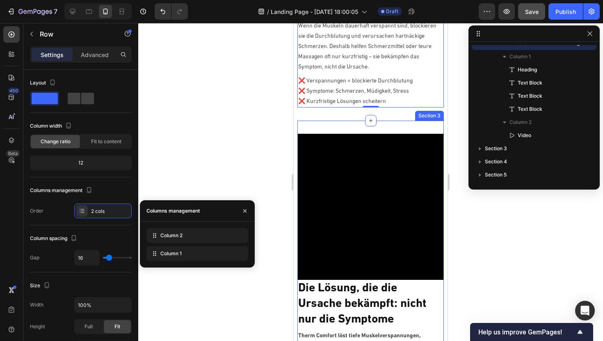
click at [365, 129] on div "Video Die Lösung, die die Ursache bekämpft: nicht nur die Symptome Heading Ther…" at bounding box center [370, 276] width 146 height 310
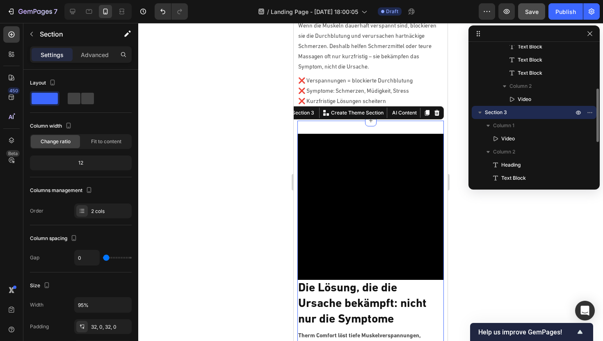
scroll to position [116, 0]
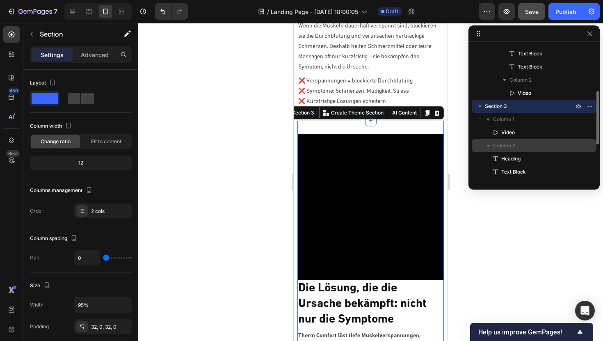
click at [491, 146] on icon "button" at bounding box center [488, 146] width 8 height 8
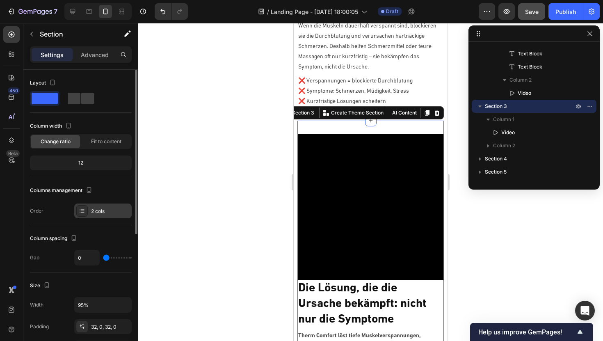
click at [93, 212] on div "2 cols" at bounding box center [110, 211] width 39 height 7
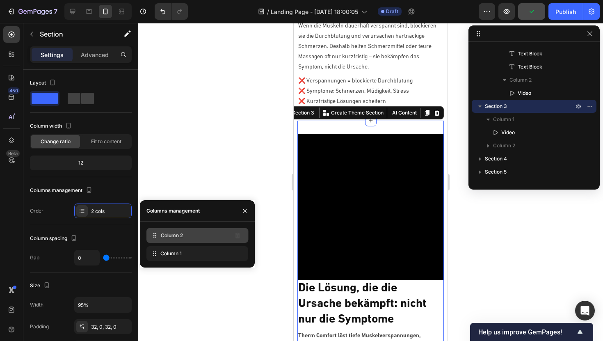
drag, startPoint x: 154, startPoint y: 253, endPoint x: 154, endPoint y: 235, distance: 18.5
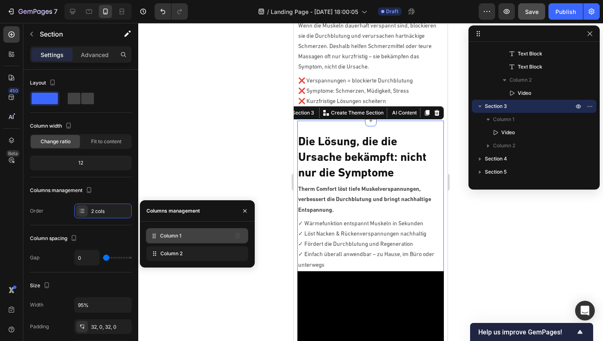
drag, startPoint x: 155, startPoint y: 253, endPoint x: 154, endPoint y: 235, distance: 17.7
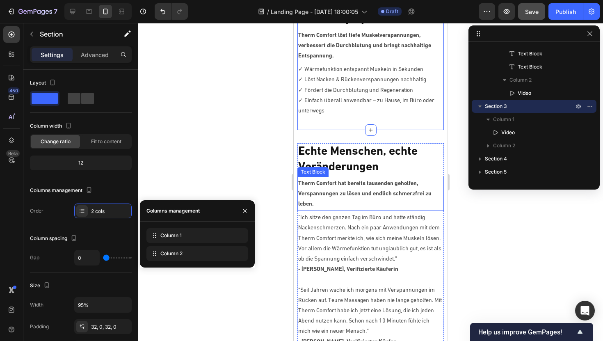
click at [349, 179] on p "Therm Comfort hat bereits tausenden geholfen, Verspannungen zu lösen und endlic…" at bounding box center [370, 193] width 144 height 31
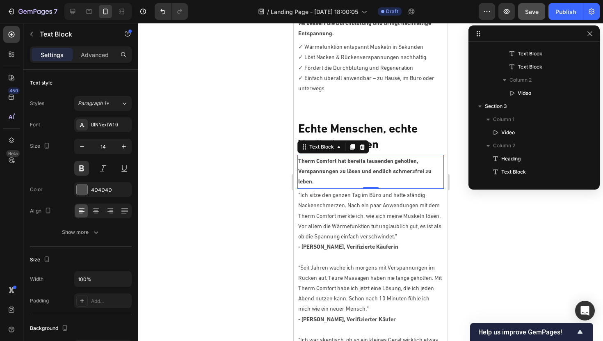
scroll to position [872, 0]
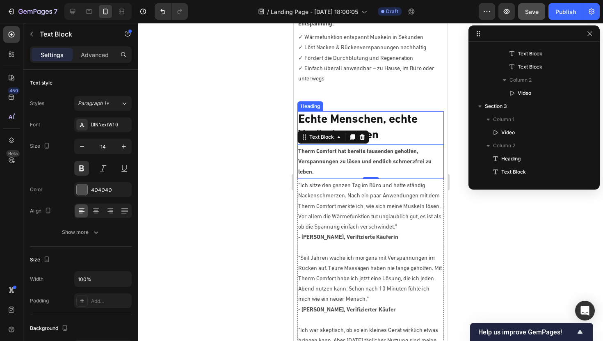
click at [427, 113] on h2 "Echte Menschen, echte Veränderungen" at bounding box center [370, 127] width 146 height 32
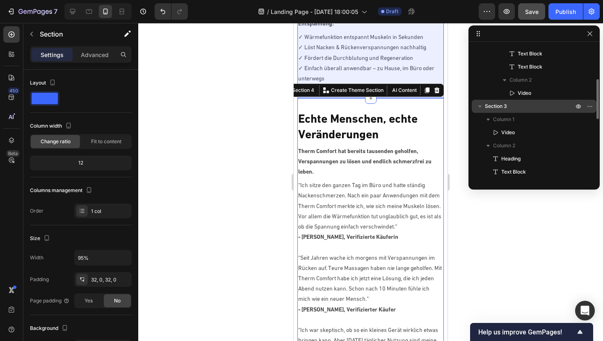
scroll to position [129, 0]
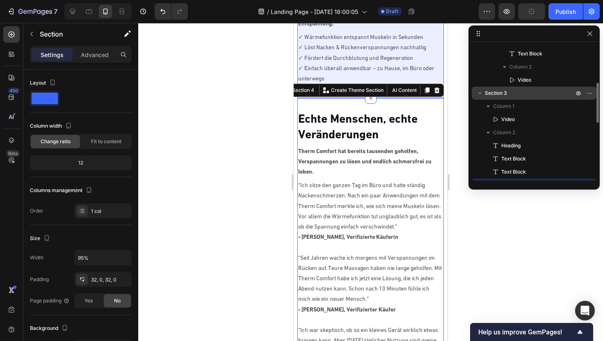
click at [480, 91] on icon "button" at bounding box center [480, 93] width 8 height 8
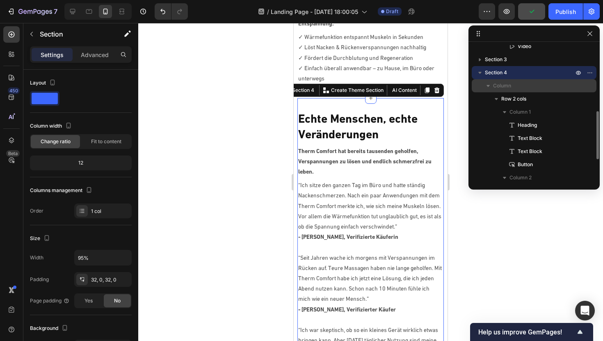
scroll to position [169, 0]
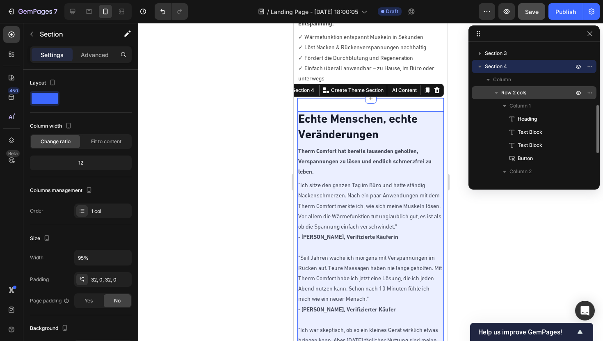
click at [513, 92] on span "Row 2 cols" at bounding box center [513, 93] width 25 height 8
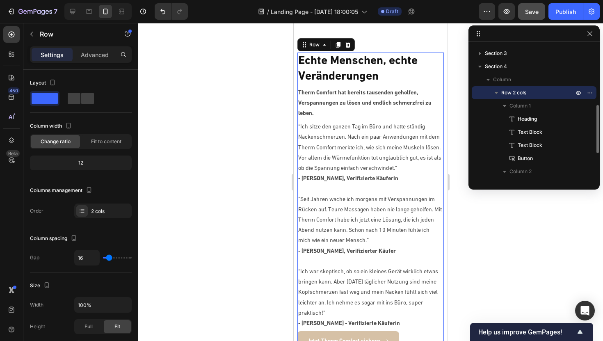
scroll to position [932, 0]
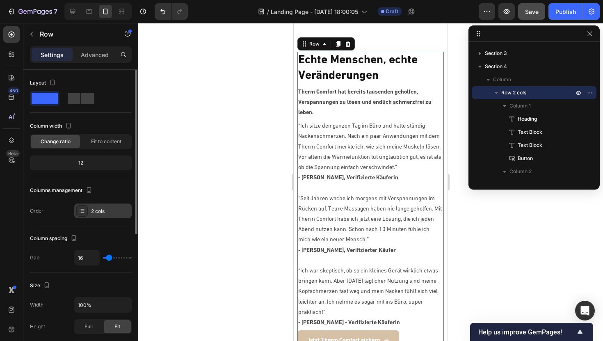
click at [89, 209] on div "2 cols" at bounding box center [102, 210] width 57 height 15
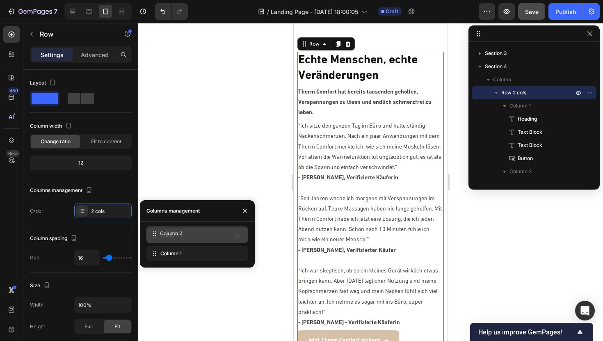
drag, startPoint x: 155, startPoint y: 253, endPoint x: 155, endPoint y: 233, distance: 20.1
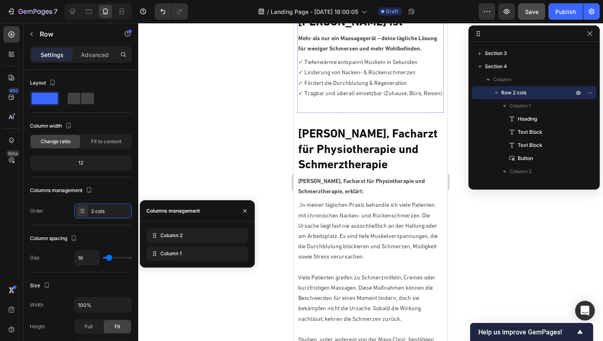
scroll to position [1676, 0]
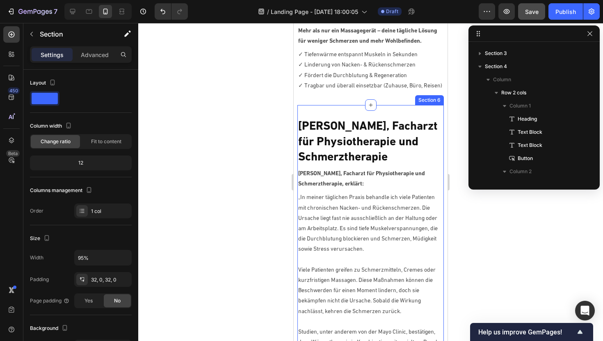
click at [389, 114] on div "[PERSON_NAME], Facharzt für Physiotherapie und Schmerztherapie Heading [PERSON_…" at bounding box center [370, 316] width 146 height 422
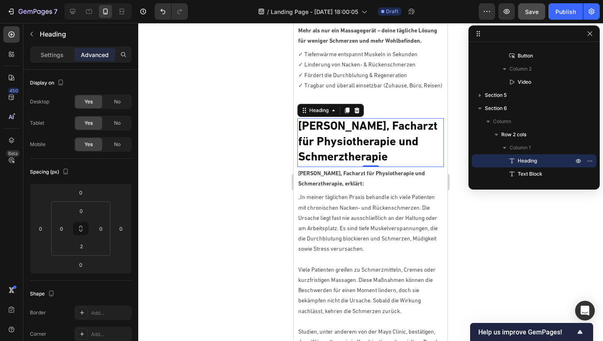
click at [382, 122] on h2 "[PERSON_NAME], Facharzt für Physiotherapie und Schmerztherapie" at bounding box center [370, 142] width 146 height 48
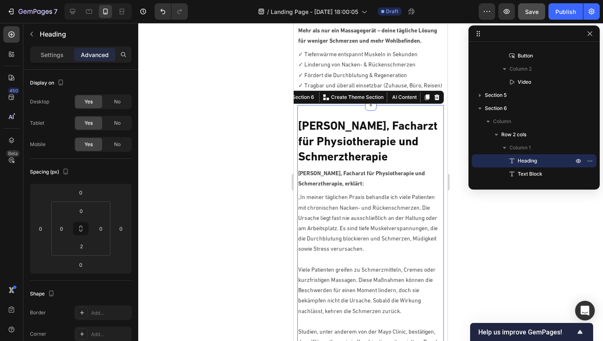
click at [426, 113] on div "[PERSON_NAME], Facharzt für Physiotherapie und Schmerztherapie Heading [PERSON_…" at bounding box center [370, 316] width 146 height 422
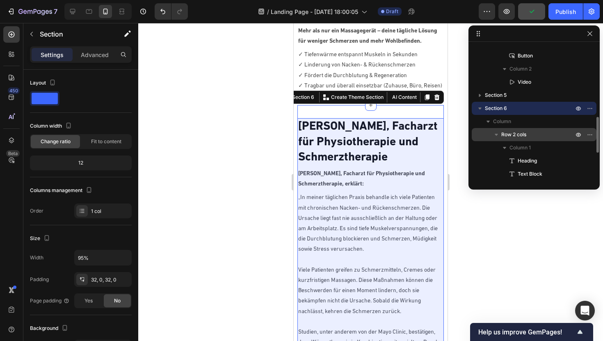
click at [523, 134] on span "Row 2 cols" at bounding box center [513, 134] width 25 height 8
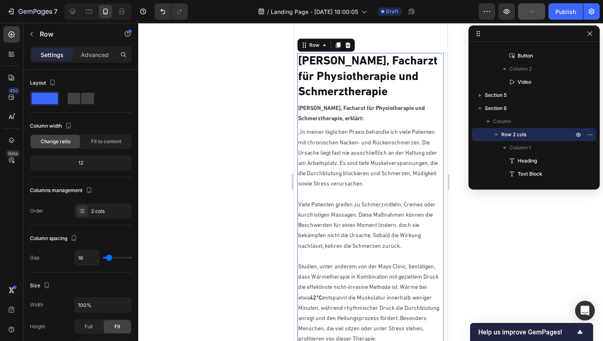
scroll to position [1742, 0]
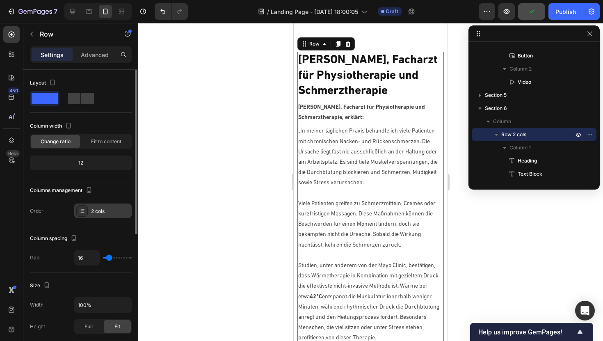
click at [83, 212] on icon at bounding box center [82, 212] width 3 height 0
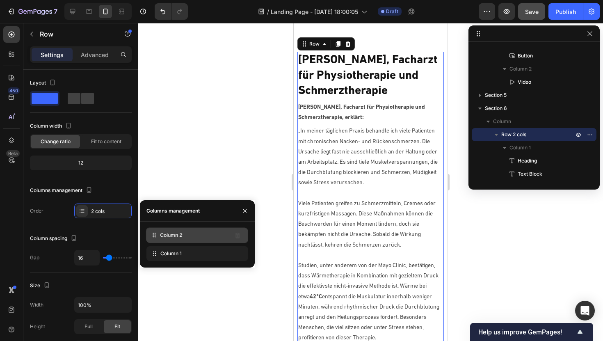
drag, startPoint x: 152, startPoint y: 252, endPoint x: 151, endPoint y: 233, distance: 18.5
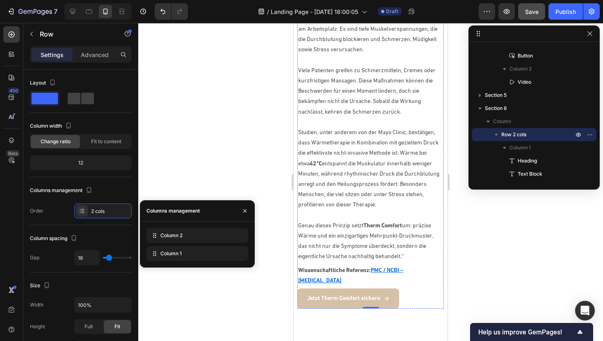
scroll to position [1896, 0]
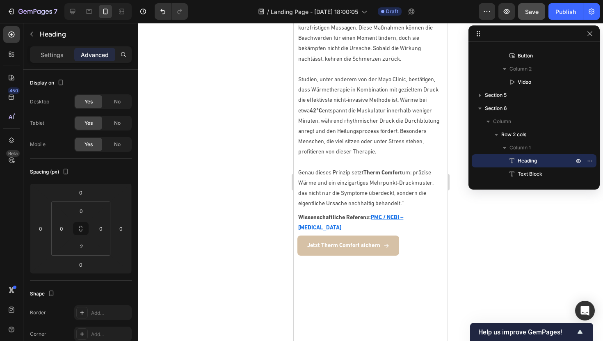
scroll to position [1936, 0]
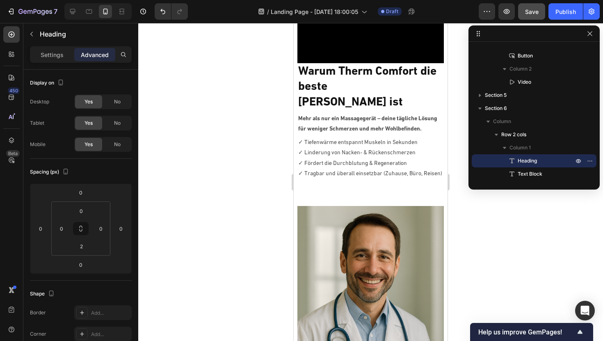
scroll to position [1585, 0]
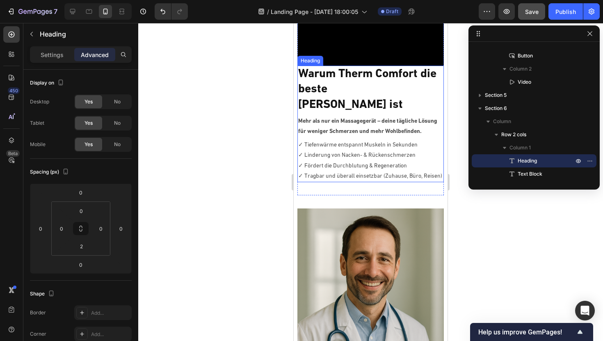
click at [303, 103] on h2 "Warum Therm Comfort die beste [PERSON_NAME] ist" at bounding box center [370, 90] width 146 height 48
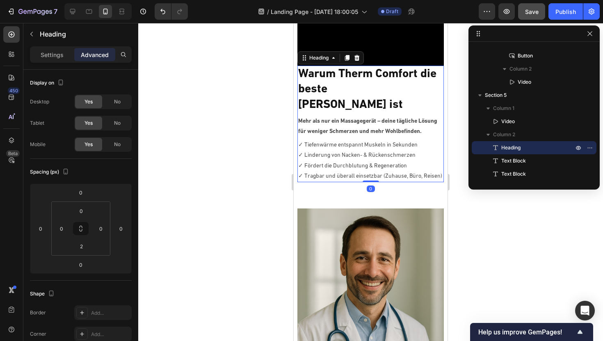
click at [300, 103] on h2 "Warum Therm Comfort die beste [PERSON_NAME] ist" at bounding box center [370, 90] width 146 height 48
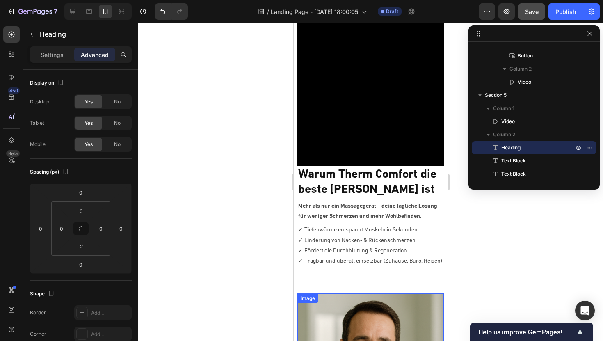
scroll to position [1484, 0]
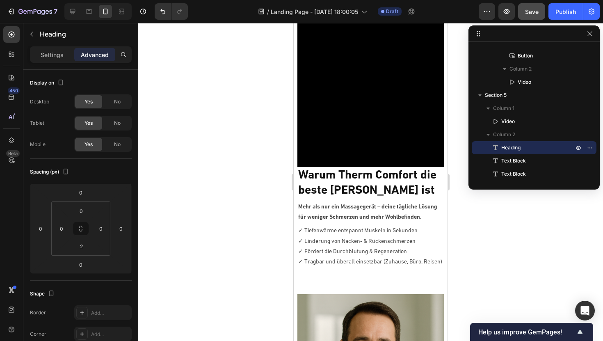
click at [351, 185] on h2 "Warum Therm Comfort die beste [PERSON_NAME] ist" at bounding box center [370, 183] width 146 height 32
click at [340, 175] on p "Warum Therm Comfort die beste [PERSON_NAME] ist" at bounding box center [370, 183] width 144 height 31
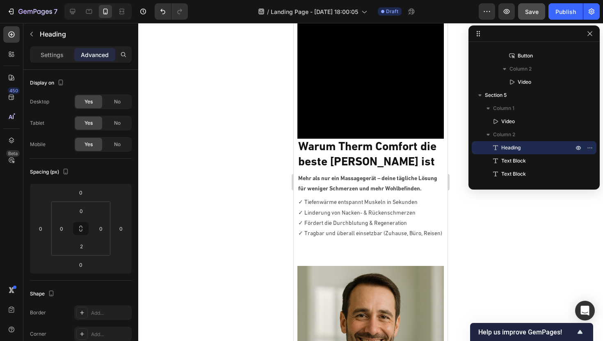
click at [405, 158] on p "Warum Therm Comfort die beste [PERSON_NAME] ist" at bounding box center [370, 154] width 144 height 31
click at [219, 169] on div at bounding box center [370, 182] width 465 height 318
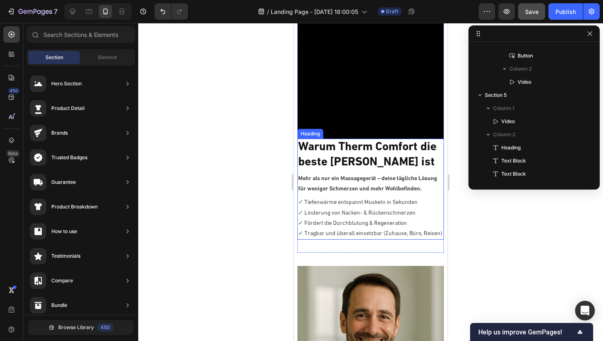
click at [351, 149] on p "Warum Therm Comfort die beste [PERSON_NAME] ist" at bounding box center [370, 154] width 144 height 31
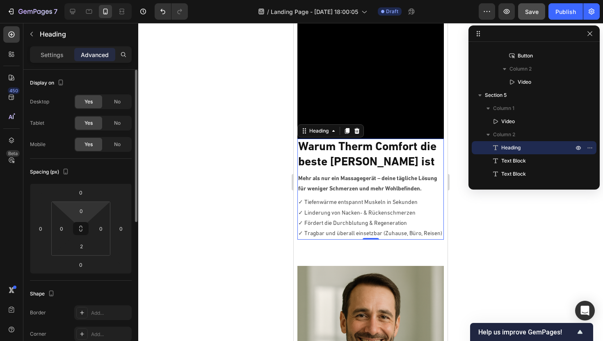
click at [94, 0] on html "7 / Landing Page - [DATE] 18:00:05 Draft Preview Save Publish 450 Beta Sections…" at bounding box center [301, 0] width 603 height 0
click at [85, 211] on input "0" at bounding box center [81, 211] width 16 height 12
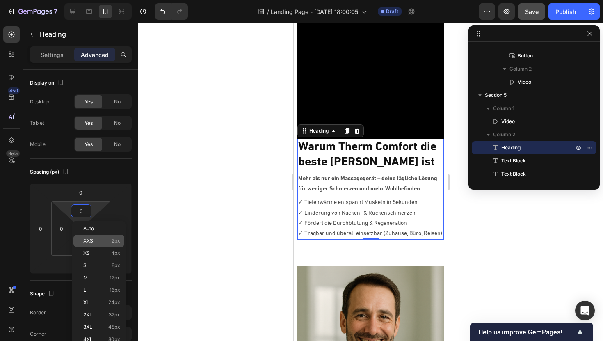
click at [87, 239] on span "XXS" at bounding box center [88, 241] width 10 height 6
type input "2"
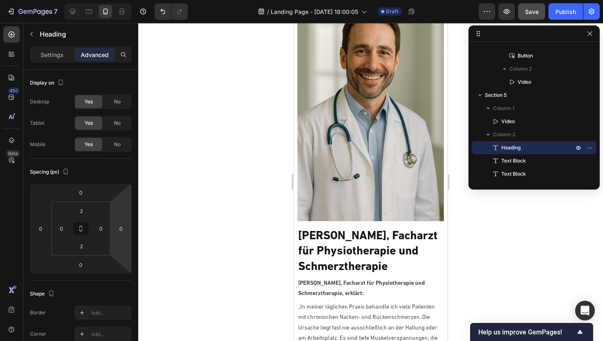
scroll to position [1786, 0]
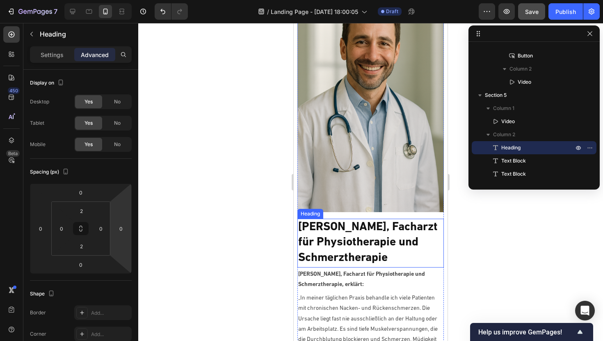
click at [355, 230] on h2 "[PERSON_NAME], Facharzt für Physiotherapie und Schmerztherapie" at bounding box center [370, 243] width 146 height 48
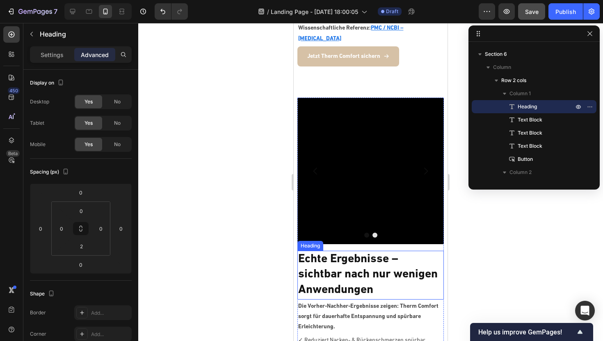
scroll to position [2327, 0]
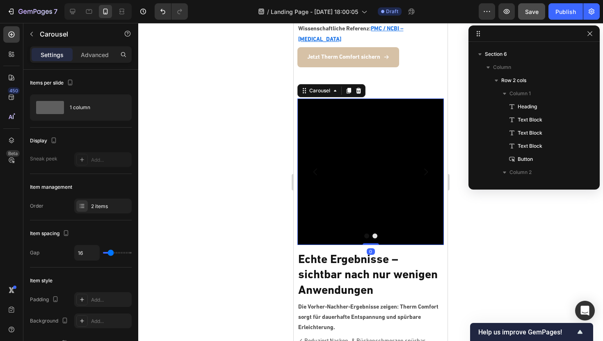
click at [426, 171] on icon "Carousel Next Arrow" at bounding box center [426, 172] width 10 height 10
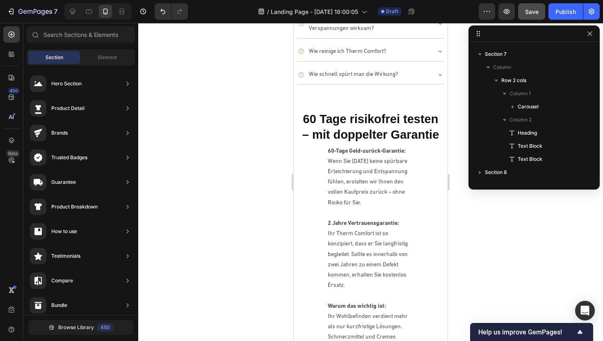
scroll to position [2870, 0]
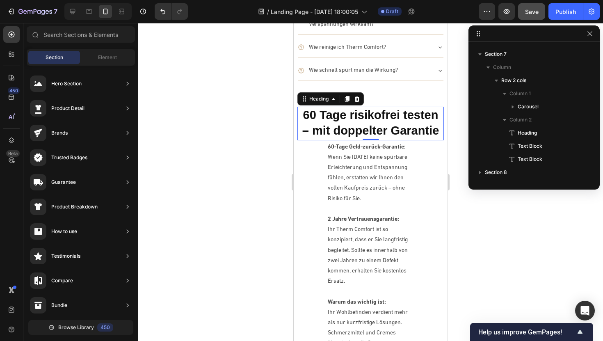
click at [375, 126] on strong "60 Tage risikofrei testen – mit doppelter Garantie" at bounding box center [370, 122] width 137 height 29
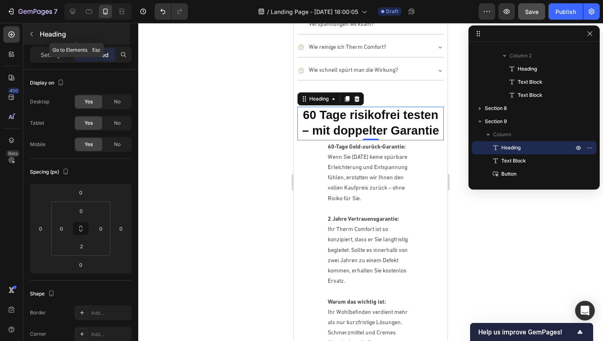
click at [36, 33] on button "button" at bounding box center [31, 33] width 13 height 13
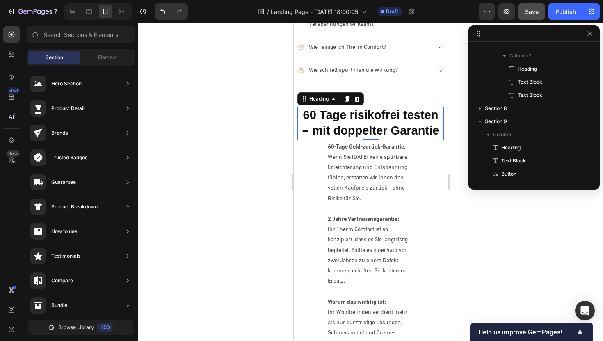
click at [341, 131] on strong "60 Tage risikofrei testen – mit doppelter Garantie" at bounding box center [370, 122] width 137 height 29
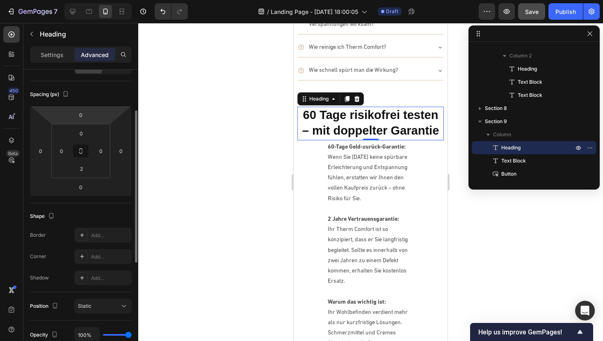
scroll to position [0, 0]
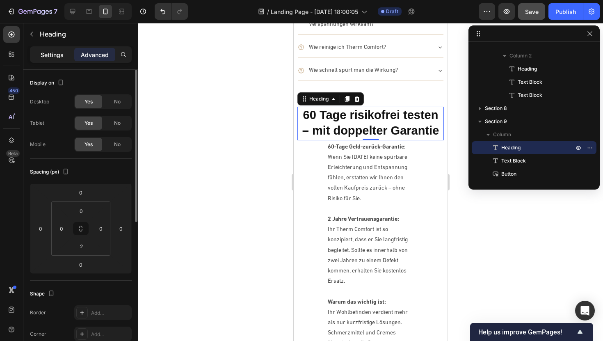
click at [53, 54] on p "Settings" at bounding box center [52, 54] width 23 height 9
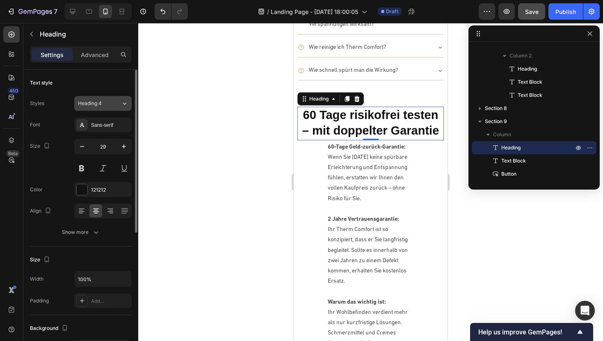
click at [114, 103] on div "Heading 4" at bounding box center [99, 103] width 43 height 7
click at [190, 108] on div at bounding box center [370, 182] width 465 height 318
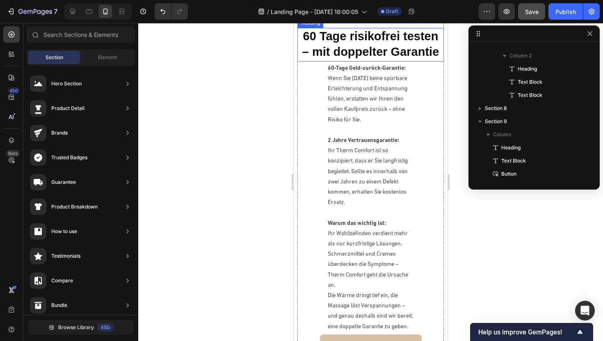
scroll to position [2948, 0]
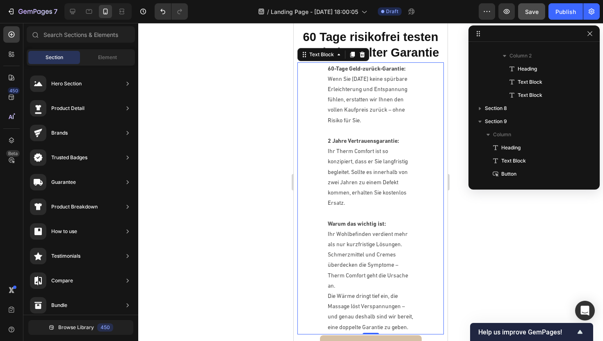
click at [339, 148] on p "Ihr Therm Comfort ist so konzipiert, dass er Sie langfristig begleitet. Sollte …" at bounding box center [371, 177] width 86 height 62
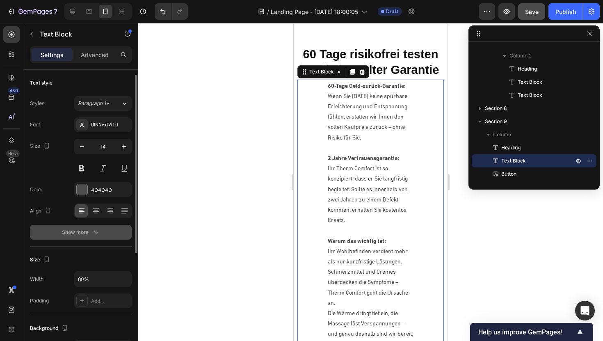
scroll to position [36, 0]
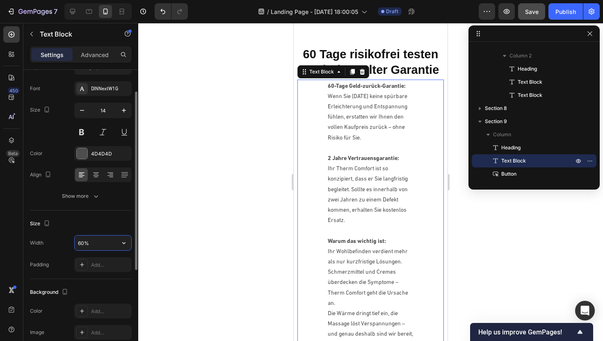
click at [82, 241] on input "60%" at bounding box center [103, 242] width 57 height 15
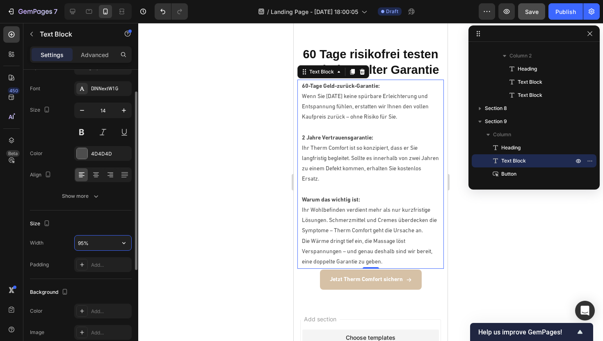
type input "95%"
click at [187, 200] on div at bounding box center [370, 182] width 465 height 318
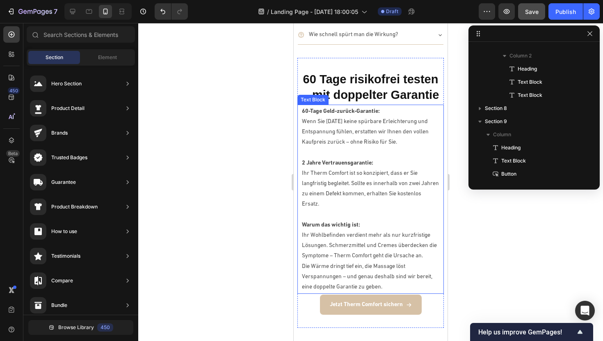
scroll to position [2901, 0]
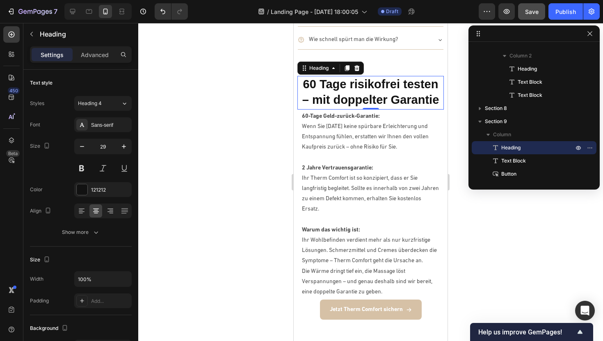
click at [373, 91] on strong "60 Tage risikofrei testen – mit doppelter Garantie" at bounding box center [370, 92] width 137 height 29
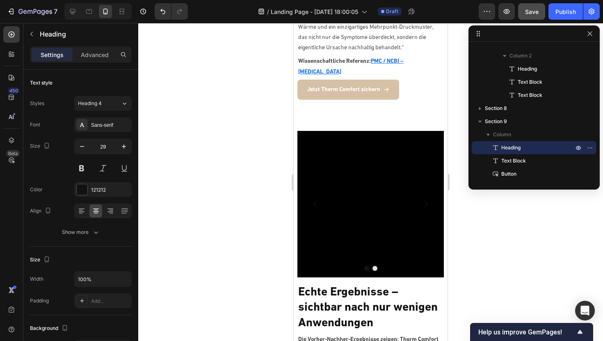
scroll to position [2214, 0]
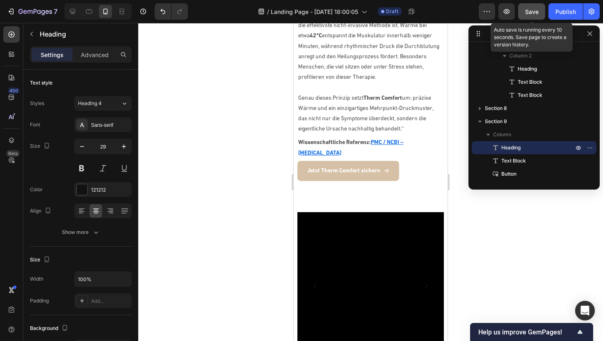
click at [533, 9] on span "Save" at bounding box center [532, 11] width 14 height 7
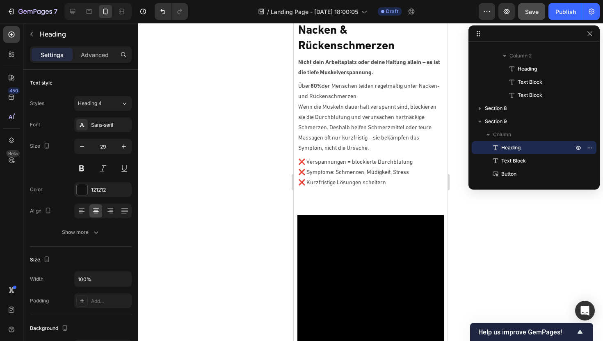
scroll to position [0, 0]
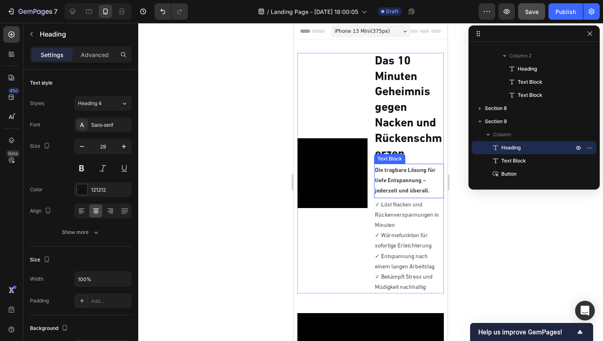
click at [391, 164] on div "Die tragbare Lösung für tiefe Entspannung – jederzeit und überall." at bounding box center [409, 180] width 70 height 33
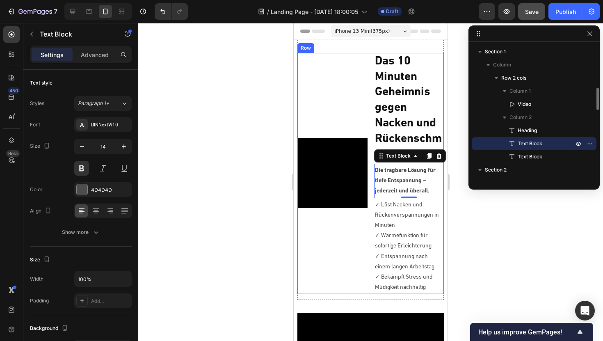
click at [355, 113] on div "Video" at bounding box center [332, 173] width 70 height 240
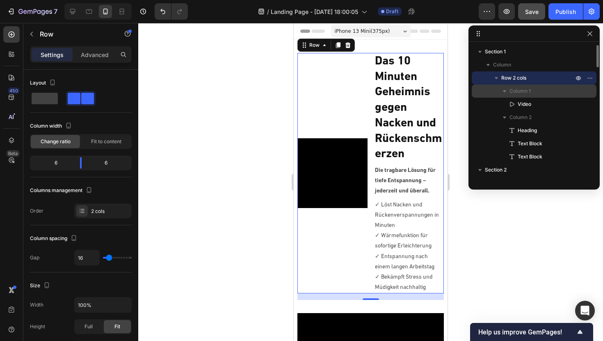
click at [513, 94] on span "Column 1" at bounding box center [519, 91] width 21 height 8
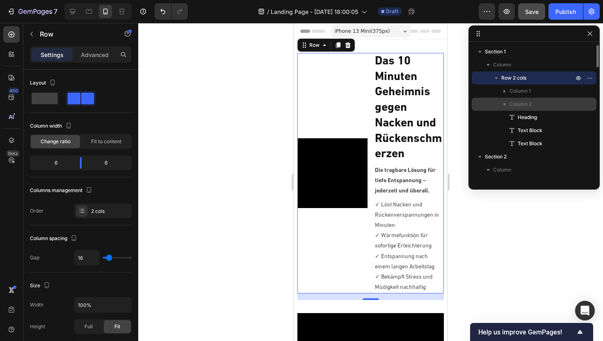
click at [512, 105] on span "Column 2" at bounding box center [520, 104] width 22 height 8
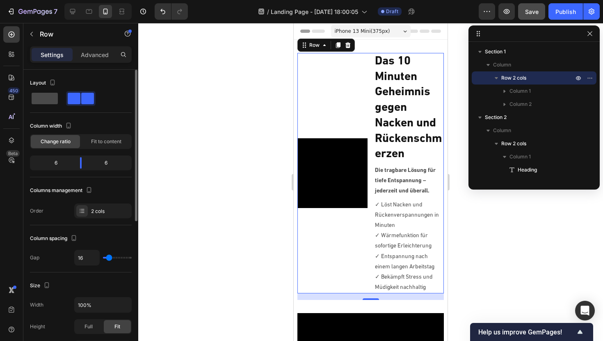
click at [48, 96] on span at bounding box center [45, 98] width 26 height 11
type input "0"
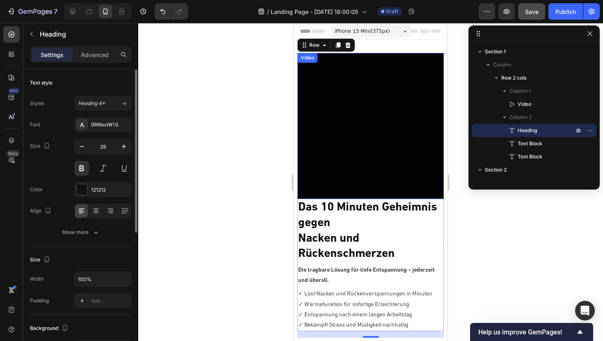
click at [394, 204] on strong "Das 10 Minuten Geheimnis gegen" at bounding box center [367, 214] width 139 height 27
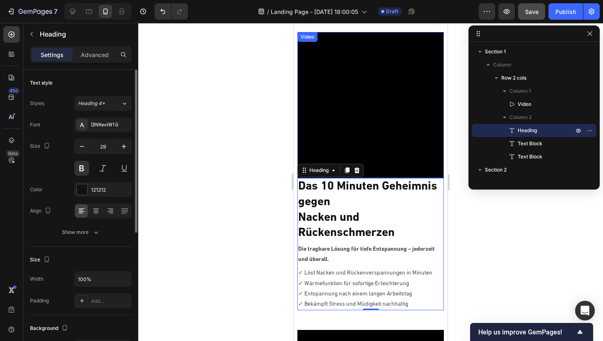
scroll to position [54, 0]
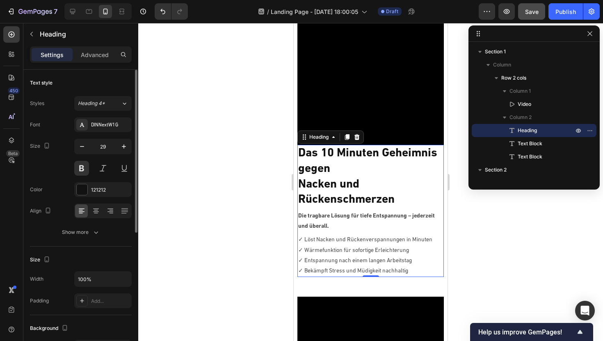
click at [242, 183] on div at bounding box center [370, 182] width 465 height 318
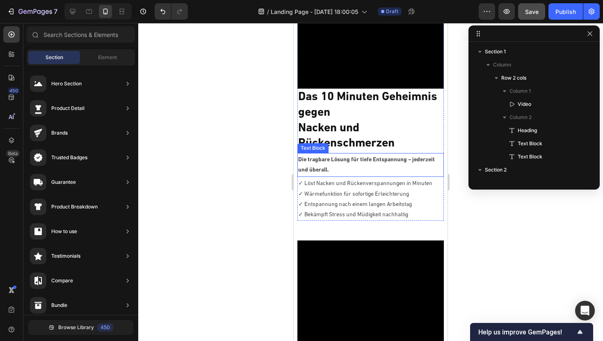
scroll to position [110, 0]
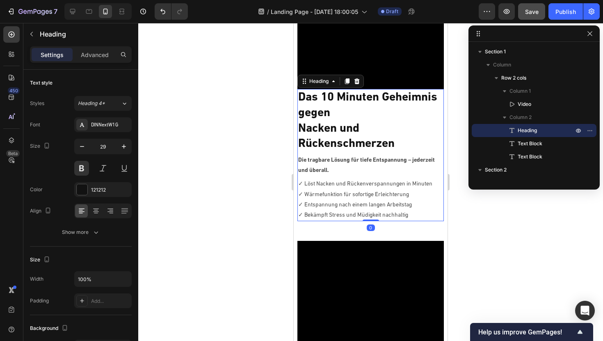
click at [330, 126] on strong "Nacken und Rückenschmerzen" at bounding box center [346, 136] width 96 height 27
click at [334, 206] on p "✓ Entspannung nach einem langen Arbeitstag" at bounding box center [370, 205] width 144 height 10
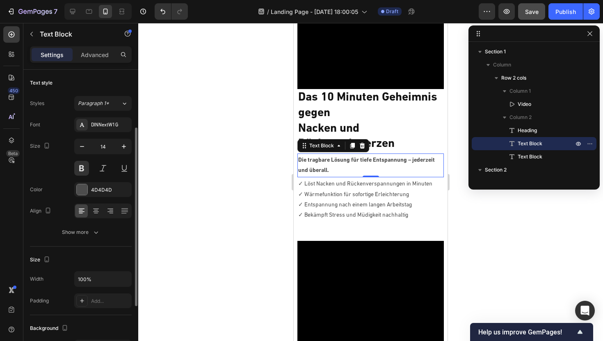
click at [344, 155] on p "Die tragbare Lösung für tiefe Entspannung – jederzeit und überall." at bounding box center [370, 165] width 144 height 21
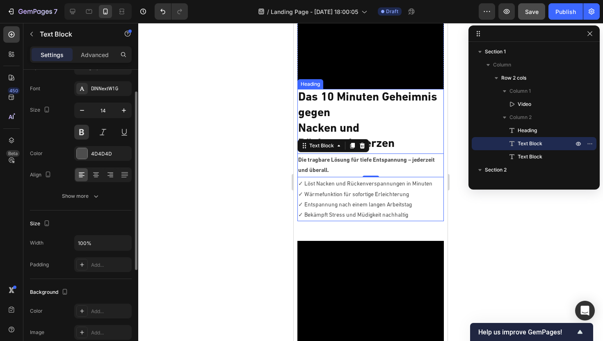
click at [346, 126] on strong "Nacken und Rückenschmerzen" at bounding box center [346, 136] width 96 height 27
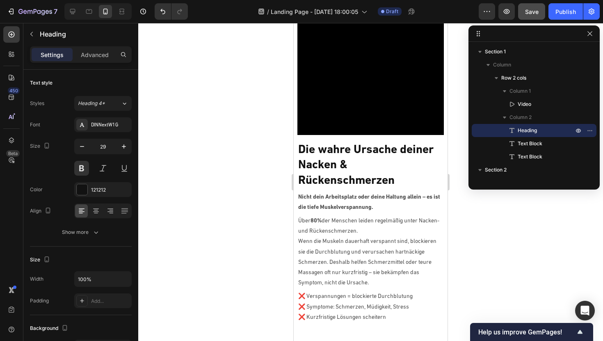
scroll to position [374, 0]
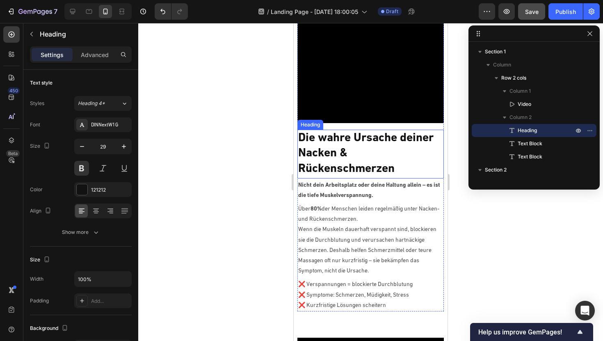
drag, startPoint x: 353, startPoint y: 163, endPoint x: 353, endPoint y: 168, distance: 4.5
click at [353, 163] on h2 "Die wahre Ursache deiner Nacken & Rückenschmerzen" at bounding box center [370, 154] width 146 height 48
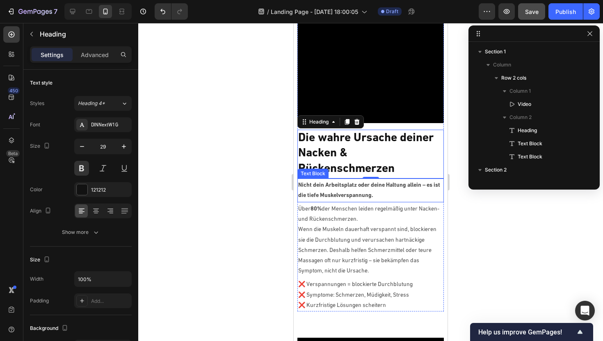
click at [352, 199] on p "Nicht dein Arbeitsplatz oder deine Haltung allein – es ist die tiefe Muskelvers…" at bounding box center [370, 190] width 144 height 21
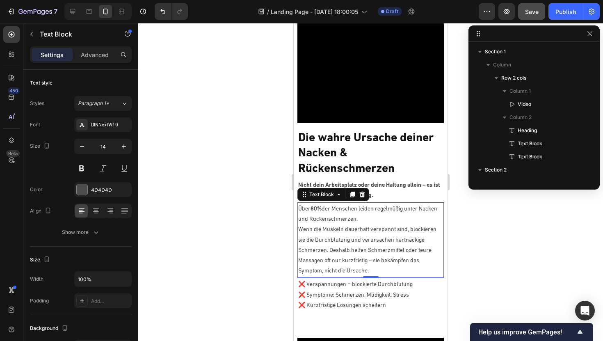
click at [349, 228] on p "Wenn die Muskeln dauerhaft verspannt sind, blockieren sie die Durchblutung und …" at bounding box center [370, 250] width 144 height 52
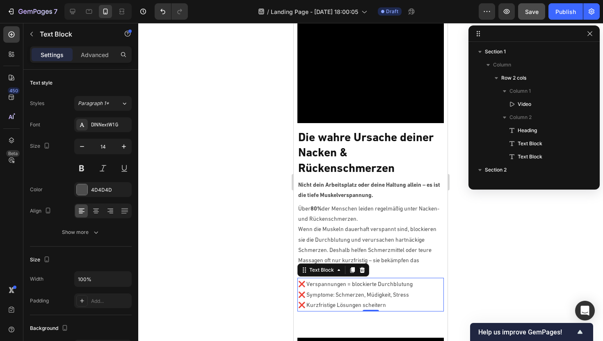
click at [331, 296] on p "❌ Symptome: Schmerzen, Müdigkeit, Stress" at bounding box center [370, 295] width 144 height 10
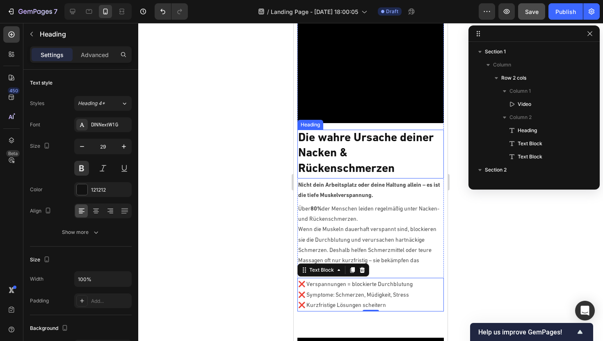
click at [346, 156] on h2 "Die wahre Ursache deiner Nacken & Rückenschmerzen" at bounding box center [370, 154] width 146 height 48
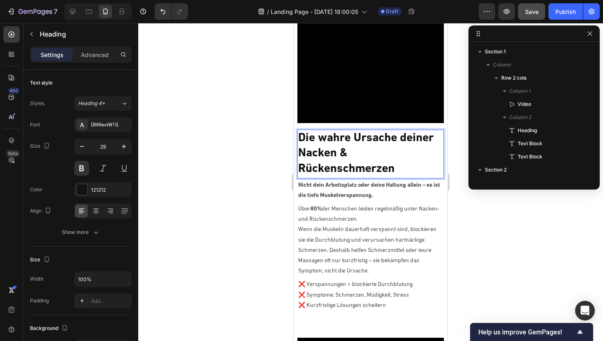
click at [299, 169] on h2 "Die wahre Ursache deiner Nacken & Rückenschmerzen" at bounding box center [370, 154] width 146 height 48
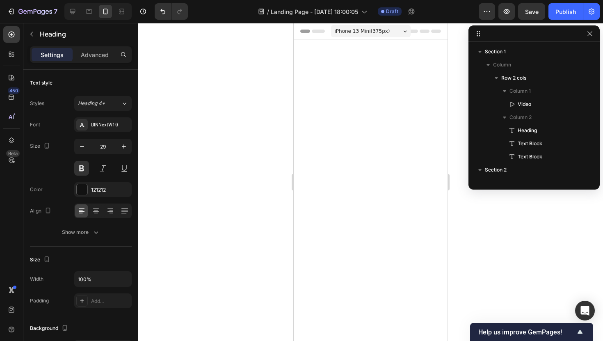
scroll to position [374, 0]
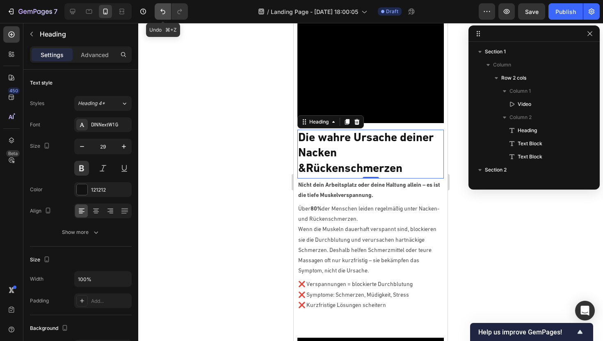
click at [163, 11] on icon "Undo/Redo" at bounding box center [163, 11] width 8 height 8
click at [158, 16] on button "Undo/Redo" at bounding box center [163, 11] width 16 height 16
click at [251, 116] on div at bounding box center [370, 182] width 465 height 318
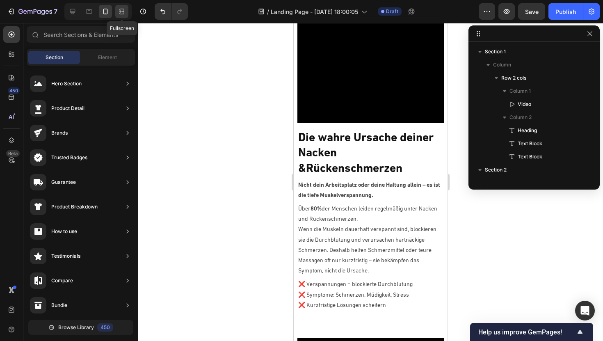
click at [126, 12] on icon at bounding box center [122, 11] width 8 height 8
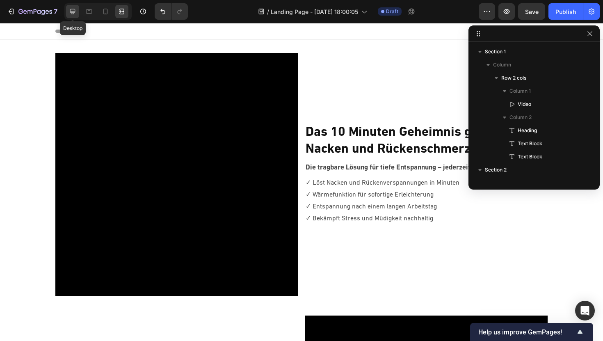
click at [74, 12] on icon at bounding box center [72, 11] width 5 height 5
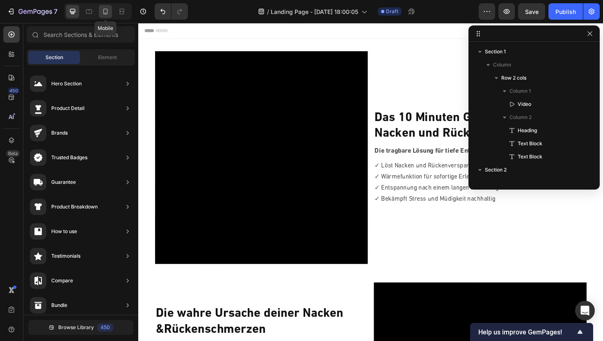
click at [106, 10] on icon at bounding box center [105, 11] width 8 height 8
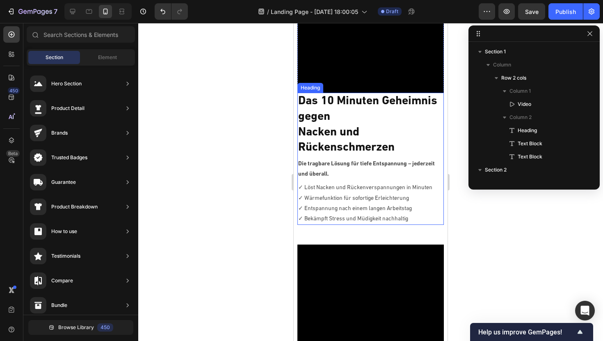
scroll to position [108, 0]
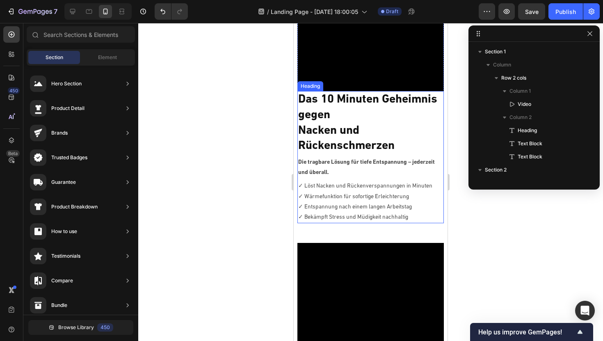
click at [383, 149] on strong "Nacken und Rückenschmerzen" at bounding box center [346, 138] width 96 height 27
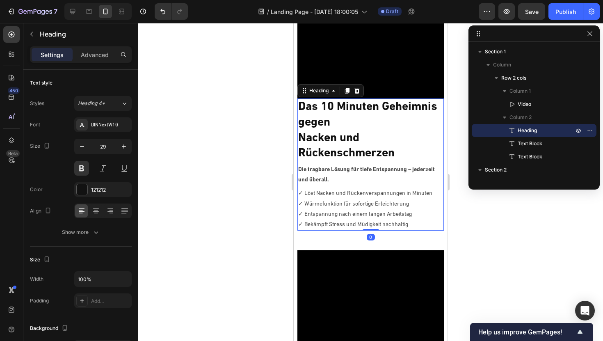
scroll to position [99, 0]
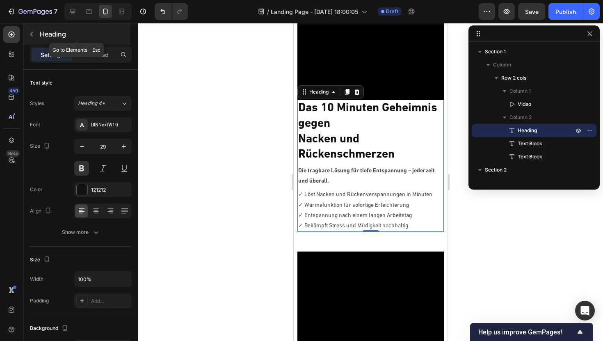
click at [36, 32] on button "button" at bounding box center [31, 33] width 13 height 13
click at [336, 147] on h2 "Das 10 Minuten Geheimnis gegen Nacken und Rückenschmerzen" at bounding box center [370, 132] width 146 height 64
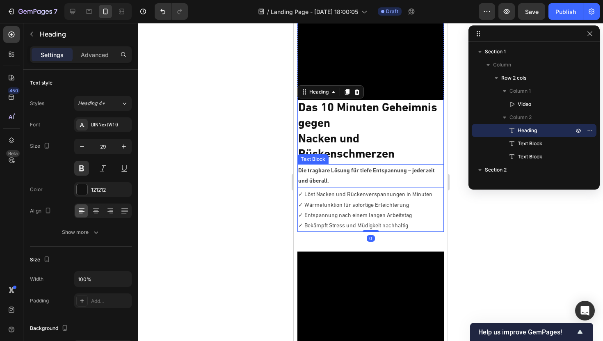
click at [324, 174] on p "Die tragbare Lösung für tiefe Entspannung – jederzeit und überall." at bounding box center [370, 176] width 144 height 21
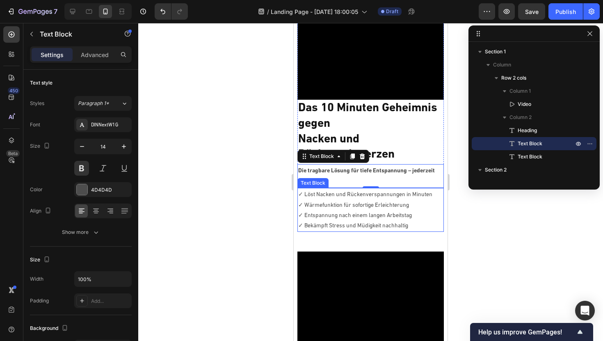
click at [320, 199] on p "✓ Löst Nacken und Rückenverspannungen in Minuten" at bounding box center [370, 195] width 144 height 10
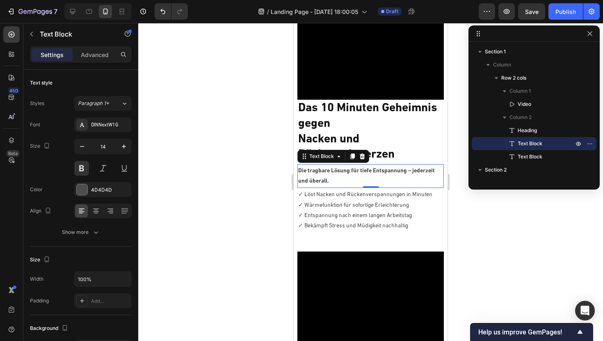
click at [328, 169] on p "Die tragbare Lösung für tiefe Entspannung – jederzeit und überall." at bounding box center [370, 176] width 144 height 21
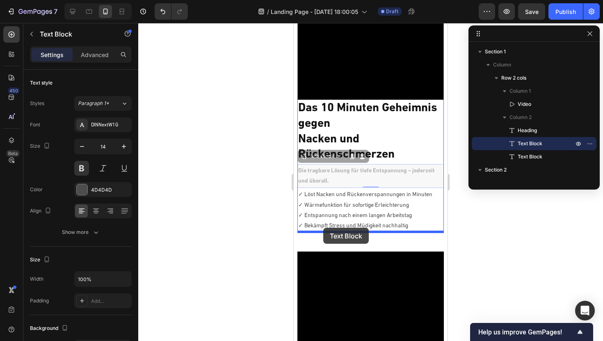
drag, startPoint x: 324, startPoint y: 170, endPoint x: 323, endPoint y: 228, distance: 57.4
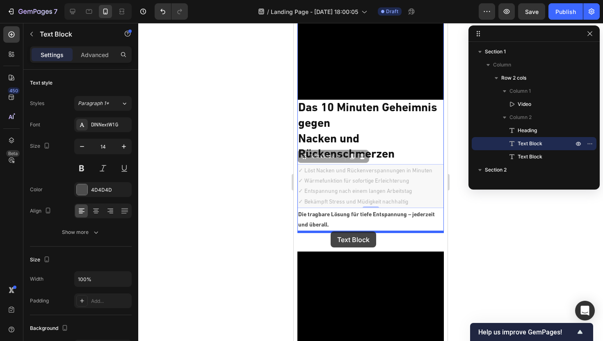
drag, startPoint x: 336, startPoint y: 183, endPoint x: 331, endPoint y: 231, distance: 48.7
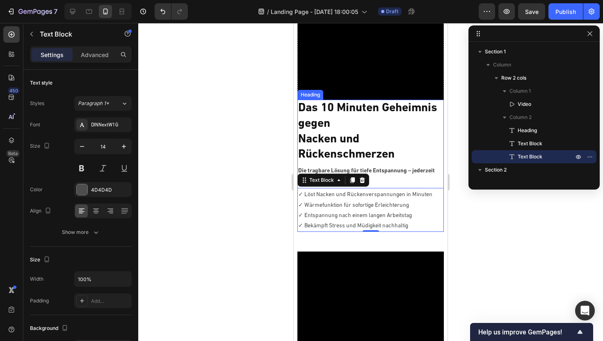
click at [334, 134] on strong "Nacken und Rückenschmerzen" at bounding box center [346, 146] width 96 height 27
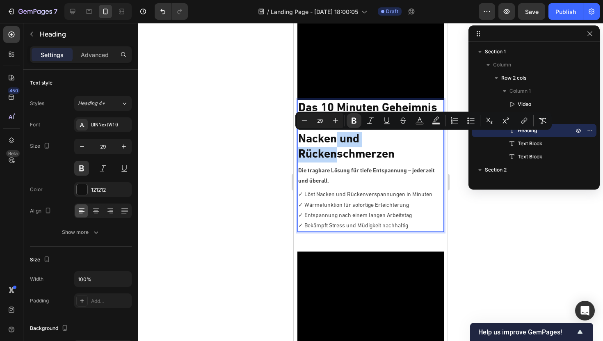
drag, startPoint x: 335, startPoint y: 137, endPoint x: 334, endPoint y: 157, distance: 19.7
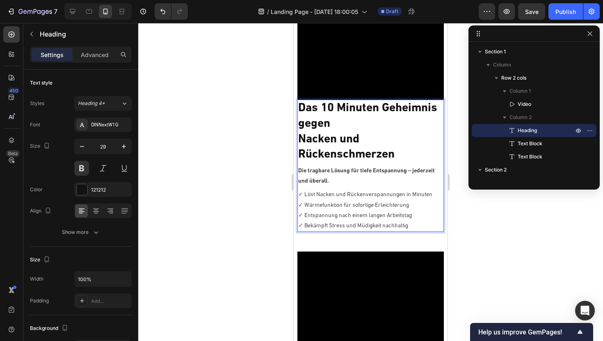
click at [345, 157] on strong "Nacken und Rückenschmerzen" at bounding box center [346, 146] width 96 height 27
click at [320, 164] on div "Die tragbare Lösung für tiefe Entspannung – jederzeit und überall. Text Block" at bounding box center [370, 176] width 146 height 24
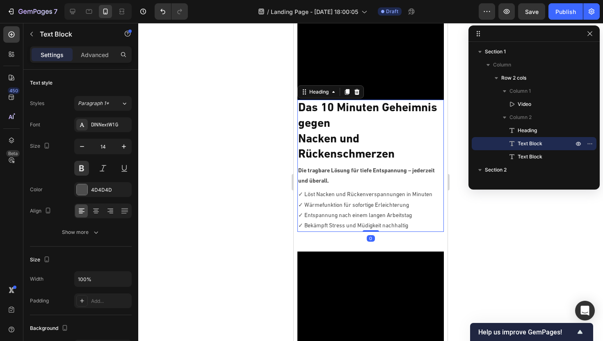
click at [351, 143] on strong "Nacken und Rückenschmerzen" at bounding box center [346, 146] width 96 height 27
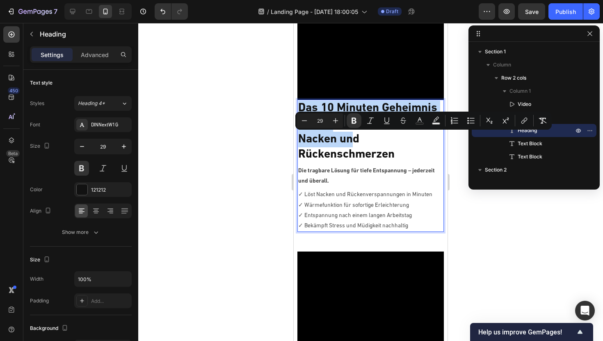
drag, startPoint x: 355, startPoint y: 131, endPoint x: 354, endPoint y: 141, distance: 9.9
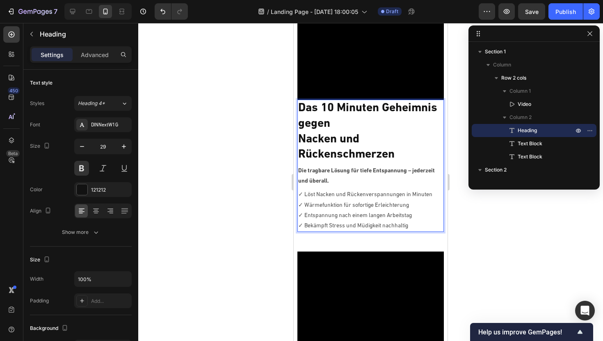
click at [370, 135] on p "Das 10 Minuten Geheimnis gegen Nacken und Rückenschmerzen" at bounding box center [370, 131] width 144 height 62
click at [389, 153] on strong "Nacken und Rückenschmerzen" at bounding box center [346, 146] width 96 height 27
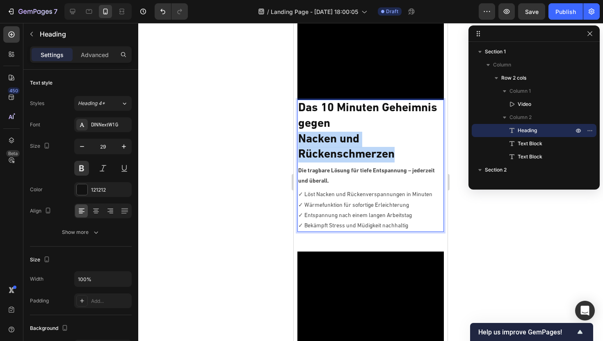
click at [389, 153] on strong "Nacken und Rückenschmerzen" at bounding box center [346, 146] width 96 height 27
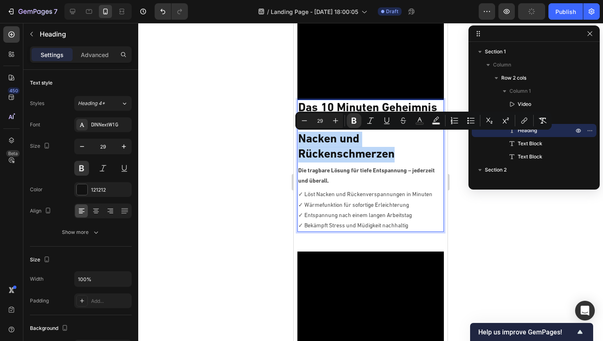
click at [395, 151] on strong "Nacken und Rückenschmerzen" at bounding box center [346, 146] width 96 height 27
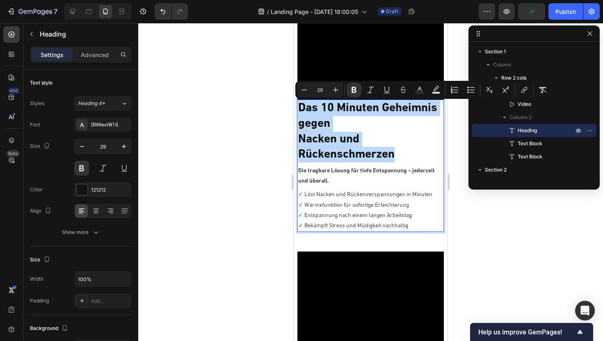
drag, startPoint x: 398, startPoint y: 153, endPoint x: 296, endPoint y: 110, distance: 110.5
click at [296, 110] on section "Video Das 10 Minuten Geheimnis gegen Nacken und Rückenschmerzen Heading 0 Die t…" at bounding box center [371, 90] width 154 height 298
copy p "Das 10 Minuten Geheimnis gegen Nacken und Rückenschmerzen"
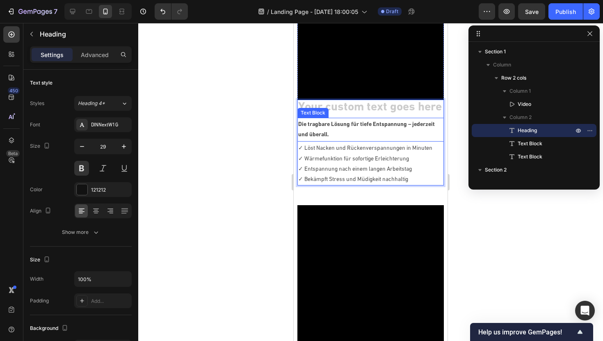
click at [334, 108] on h2 "Rich Text Editor. Editing area: main" at bounding box center [370, 108] width 146 height 17
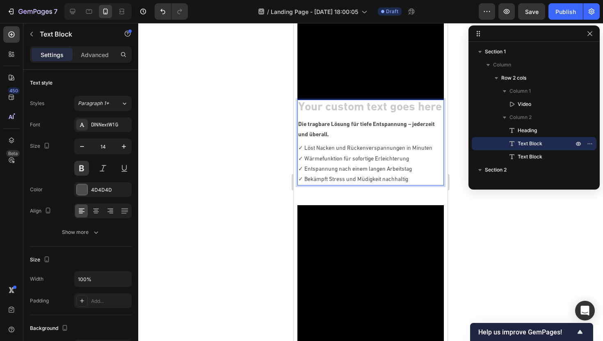
click at [306, 128] on p "Die tragbare Lösung für tiefe Entspannung – jederzeit und überall." at bounding box center [370, 129] width 144 height 21
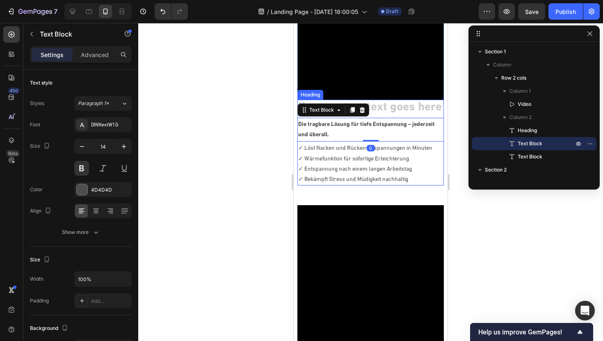
click at [383, 106] on h2 "Rich Text Editor. Editing area: main" at bounding box center [370, 108] width 146 height 17
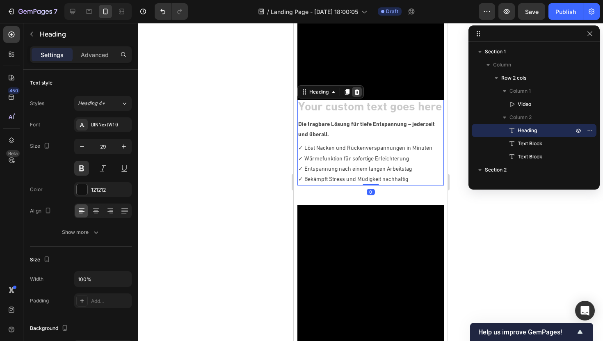
click at [356, 92] on icon at bounding box center [357, 92] width 7 height 7
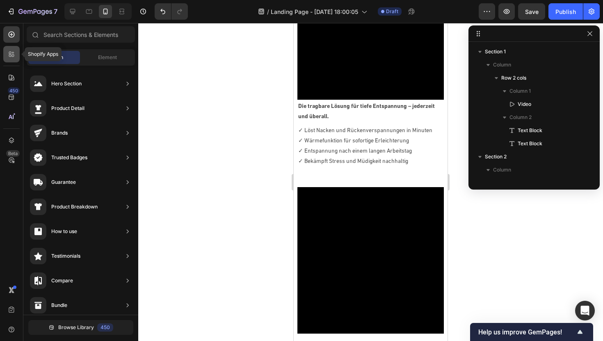
click at [11, 57] on icon at bounding box center [11, 54] width 8 height 8
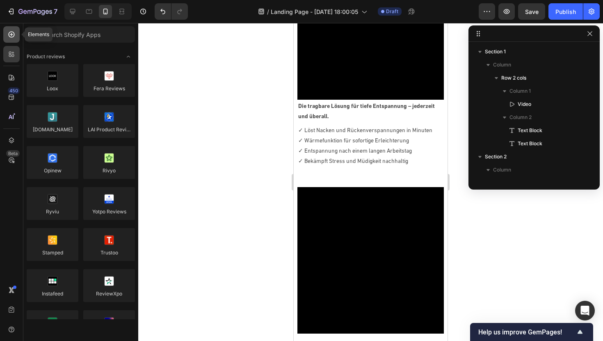
click at [13, 36] on icon at bounding box center [11, 34] width 8 height 8
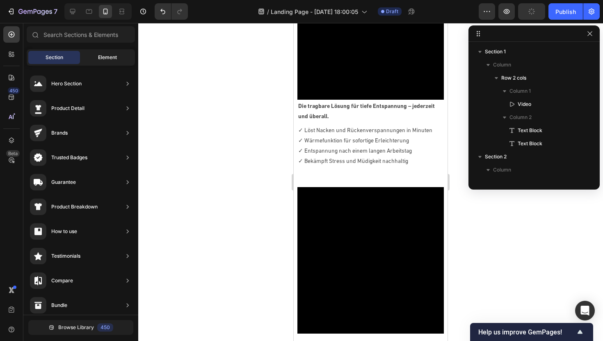
click at [91, 56] on div "Element" at bounding box center [108, 57] width 52 height 13
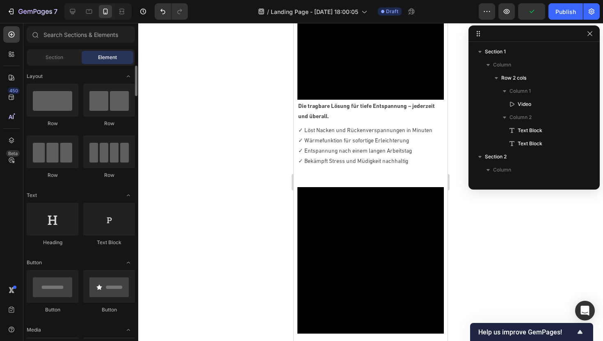
scroll to position [30, 0]
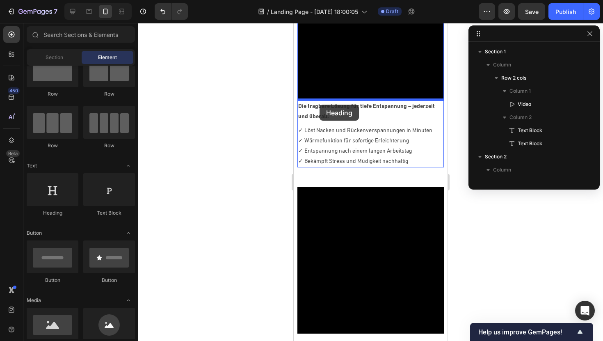
drag, startPoint x: 352, startPoint y: 217, endPoint x: 320, endPoint y: 105, distance: 117.3
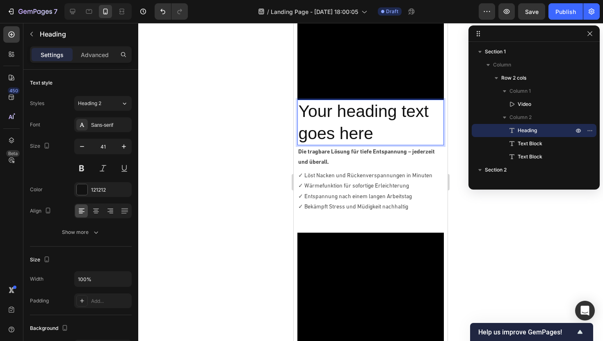
click at [322, 116] on h2 "Your heading text goes here" at bounding box center [370, 123] width 146 height 46
click at [322, 116] on p "Your heading text goes here" at bounding box center [370, 122] width 144 height 44
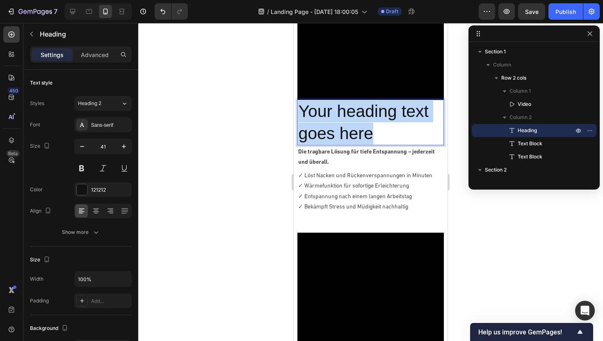
click at [322, 116] on p "Your heading text goes here" at bounding box center [370, 122] width 144 height 44
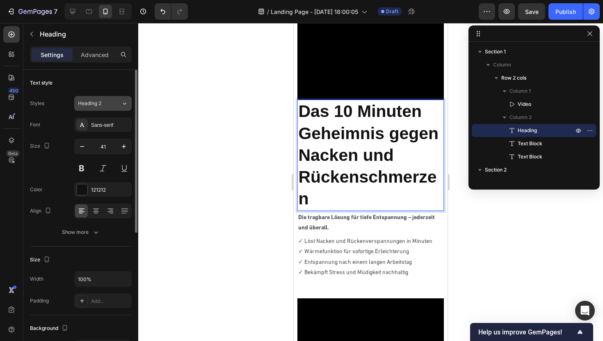
click at [121, 109] on button "Heading 2" at bounding box center [102, 103] width 57 height 15
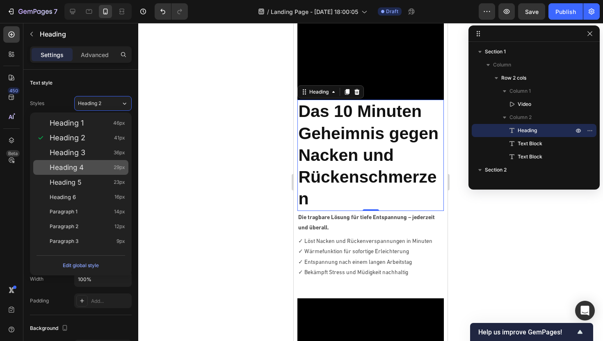
click at [81, 166] on span "Heading 4" at bounding box center [67, 167] width 34 height 8
type input "29"
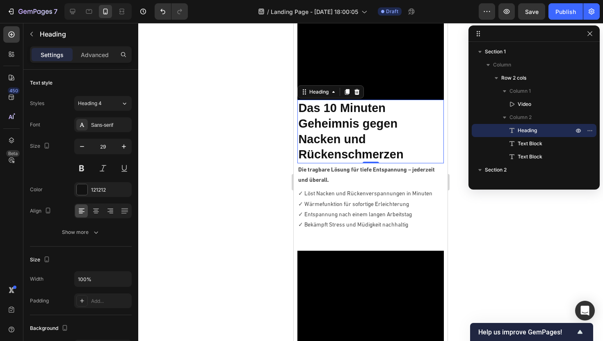
click at [169, 157] on div at bounding box center [370, 182] width 465 height 318
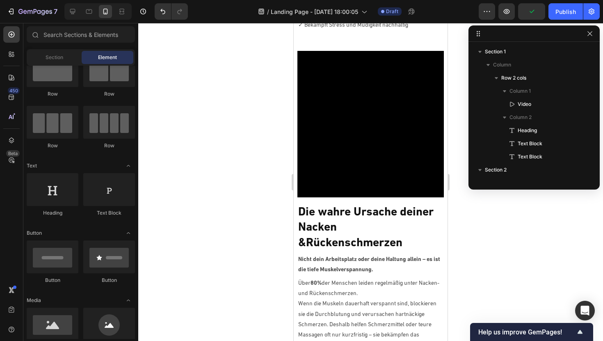
scroll to position [322, 0]
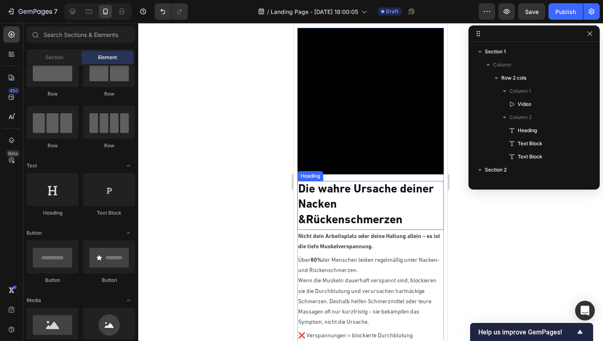
click at [324, 189] on h2 "Die wahre Ursache deiner Nacken &Rückenschmerzen" at bounding box center [370, 205] width 146 height 48
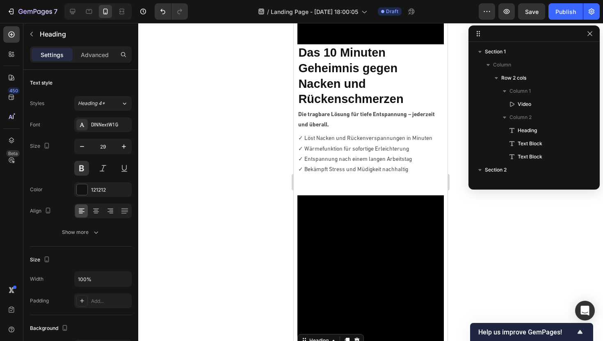
scroll to position [154, 0]
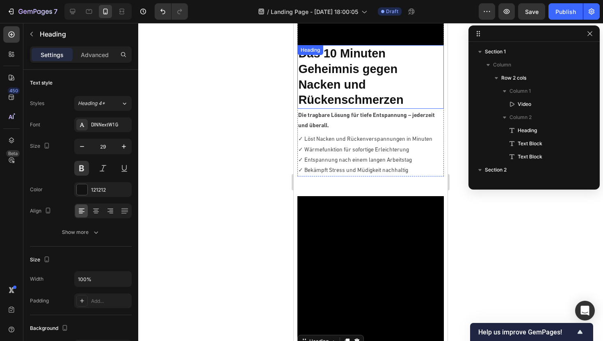
click at [340, 74] on strong "Das 10 Minuten Geheimnis gegen" at bounding box center [347, 61] width 99 height 29
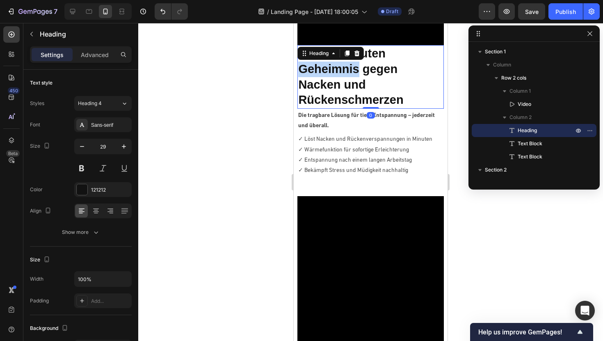
click at [340, 74] on strong "Das 10 Minuten Geheimnis gegen" at bounding box center [347, 61] width 99 height 29
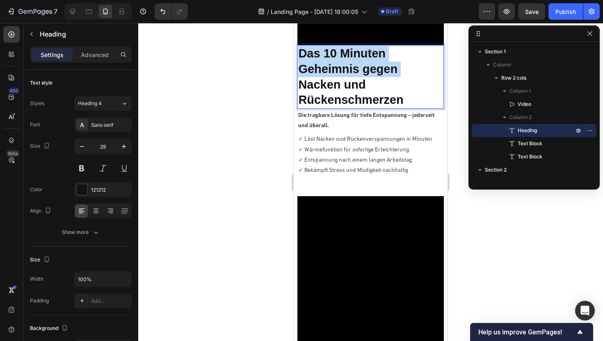
click at [340, 74] on strong "Das 10 Minuten Geheimnis gegen" at bounding box center [347, 61] width 99 height 29
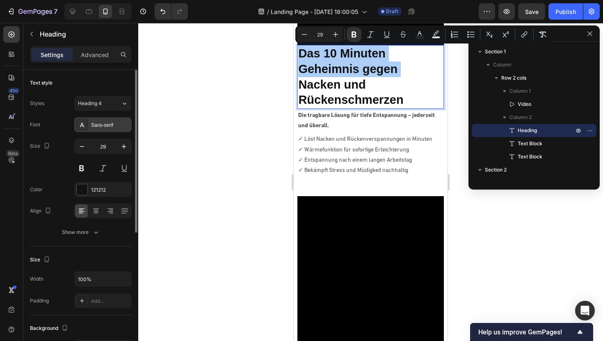
click at [119, 122] on div "Sans-serif" at bounding box center [110, 124] width 39 height 7
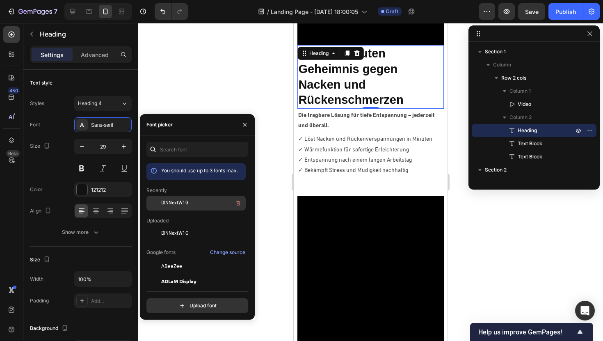
click at [166, 208] on div "DINNextW1G" at bounding box center [195, 203] width 99 height 15
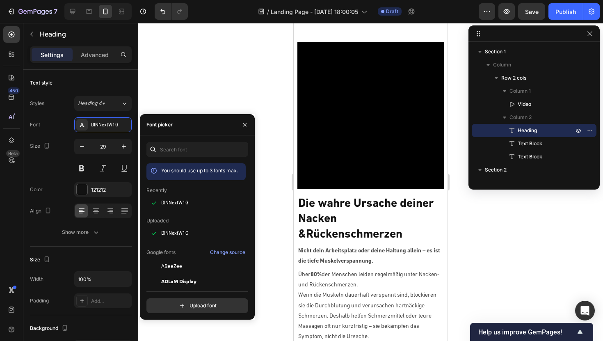
scroll to position [363, 0]
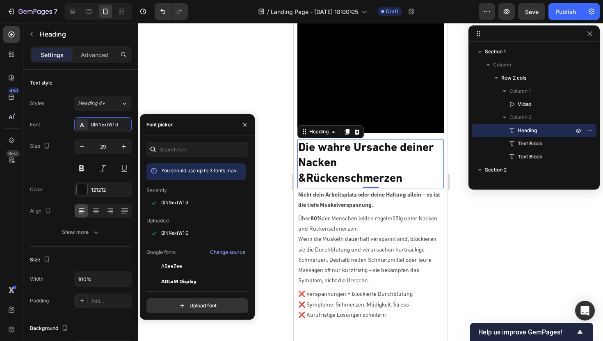
click at [347, 150] on h2 "Die wahre Ursache deiner Nacken &Rückenschmerzen" at bounding box center [370, 163] width 146 height 48
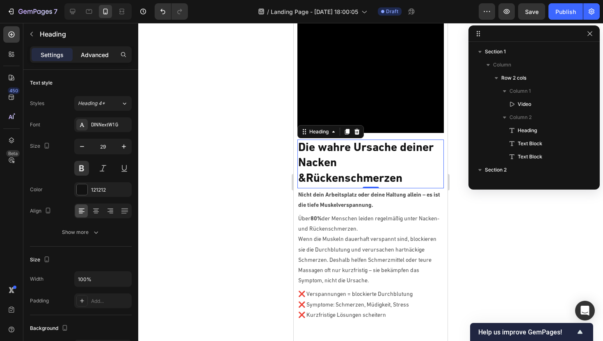
click at [102, 52] on p "Advanced" at bounding box center [95, 54] width 28 height 9
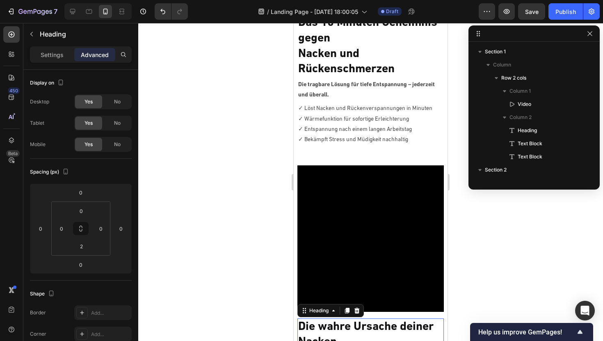
scroll to position [175, 0]
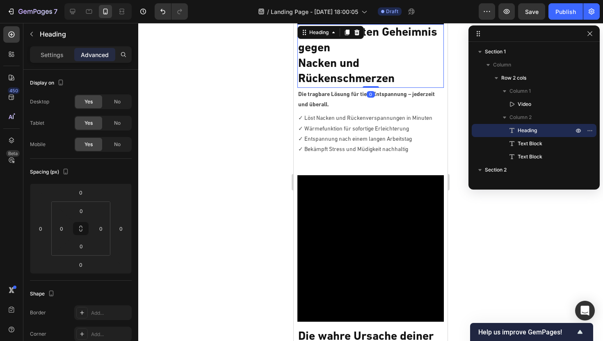
click at [341, 55] on h2 "Das 10 Minuten Geheimnis gegen Nacken und Rückenschmerzen" at bounding box center [370, 56] width 146 height 64
click at [88, 247] on input "0" at bounding box center [81, 246] width 16 height 12
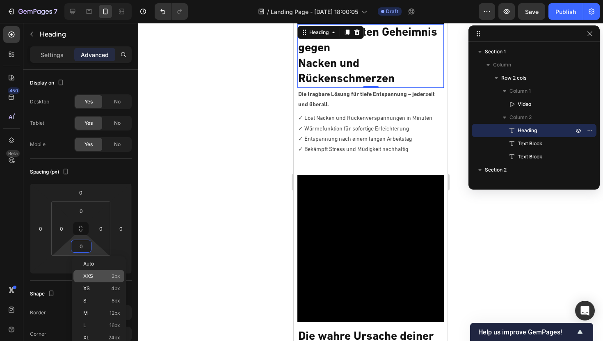
click at [92, 277] on span "XXS" at bounding box center [88, 276] width 10 height 6
type input "2"
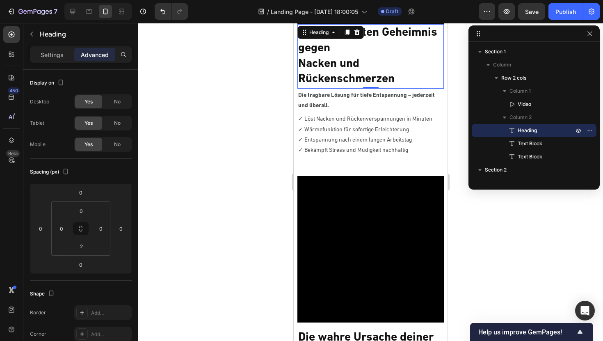
click at [226, 162] on div at bounding box center [370, 182] width 465 height 318
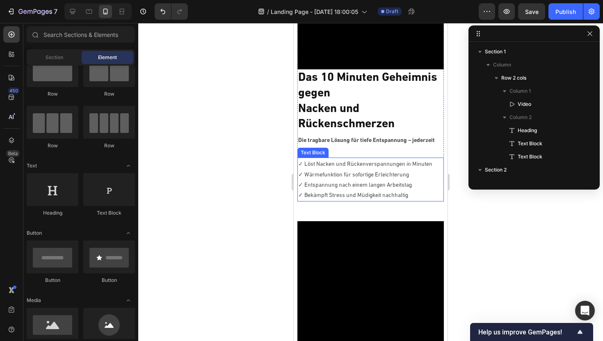
scroll to position [130, 0]
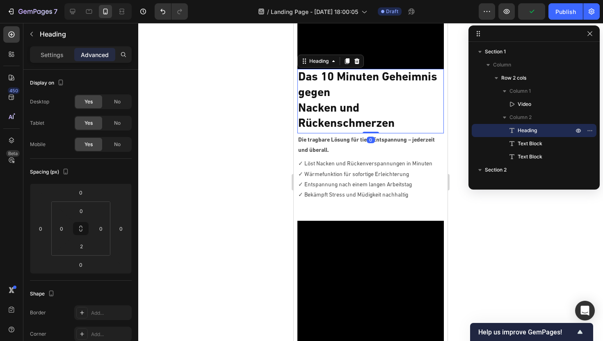
click at [357, 101] on h2 "Das 10 Minuten Geheimnis gegen Nacken und Rückenschmerzen" at bounding box center [370, 101] width 146 height 64
click at [35, 36] on button "button" at bounding box center [31, 33] width 13 height 13
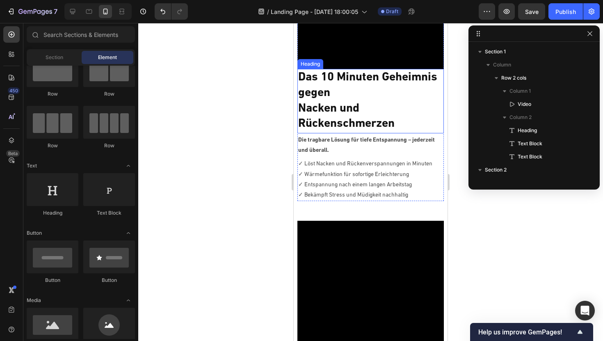
click at [322, 102] on h2 "Das 10 Minuten Geheimnis gegen Nacken und Rückenschmerzen" at bounding box center [370, 101] width 146 height 64
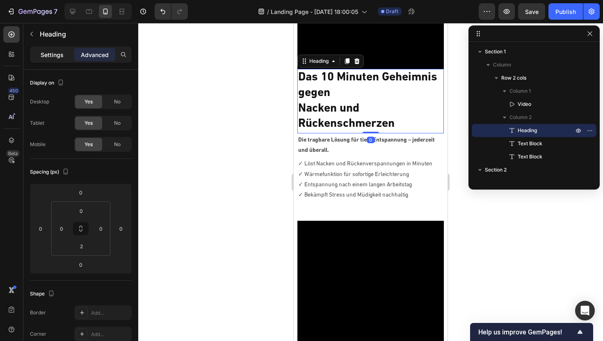
click at [49, 56] on p "Settings" at bounding box center [52, 54] width 23 height 9
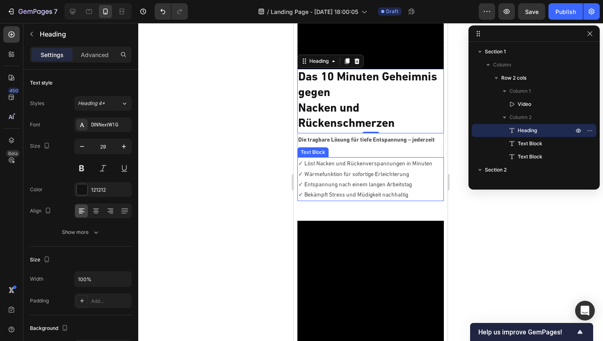
scroll to position [254, 0]
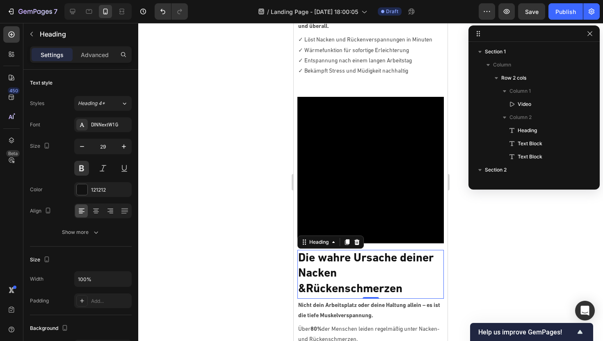
click at [342, 262] on h2 "Die wahre Ursache deiner Nacken &Rückenschmerzen" at bounding box center [370, 274] width 146 height 48
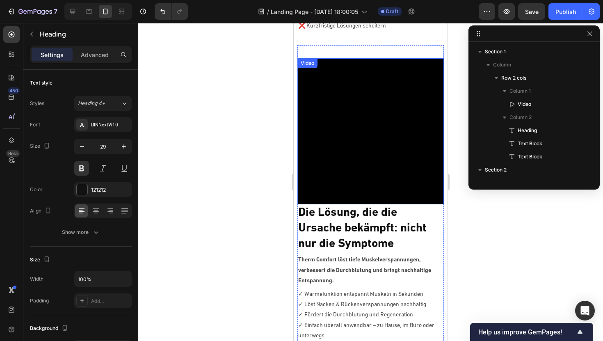
scroll to position [657, 0]
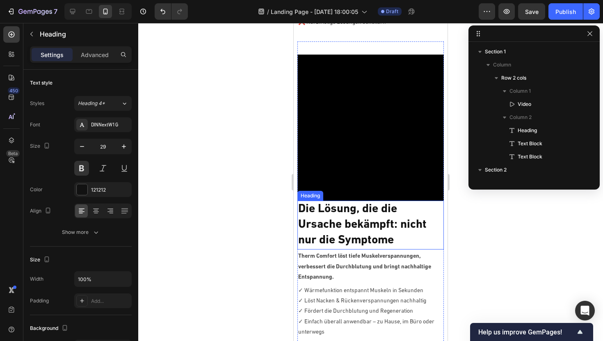
click at [338, 216] on h2 "Die Lösung, die die Ursache bekämpft: nicht nur die Symptome" at bounding box center [370, 225] width 146 height 48
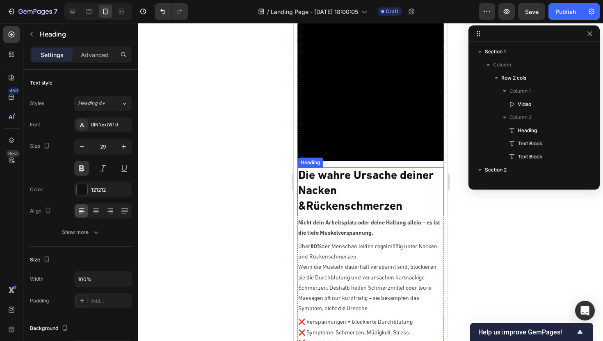
scroll to position [315, 0]
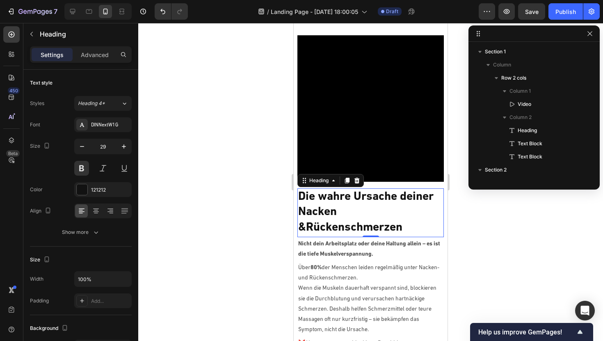
click at [333, 222] on h2 "Die wahre Ursache deiner Nacken &Rückenschmerzen" at bounding box center [370, 212] width 146 height 48
click at [300, 225] on h2 "Die wahre Ursache deiner Nacken &Rückenschmerzen" at bounding box center [370, 212] width 146 height 48
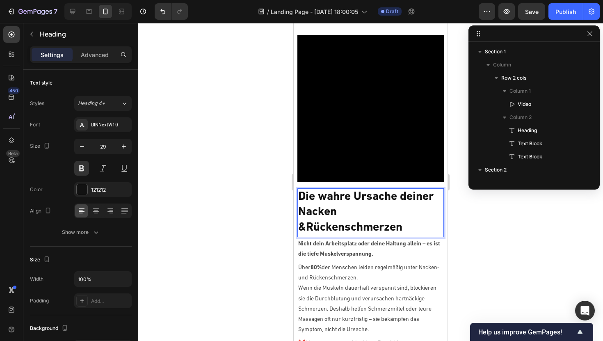
click at [304, 226] on p "Die wahre Ursache deiner Nacken &Rückenschmerzen" at bounding box center [370, 212] width 144 height 46
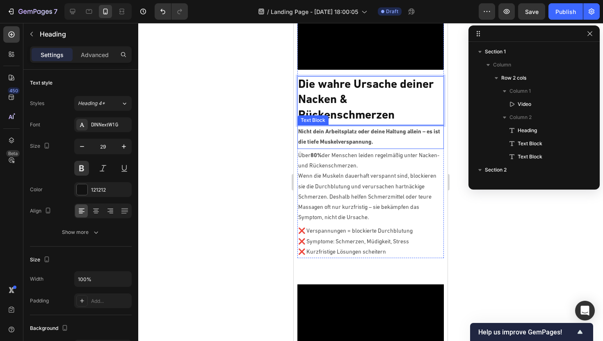
scroll to position [428, 0]
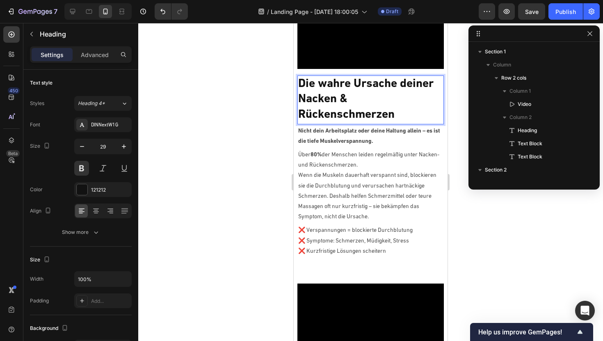
click at [353, 95] on p "Die wahre Ursache deiner Nacken & Rückenschmerzen" at bounding box center [370, 99] width 144 height 46
click at [260, 115] on div at bounding box center [370, 182] width 465 height 318
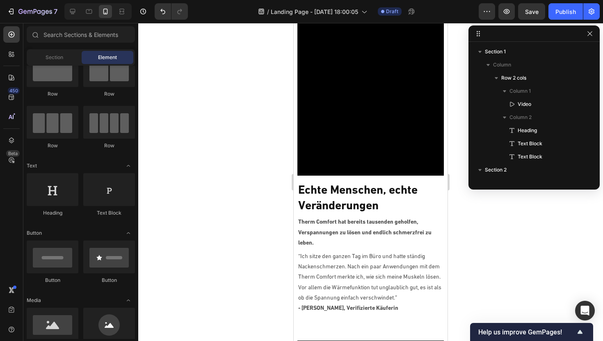
scroll to position [1035, 0]
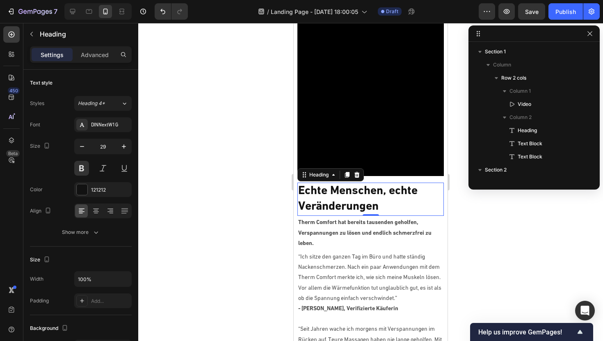
click at [331, 201] on h2 "Echte Menschen, echte Veränderungen" at bounding box center [370, 199] width 146 height 32
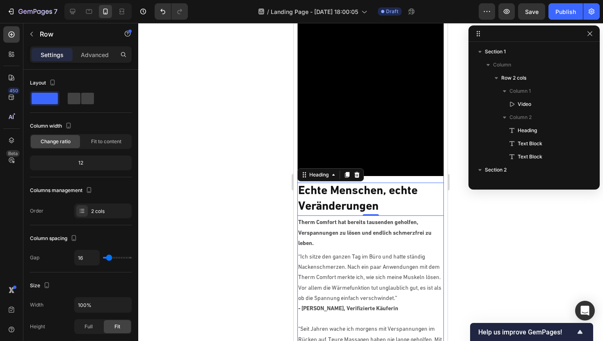
click at [383, 180] on div "Echte Menschen, echte Veränderungen Heading 0 Therm Comfort hat bereits tausend…" at bounding box center [370, 233] width 146 height 495
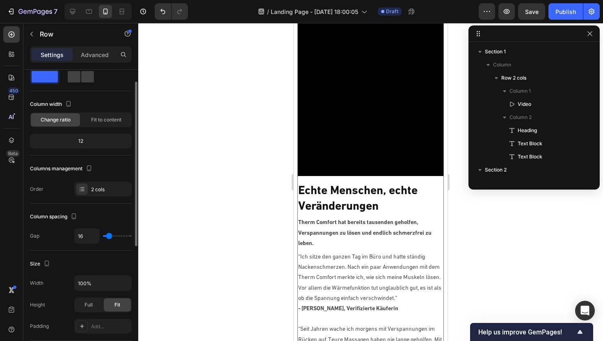
scroll to position [29, 0]
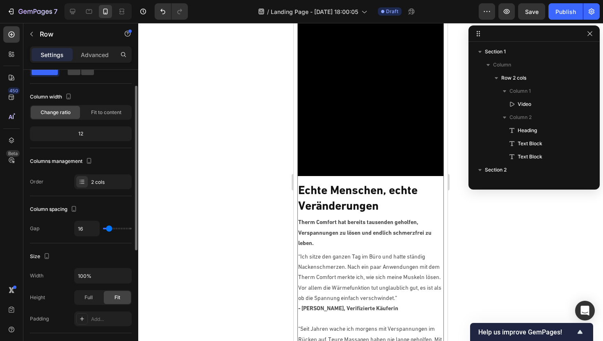
type input "11"
type input "10"
type input "9"
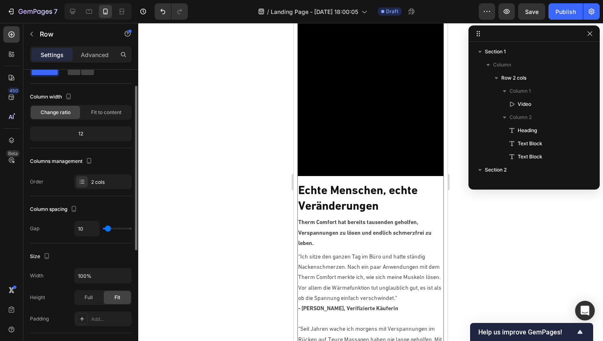
type input "9"
type input "8"
type input "7"
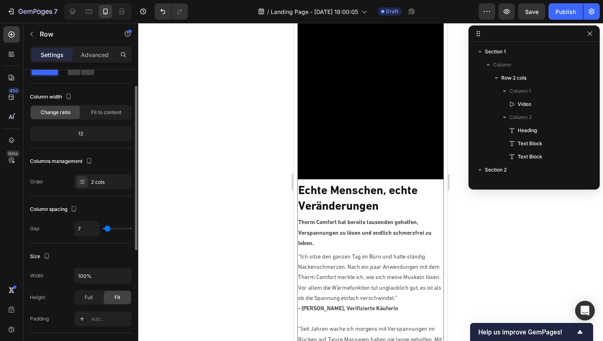
type input "6"
type input "4"
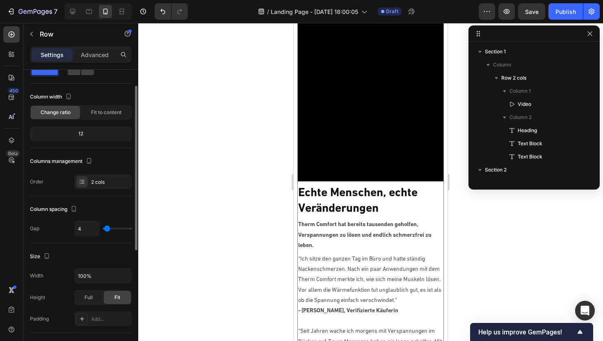
type input "3"
type input "1"
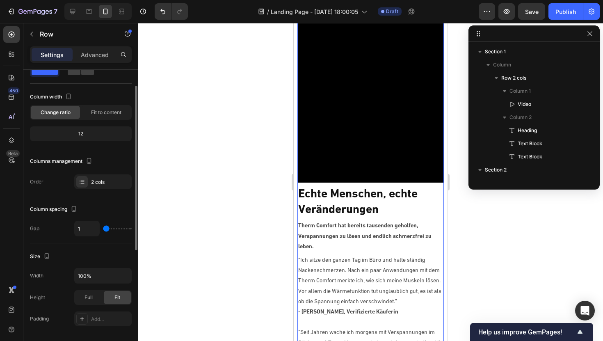
type input "0"
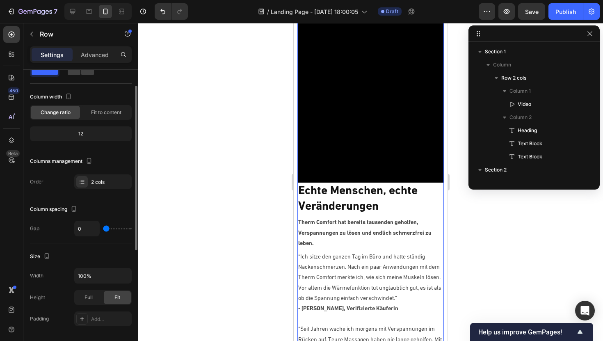
type input "1"
type input "2"
type input "3"
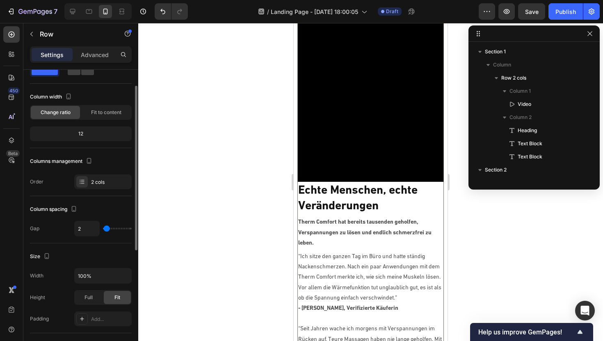
type input "3"
type input "4"
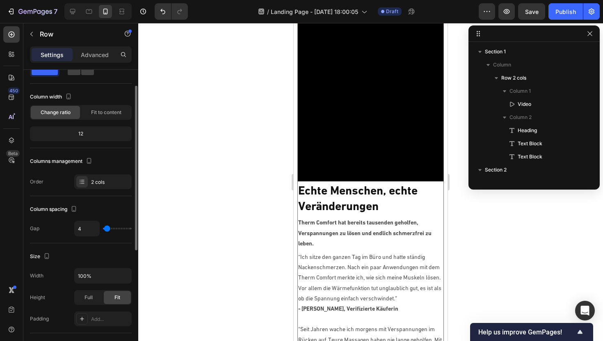
type input "5"
type input "6"
type input "7"
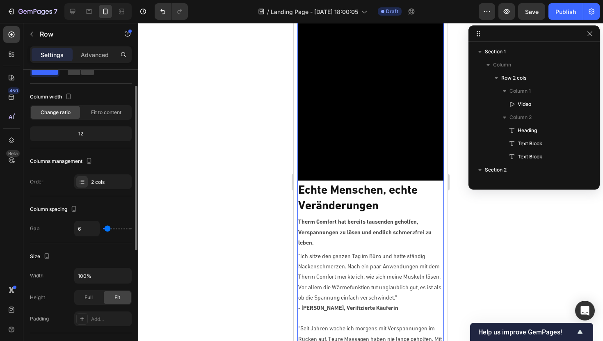
type input "7"
type input "8"
type input "9"
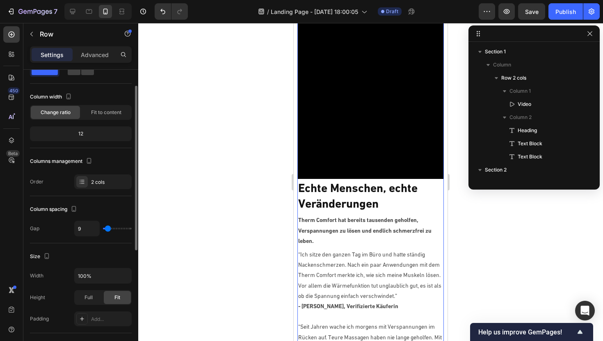
type input "10"
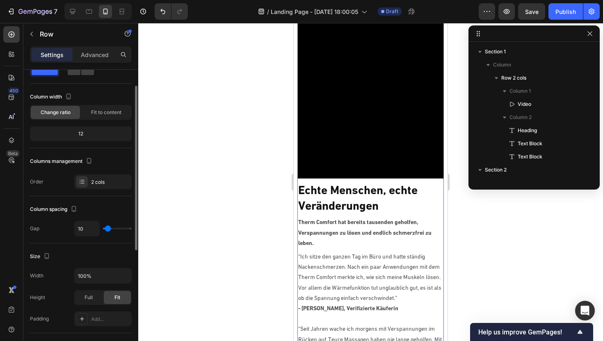
type input "11"
type input "12"
type input "13"
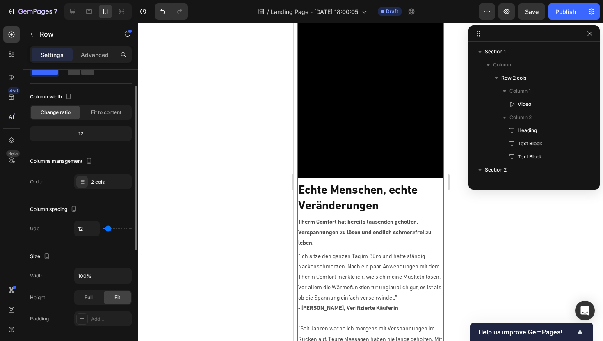
type input "13"
type input "12"
type input "11"
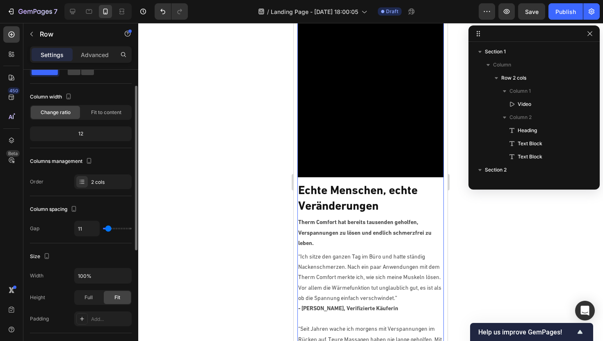
scroll to position [1033, 0]
type input "12"
click at [108, 229] on input "range" at bounding box center [117, 229] width 29 height 2
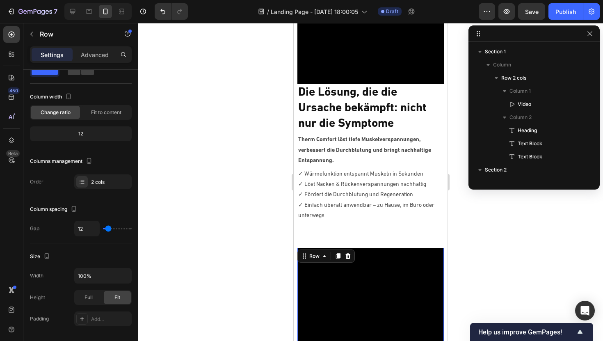
scroll to position [767, 0]
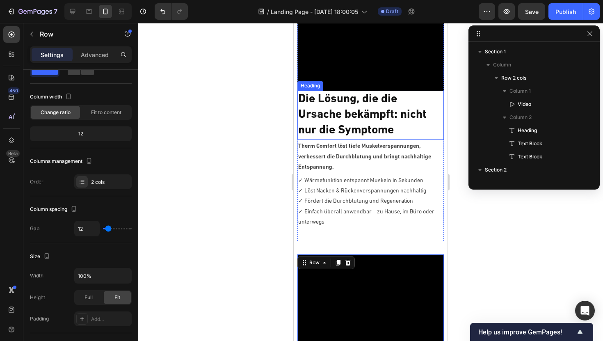
click at [358, 121] on h2 "Die Lösung, die die Ursache bekämpft: nicht nur die Symptome" at bounding box center [370, 115] width 146 height 48
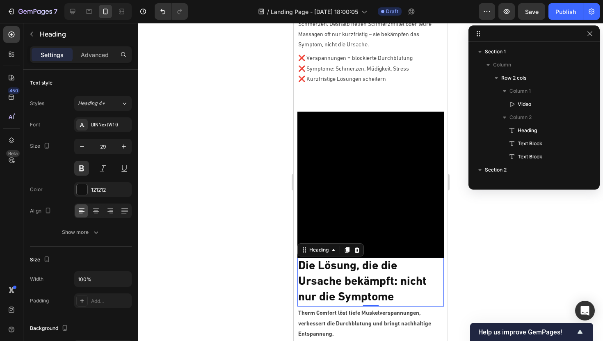
scroll to position [594, 0]
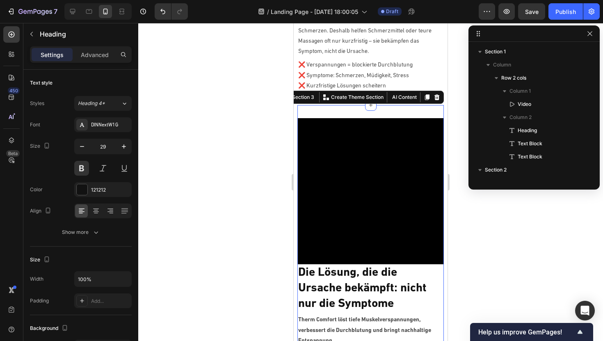
click at [394, 113] on div "Video Die Lösung, die die Ursache bekämpft: nicht nur die Symptome Heading Ther…" at bounding box center [370, 260] width 146 height 310
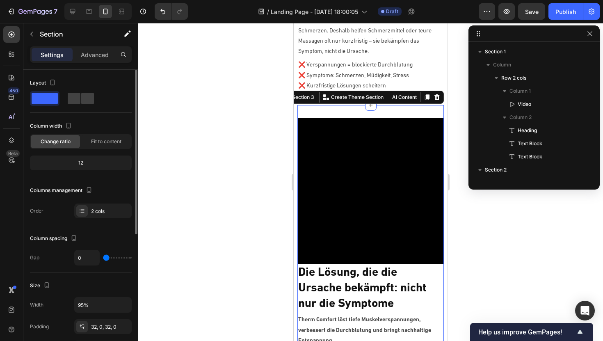
click at [110, 259] on div "0" at bounding box center [102, 258] width 57 height 16
type input "5"
type input "6"
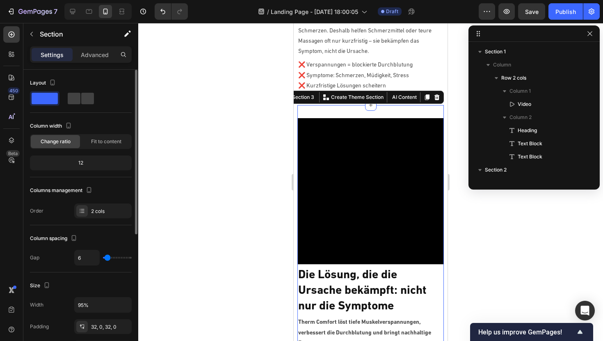
type input "7"
type input "8"
type input "9"
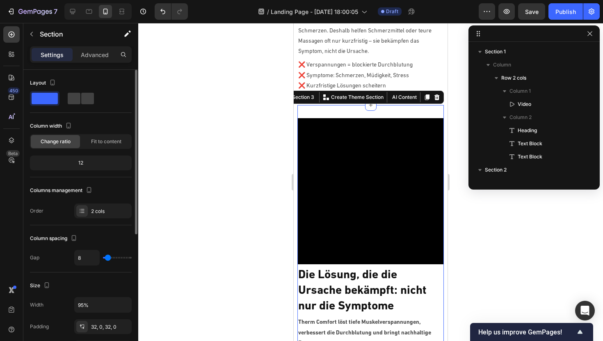
type input "9"
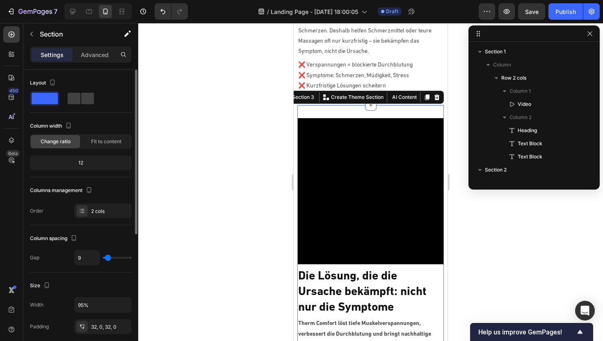
type input "10"
type input "11"
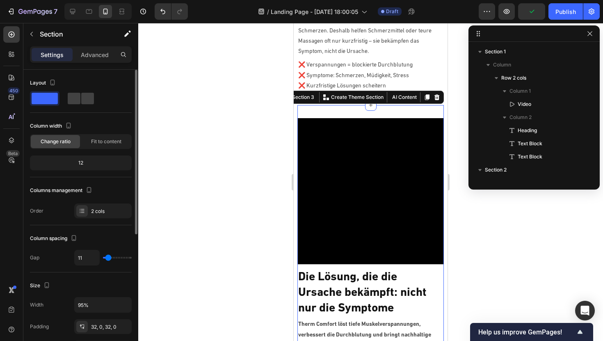
type input "12"
click at [108, 258] on input "range" at bounding box center [117, 258] width 29 height 2
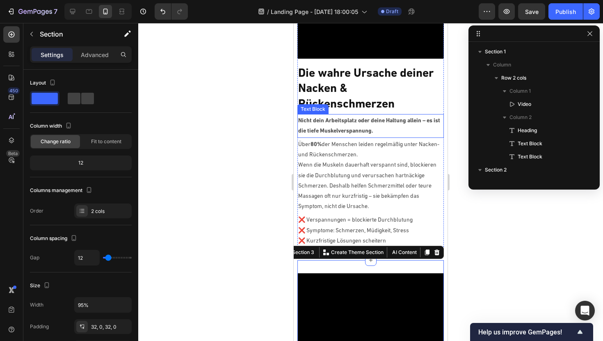
scroll to position [437, 0]
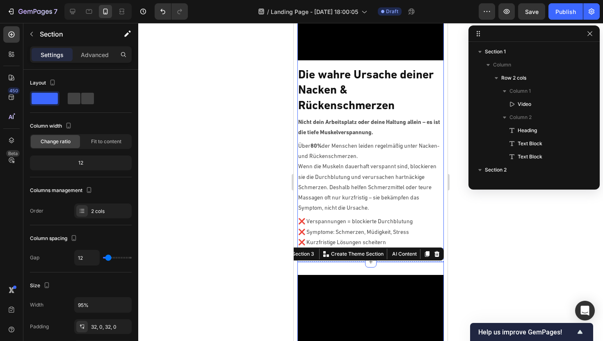
click at [380, 64] on div "Die wahre Ursache deiner Nacken & Rückenschmerzen Heading Nicht dein Arbeitspla…" at bounding box center [370, 81] width 146 height 335
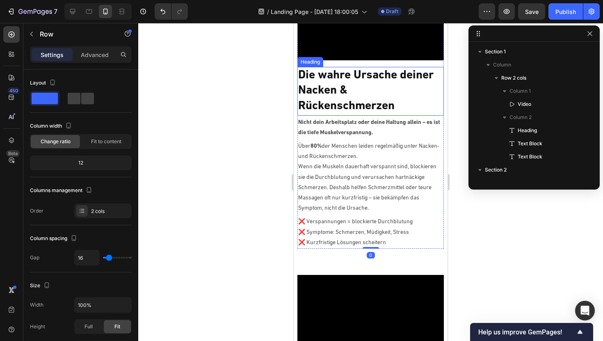
scroll to position [428, 0]
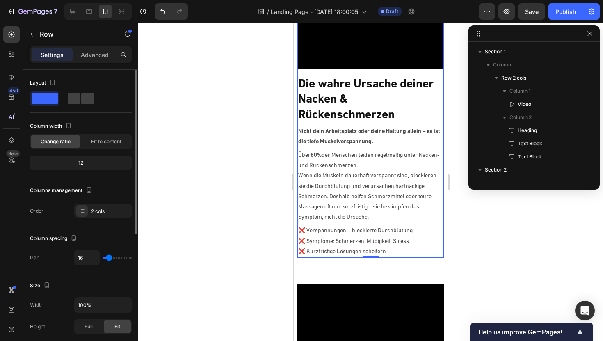
type input "15"
type input "14"
type input "13"
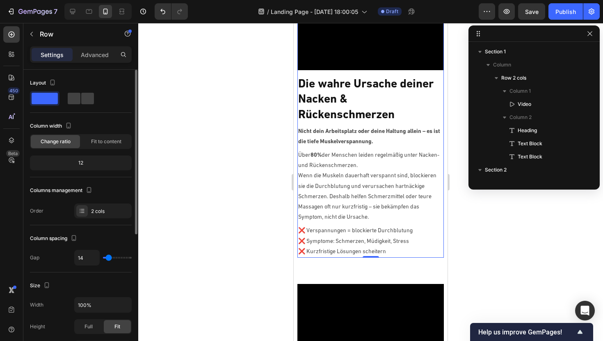
type input "13"
type input "12"
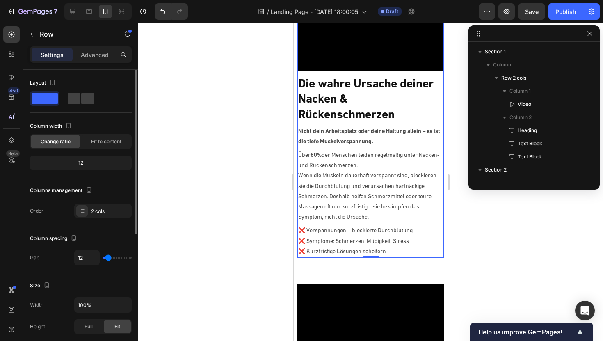
click at [108, 257] on input "range" at bounding box center [117, 258] width 29 height 2
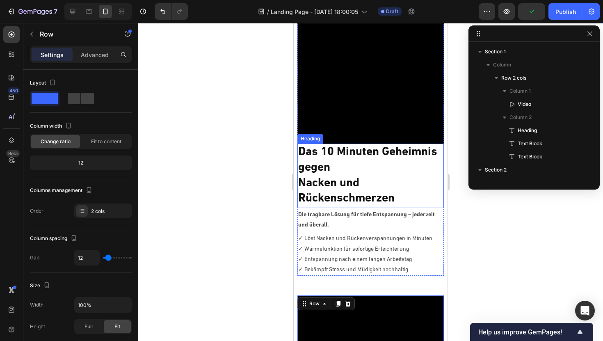
scroll to position [0, 0]
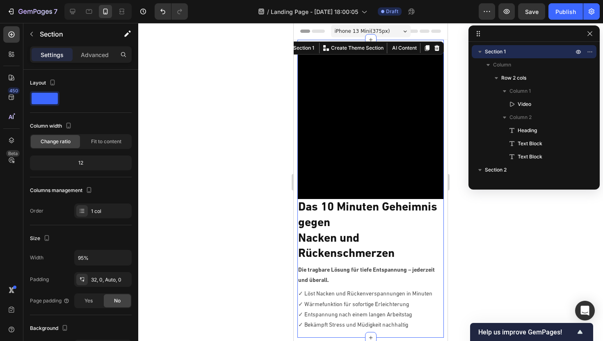
click at [361, 45] on div "Video Das 10 Minuten Geheimnis gegen Nacken und Rückenschmerzen Heading Die tra…" at bounding box center [370, 189] width 146 height 298
click at [430, 221] on h2 "Das 10 Minuten Geheimnis gegen Nacken und Rückenschmerzen" at bounding box center [370, 231] width 146 height 64
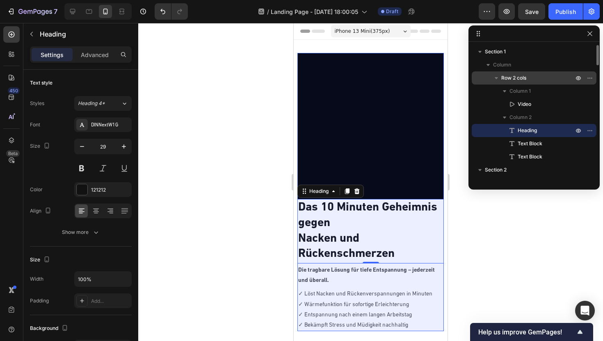
click at [521, 79] on span "Row 2 cols" at bounding box center [513, 78] width 25 height 8
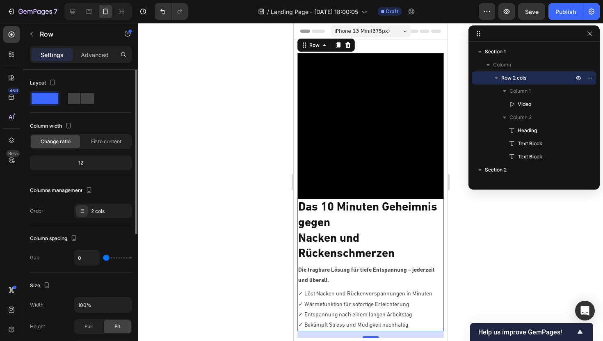
type input "5"
type input "6"
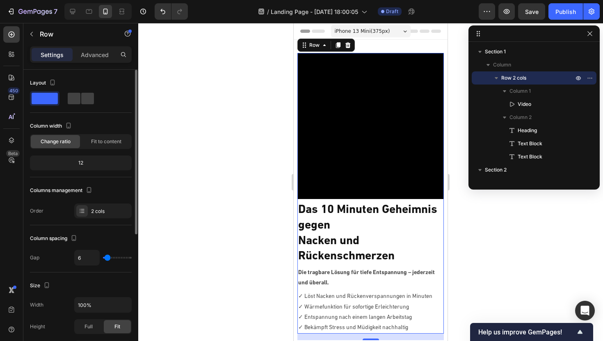
type input "7"
type input "8"
type input "9"
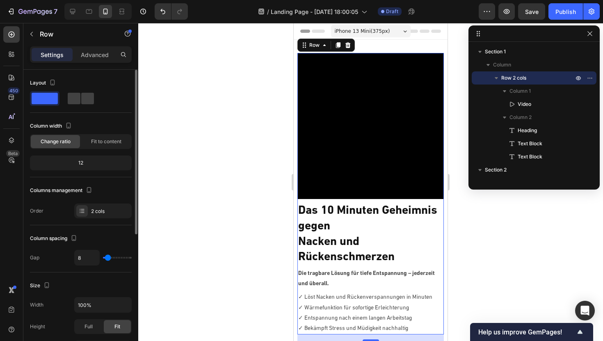
type input "9"
type input "10"
type input "11"
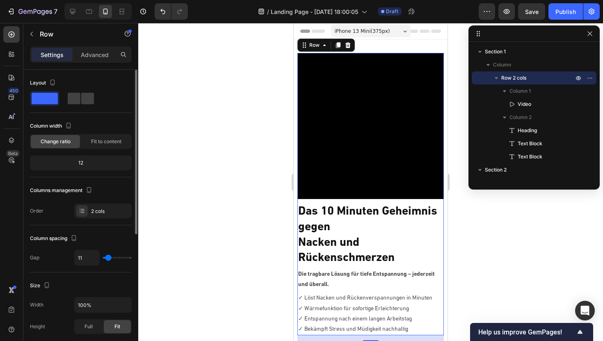
type input "12"
click at [108, 258] on input "range" at bounding box center [117, 258] width 29 height 2
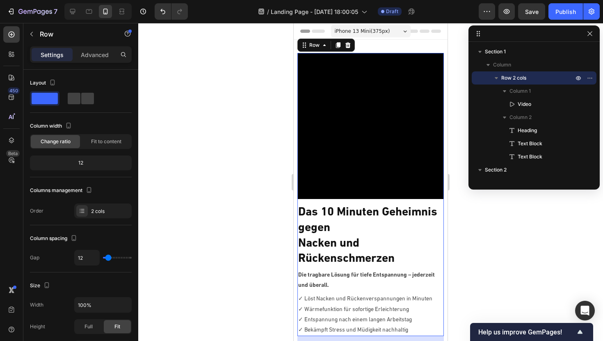
click at [187, 214] on div at bounding box center [370, 182] width 465 height 318
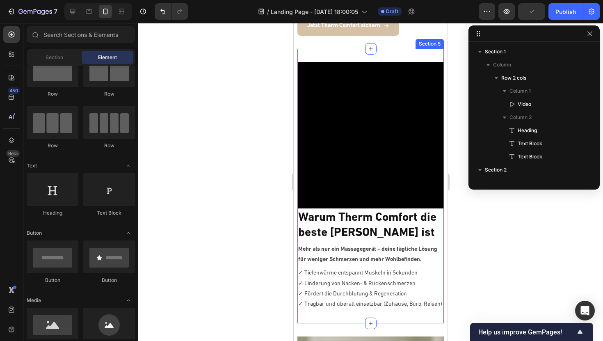
scroll to position [418, 0]
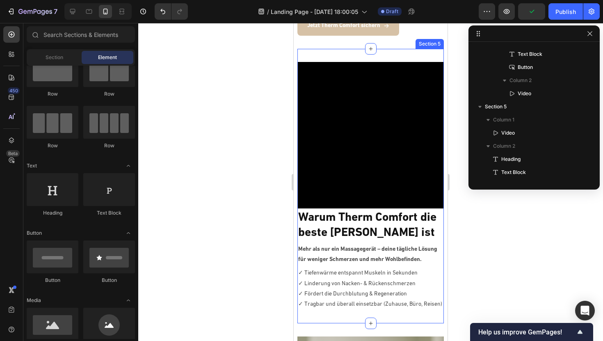
click at [398, 53] on div "Video Warum Therm Comfort die beste Wahl ist Heading Mehr als nur ein Massagege…" at bounding box center [370, 186] width 146 height 274
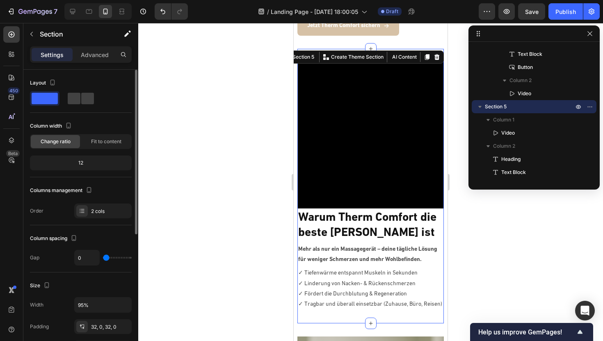
type input "10"
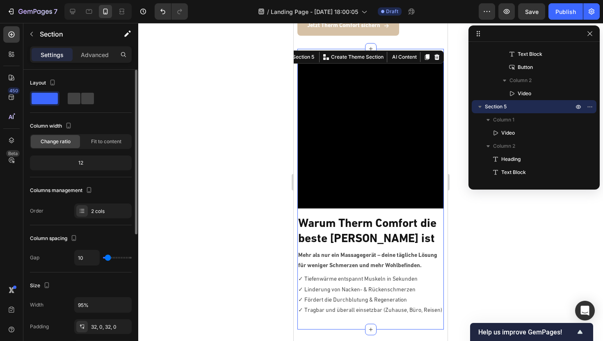
type input "15"
type input "14"
type input "13"
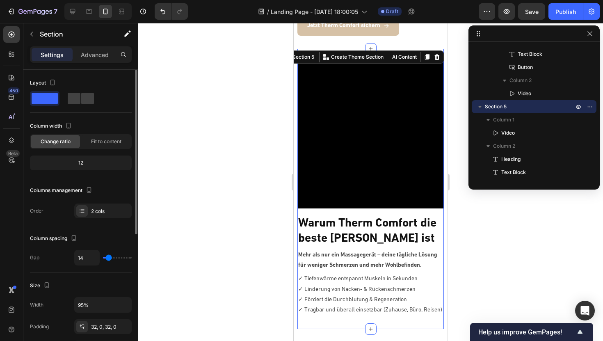
type input "13"
type input "12"
type input "11"
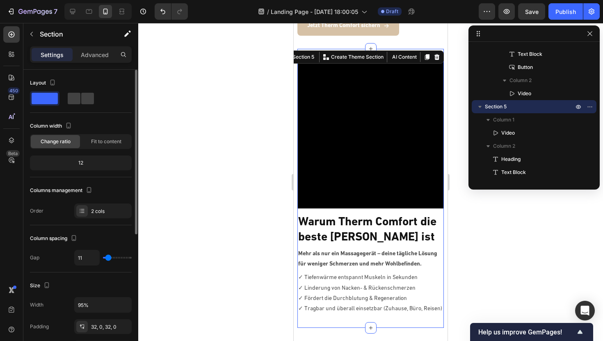
type input "12"
click at [108, 257] on input "range" at bounding box center [117, 258] width 29 height 2
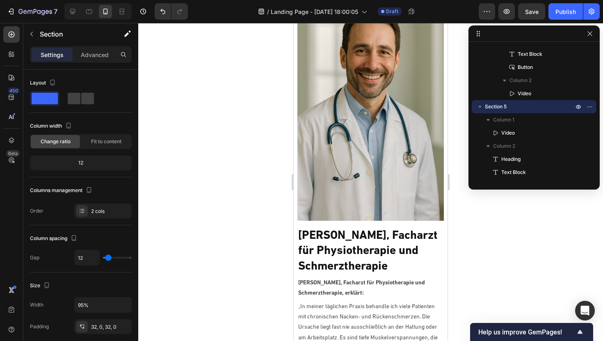
scroll to position [1856, 0]
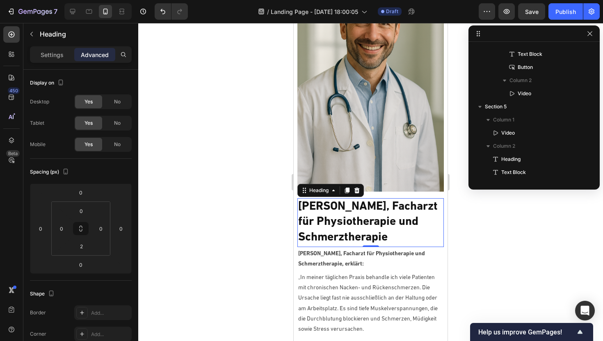
click at [367, 205] on h2 "[PERSON_NAME], Facharzt für Physiotherapie und Schmerztherapie" at bounding box center [370, 222] width 146 height 48
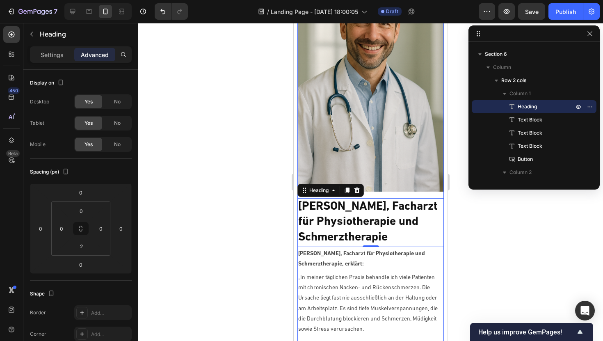
click at [377, 195] on div "Dr. Markus Weber, Facharzt für Physiotherapie und Schmerztherapie Heading 0 Dr.…" at bounding box center [370, 280] width 146 height 616
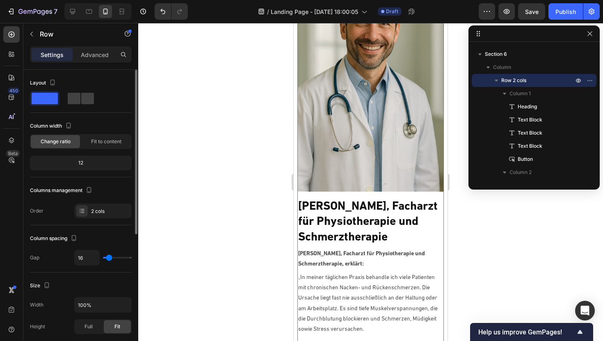
type input "12"
type input "11"
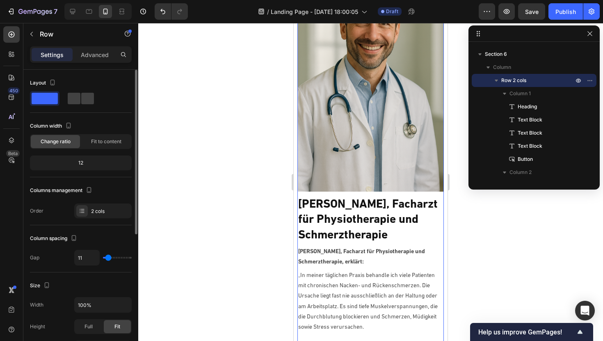
type input "10"
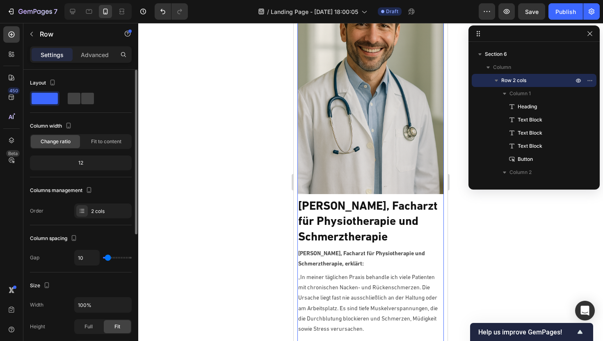
type input "11"
type input "12"
type input "13"
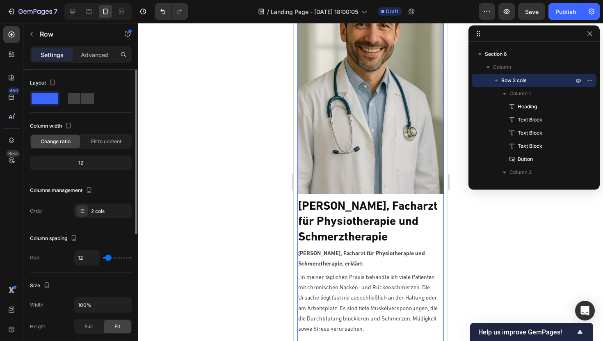
type input "13"
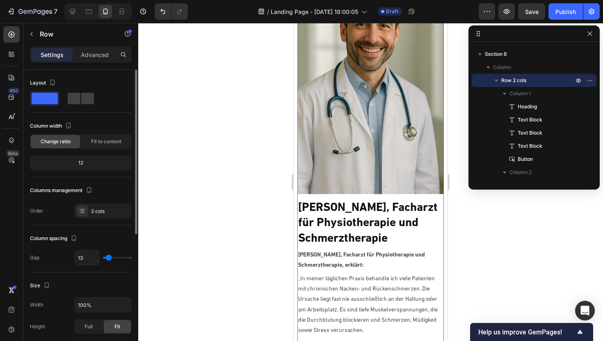
type input "14"
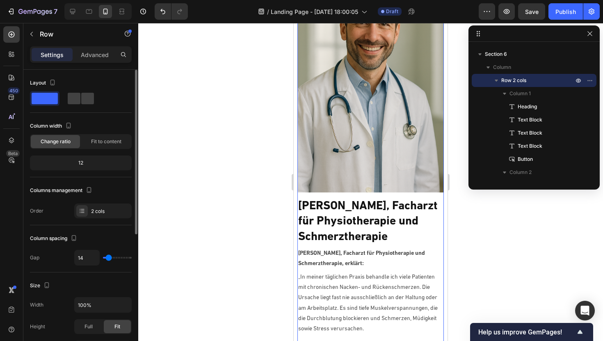
type input "15"
type input "14"
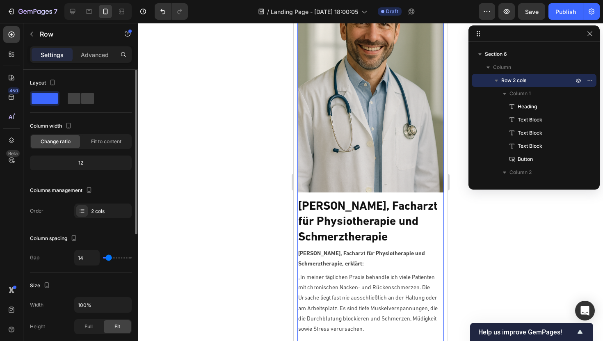
type input "13"
type input "12"
type input "11"
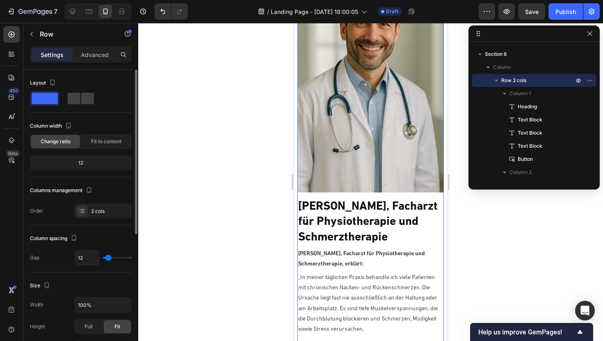
type input "11"
type input "12"
type input "13"
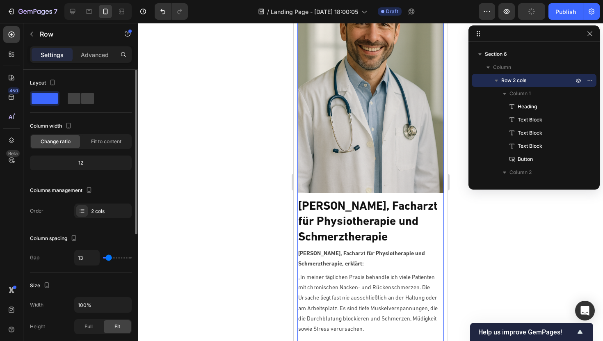
type input "12"
click at [108, 257] on input "range" at bounding box center [117, 258] width 29 height 2
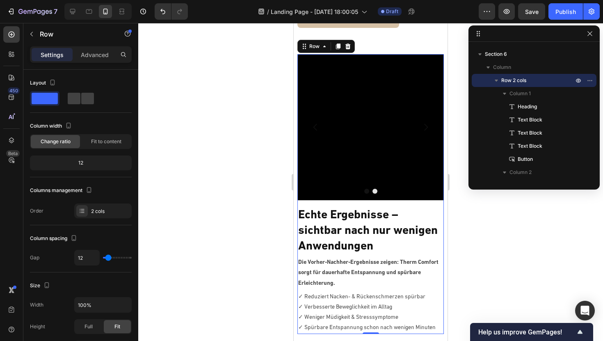
scroll to position [680, 0]
click at [368, 209] on div "Video Video Carousel Echte Ergebnisse – sichtbar nach nur wenigen Anwendungen H…" at bounding box center [370, 194] width 146 height 280
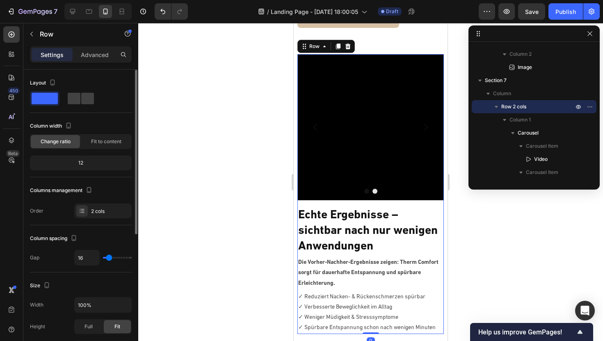
type input "29"
type input "28"
type input "27"
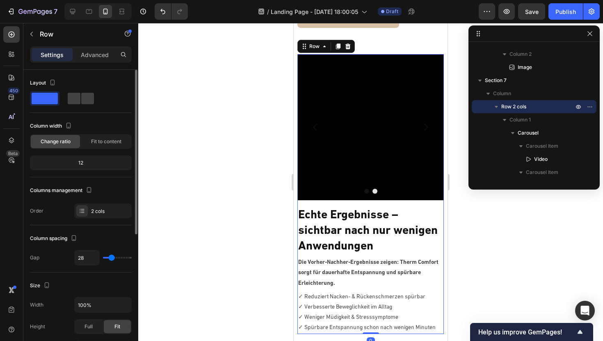
type input "27"
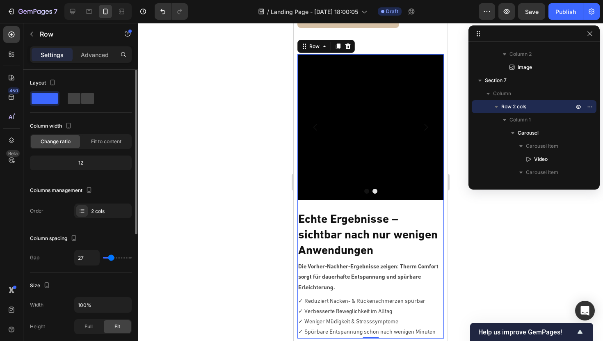
type input "26"
type input "25"
type input "24"
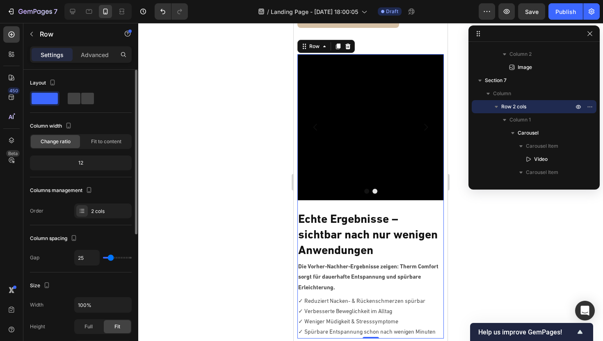
type input "24"
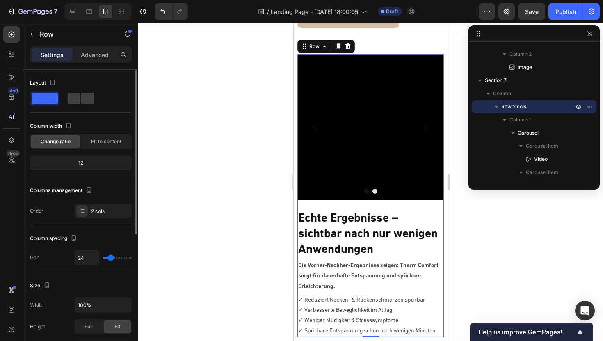
type input "23"
type input "22"
type input "21"
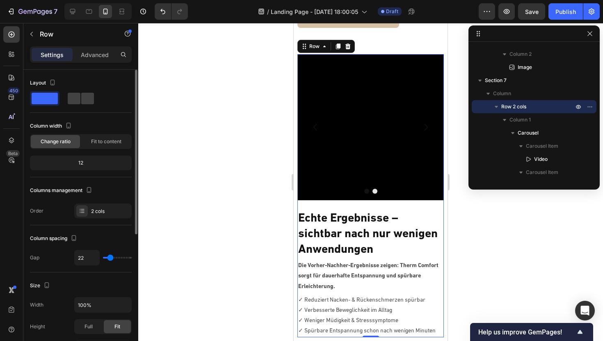
type input "21"
type input "20"
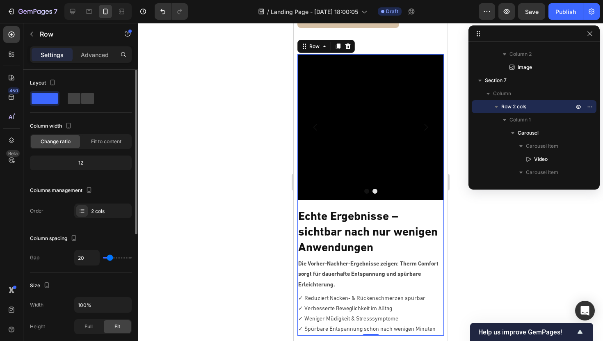
type input "19"
type input "18"
type input "17"
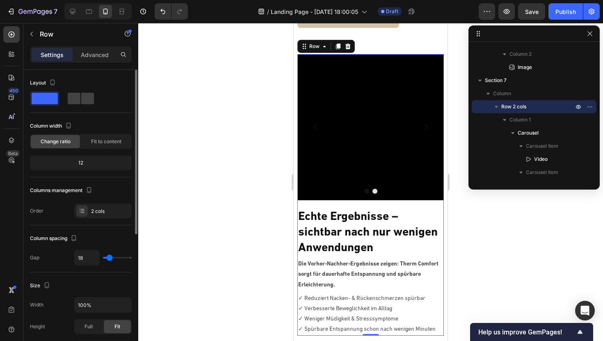
type input "17"
type input "16"
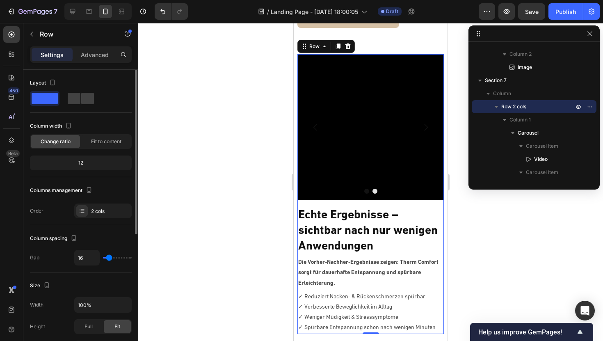
type input "14"
type input "12"
type input "11"
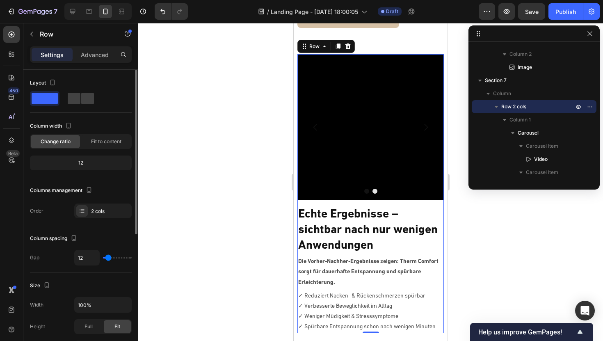
type input "11"
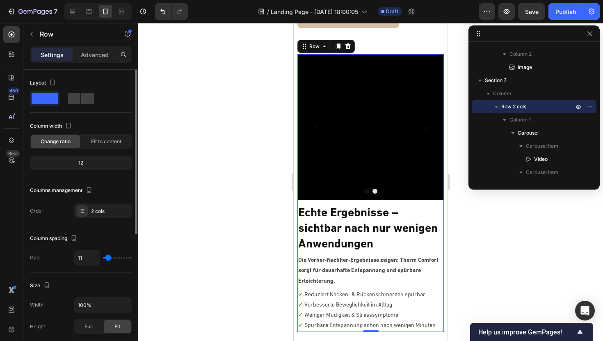
type input "13"
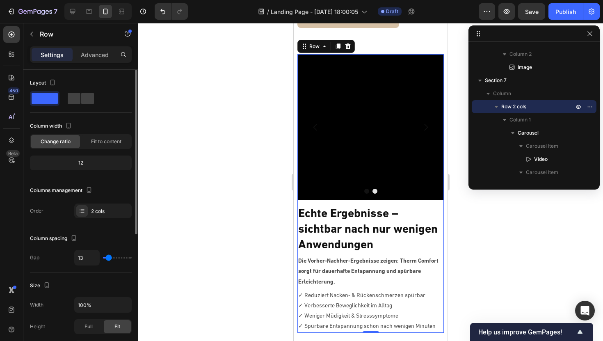
type input "14"
type input "13"
type input "12"
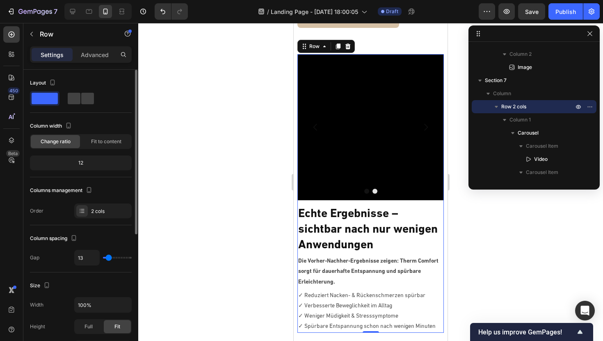
type input "12"
type input "11"
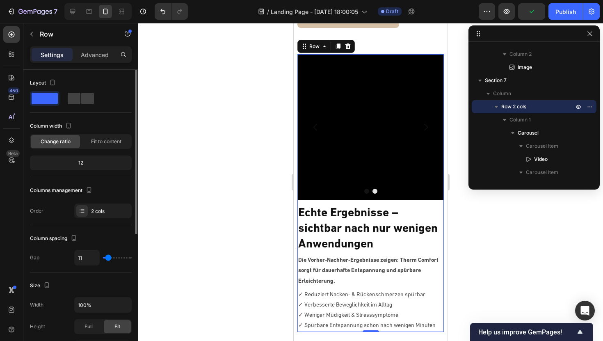
type input "12"
type input "13"
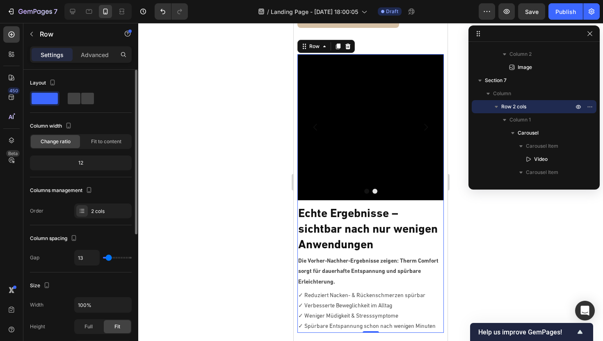
type input "12"
click at [108, 257] on input "range" at bounding box center [117, 258] width 29 height 2
click at [259, 210] on div at bounding box center [370, 182] width 465 height 318
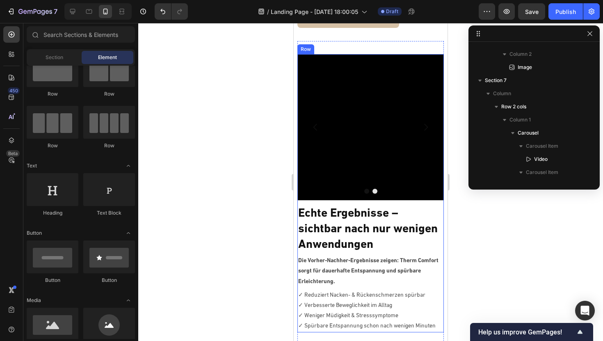
click at [347, 209] on div "Video Video Carousel Echte Ergebnisse – sichtbar nach nur wenigen Anwendungen H…" at bounding box center [370, 193] width 146 height 278
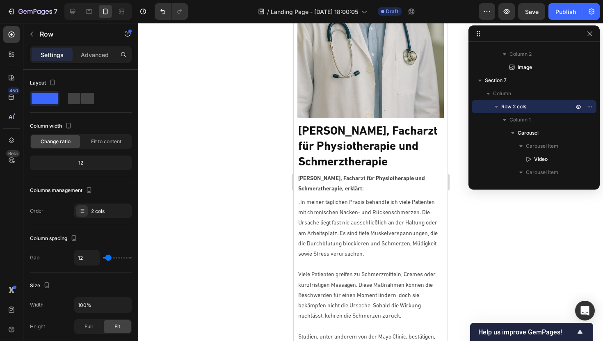
scroll to position [1928, 0]
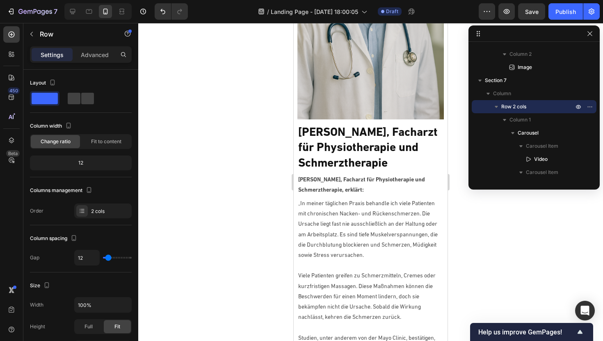
click at [272, 108] on div at bounding box center [370, 182] width 465 height 318
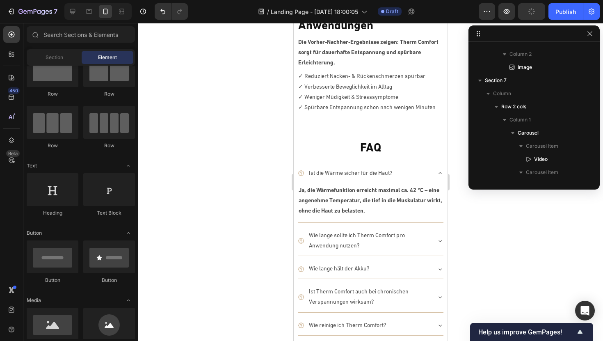
scroll to position [2638, 0]
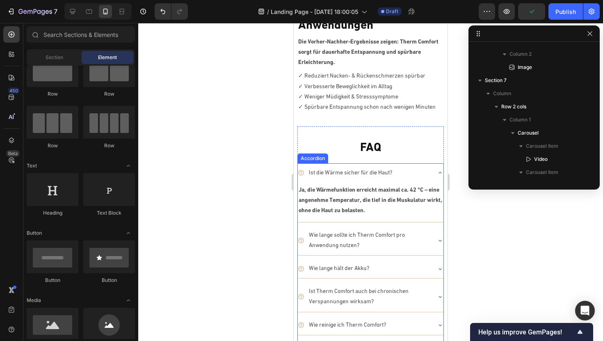
click at [438, 172] on icon at bounding box center [440, 172] width 7 height 7
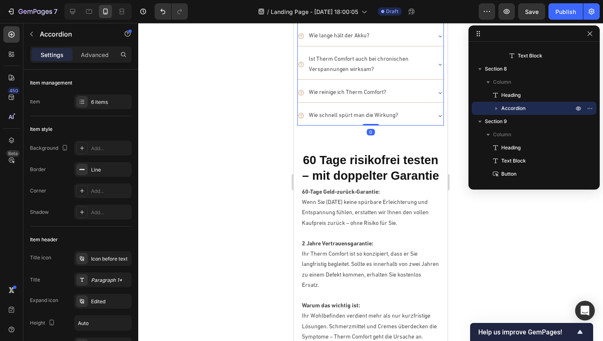
scroll to position [2861, 0]
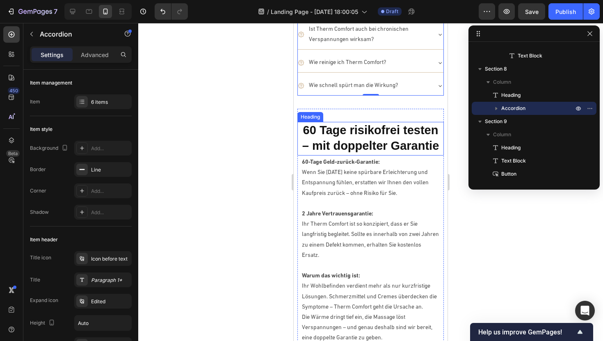
click at [399, 147] on strong "60 Tage risikofrei testen – mit doppelter Garantie" at bounding box center [370, 137] width 137 height 29
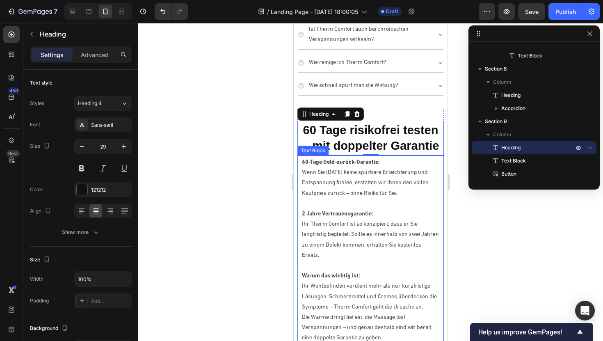
click at [406, 158] on p "60-Tage Geld-zurück-Garantie:" at bounding box center [370, 162] width 137 height 10
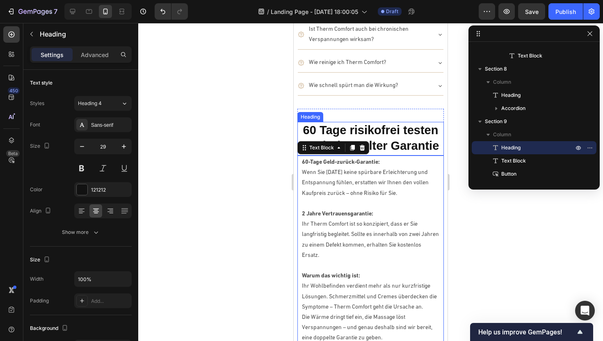
click at [402, 140] on strong "60 Tage risikofrei testen – mit doppelter Garantie" at bounding box center [370, 137] width 137 height 29
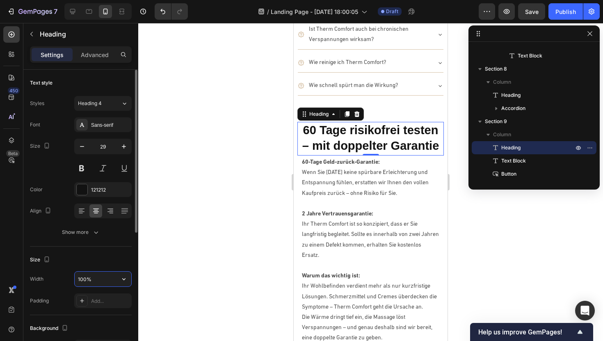
click at [86, 280] on input "100%" at bounding box center [103, 279] width 57 height 15
type input "95%"
click at [253, 110] on div at bounding box center [370, 182] width 465 height 318
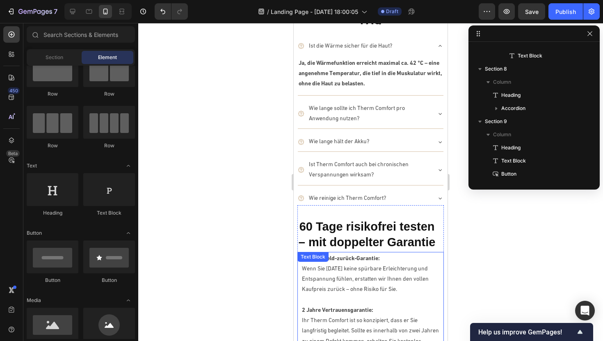
scroll to position [2762, 0]
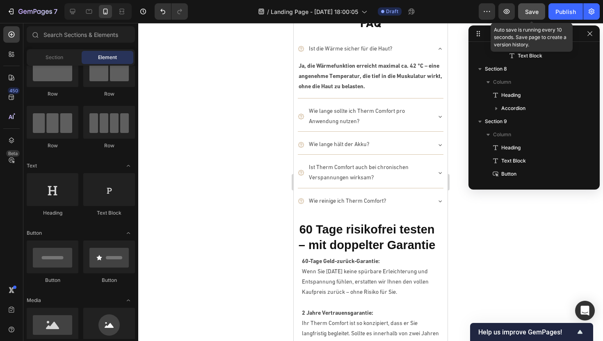
click at [527, 12] on span "Save" at bounding box center [532, 11] width 14 height 7
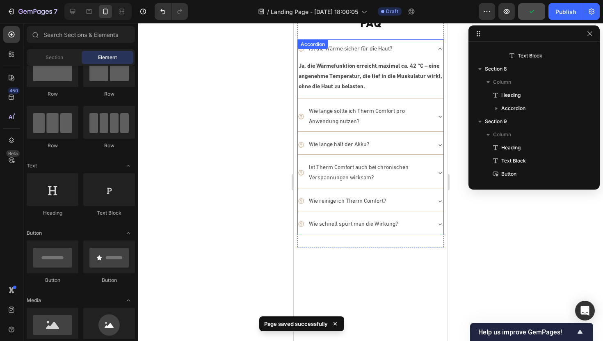
scroll to position [1887, 0]
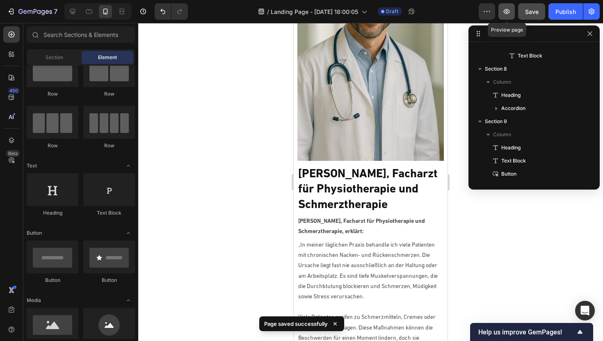
click at [508, 9] on icon "button" at bounding box center [507, 11] width 6 height 5
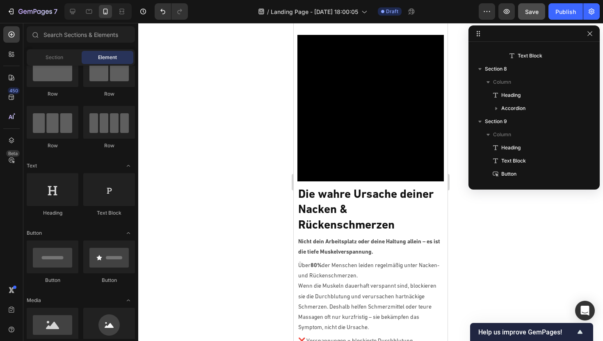
scroll to position [0, 0]
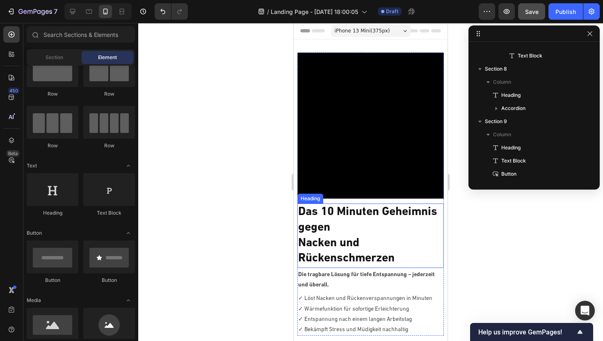
click at [302, 241] on strong "Nacken und Rückenschmerzen" at bounding box center [346, 250] width 96 height 27
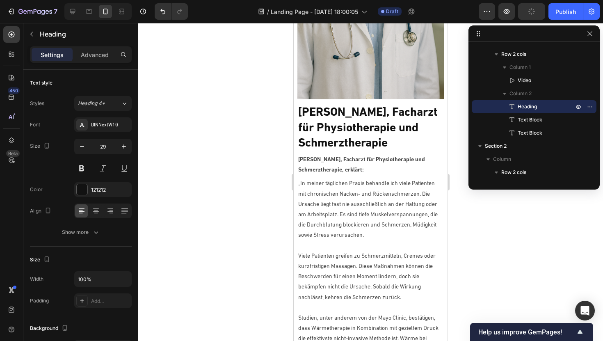
scroll to position [1932, 0]
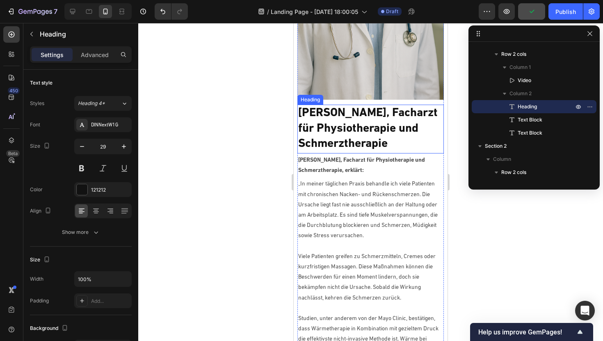
click at [300, 142] on h2 "[PERSON_NAME], Facharzt für Physiotherapie und Schmerztherapie" at bounding box center [370, 129] width 146 height 48
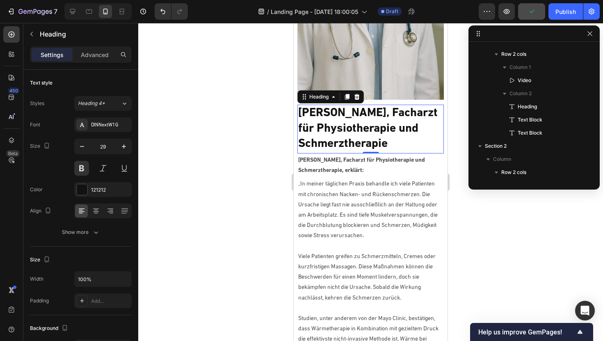
scroll to position [562, 0]
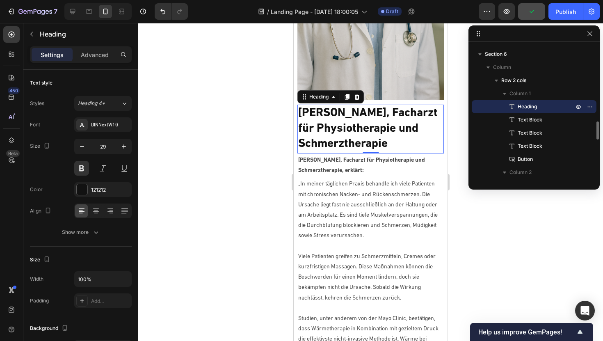
click at [301, 144] on h2 "[PERSON_NAME], Facharzt für Physiotherapie und Schmerztherapie" at bounding box center [370, 129] width 146 height 48
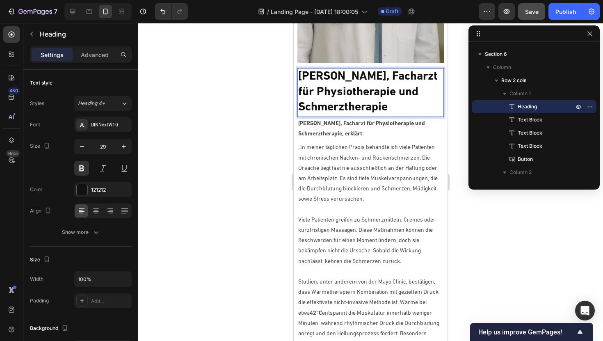
scroll to position [1979, 0]
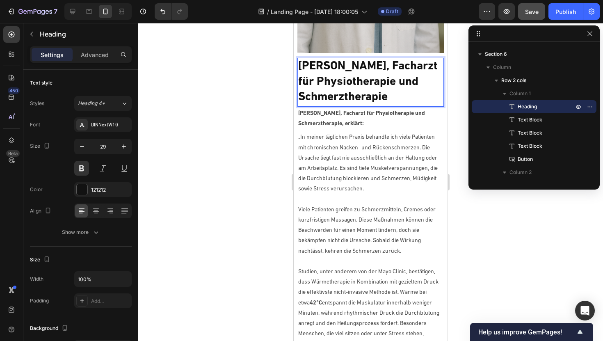
click at [299, 80] on p "[PERSON_NAME], Facharzt für Physiotherapie und Schmerztherapie" at bounding box center [370, 82] width 144 height 46
click at [300, 92] on p "[PERSON_NAME], Facharzt für Physiotherapie und Schmerztherapie" at bounding box center [370, 82] width 144 height 46
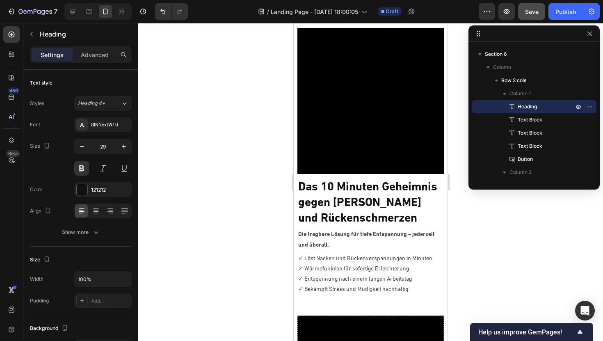
scroll to position [0, 0]
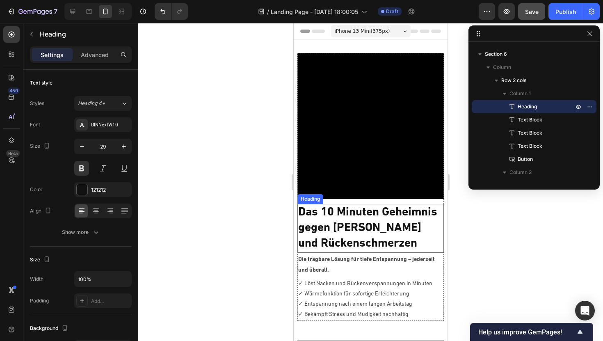
click at [336, 213] on strong "Das 10 Minuten Geheimnis gegen Nacken und Rückenschmerzen" at bounding box center [367, 227] width 139 height 43
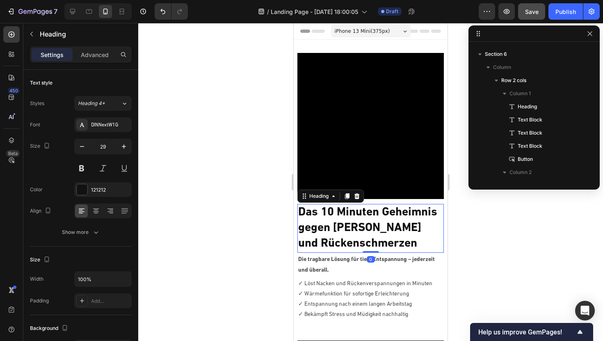
scroll to position [24, 0]
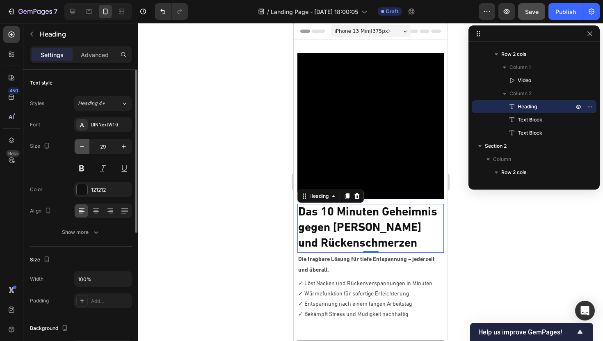
click at [80, 148] on icon "button" at bounding box center [82, 146] width 8 height 8
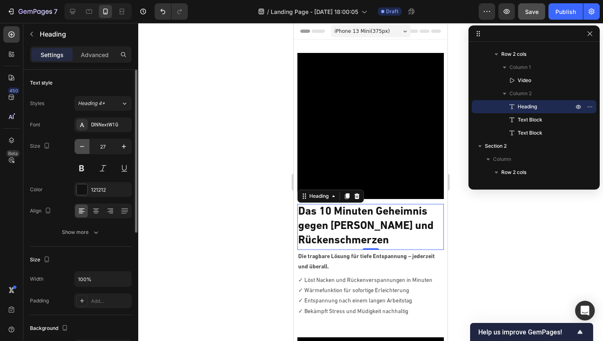
click at [80, 148] on icon "button" at bounding box center [82, 146] width 8 height 8
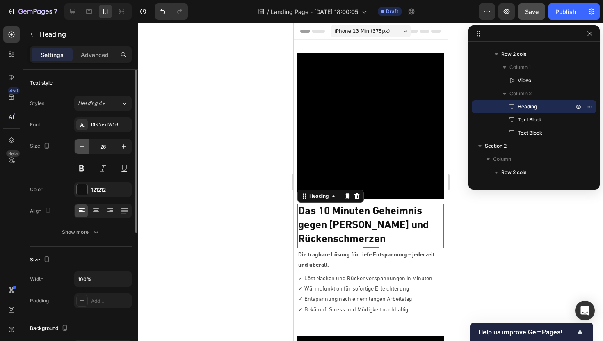
click at [80, 148] on icon "button" at bounding box center [82, 146] width 8 height 8
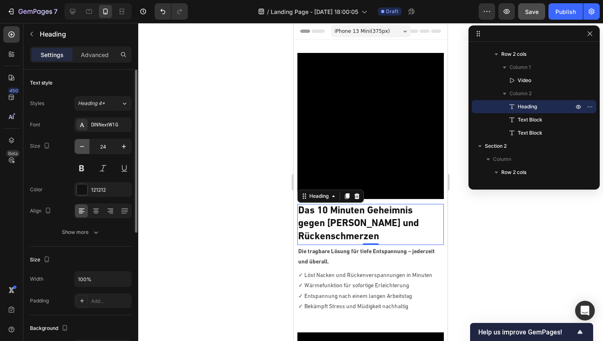
click at [80, 148] on icon "button" at bounding box center [82, 146] width 8 height 8
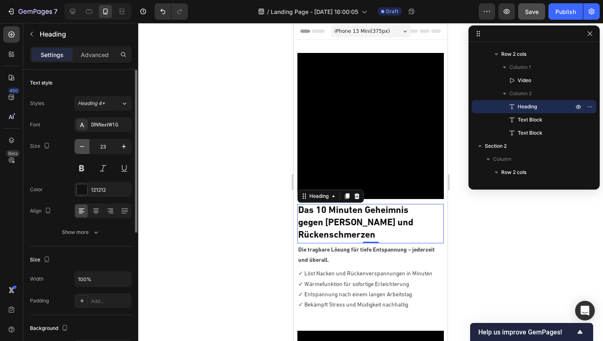
click at [80, 148] on icon "button" at bounding box center [82, 146] width 8 height 8
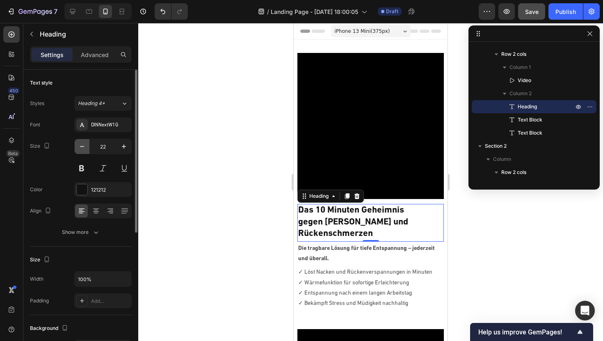
click at [80, 148] on icon "button" at bounding box center [82, 146] width 8 height 8
type input "21"
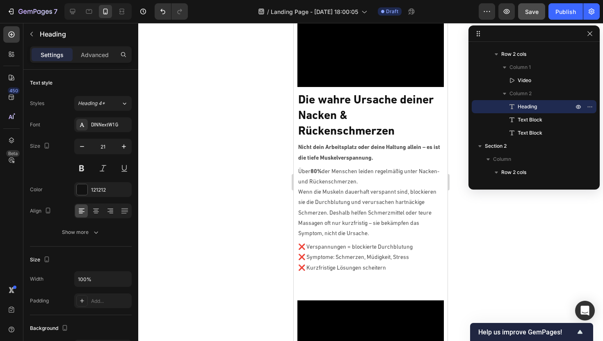
scroll to position [376, 0]
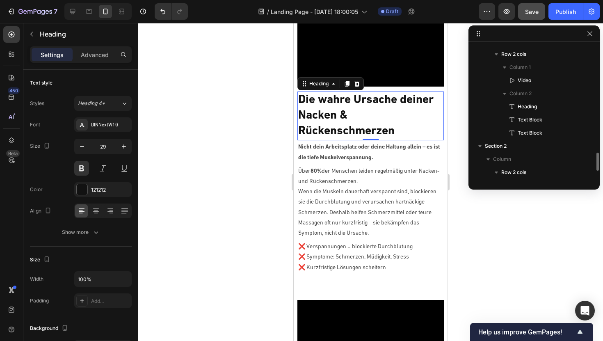
click at [356, 112] on h2 "Die wahre Ursache deiner Nacken & Rückenschmerzen" at bounding box center [370, 115] width 146 height 48
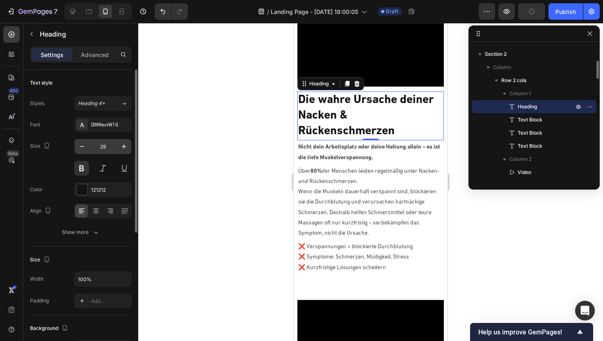
click at [107, 151] on input "29" at bounding box center [102, 146] width 27 height 15
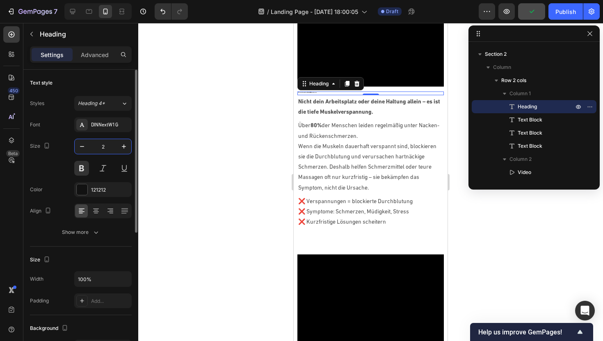
type input "21"
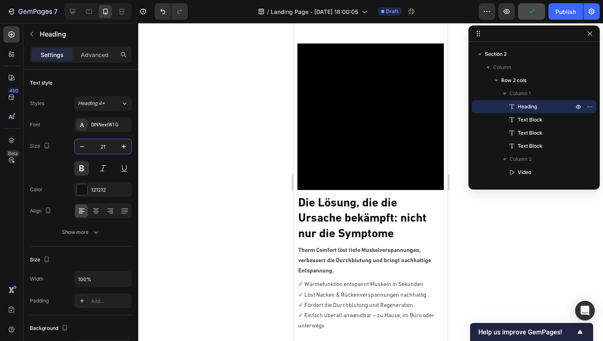
scroll to position [615, 0]
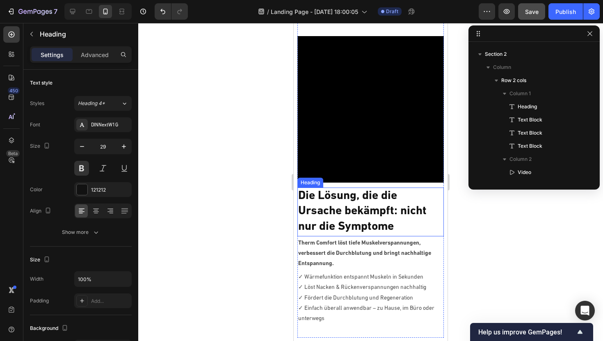
click at [339, 201] on h2 "Die Lösung, die die Ursache bekämpft: nicht nur die Symptome" at bounding box center [370, 211] width 146 height 48
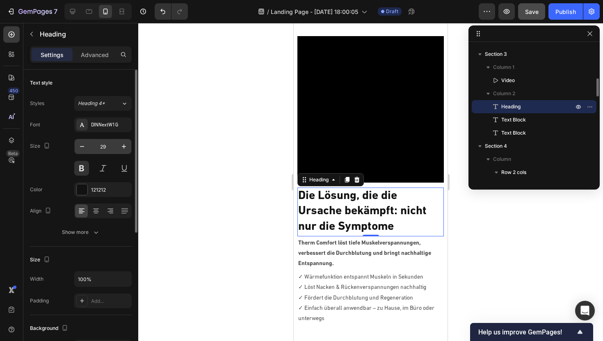
click at [110, 146] on input "29" at bounding box center [102, 146] width 27 height 15
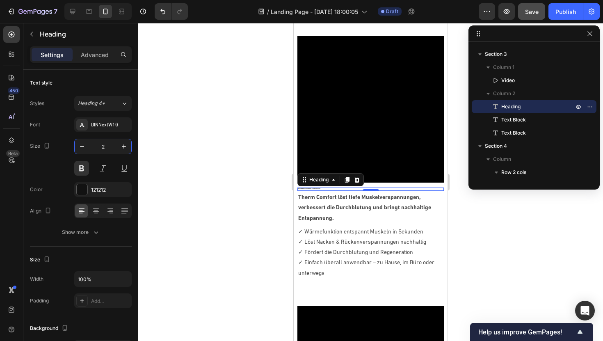
type input "21"
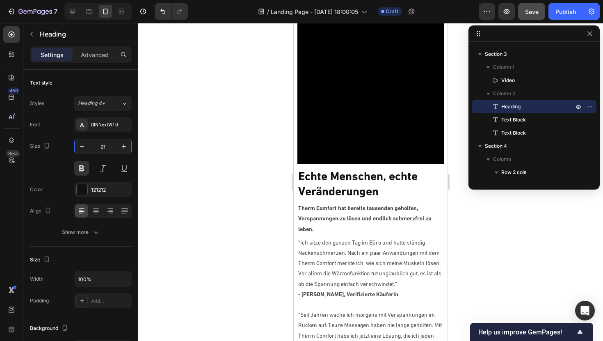
scroll to position [973, 0]
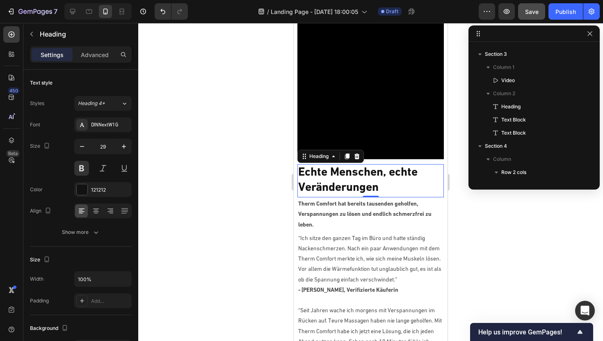
click at [367, 175] on h2 "Echte Menschen, echte Veränderungen" at bounding box center [370, 180] width 146 height 32
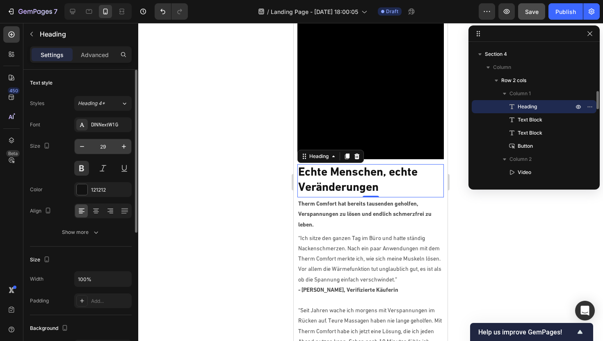
click at [107, 144] on input "29" at bounding box center [102, 146] width 27 height 15
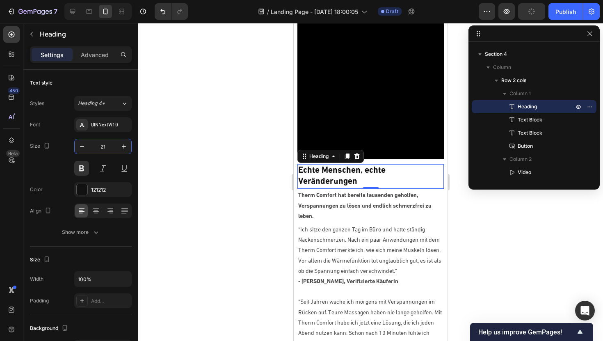
type input "21"
click at [299, 181] on h2 "Echte Menschen, echte Veränderungen" at bounding box center [370, 176] width 146 height 24
click at [359, 180] on p "Echte Menschen, echte Veränderungen" at bounding box center [370, 176] width 144 height 23
click at [301, 180] on p "Echte Menschen, echte Veränderungen" at bounding box center [370, 176] width 144 height 23
click at [366, 169] on p "Echte Menschen, echte Veränderungen" at bounding box center [370, 176] width 144 height 23
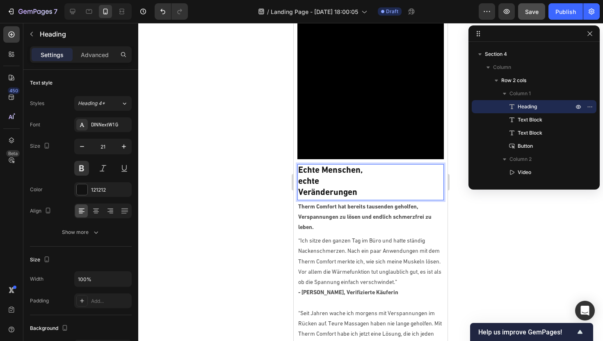
click at [298, 191] on p "Echte Menschen, echte Veränderungen" at bounding box center [370, 182] width 144 height 34
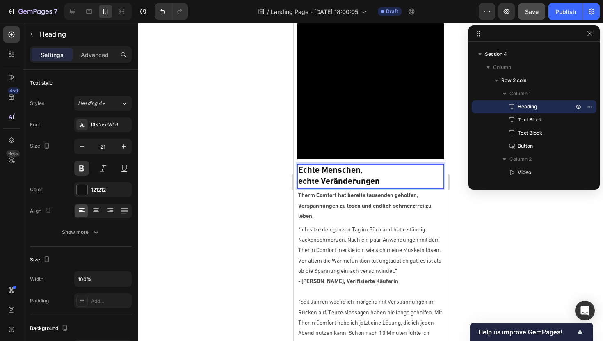
click at [392, 173] on p "Echte Menschen, echte Veränderungen" at bounding box center [370, 176] width 144 height 23
click at [251, 190] on div at bounding box center [370, 182] width 465 height 318
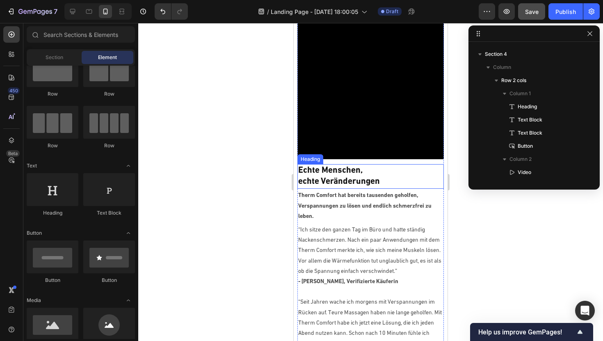
click at [360, 180] on p "Echte Menschen, echte Veränderungen" at bounding box center [370, 176] width 144 height 23
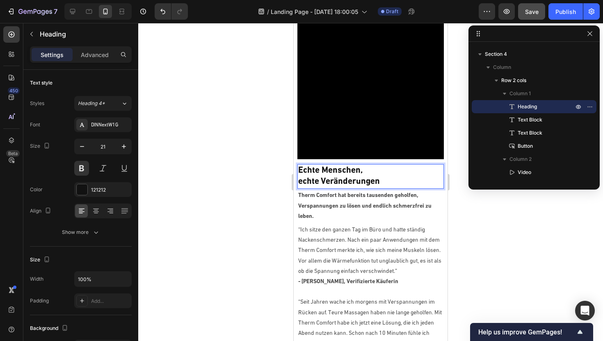
click at [299, 181] on p "Echte Menschen, echte Veränderungen" at bounding box center [370, 176] width 144 height 23
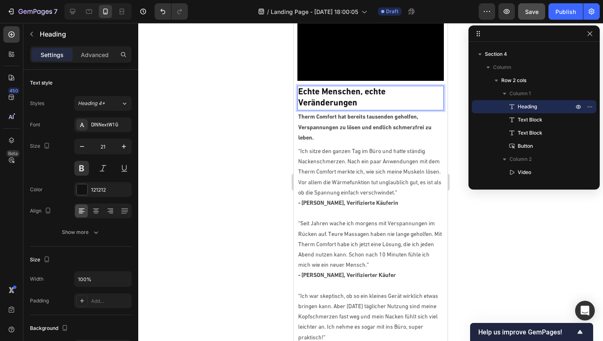
scroll to position [1042, 0]
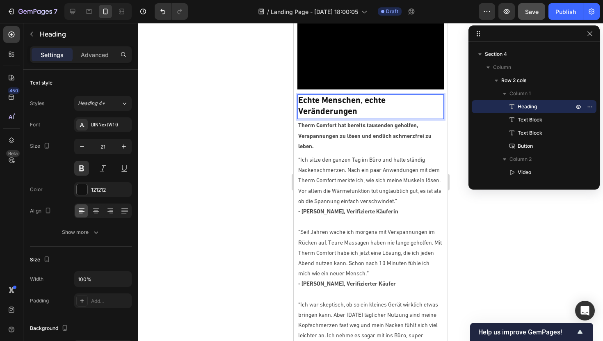
click at [372, 114] on p "Echte Menschen, echte Veränderungen" at bounding box center [370, 106] width 144 height 23
click at [410, 102] on p "Echte Menschen, echte Veränderungen" at bounding box center [370, 106] width 144 height 23
click at [241, 132] on div at bounding box center [370, 182] width 465 height 318
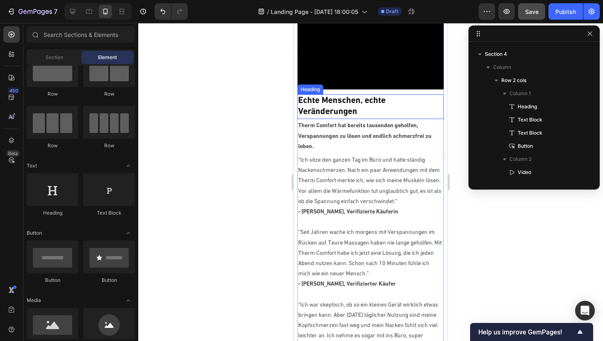
click at [352, 112] on p "Echte Menschen, echte Veränderungen" at bounding box center [370, 106] width 144 height 23
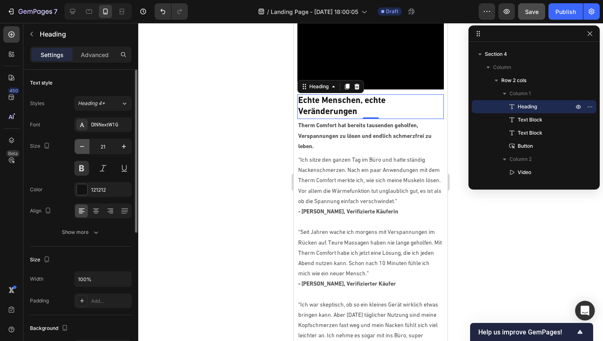
click at [78, 147] on icon "button" at bounding box center [82, 146] width 8 height 8
type input "20"
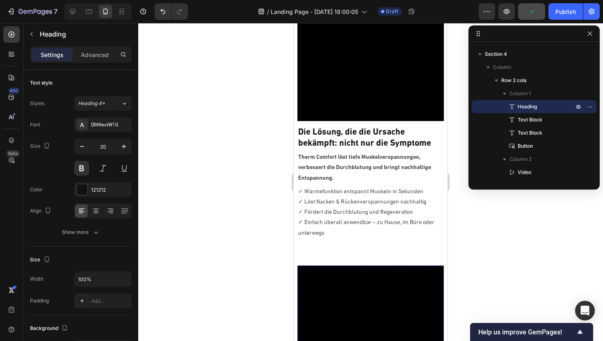
scroll to position [676, 0]
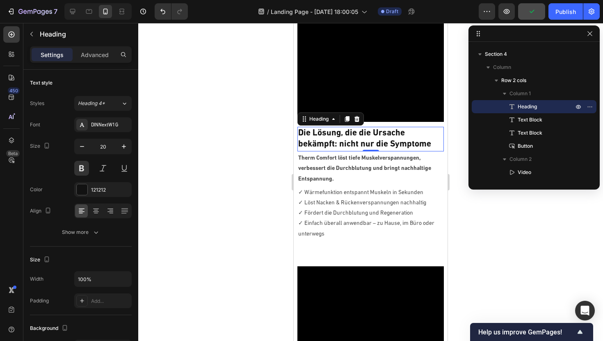
click at [364, 135] on h2 "Die Lösung, die die Ursache bekämpft: nicht nur die Symptome" at bounding box center [370, 139] width 146 height 24
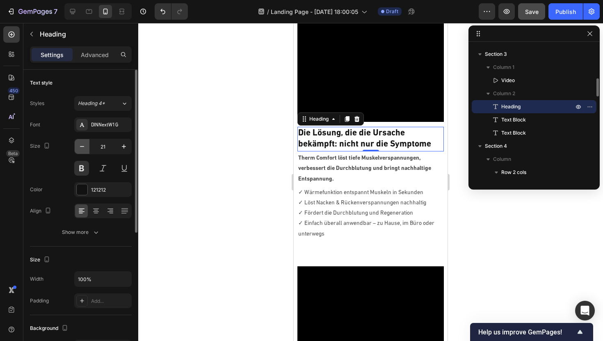
click at [86, 149] on button "button" at bounding box center [82, 146] width 15 height 15
type input "20"
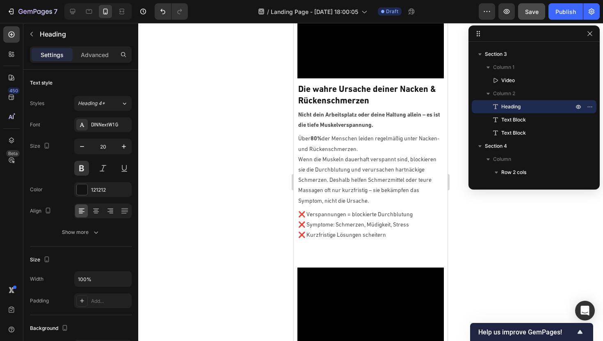
scroll to position [382, 0]
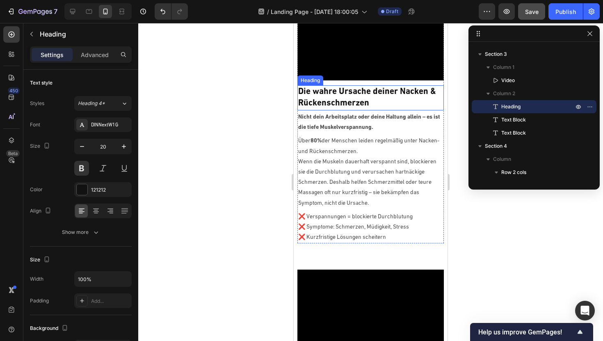
click at [363, 97] on h2 "Die wahre Ursache deiner Nacken & Rückenschmerzen" at bounding box center [370, 97] width 146 height 24
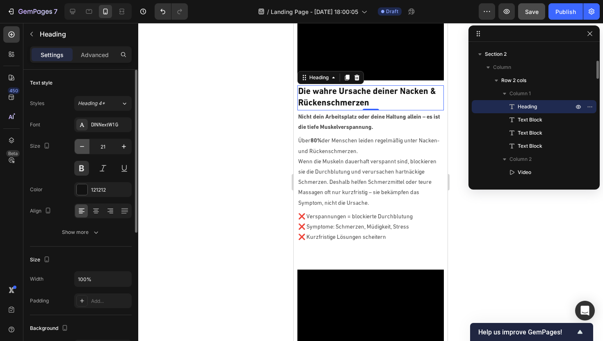
click at [80, 146] on icon "button" at bounding box center [82, 146] width 8 height 8
type input "20"
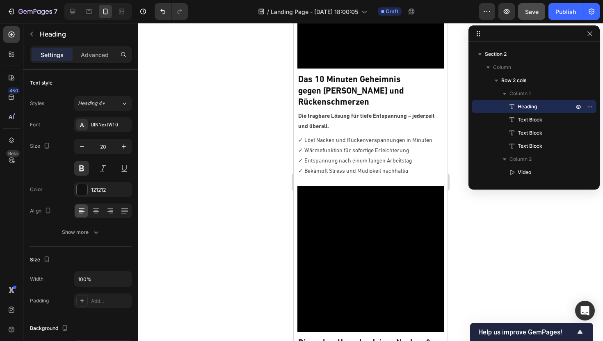
scroll to position [118, 0]
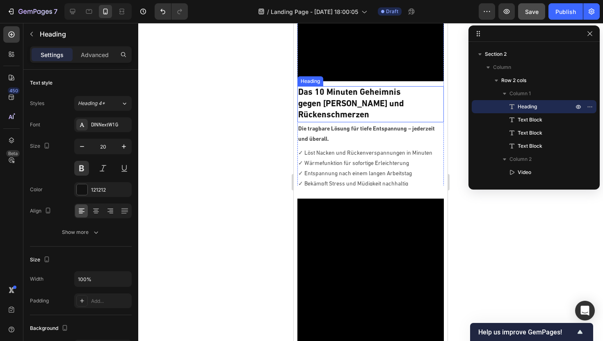
click at [346, 103] on strong "Das 10 Minuten Geheimnis gegen Nacken und Rückenschmerzen" at bounding box center [351, 103] width 106 height 31
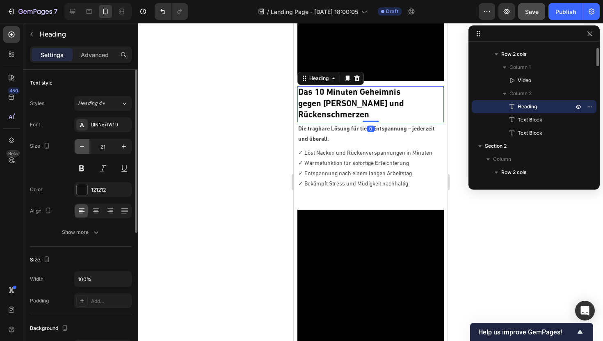
click at [87, 149] on button "button" at bounding box center [82, 146] width 15 height 15
type input "20"
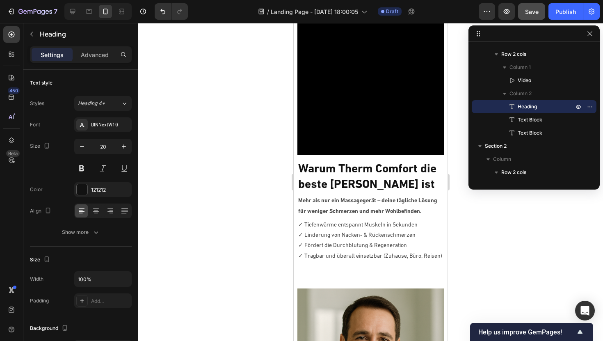
scroll to position [1435, 0]
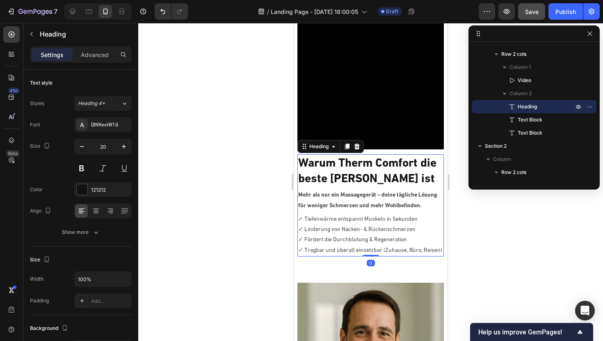
click at [338, 168] on h2 "Warum Therm Comfort die beste [PERSON_NAME] ist" at bounding box center [370, 171] width 146 height 32
click at [377, 179] on h2 "Warum Therm Comfort die beste [PERSON_NAME] ist" at bounding box center [370, 171] width 146 height 32
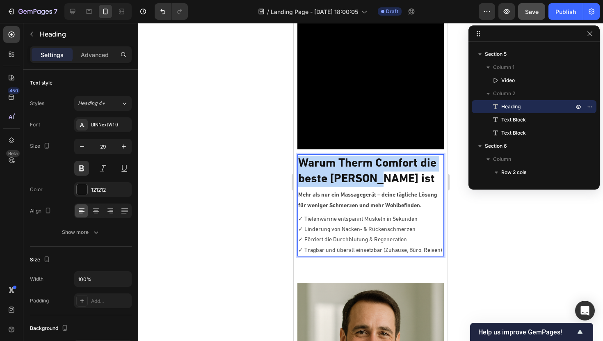
drag, startPoint x: 376, startPoint y: 179, endPoint x: 292, endPoint y: 165, distance: 85.3
click at [294, 165] on html "iPhone 13 Mini ( 375 px) iPhone 13 Mini iPhone 13 Pro iPhone 11 Pro Max iPhone …" at bounding box center [371, 245] width 154 height 3314
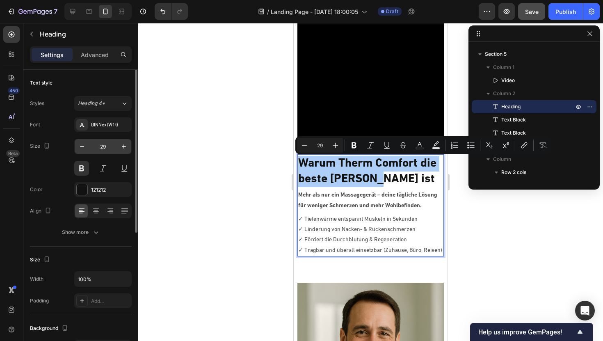
click at [107, 148] on input "29" at bounding box center [102, 146] width 27 height 15
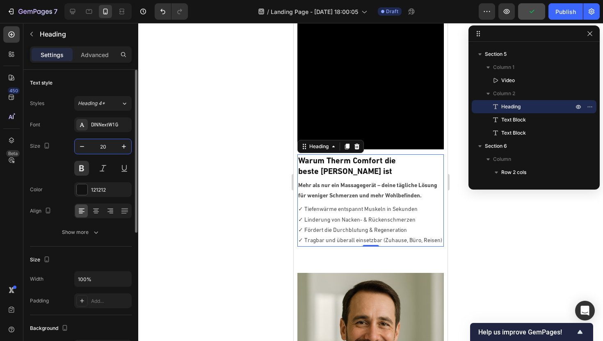
type input "20"
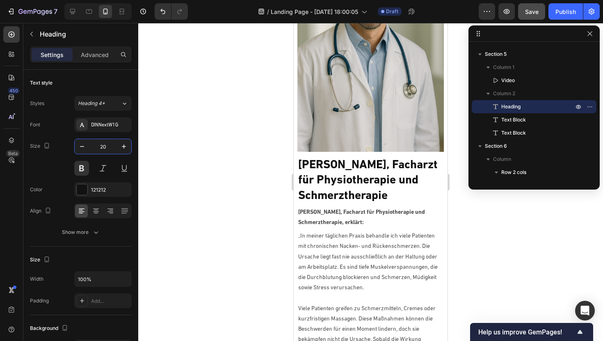
scroll to position [1783, 0]
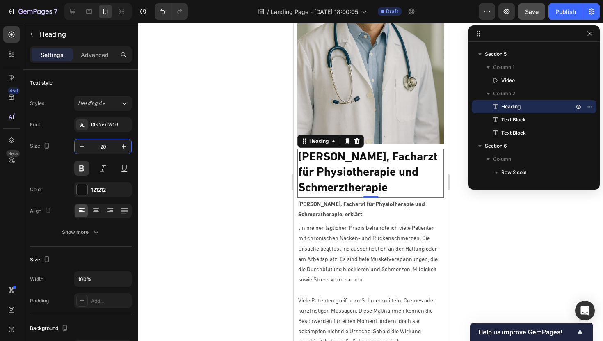
click at [342, 183] on h2 "[PERSON_NAME], Facharzt für Physiotherapie und Schmerztherapie" at bounding box center [370, 173] width 146 height 48
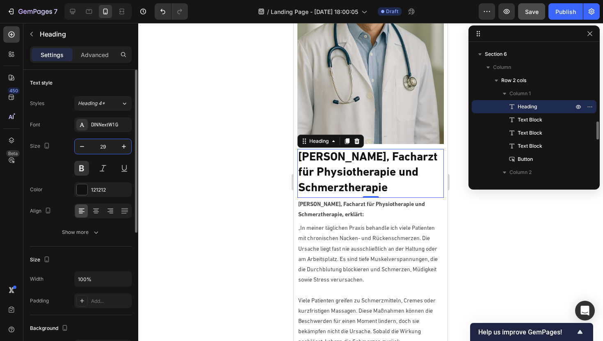
click at [107, 147] on input "29" at bounding box center [102, 146] width 27 height 15
type input "20"
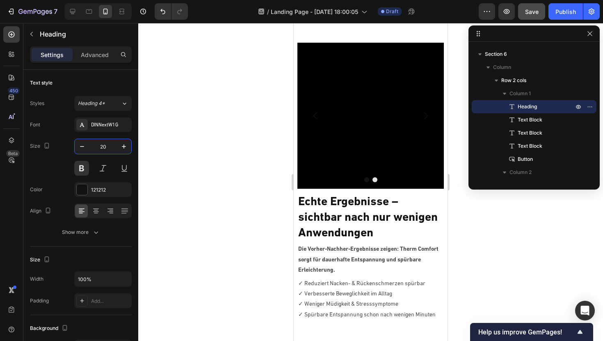
scroll to position [2285, 0]
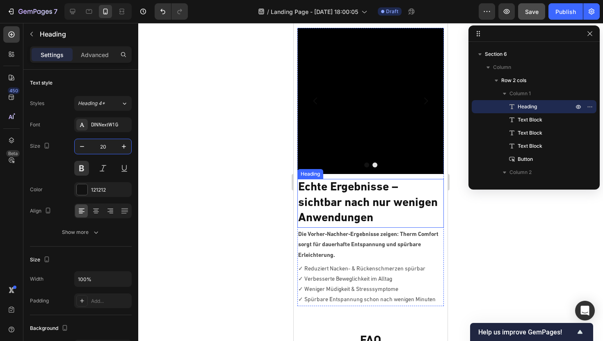
click at [355, 201] on h2 "Echte Ergebnisse – sichtbar nach nur wenigen Anwendungen" at bounding box center [370, 203] width 146 height 48
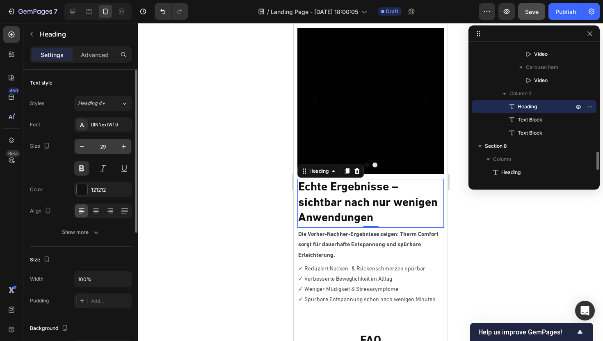
click at [103, 146] on input "29" at bounding box center [102, 146] width 27 height 15
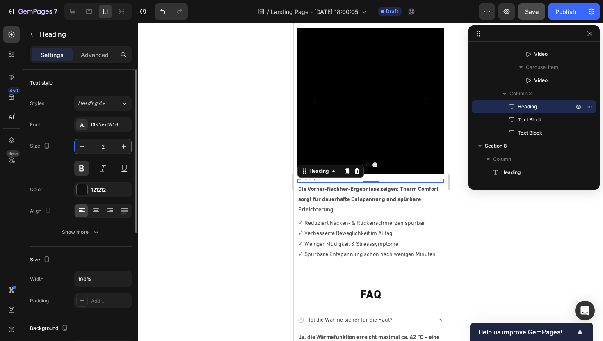
type input "20"
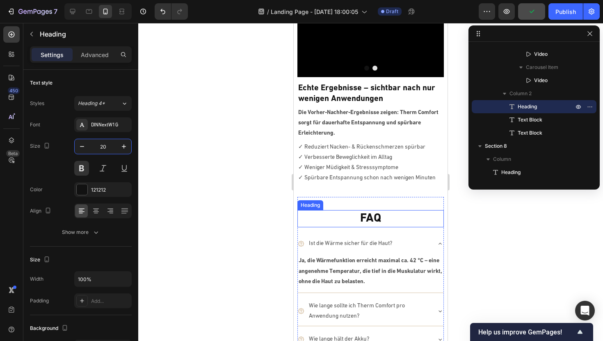
scroll to position [2412, 0]
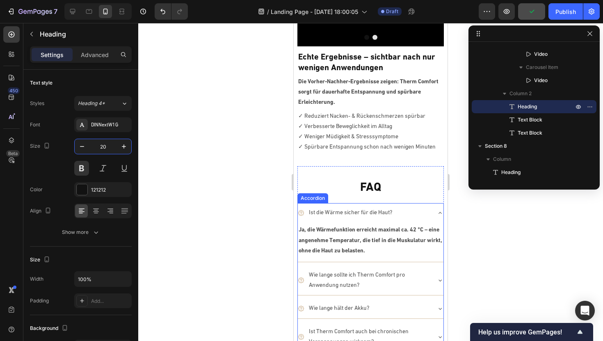
click at [437, 212] on icon at bounding box center [440, 213] width 7 height 7
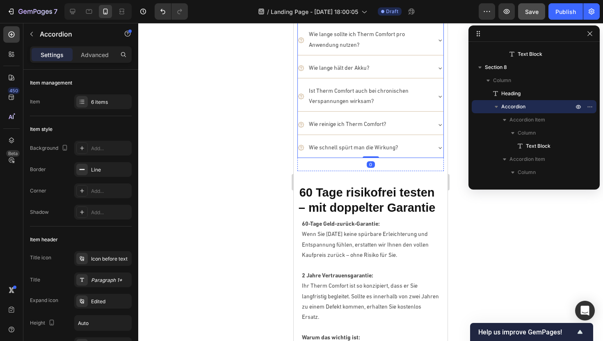
scroll to position [2622, 0]
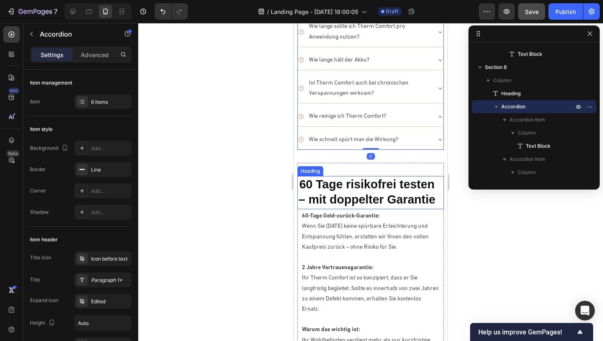
click at [380, 196] on strong "60 Tage risikofrei testen – mit doppelter Garantie" at bounding box center [367, 192] width 137 height 29
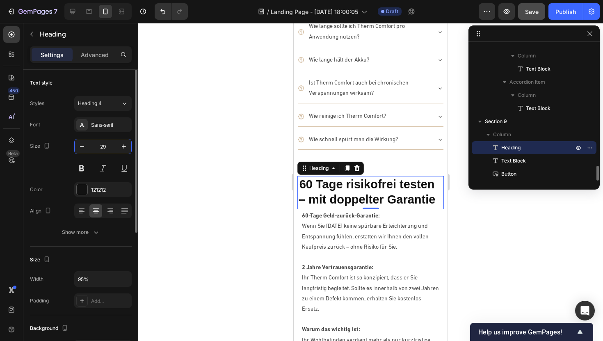
click at [107, 149] on input "29" at bounding box center [102, 146] width 27 height 15
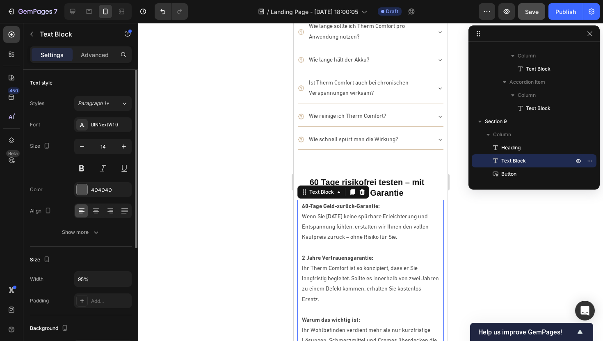
click at [433, 206] on p "60-Tage Geld-zurück-Garantie:" at bounding box center [370, 206] width 137 height 10
click at [432, 191] on h2 "60 Tage risikofrei testen – mit doppelter Garantie" at bounding box center [366, 187] width 139 height 23
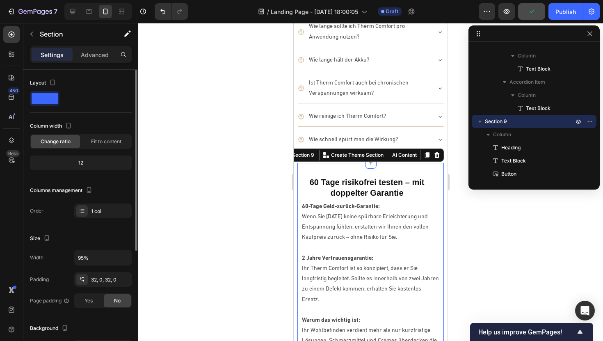
click at [434, 171] on div "60 Tage risikofrei testen – mit doppelter Garantie Heading 60-Tage Geld-zurück-…" at bounding box center [370, 293] width 146 height 260
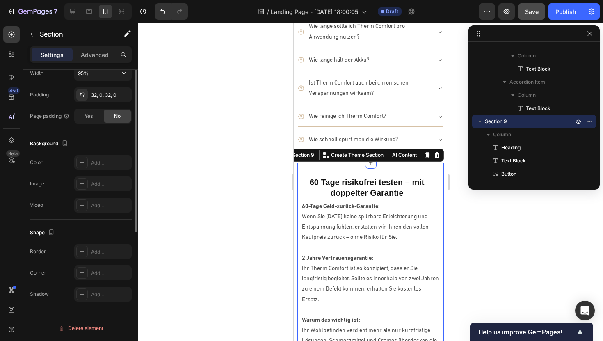
scroll to position [0, 0]
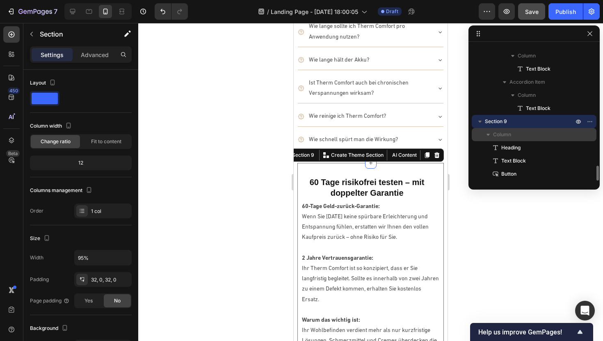
click at [491, 132] on icon "button" at bounding box center [488, 134] width 8 height 8
click at [526, 139] on div "Column" at bounding box center [534, 134] width 118 height 13
click at [526, 138] on p "Column" at bounding box center [534, 134] width 82 height 8
click at [528, 120] on p "Section 9" at bounding box center [530, 121] width 90 height 8
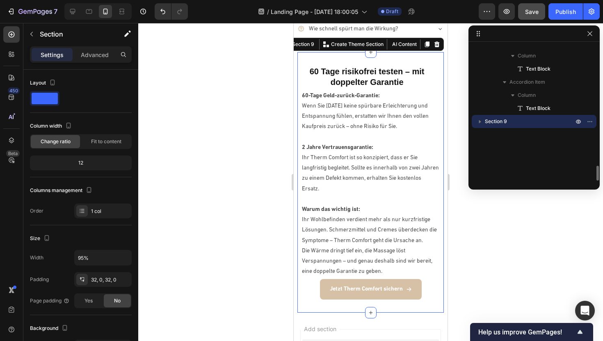
scroll to position [2733, 0]
click at [525, 120] on p "Section 9" at bounding box center [530, 121] width 90 height 8
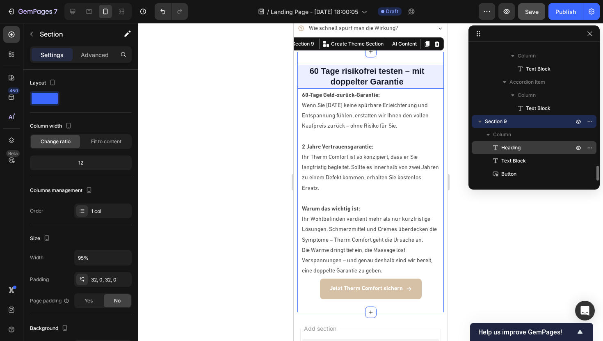
click at [509, 148] on span "Heading" at bounding box center [510, 148] width 19 height 8
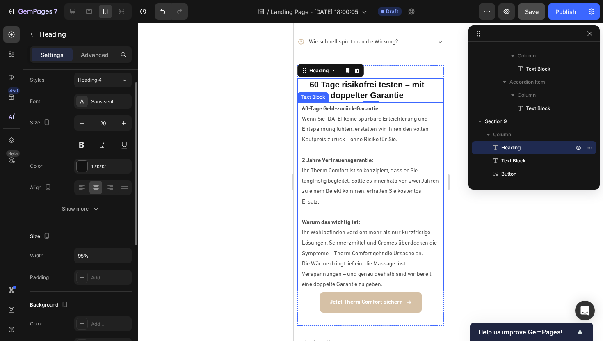
scroll to position [2719, 0]
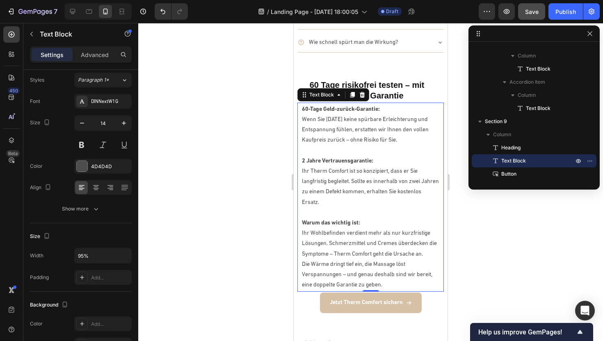
click at [352, 183] on p "Ihr Therm Comfort ist so konzipiert, dass er Sie langfristig begleitet. Sollte …" at bounding box center [370, 186] width 137 height 41
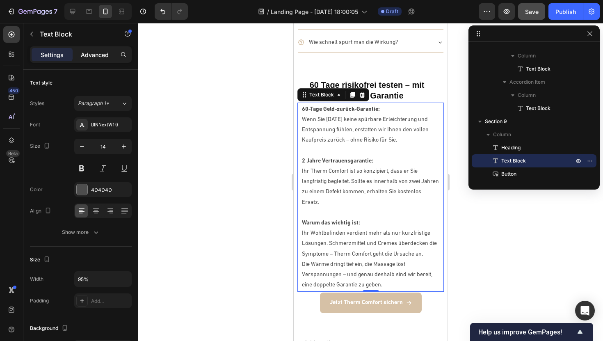
click at [103, 59] on div "Advanced" at bounding box center [94, 54] width 41 height 13
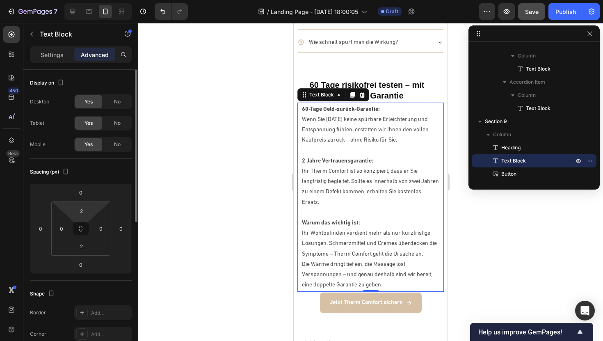
click at [93, 0] on html "7 / Landing Page - [DATE] 18:00:05 Draft Preview Save Publish 450 Beta Sections…" at bounding box center [301, 0] width 603 height 0
click at [84, 210] on input "2" at bounding box center [81, 211] width 16 height 12
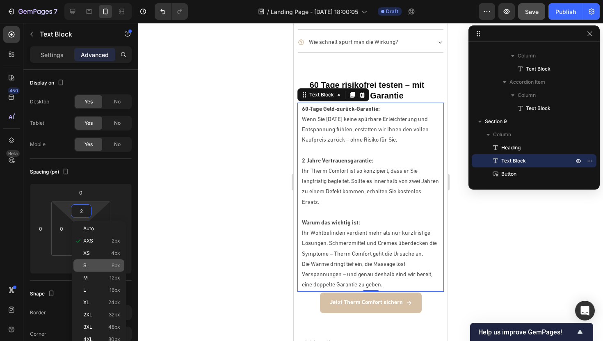
click at [90, 264] on p "S 8px" at bounding box center [101, 266] width 37 height 6
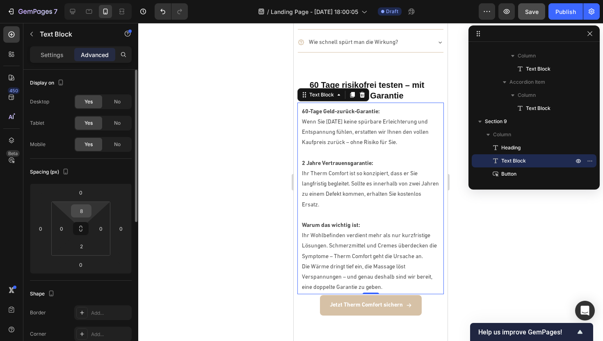
click at [89, 211] on div "8" at bounding box center [81, 210] width 21 height 13
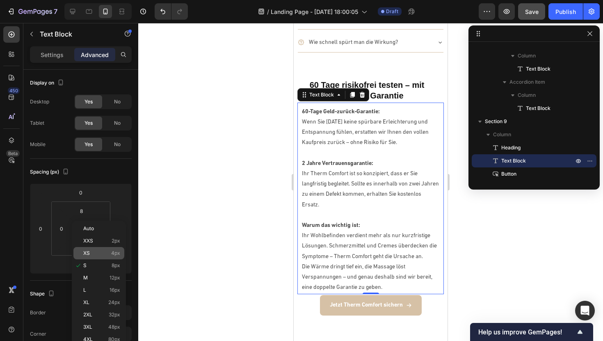
click at [93, 253] on p "XS 4px" at bounding box center [101, 253] width 37 height 6
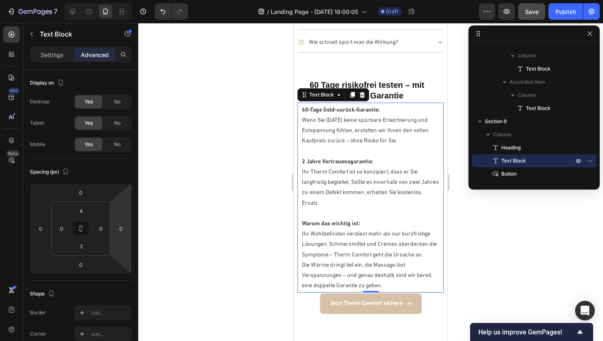
click at [197, 162] on div at bounding box center [370, 182] width 465 height 318
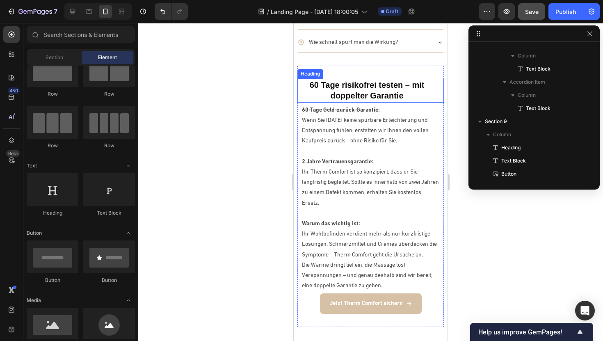
click at [350, 92] on strong "60 Tage risikofrei testen – mit doppelter Garantie" at bounding box center [367, 90] width 115 height 20
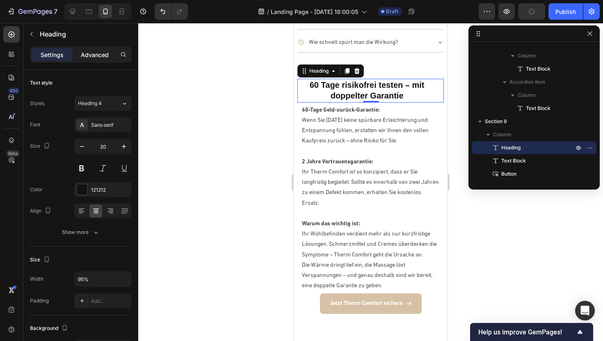
click at [94, 60] on div "Advanced" at bounding box center [94, 54] width 41 height 13
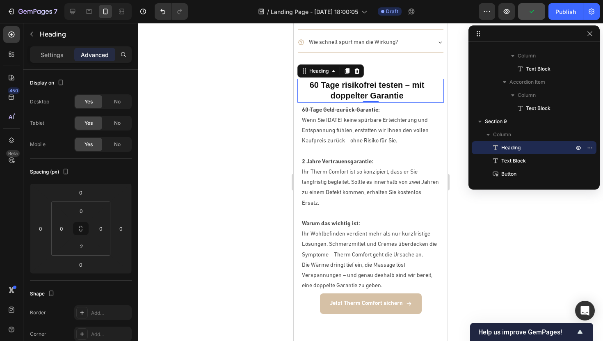
click at [256, 120] on div at bounding box center [370, 182] width 465 height 318
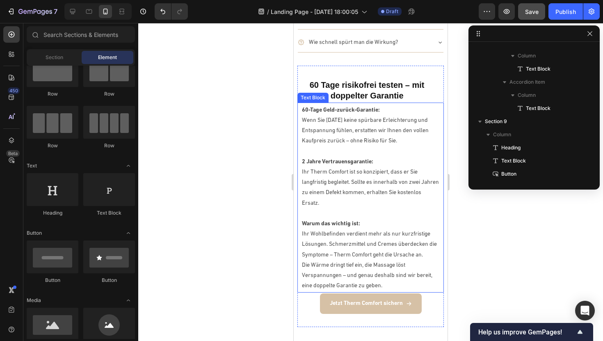
scroll to position [2764, 0]
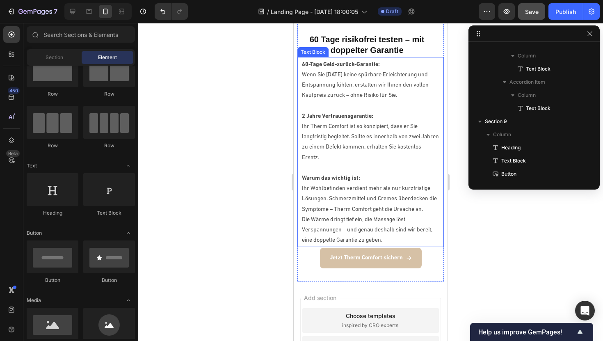
click at [370, 246] on div "60-Tage Geld-zurück-Garantie: Wenn Sie nach 60 Tagen keine spürbare Erleichteru…" at bounding box center [370, 153] width 139 height 188
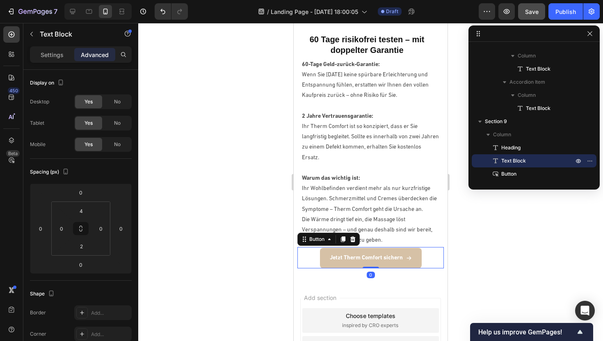
click at [308, 251] on div "Jetzt Therm Comfort sichern Button 0" at bounding box center [370, 257] width 146 height 21
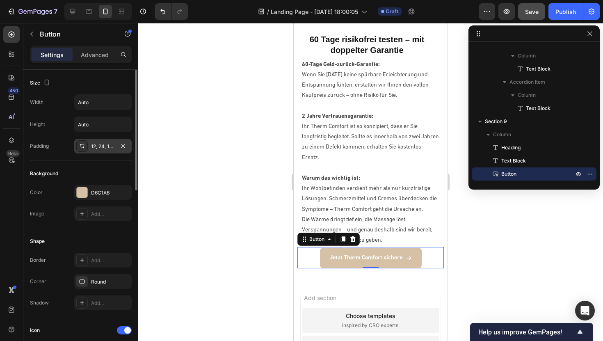
click at [92, 150] on div "12, 24, 12, 24" at bounding box center [102, 146] width 57 height 15
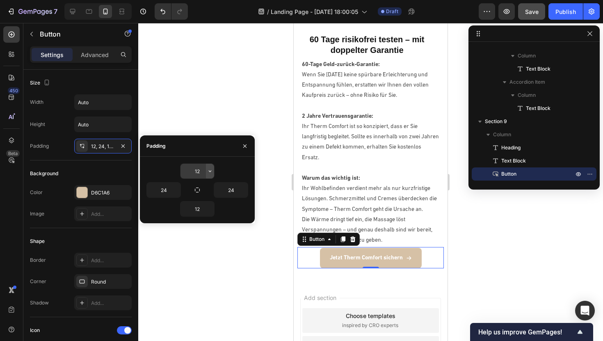
click at [212, 171] on icon "button" at bounding box center [210, 171] width 7 height 7
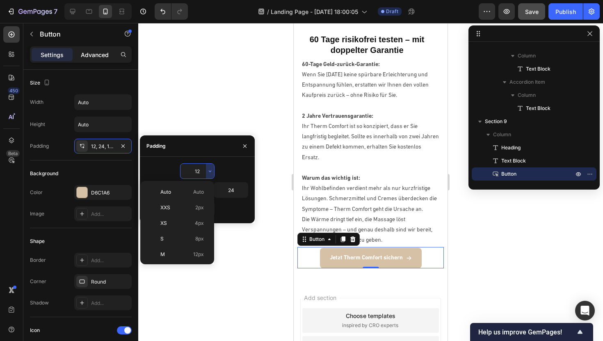
click at [106, 52] on p "Advanced" at bounding box center [95, 54] width 28 height 9
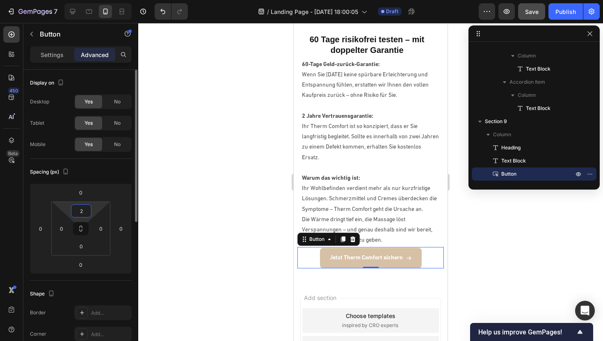
click at [92, 0] on html "7 / Landing Page - [DATE] 18:00:05 Draft Preview Save Publish 450 Beta Sections…" at bounding box center [301, 0] width 603 height 0
click at [94, 0] on html "7 / Landing Page - [DATE] 18:00:05 Draft Preview Save Publish 450 Beta Sections…" at bounding box center [301, 0] width 603 height 0
click at [89, 210] on input "2" at bounding box center [81, 211] width 16 height 12
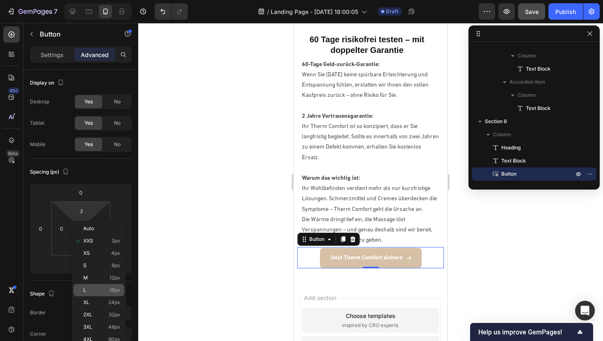
click at [87, 287] on p "L 16px" at bounding box center [101, 290] width 37 height 6
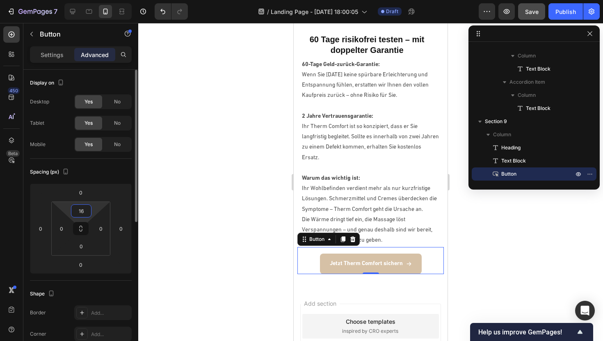
click at [89, 215] on input "16" at bounding box center [81, 211] width 16 height 12
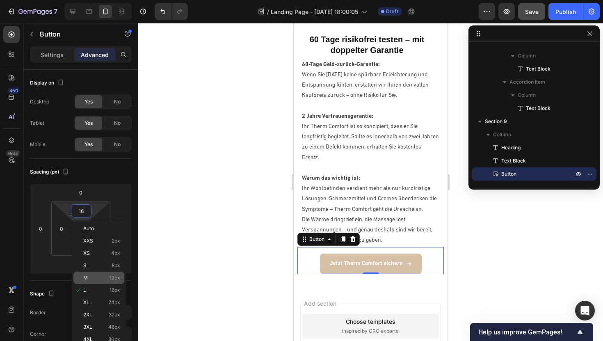
click at [91, 277] on p "M 12px" at bounding box center [101, 278] width 37 height 6
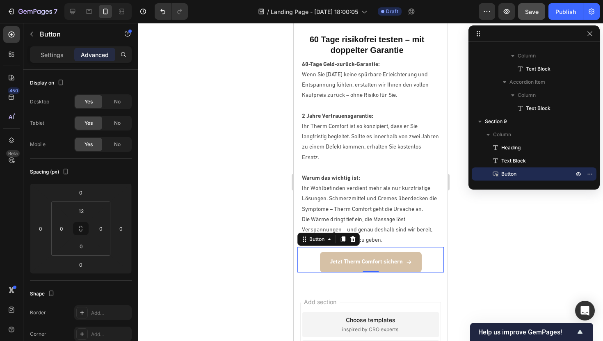
click at [181, 204] on div at bounding box center [370, 182] width 465 height 318
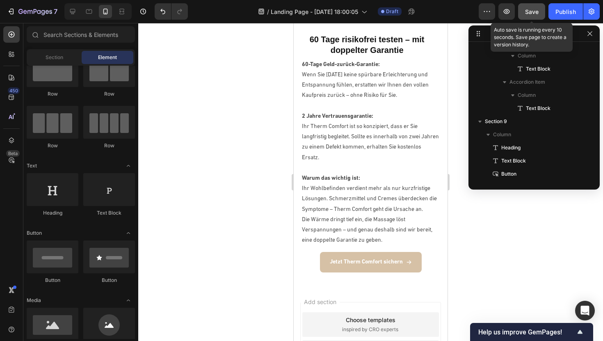
click at [530, 16] on button "Save" at bounding box center [531, 11] width 27 height 16
drag, startPoint x: 528, startPoint y: 14, endPoint x: 493, endPoint y: 32, distance: 38.9
click at [491, 0] on div "7 / Landing Page - Sep 27, 18:00:05 Draft Preview Save Publish 450 Beta Section…" at bounding box center [301, 0] width 603 height 0
click at [533, 12] on span "Save" at bounding box center [532, 11] width 14 height 7
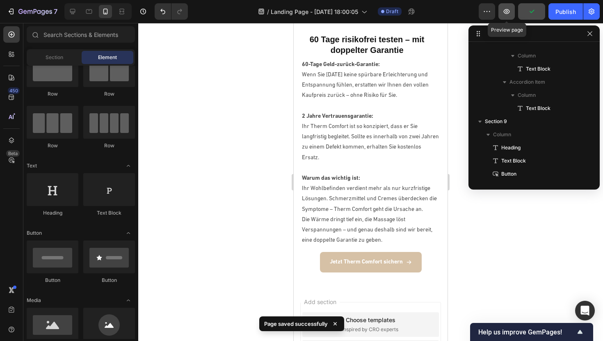
click at [503, 16] on button "button" at bounding box center [506, 11] width 16 height 16
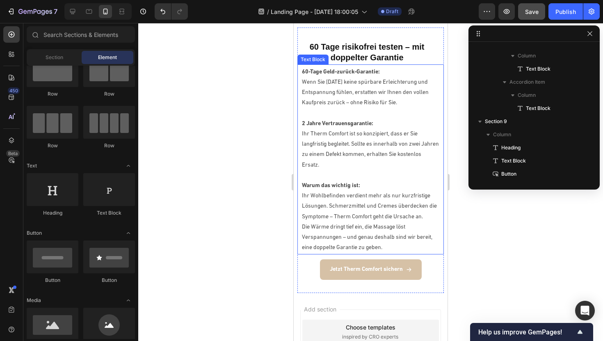
scroll to position [2753, 0]
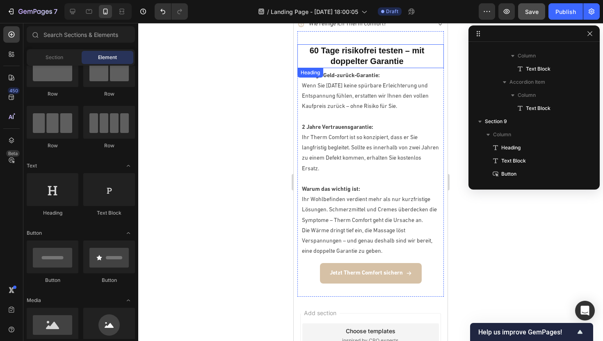
click at [376, 55] on h2 "60 Tage risikofrei testen – mit doppelter Garantie" at bounding box center [366, 55] width 139 height 23
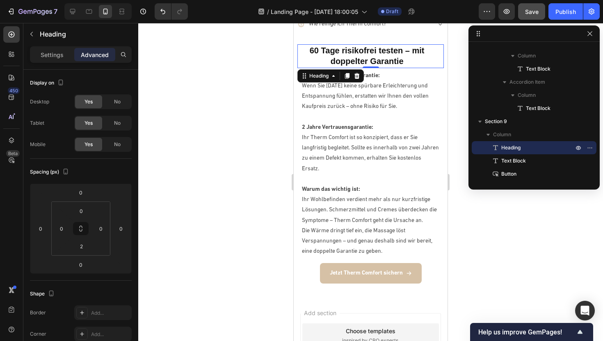
click at [376, 55] on h2 "60 Tage risikofrei testen – mit doppelter Garantie" at bounding box center [366, 55] width 139 height 23
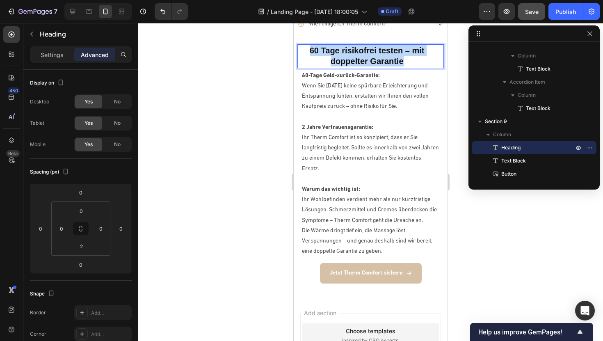
click at [376, 55] on p "60 Tage risikofrei testen – mit doppelter Garantie" at bounding box center [366, 55] width 137 height 21
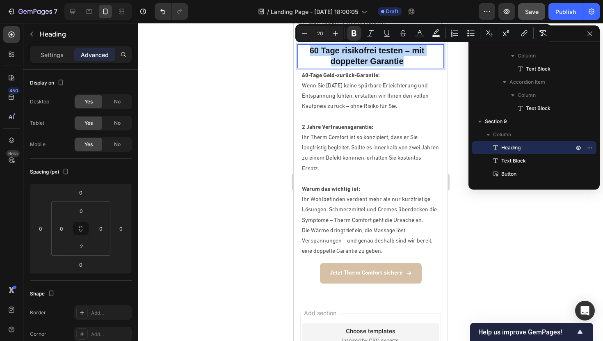
scroll to position [2792, 0]
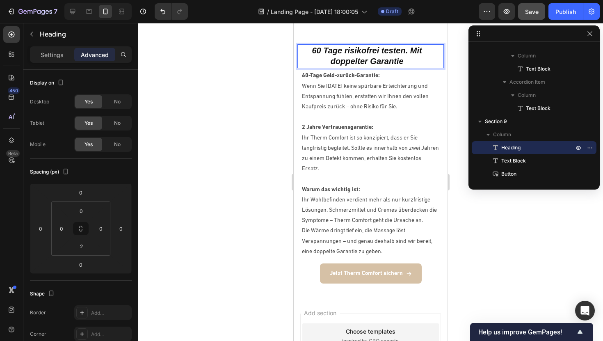
click at [350, 55] on strong "60 Tage risikofrei testen. Mit doppelter Garantie" at bounding box center [367, 56] width 110 height 20
copy strong "60 Tage risikofrei testen. Mit doppelter Garantie"
click at [349, 59] on p "60 Tage risikofrei testen. Mit doppelter Garantie" at bounding box center [366, 55] width 137 height 21
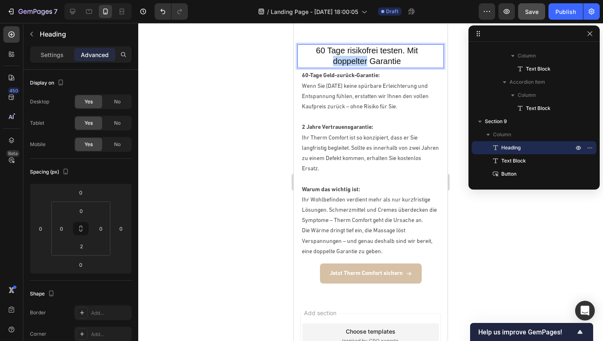
click at [349, 59] on p "60 Tage risikofrei testen. Mit doppelter Garantie" at bounding box center [366, 55] width 137 height 21
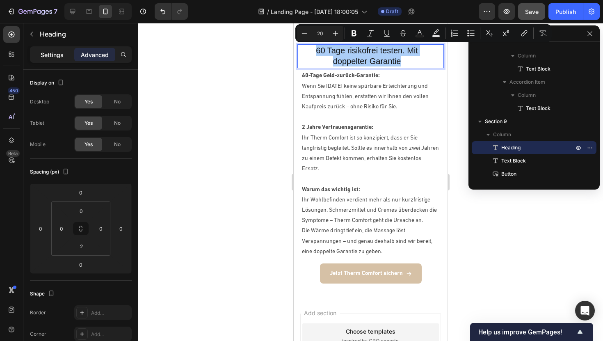
click at [60, 52] on p "Settings" at bounding box center [52, 54] width 23 height 9
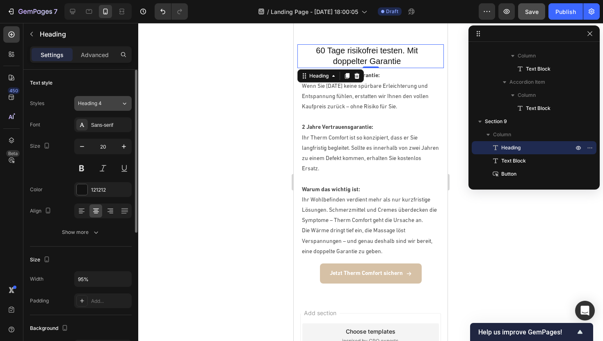
click at [108, 102] on div "Heading 4" at bounding box center [94, 103] width 33 height 7
click at [92, 82] on div "Text style" at bounding box center [81, 82] width 102 height 13
click at [96, 123] on div "Sans-serif" at bounding box center [110, 124] width 39 height 7
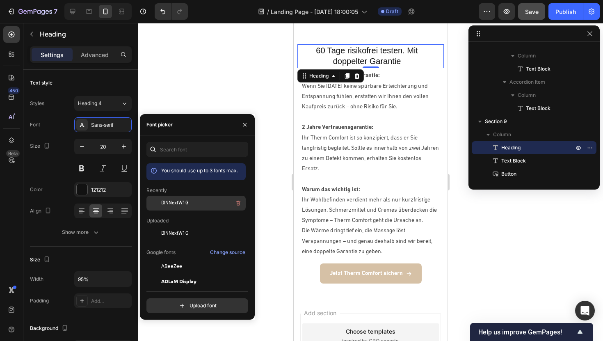
click at [165, 204] on span "DINNextW1G" at bounding box center [174, 202] width 27 height 7
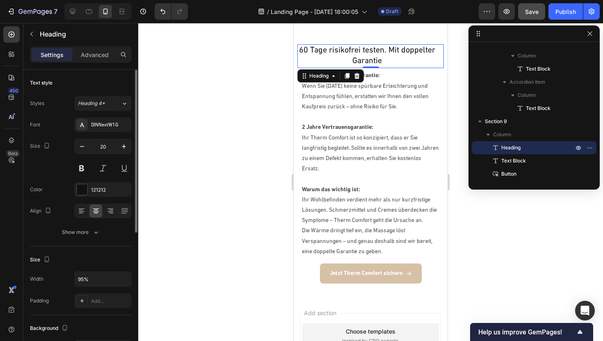
click at [85, 159] on div "20" at bounding box center [102, 157] width 57 height 37
click at [83, 171] on button at bounding box center [81, 168] width 15 height 15
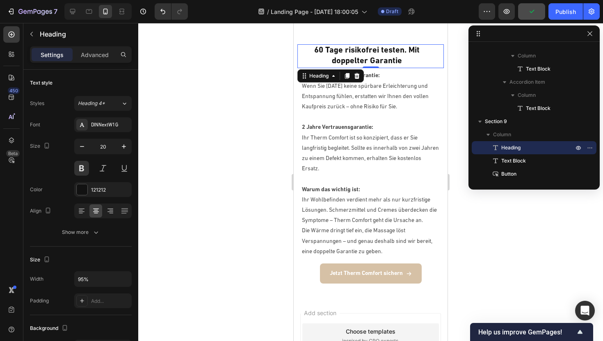
click at [214, 87] on div at bounding box center [370, 182] width 465 height 318
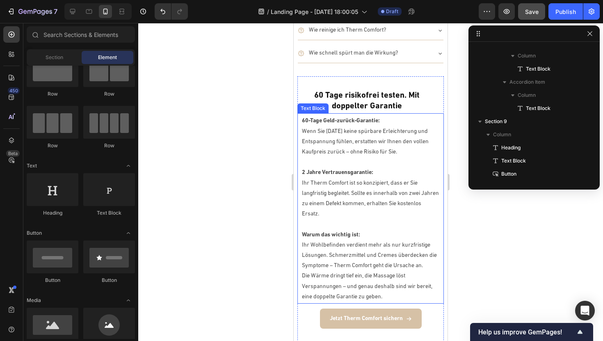
scroll to position [2747, 0]
click at [408, 93] on p "60 Tage risikofrei testen. Mit doppelter Garantie" at bounding box center [366, 101] width 137 height 21
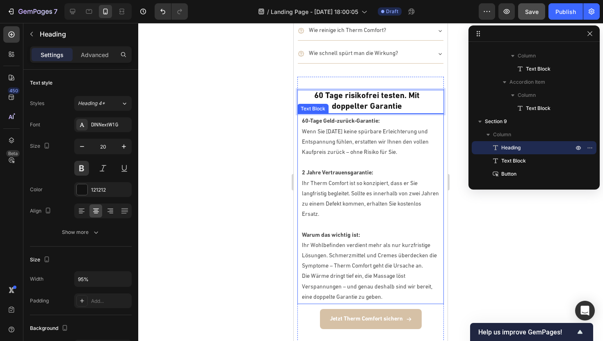
click at [370, 185] on p "Ihr Therm Comfort ist so konzipiert, dass er Sie langfristig begleitet. Sollte …" at bounding box center [370, 198] width 137 height 41
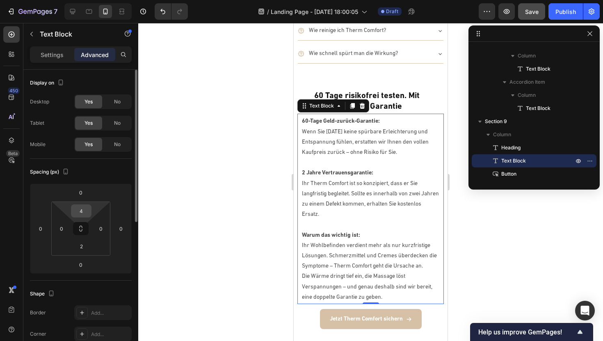
click at [91, 207] on div "4" at bounding box center [81, 210] width 21 height 13
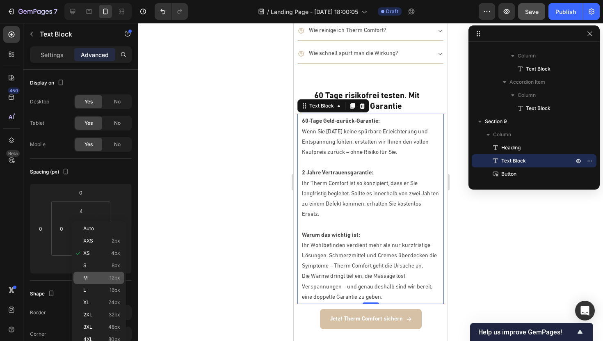
click at [88, 275] on p "M 12px" at bounding box center [101, 278] width 37 height 6
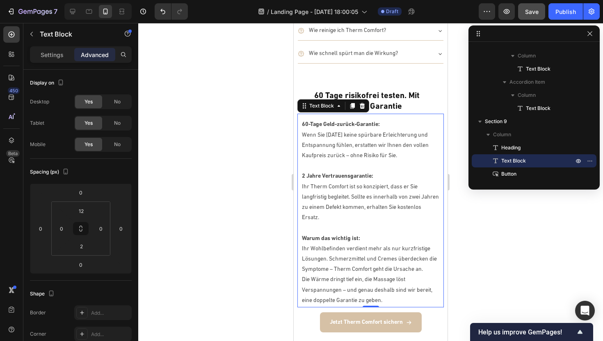
click at [164, 149] on div at bounding box center [370, 182] width 465 height 318
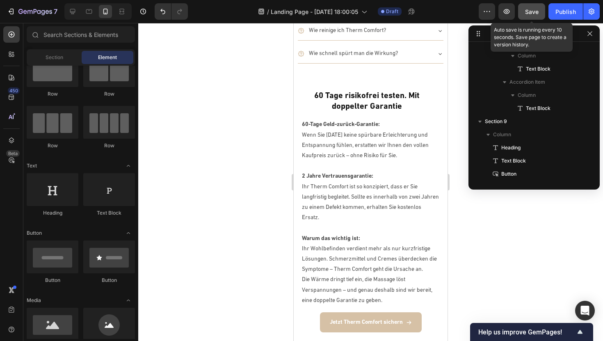
click at [534, 14] on span "Save" at bounding box center [532, 11] width 14 height 7
click at [509, 11] on icon "button" at bounding box center [506, 11] width 8 height 8
